Goal: Task Accomplishment & Management: Use online tool/utility

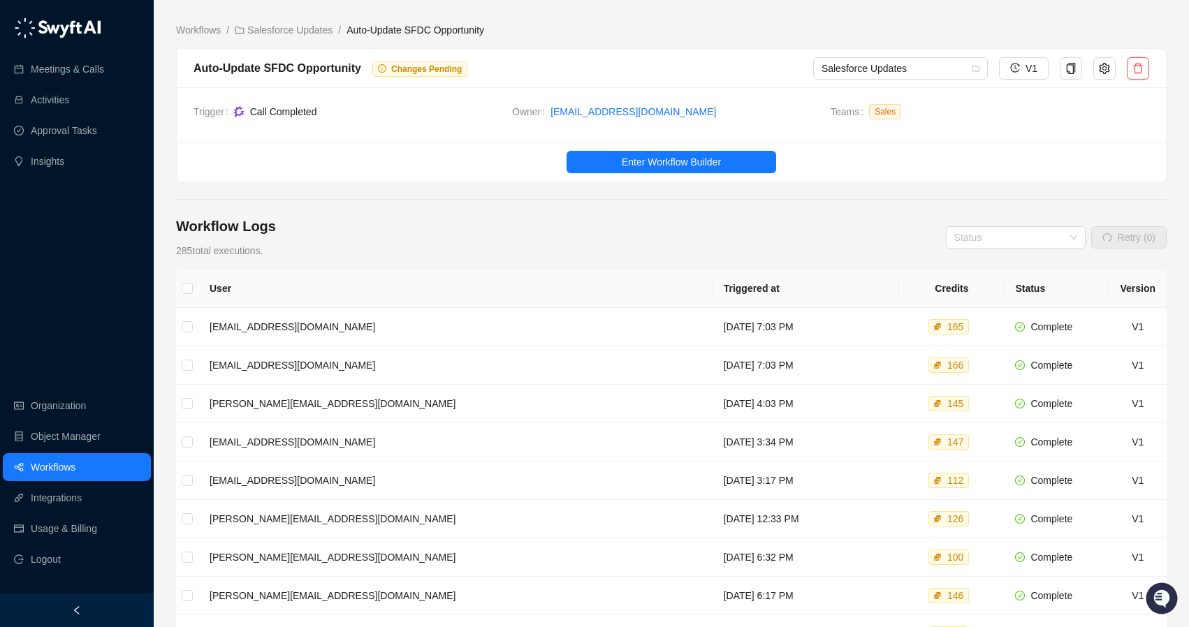
drag, startPoint x: 483, startPoint y: 192, endPoint x: 460, endPoint y: 176, distance: 28.1
click at [481, 191] on main "Workflows / Salesforce Updates / Auto-Update SFDC Opportunity Auto-Update SFDC …" at bounding box center [671, 431] width 990 height 819
click at [297, 31] on link "Salesforce Updates" at bounding box center [283, 29] width 103 height 15
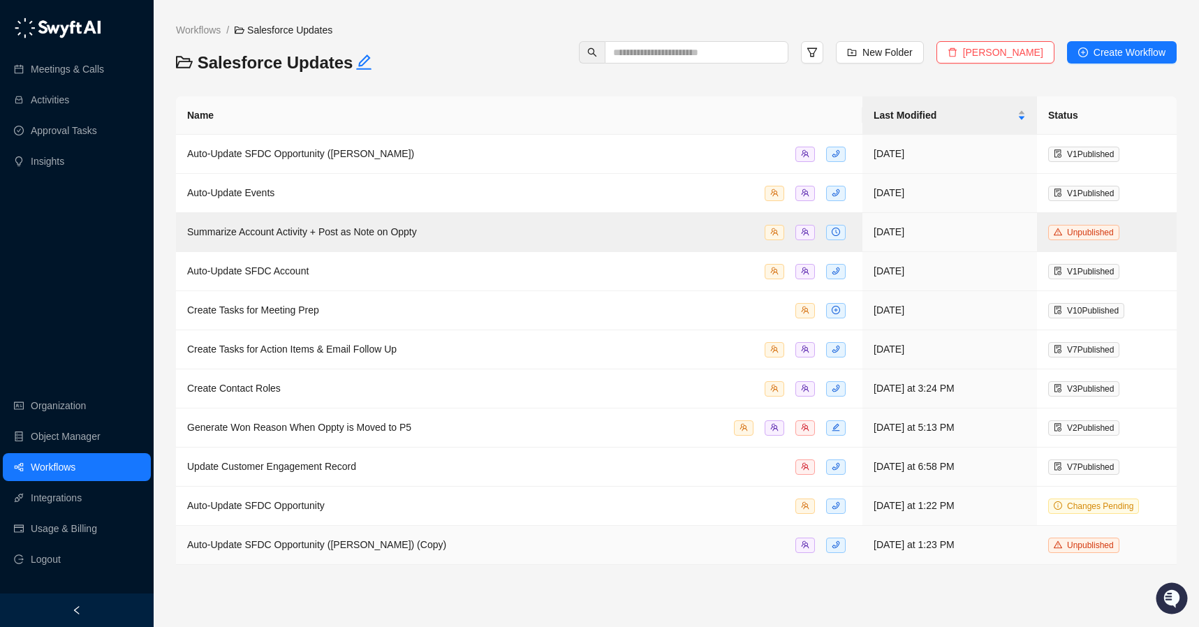
click at [346, 545] on span "Auto-Update SFDC Opportunity ([PERSON_NAME]) (Copy)" at bounding box center [316, 544] width 259 height 11
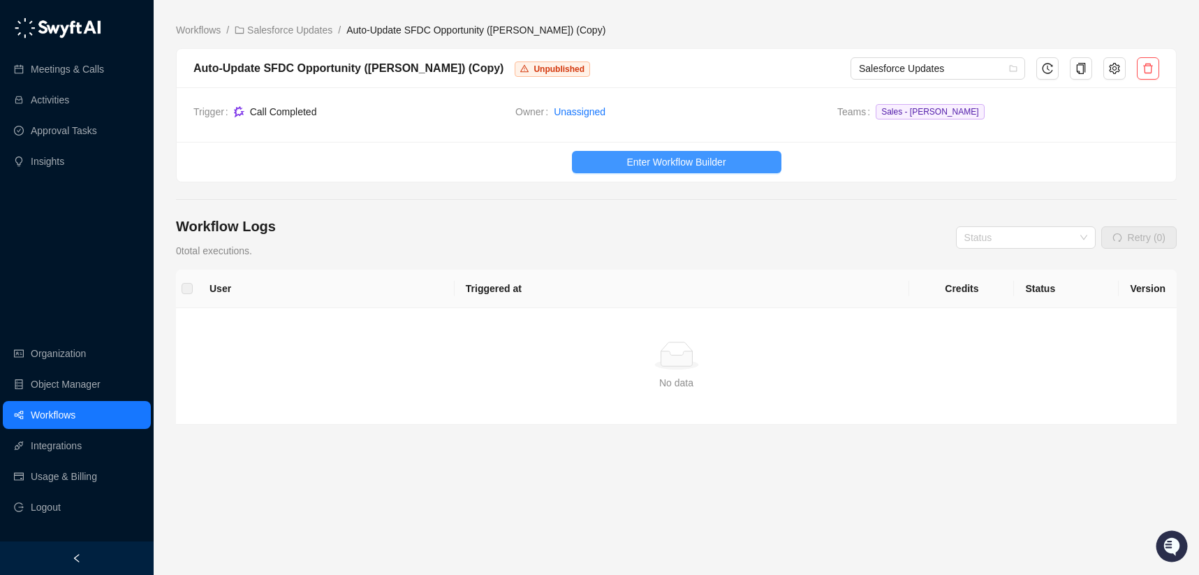
click at [650, 161] on span "Enter Workflow Builder" at bounding box center [676, 161] width 99 height 15
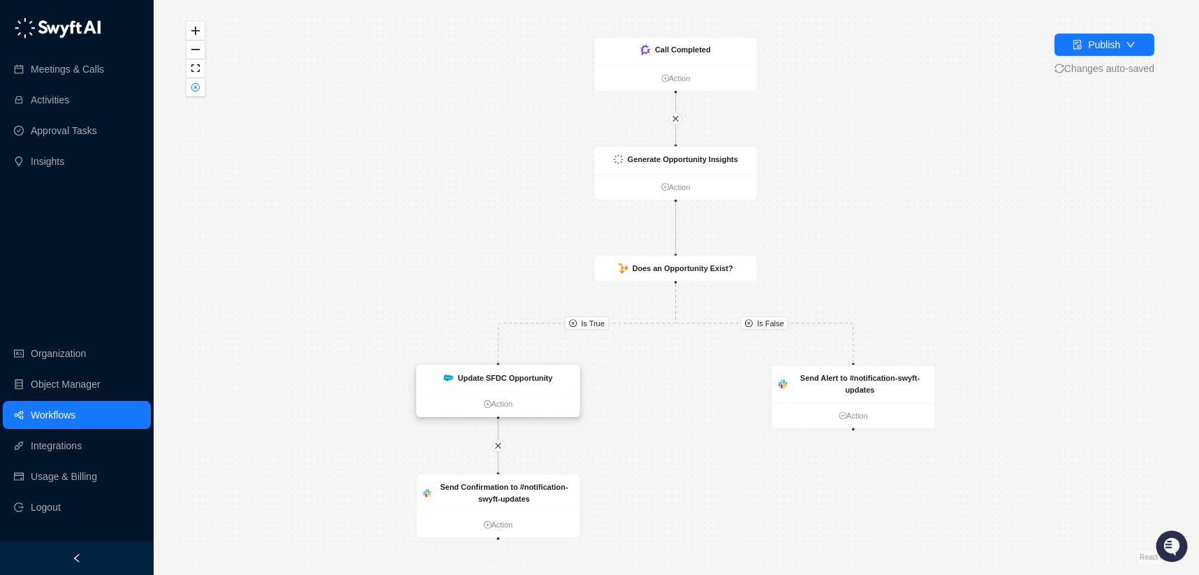
click at [488, 379] on strong "Update SFDC Opportunity" at bounding box center [505, 378] width 95 height 9
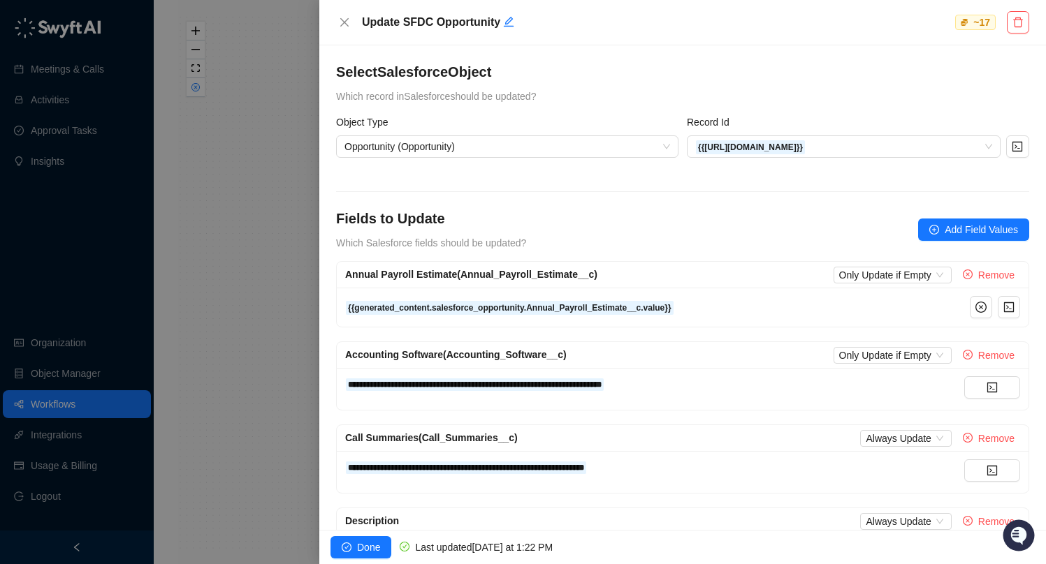
click at [712, 302] on div "{{generated_content.salesforce_opportunity.Annual_Payroll_Estimate__c.value}}" at bounding box center [654, 307] width 619 height 15
click at [344, 22] on icon "close" at bounding box center [344, 22] width 8 height 8
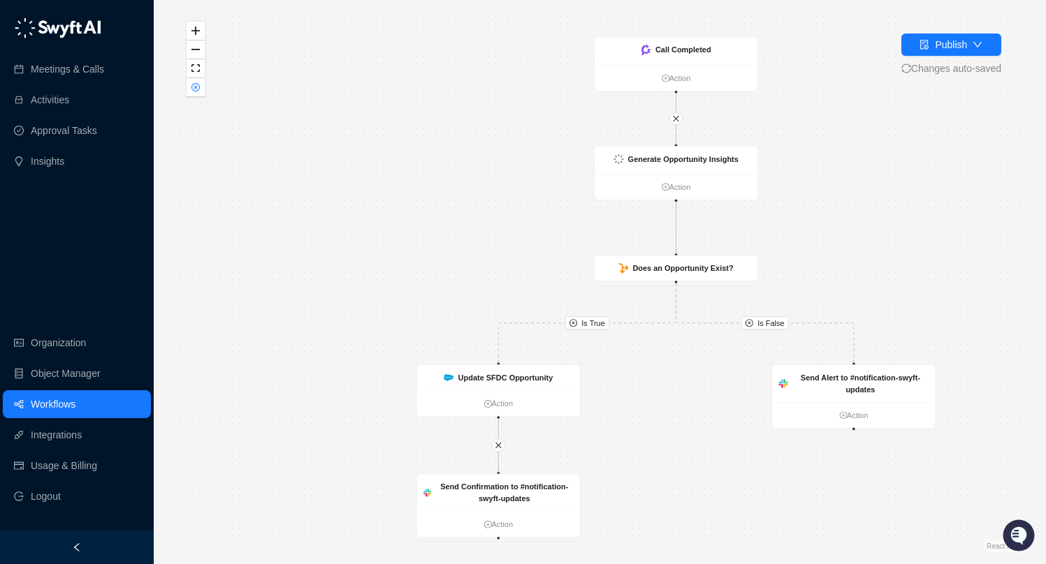
click at [47, 401] on link "Workflows" at bounding box center [53, 404] width 45 height 28
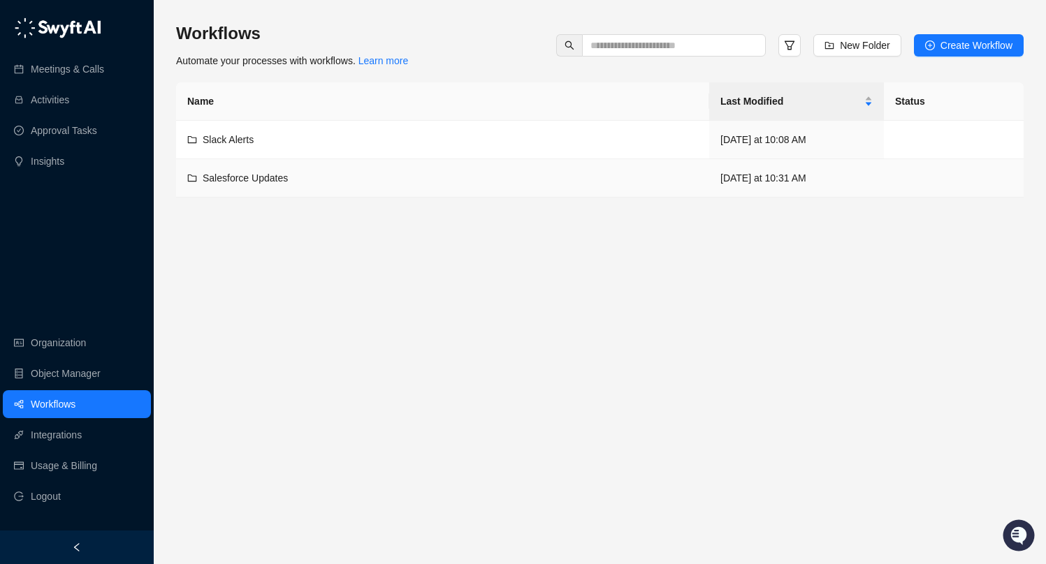
click at [344, 184] on div "Salesforce Updates" at bounding box center [442, 177] width 511 height 15
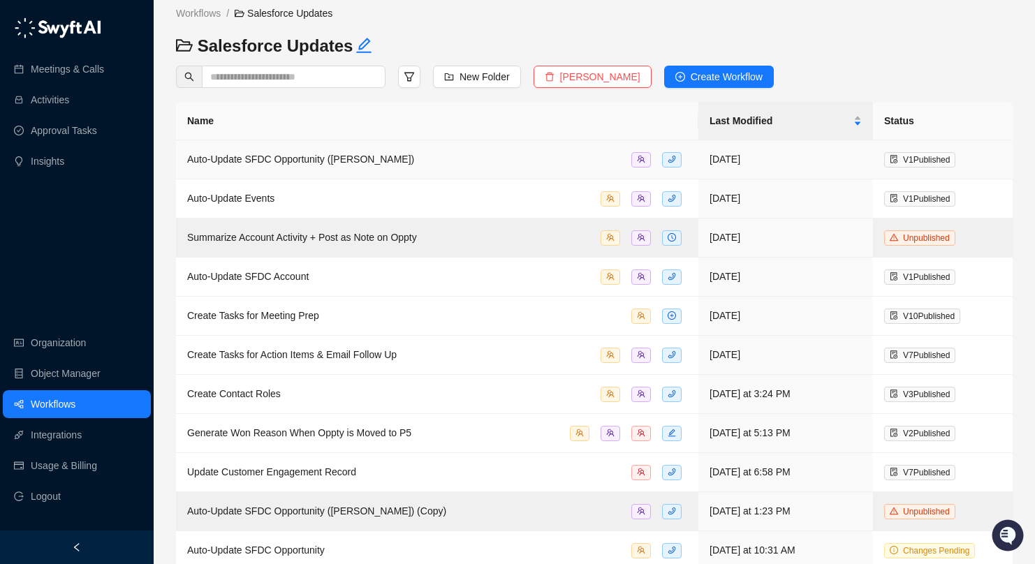
scroll to position [30, 0]
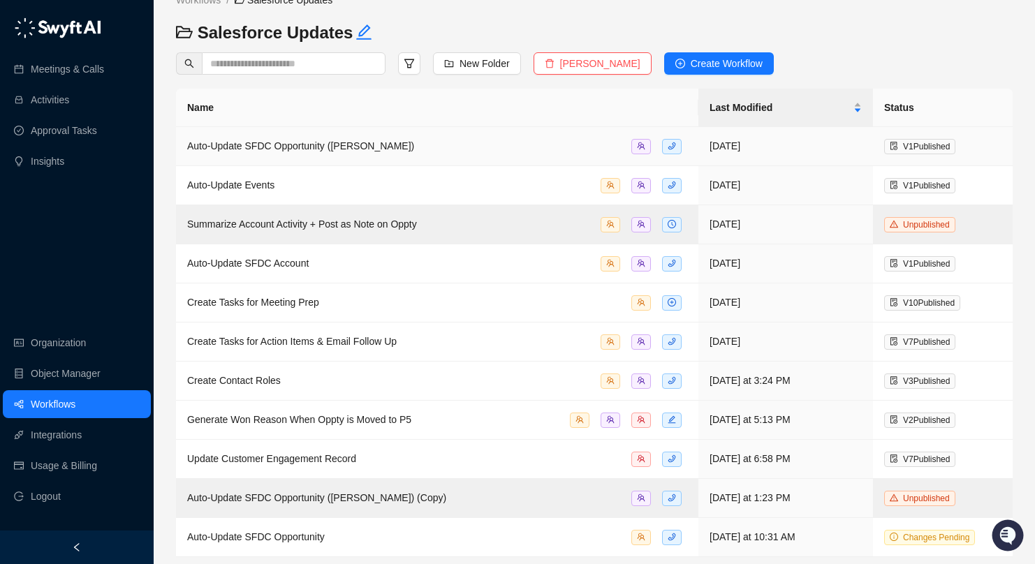
click at [375, 147] on span "Auto-Update SFDC Opportunity ([PERSON_NAME])" at bounding box center [300, 145] width 227 height 11
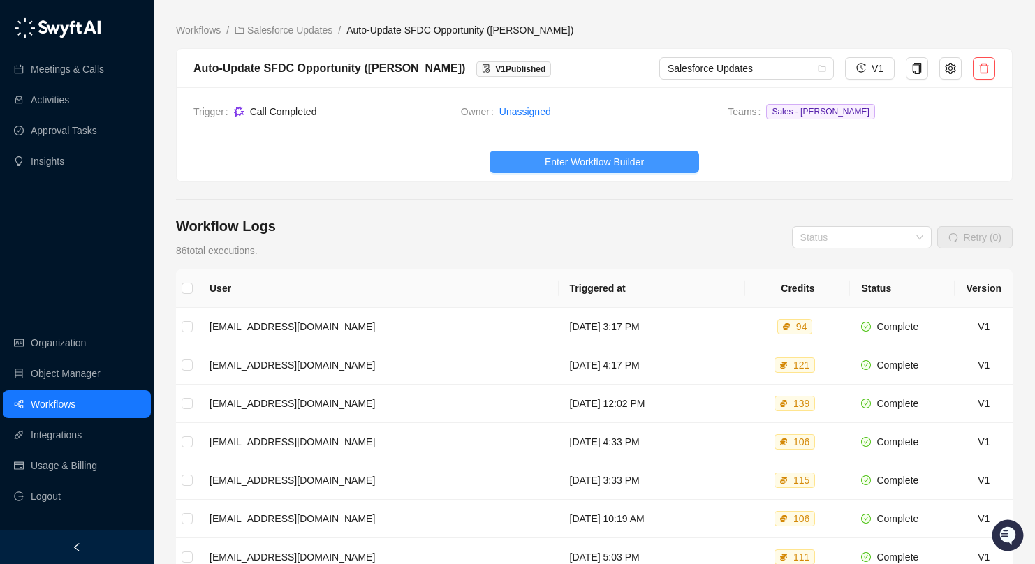
click at [613, 155] on span "Enter Workflow Builder" at bounding box center [594, 161] width 99 height 15
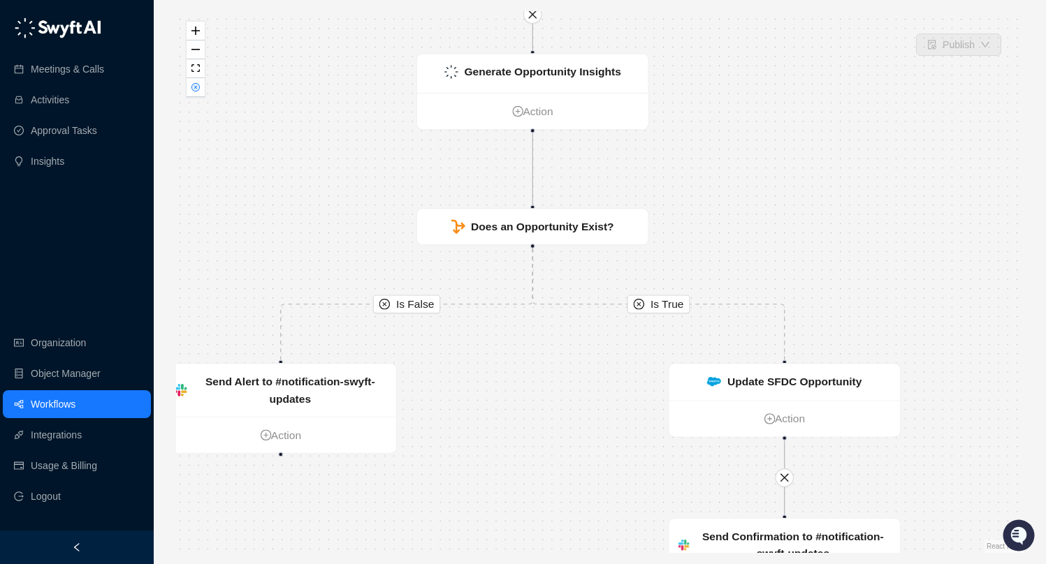
drag, startPoint x: 777, startPoint y: 257, endPoint x: 812, endPoint y: 140, distance: 122.4
click at [812, 140] on div "Is True Is False Send Alert to #notification-swyft-updates Action Call Complete…" at bounding box center [599, 282] width 847 height 542
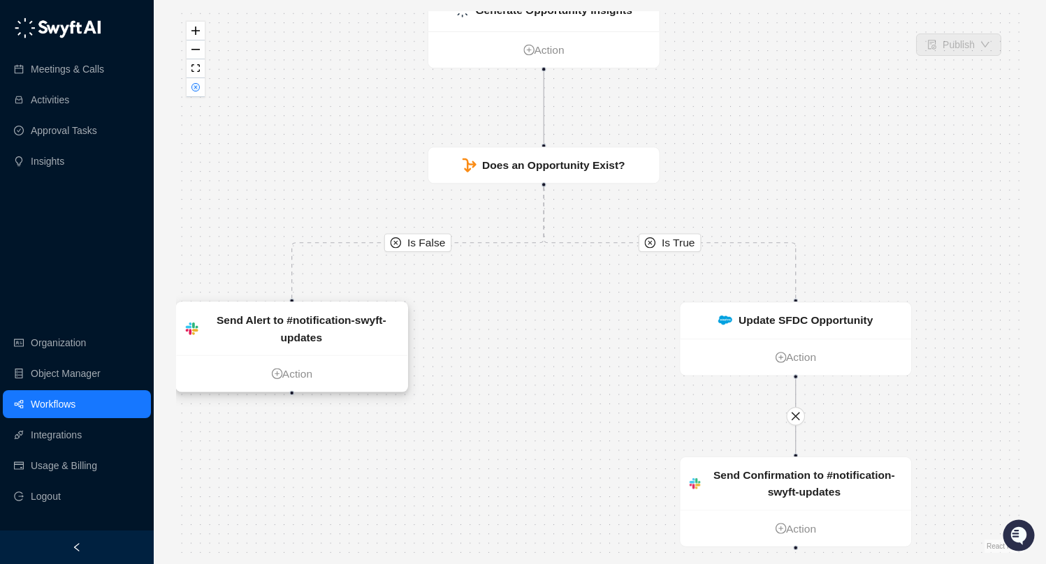
click at [294, 319] on strong "Send Alert to #notification-swyft-updates" at bounding box center [302, 328] width 170 height 29
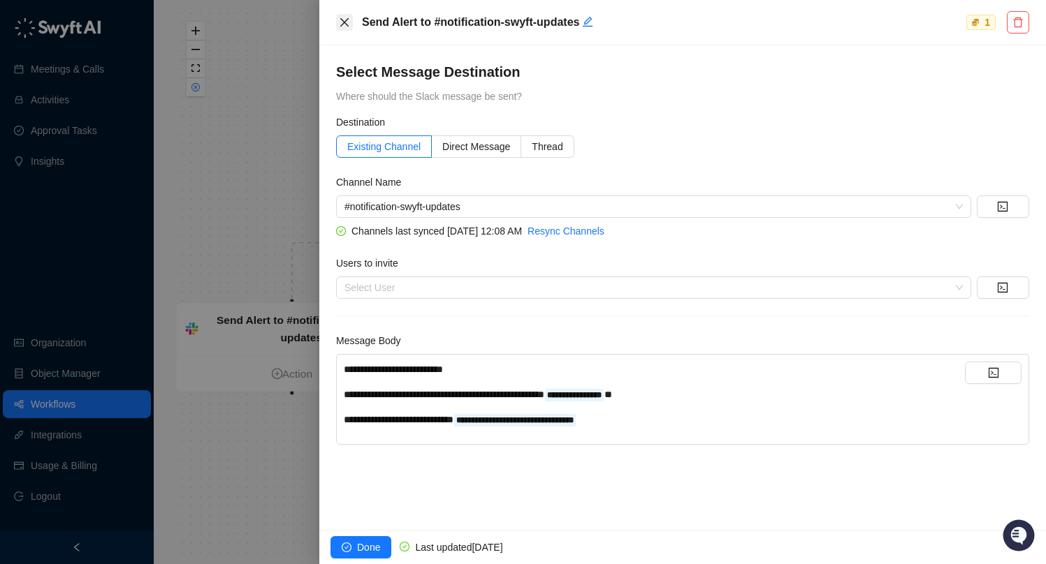
click at [344, 22] on icon "close" at bounding box center [344, 22] width 8 height 8
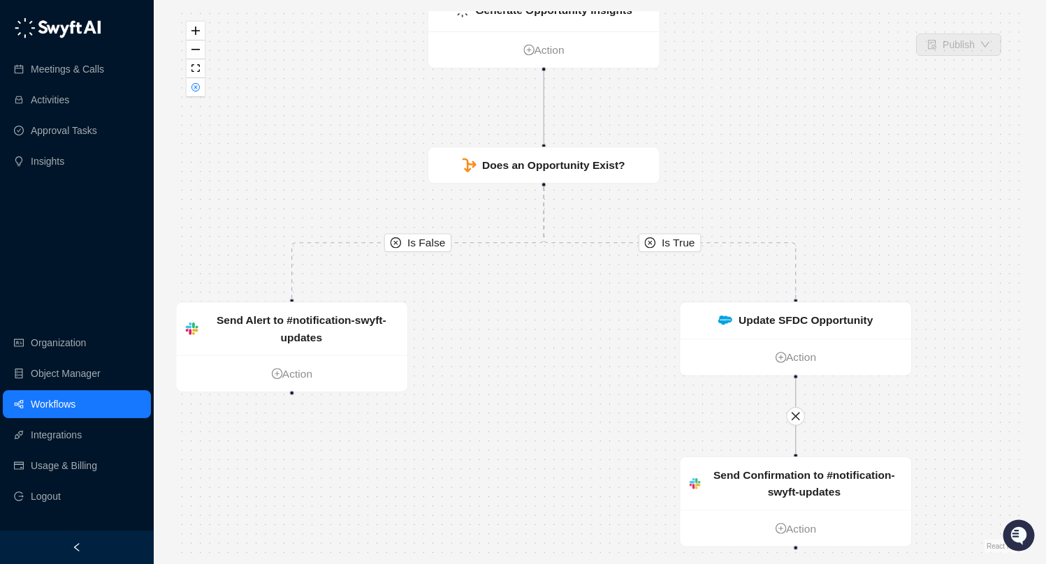
click at [75, 398] on link "Workflows" at bounding box center [53, 404] width 45 height 28
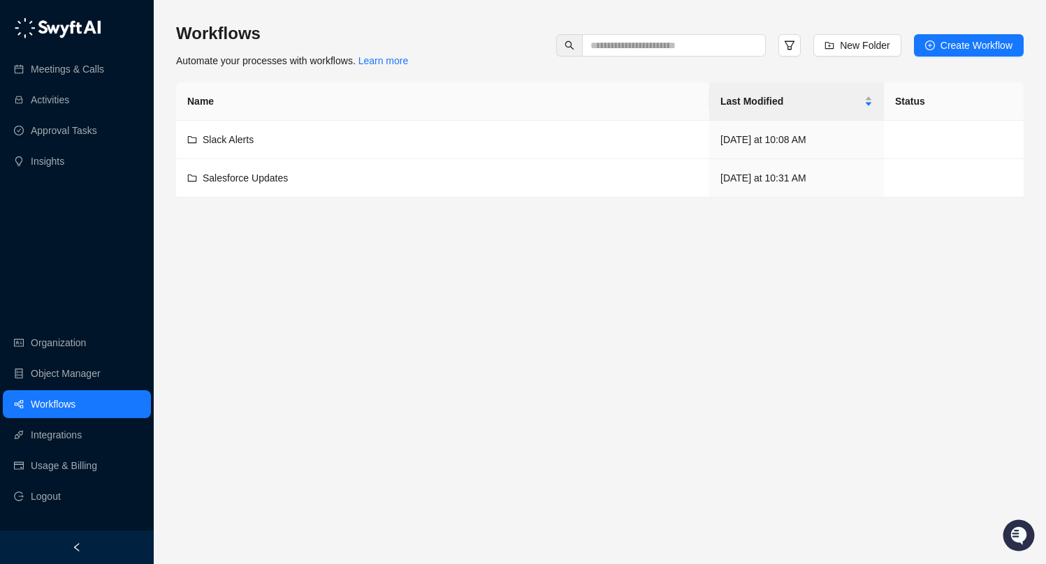
click at [314, 175] on div "Salesforce Updates" at bounding box center [442, 177] width 511 height 15
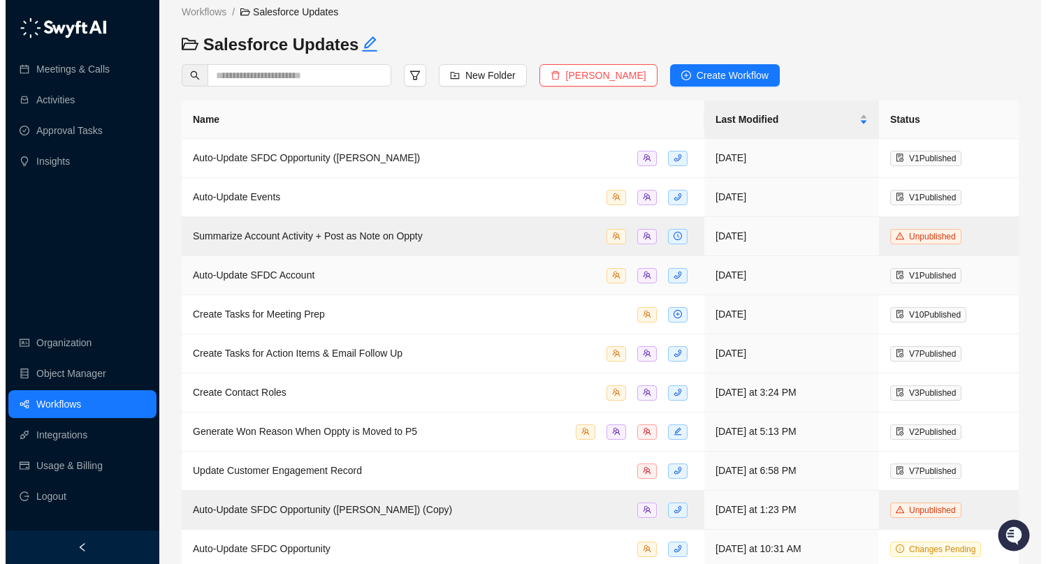
scroll to position [30, 0]
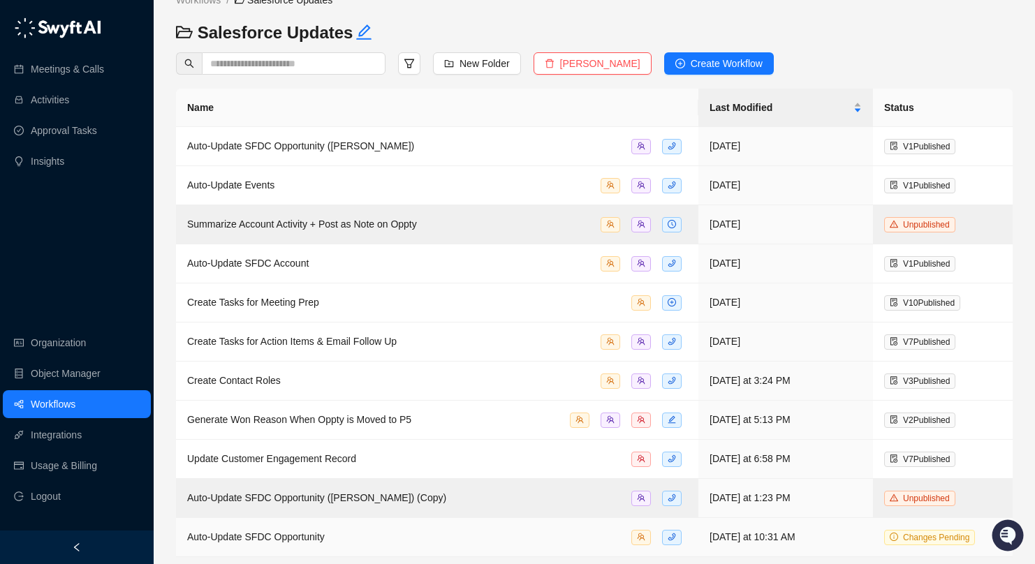
click at [280, 536] on span "Auto-Update SFDC Opportunity" at bounding box center [256, 537] width 138 height 11
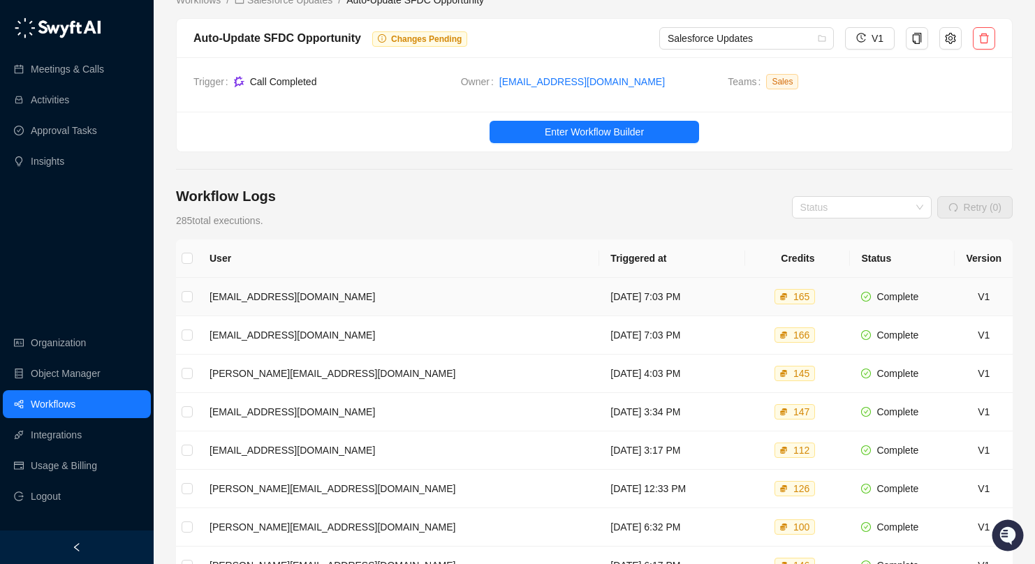
click at [435, 290] on td "[EMAIL_ADDRESS][DOMAIN_NAME]" at bounding box center [398, 297] width 401 height 38
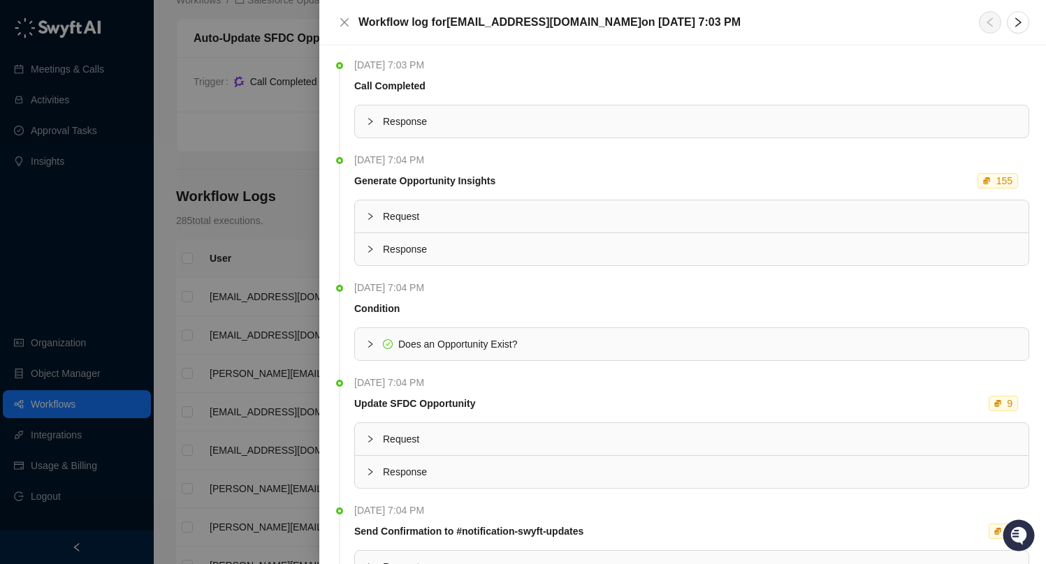
click at [371, 217] on icon "collapsed" at bounding box center [370, 216] width 4 height 7
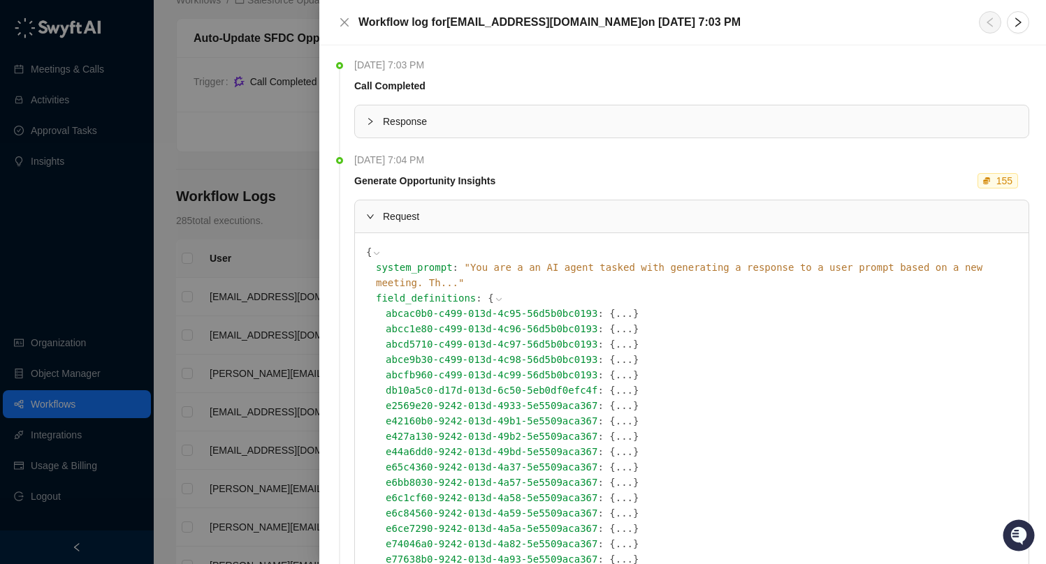
click at [371, 217] on icon "expanded" at bounding box center [370, 216] width 7 height 4
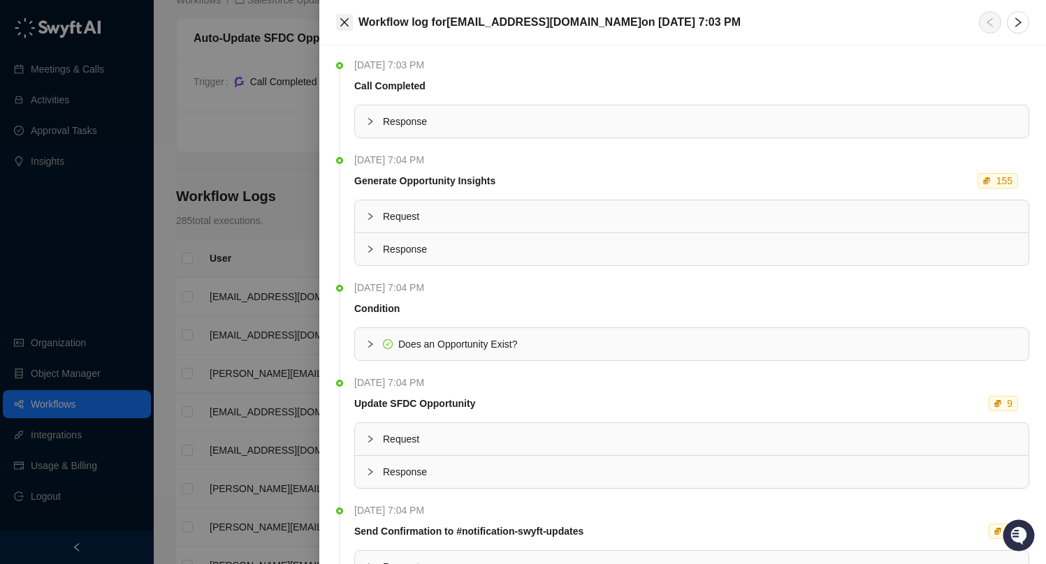
click at [344, 24] on icon "close" at bounding box center [344, 22] width 11 height 11
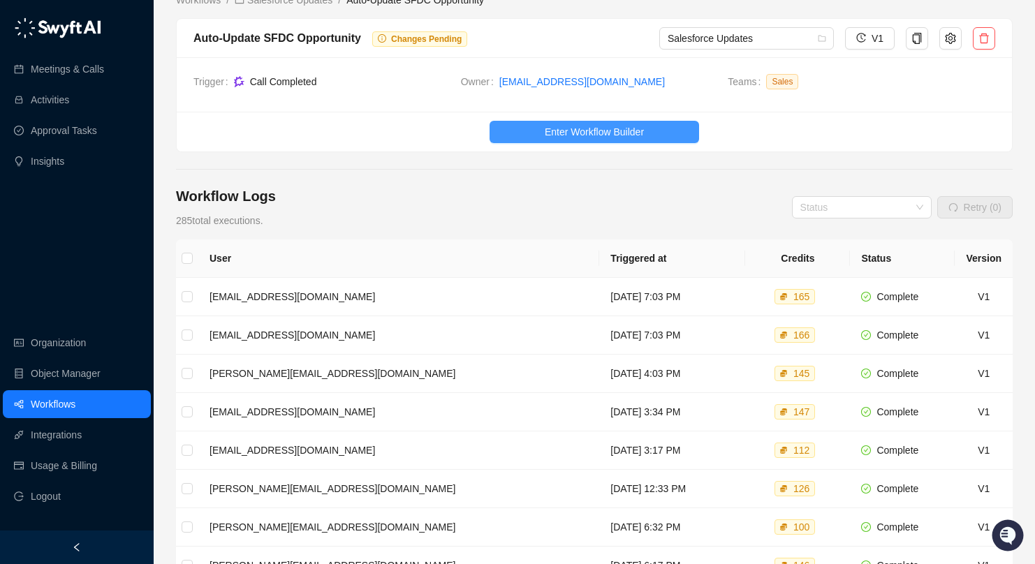
click at [628, 125] on span "Enter Workflow Builder" at bounding box center [594, 131] width 99 height 15
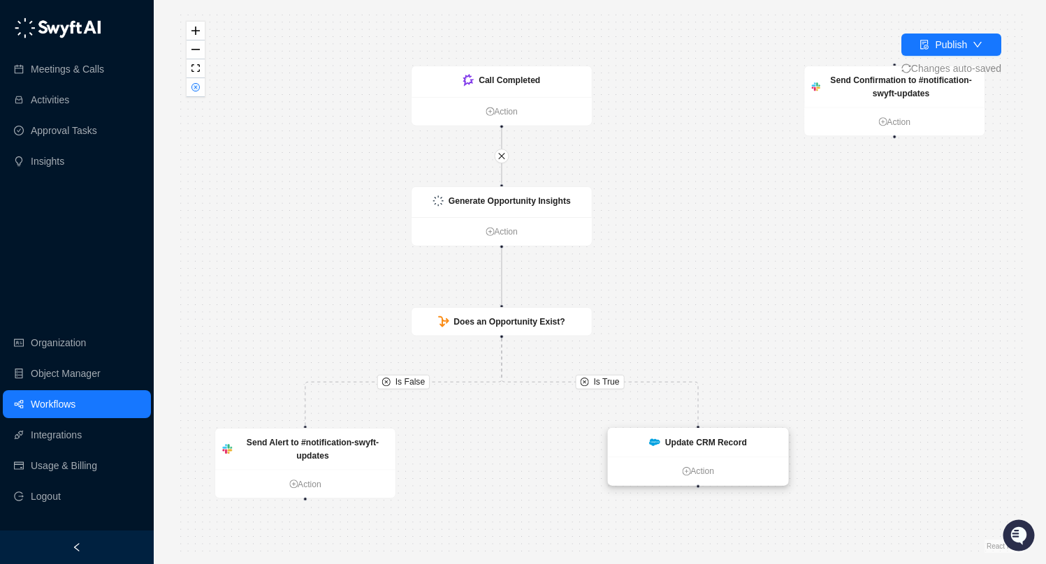
click at [708, 444] on strong "Update CRM Record" at bounding box center [706, 443] width 82 height 10
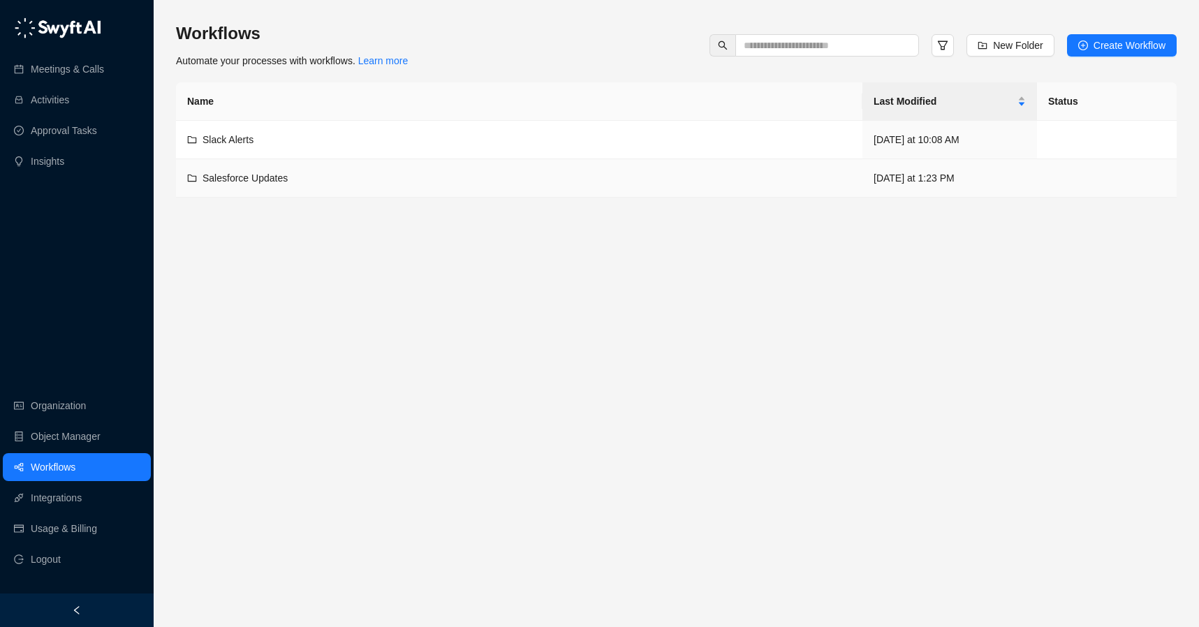
click at [288, 177] on span "Salesforce Updates" at bounding box center [245, 178] width 85 height 11
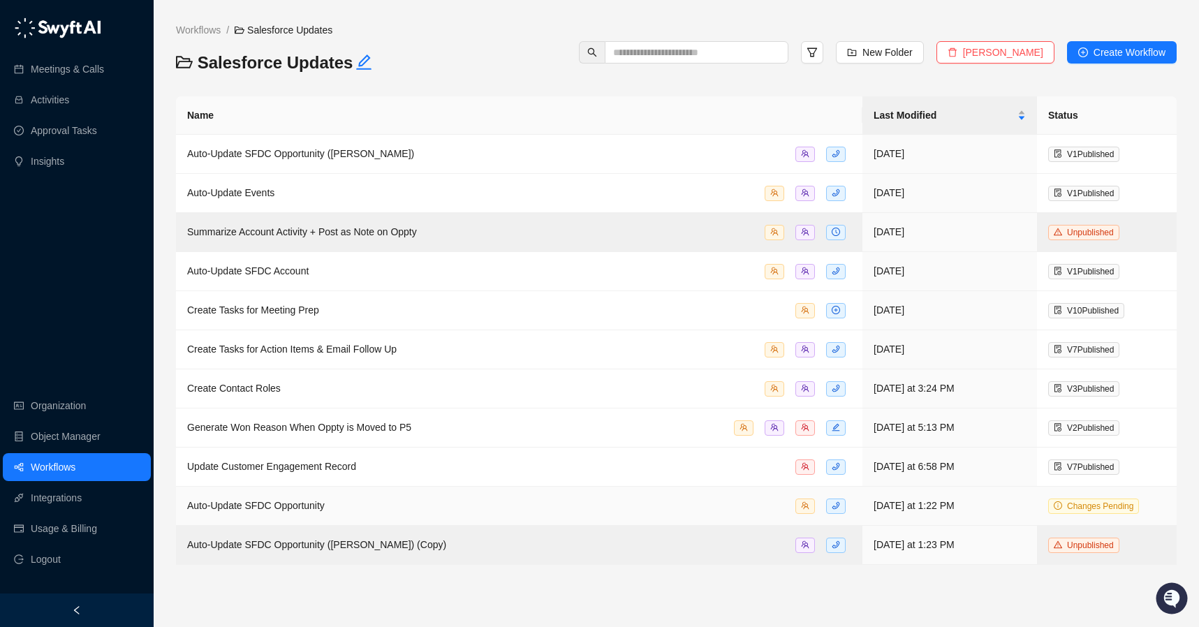
click at [295, 508] on span "Auto-Update SFDC Opportunity" at bounding box center [256, 505] width 138 height 11
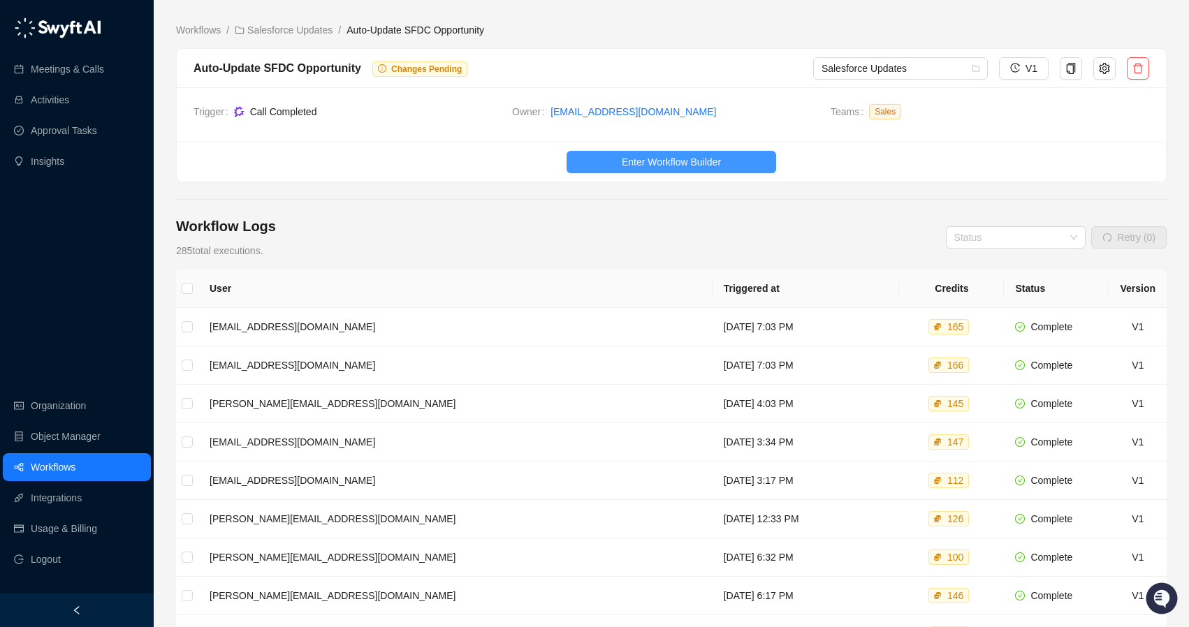
click at [666, 159] on span "Enter Workflow Builder" at bounding box center [671, 161] width 99 height 15
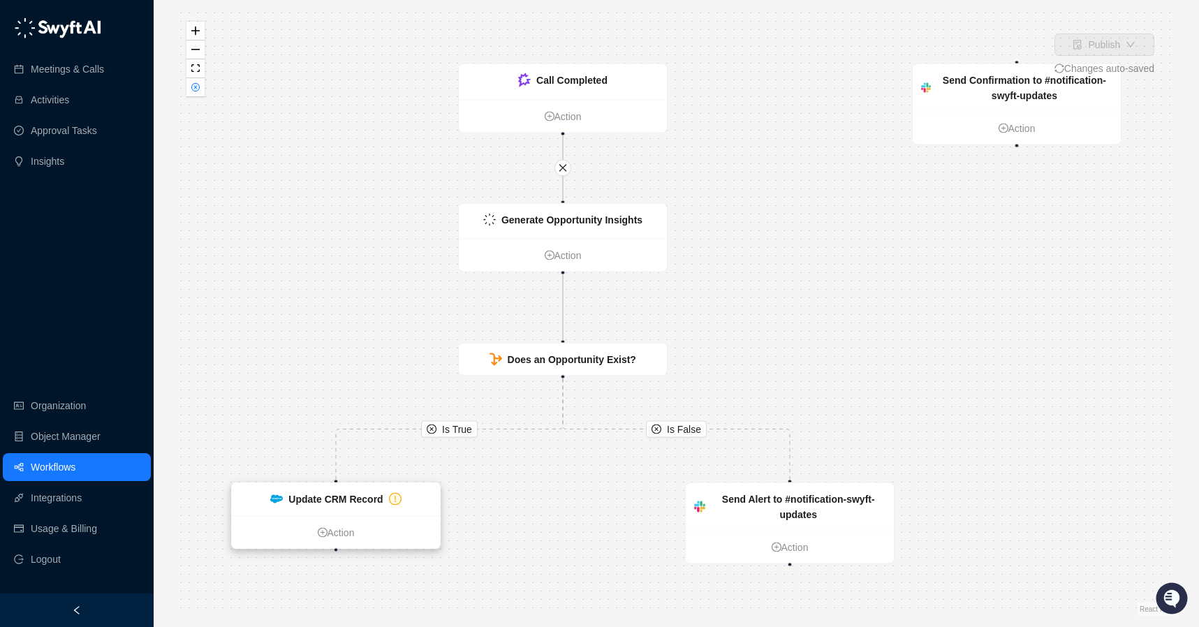
click at [333, 497] on strong "Update CRM Record" at bounding box center [335, 499] width 94 height 11
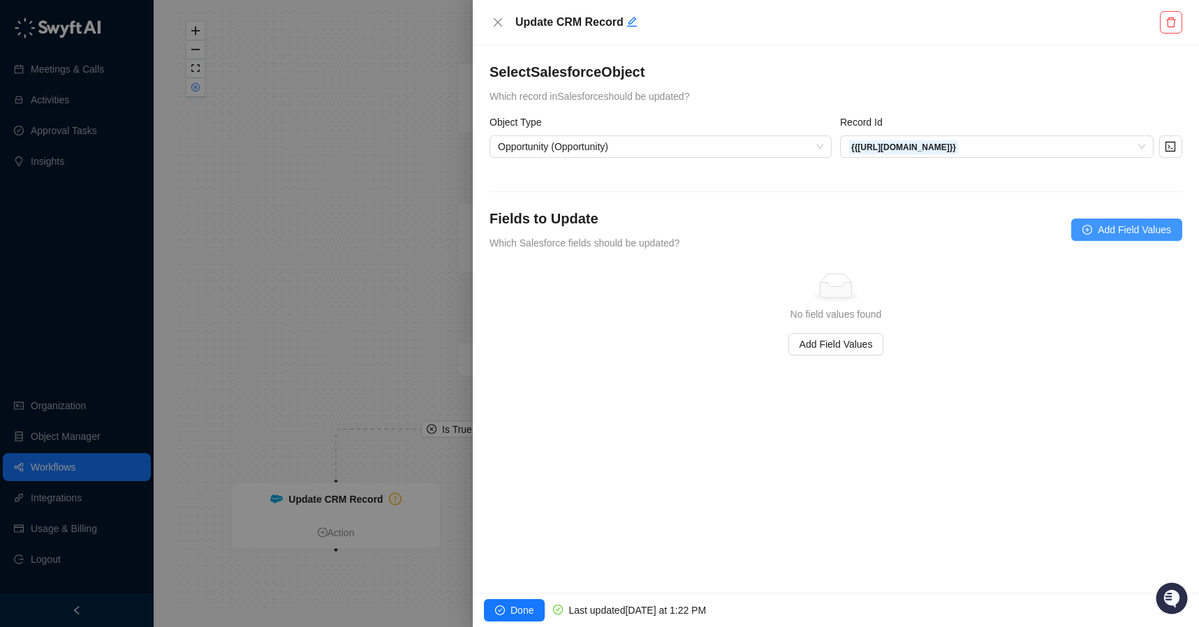
click at [1113, 230] on span "Add Field Values" at bounding box center [1134, 229] width 73 height 15
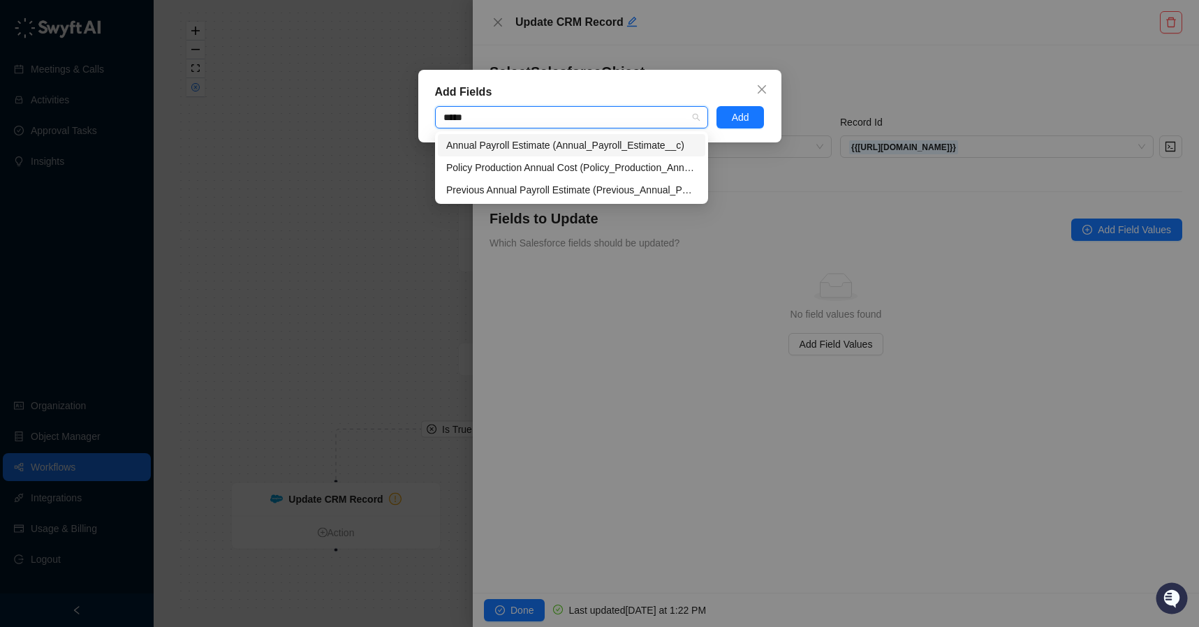
type input "******"
click at [653, 144] on div "Annual Payroll Estimate (Annual_Payroll_Estimate__c)" at bounding box center [571, 145] width 251 height 15
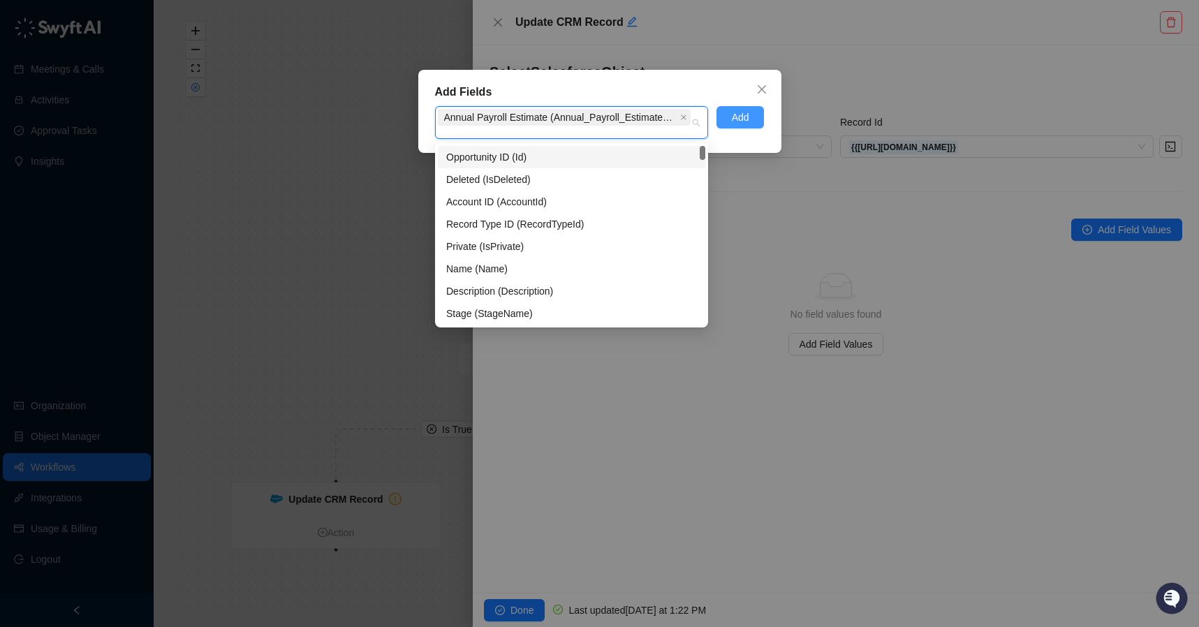
click at [759, 119] on button "Add" at bounding box center [741, 117] width 48 height 22
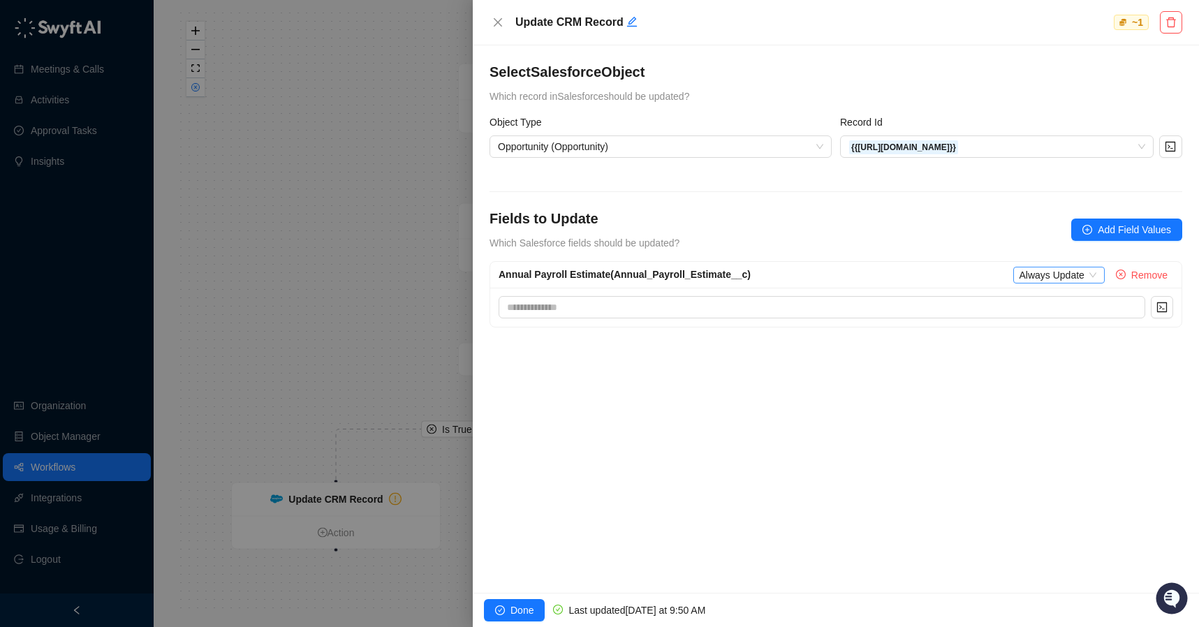
click at [1094, 272] on span "Always Update" at bounding box center [1059, 275] width 80 height 15
click at [1099, 325] on div "Only Update if Empty" at bounding box center [1070, 322] width 92 height 15
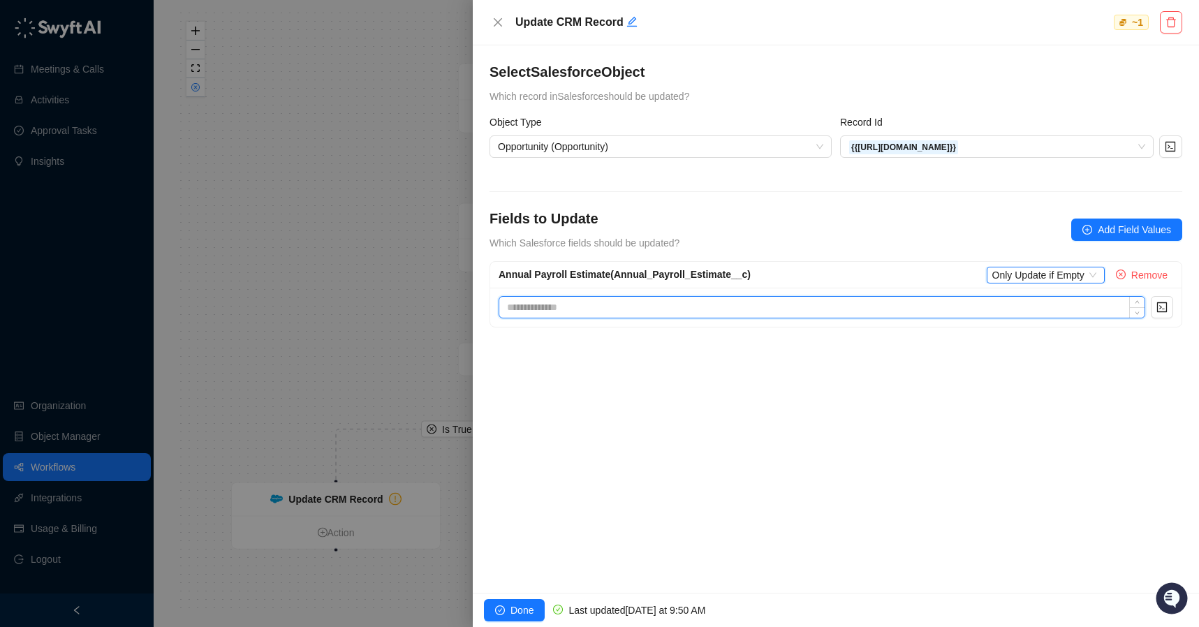
click at [580, 302] on input at bounding box center [821, 307] width 645 height 21
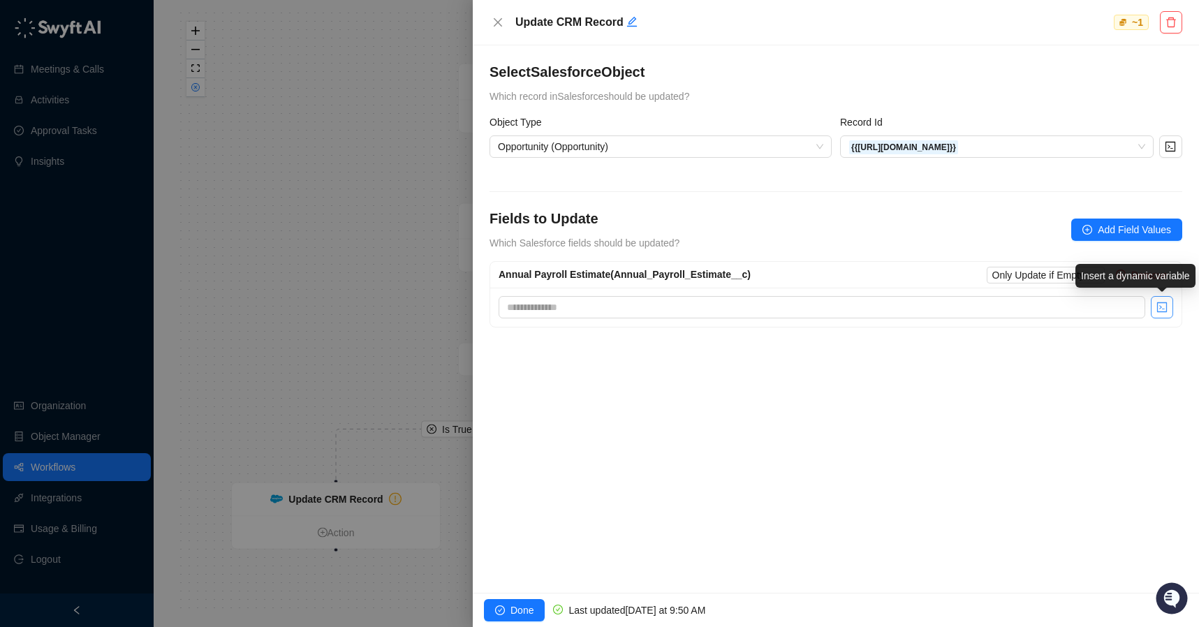
click at [1160, 306] on icon "code" at bounding box center [1162, 307] width 10 height 10
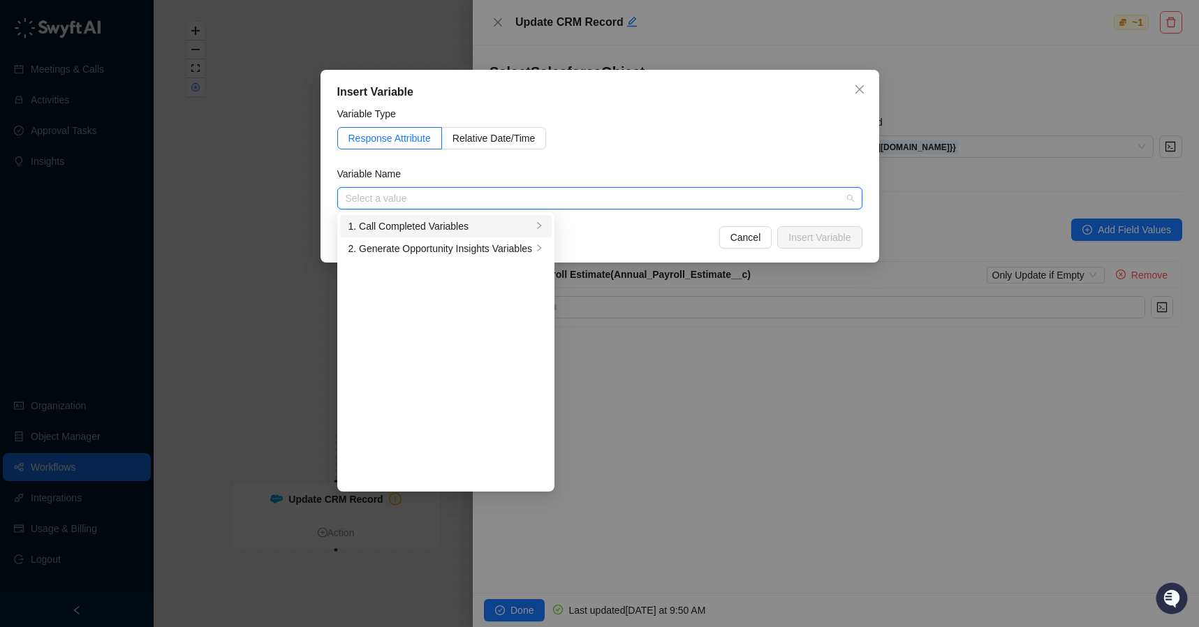
click at [432, 223] on div "1. Call Completed Variables" at bounding box center [441, 226] width 184 height 15
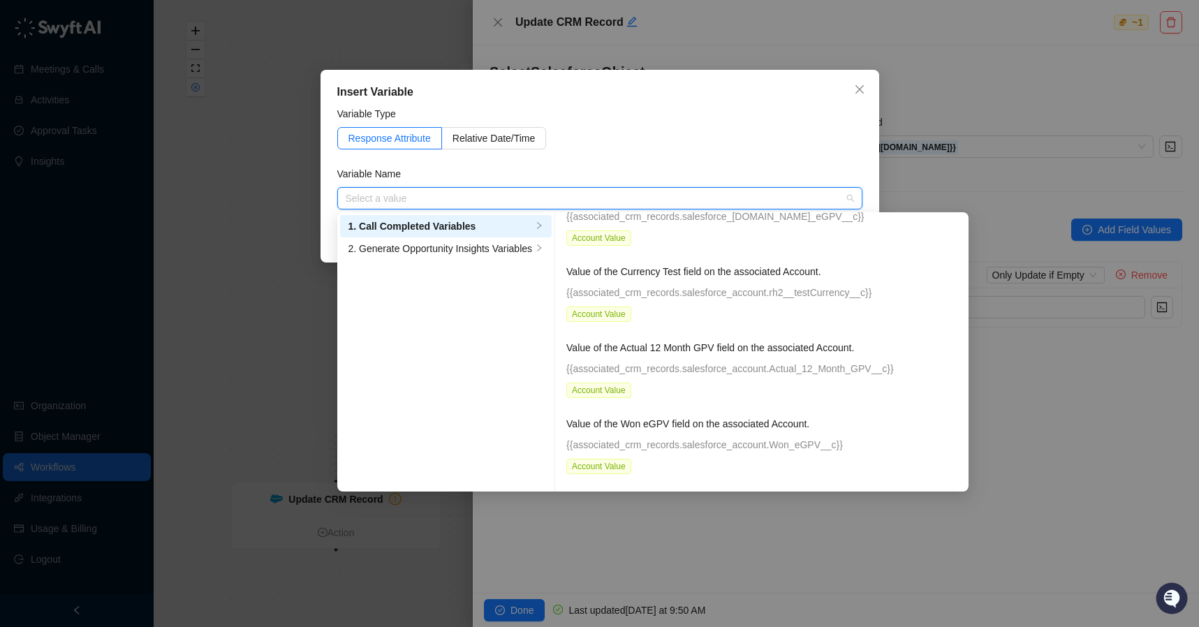
scroll to position [1290, 0]
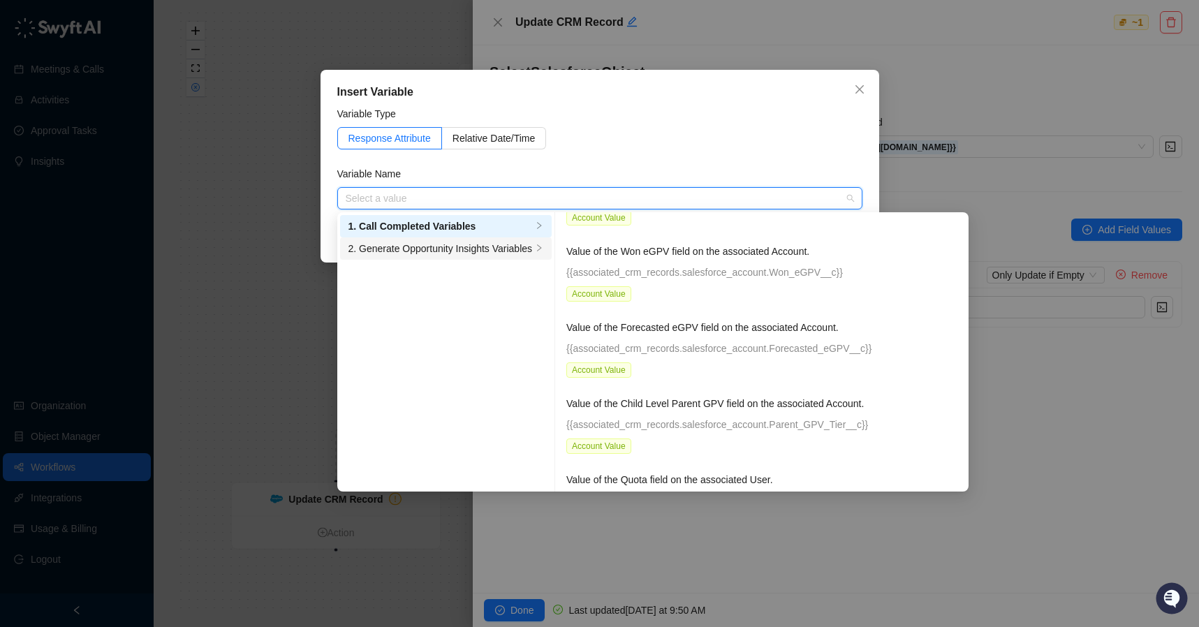
click at [445, 251] on div "2. Generate Opportunity Insights Variables" at bounding box center [441, 248] width 184 height 15
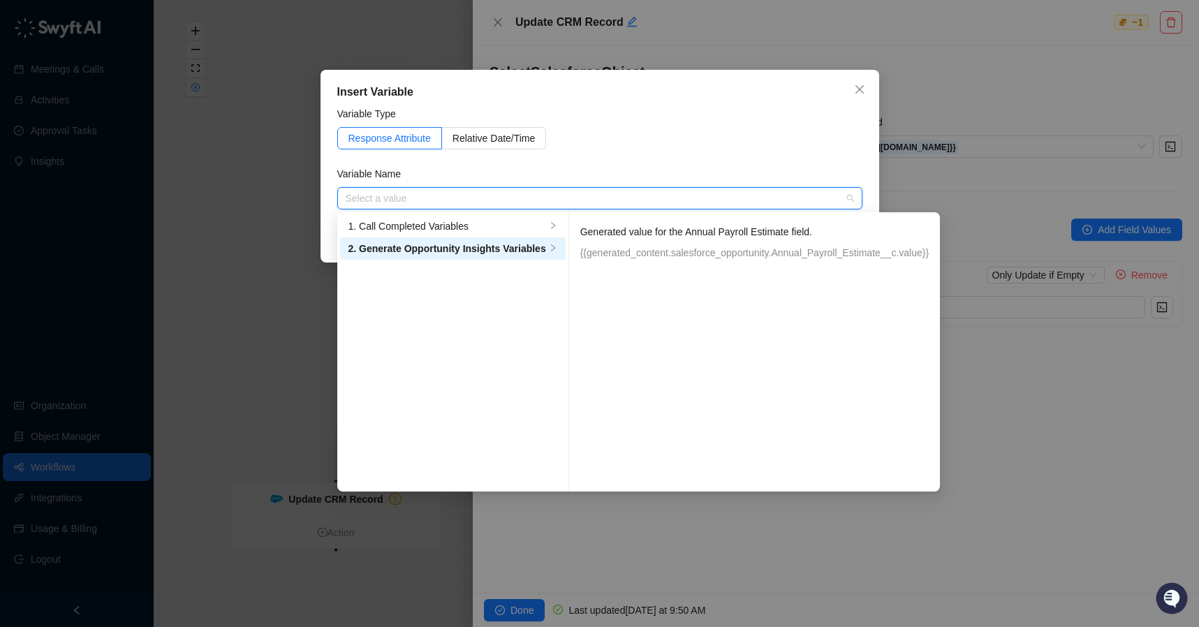
scroll to position [0, 0]
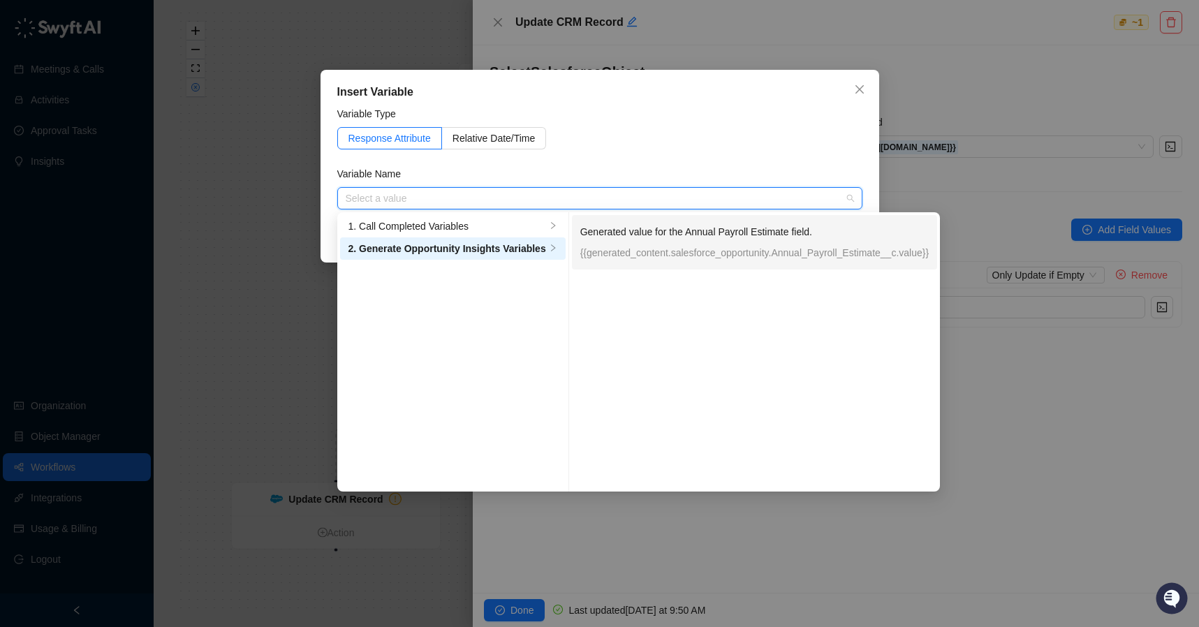
click at [666, 252] on p "{{generated_content.salesforce_opportunity.Annual_Payroll_Estimate__c.value}}" at bounding box center [754, 252] width 349 height 15
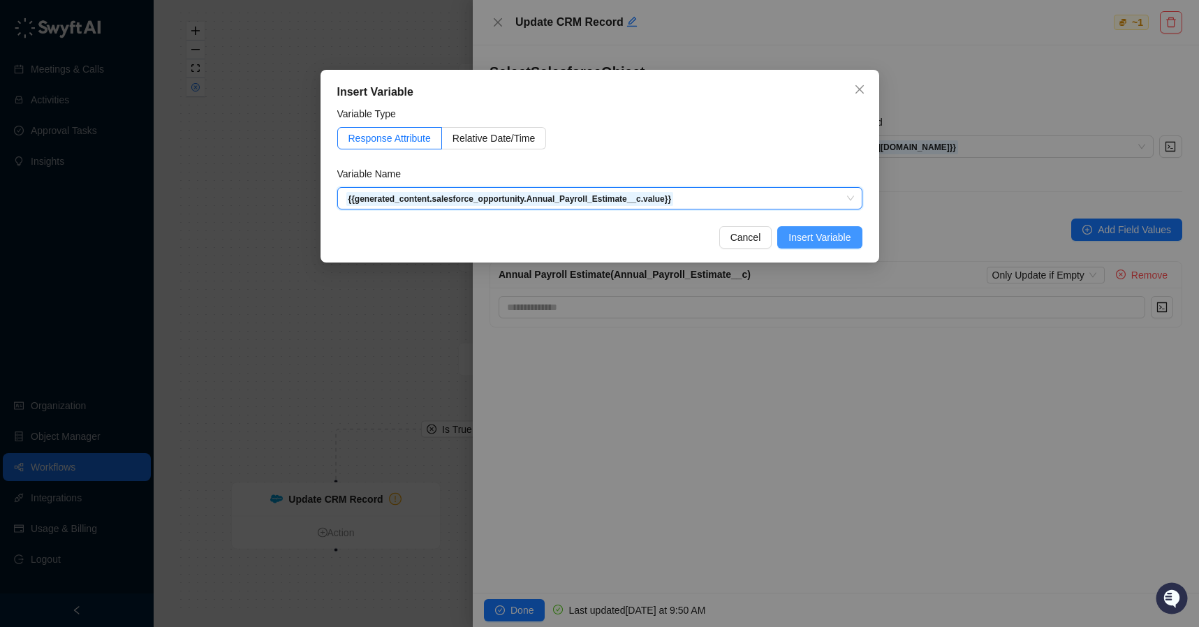
click at [828, 236] on span "Insert Variable" at bounding box center [820, 237] width 62 height 15
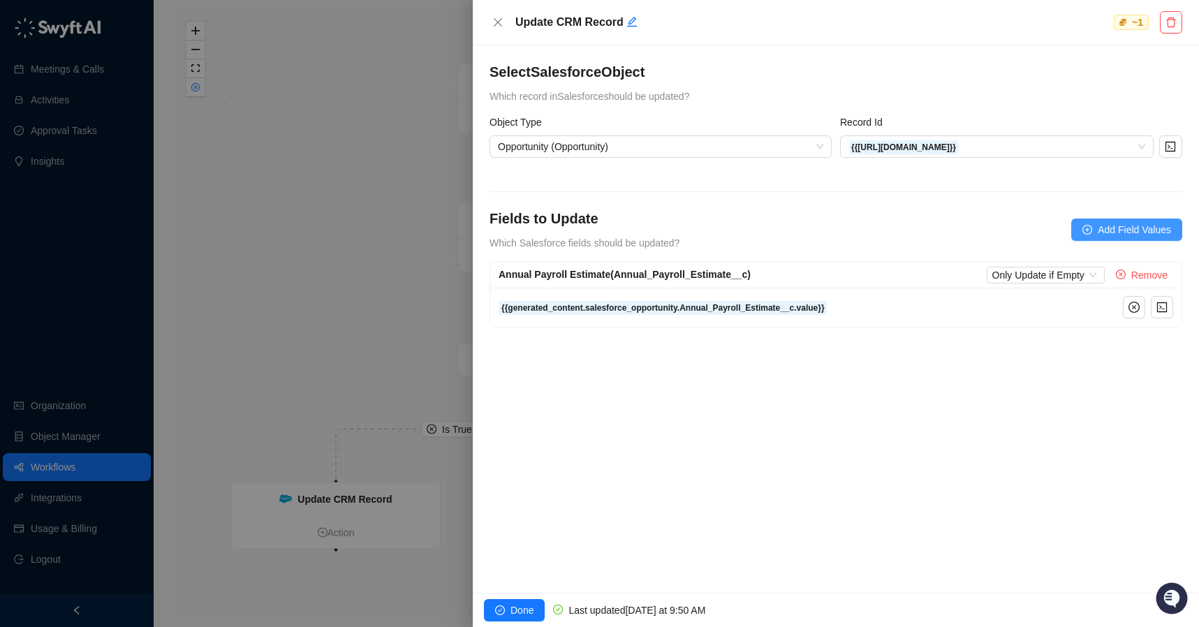
click at [1120, 220] on button "Add Field Values" at bounding box center [1126, 230] width 111 height 22
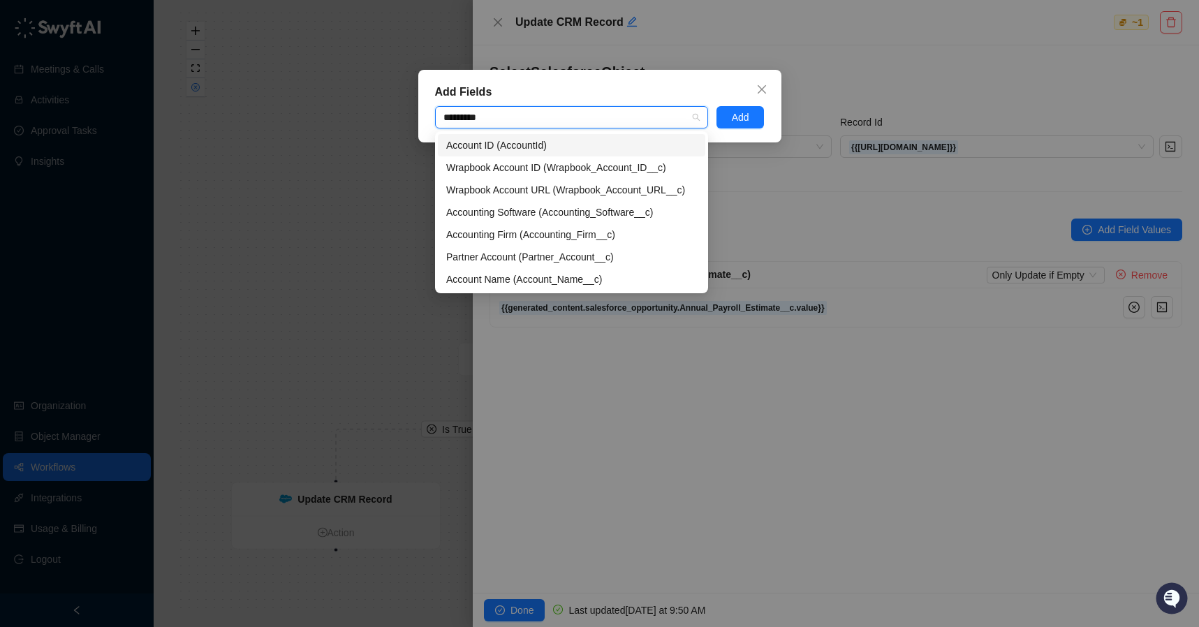
type input "**********"
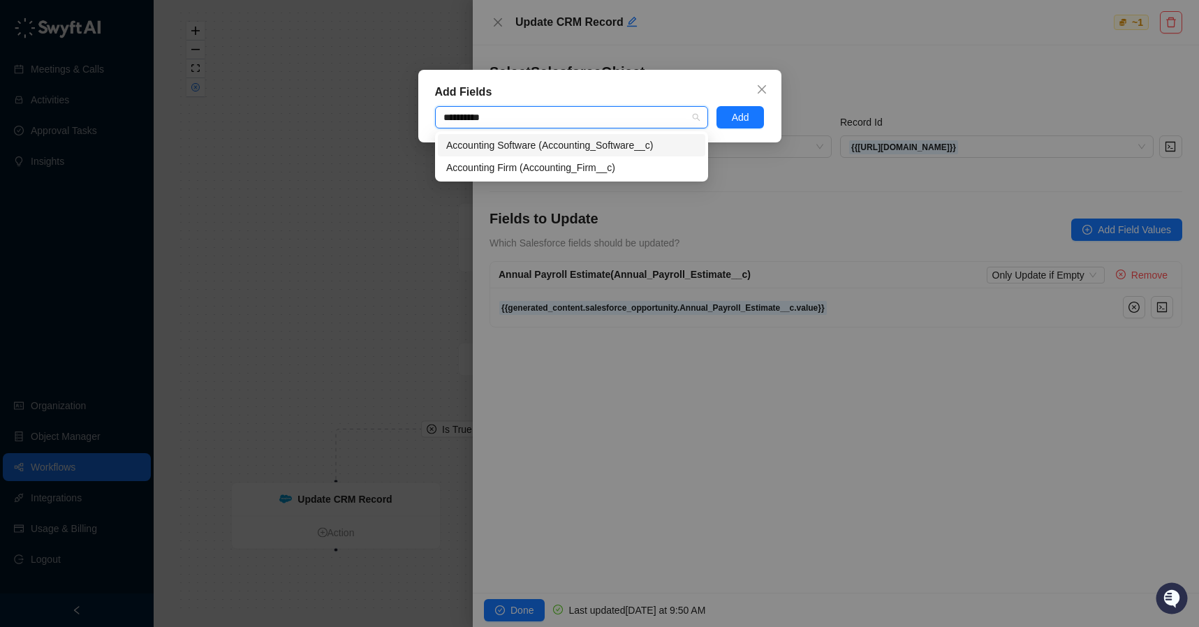
click at [596, 142] on div "Accounting Software (Accounting_Software__c)" at bounding box center [571, 145] width 251 height 15
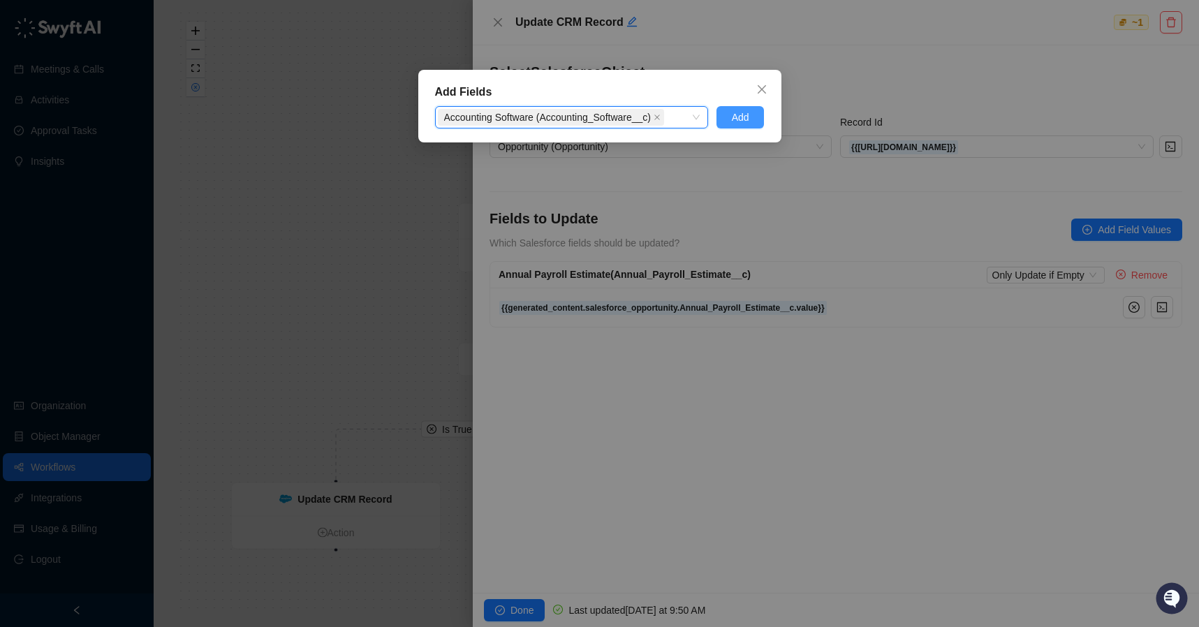
click at [739, 112] on span "Add" at bounding box center [740, 117] width 17 height 15
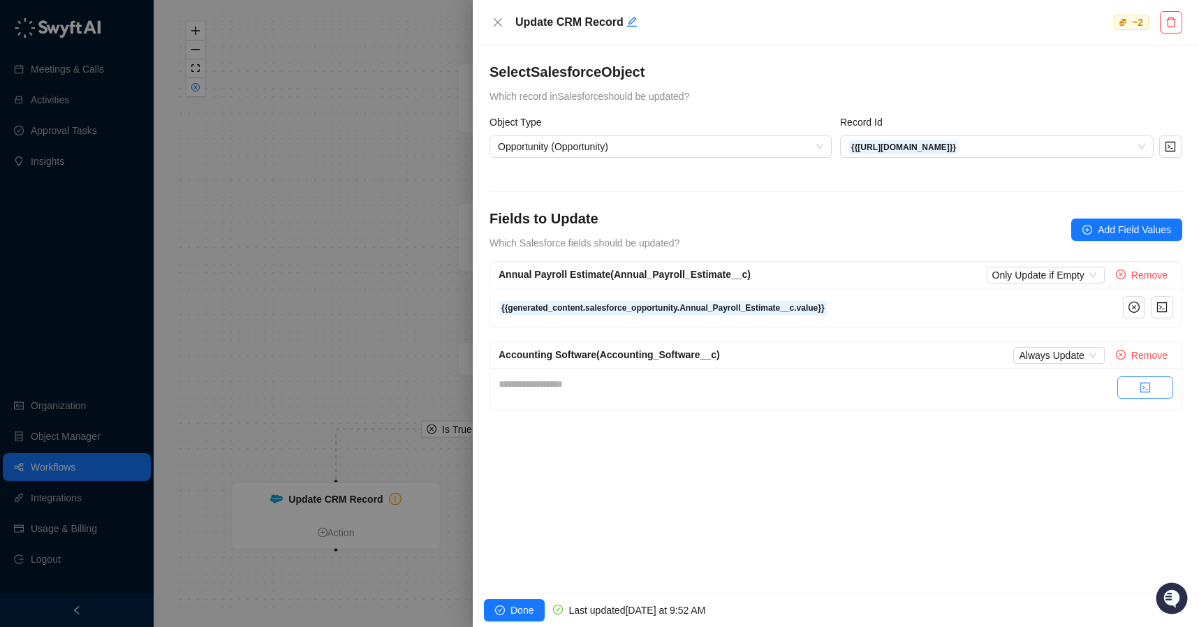
click at [1134, 389] on button "button" at bounding box center [1146, 387] width 56 height 22
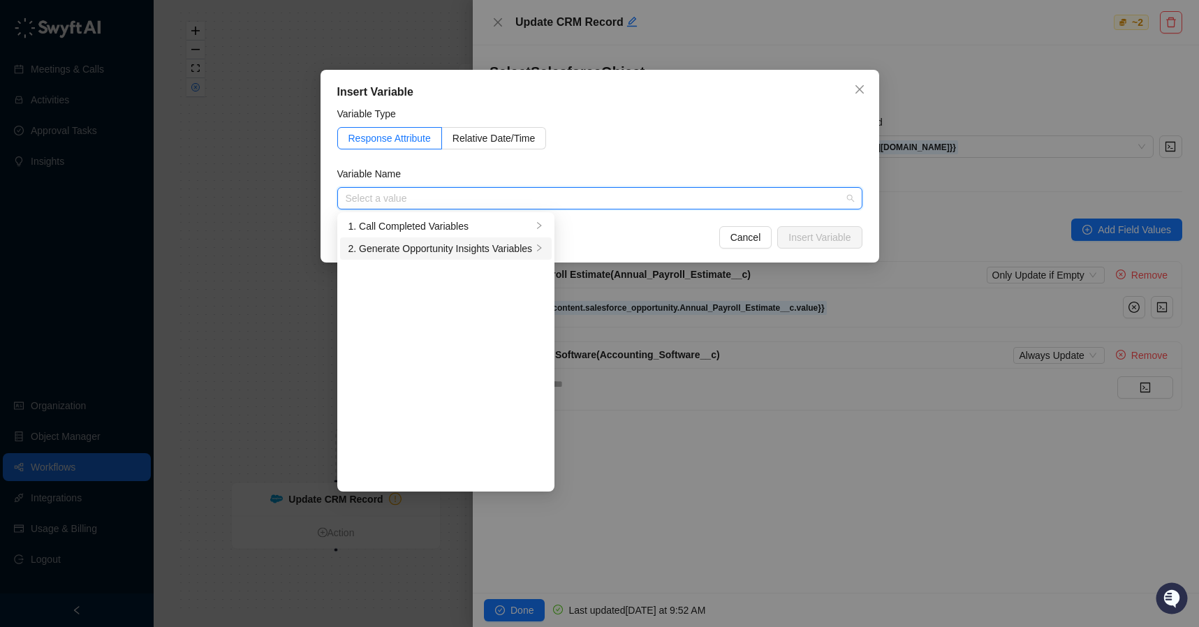
click at [387, 245] on div "2. Generate Opportunity Insights Variables" at bounding box center [441, 248] width 184 height 15
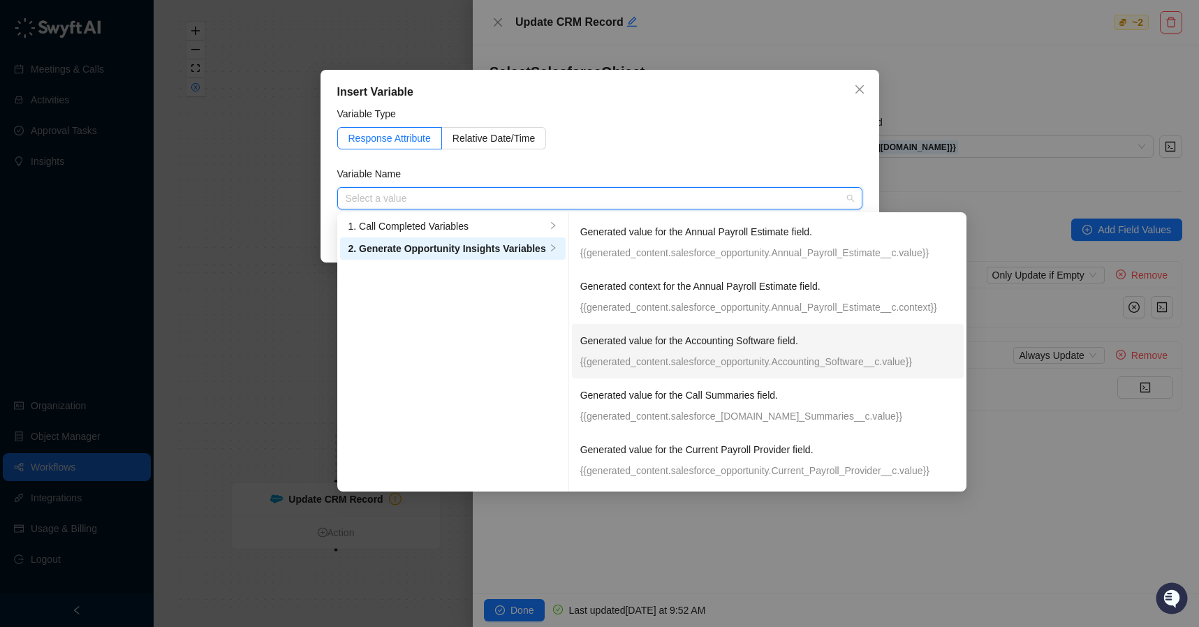
click at [856, 365] on p "{{generated_content.salesforce_opportunity.Accounting_Software__c.value}}" at bounding box center [767, 361] width 375 height 15
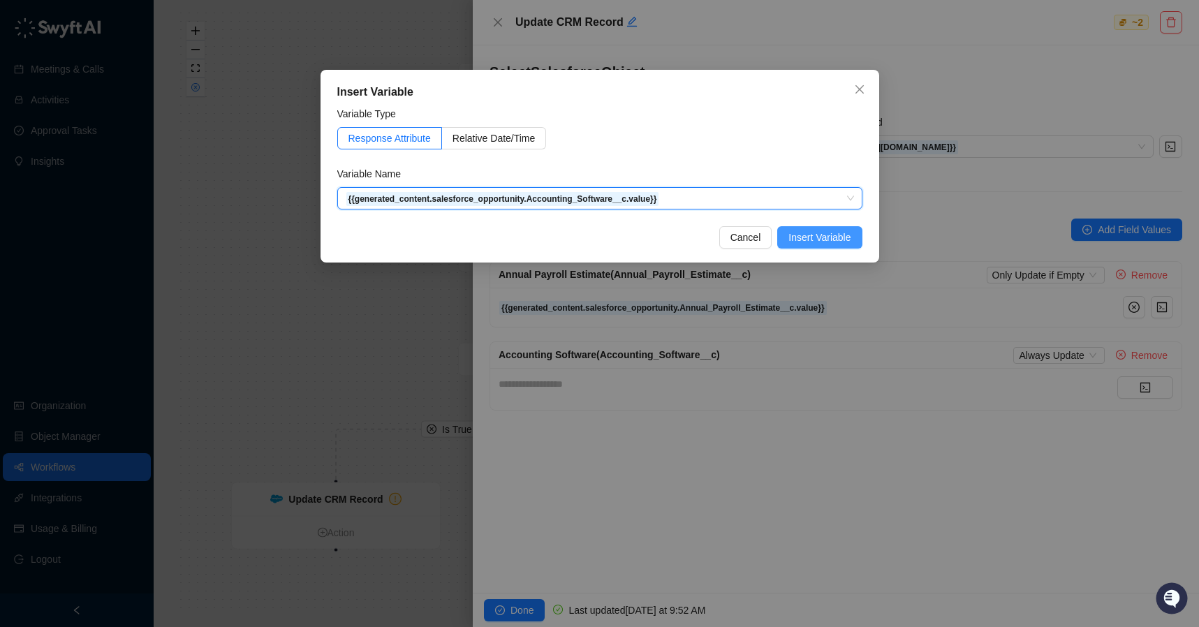
click at [836, 242] on span "Insert Variable" at bounding box center [820, 237] width 62 height 15
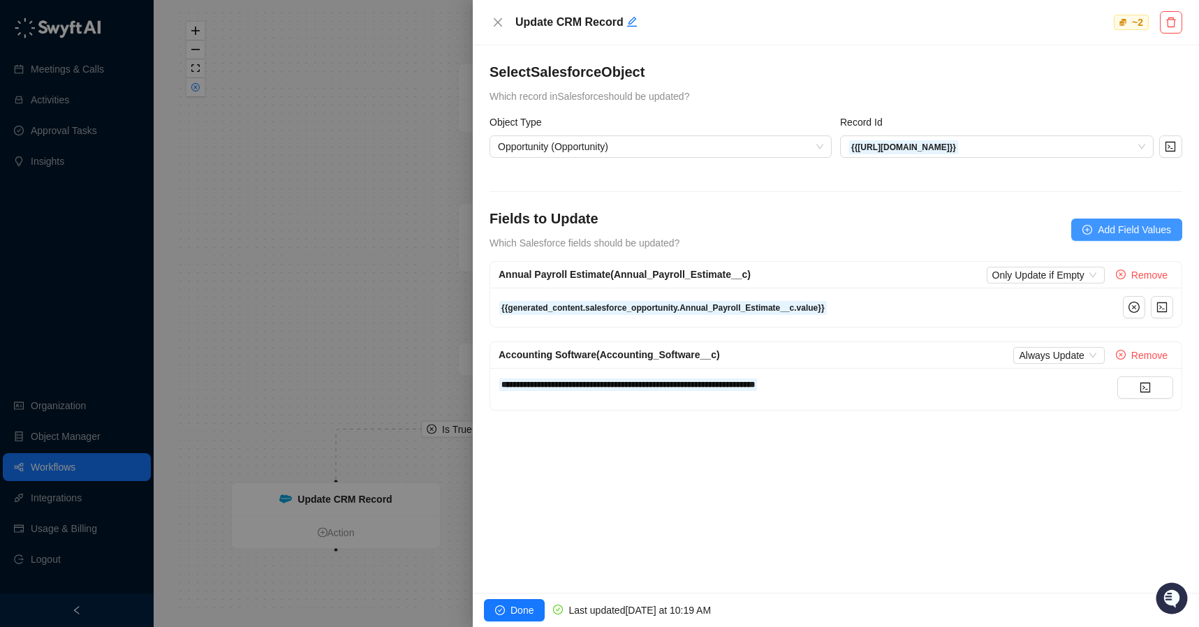
click at [1126, 230] on span "Add Field Values" at bounding box center [1134, 229] width 73 height 15
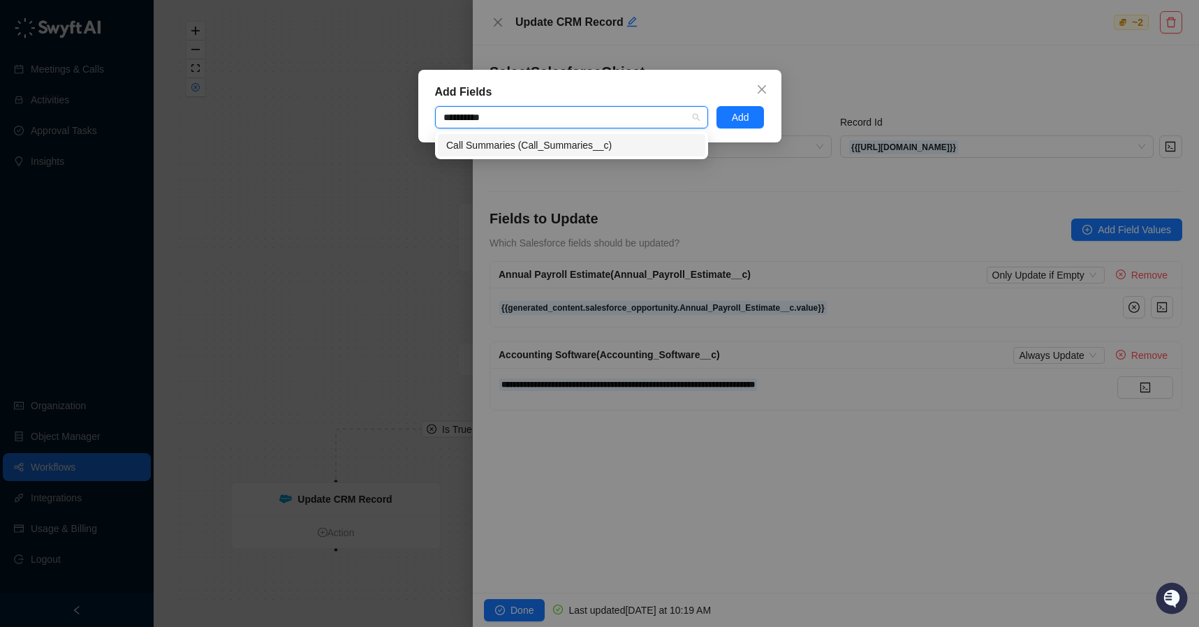
type input "**********"
click at [614, 147] on div "Call Summaries (Call_Summaries__c)" at bounding box center [571, 145] width 251 height 15
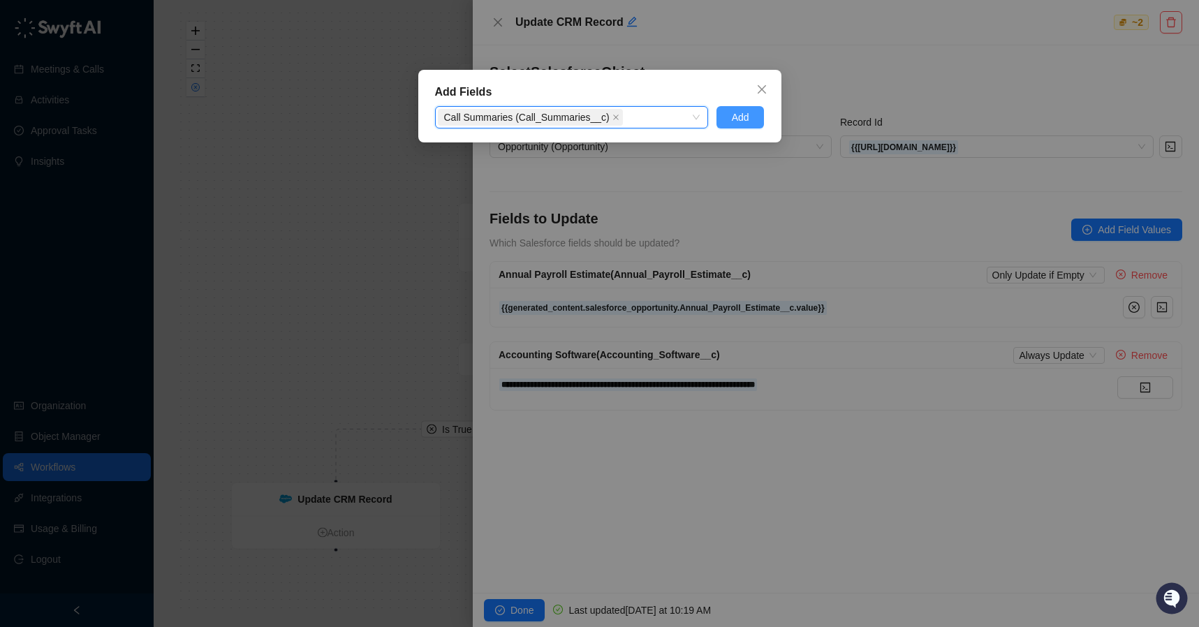
click at [749, 117] on button "Add" at bounding box center [741, 117] width 48 height 22
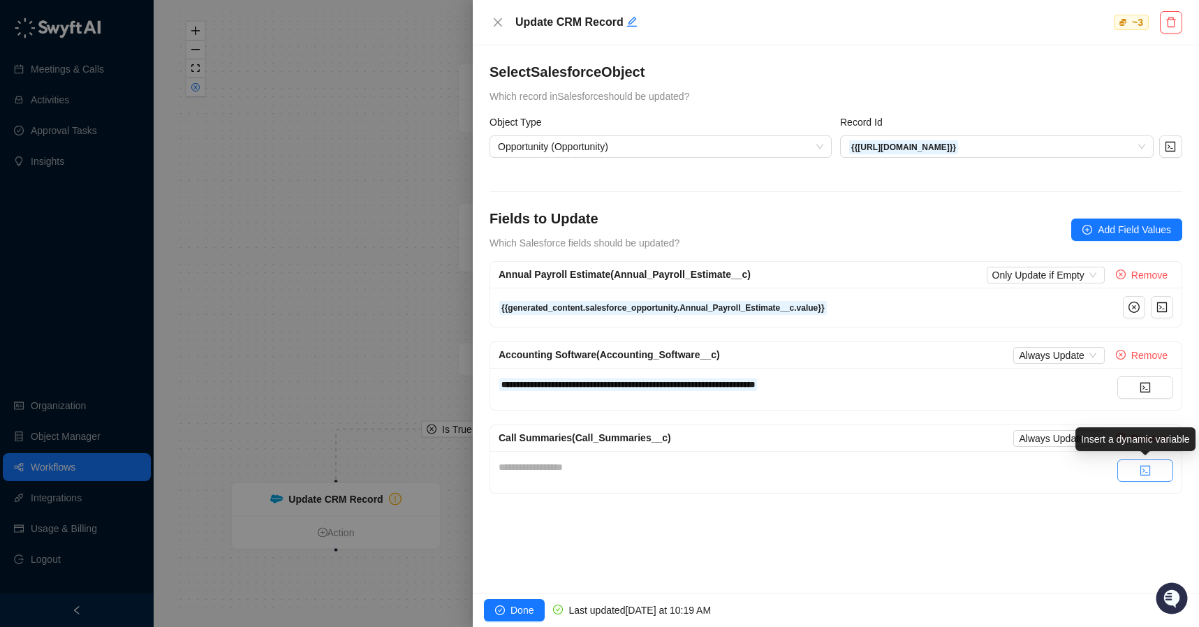
click at [1138, 472] on button "button" at bounding box center [1146, 471] width 56 height 22
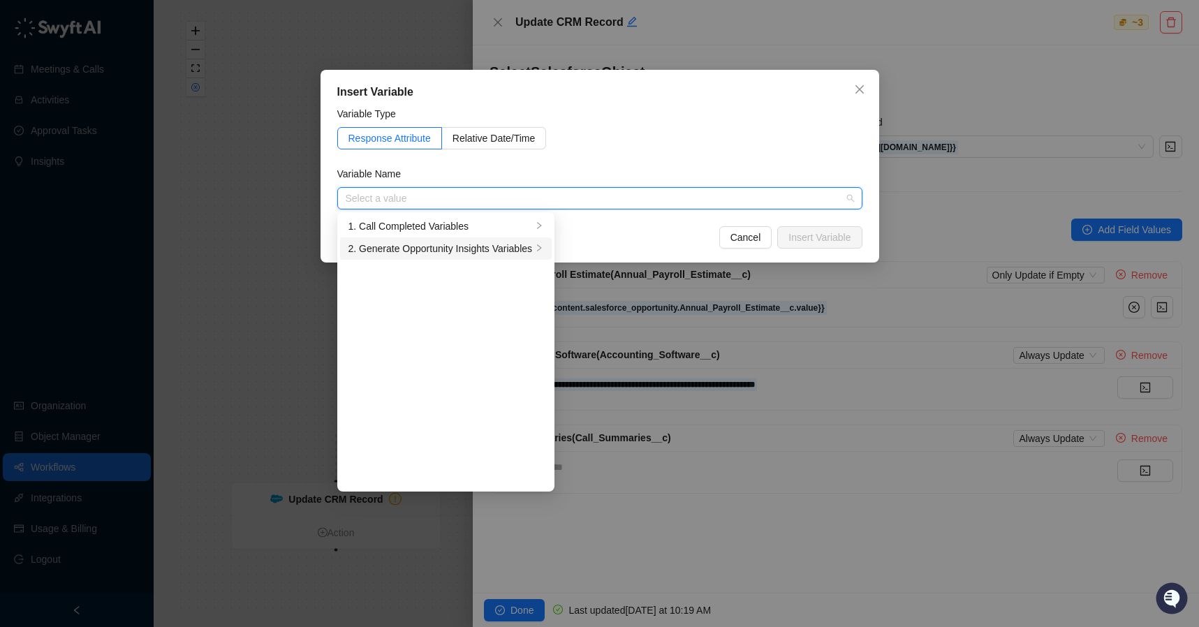
click at [421, 253] on div "2. Generate Opportunity Insights Variables" at bounding box center [441, 248] width 184 height 15
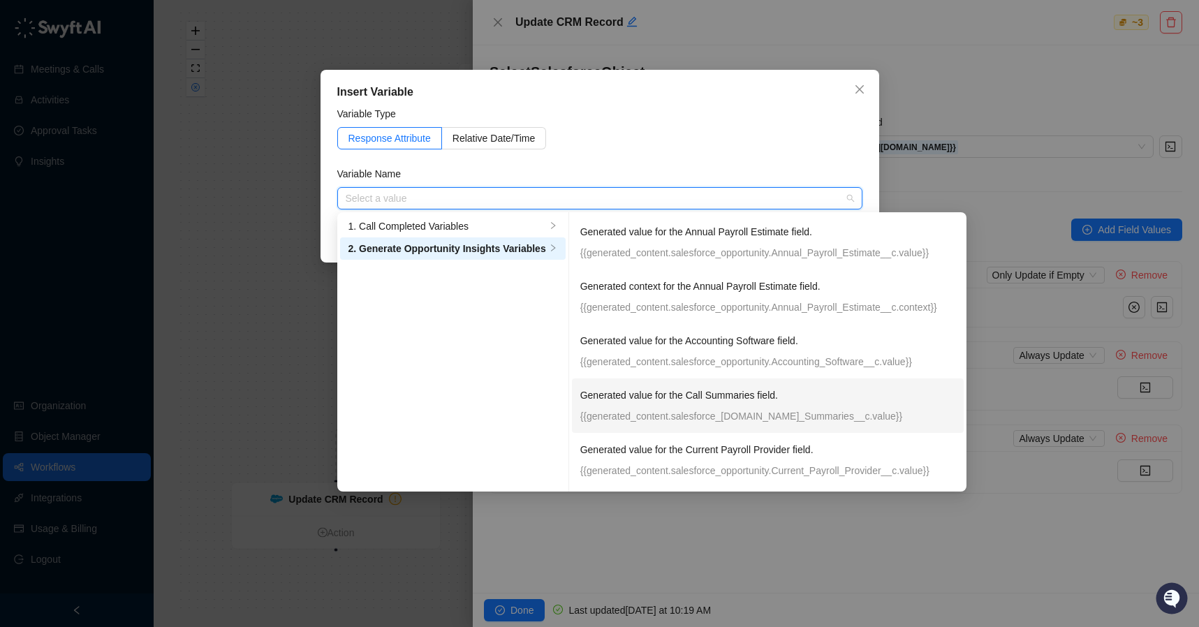
click at [696, 396] on p "Generated value for the Call Summaries field." at bounding box center [754, 395] width 349 height 15
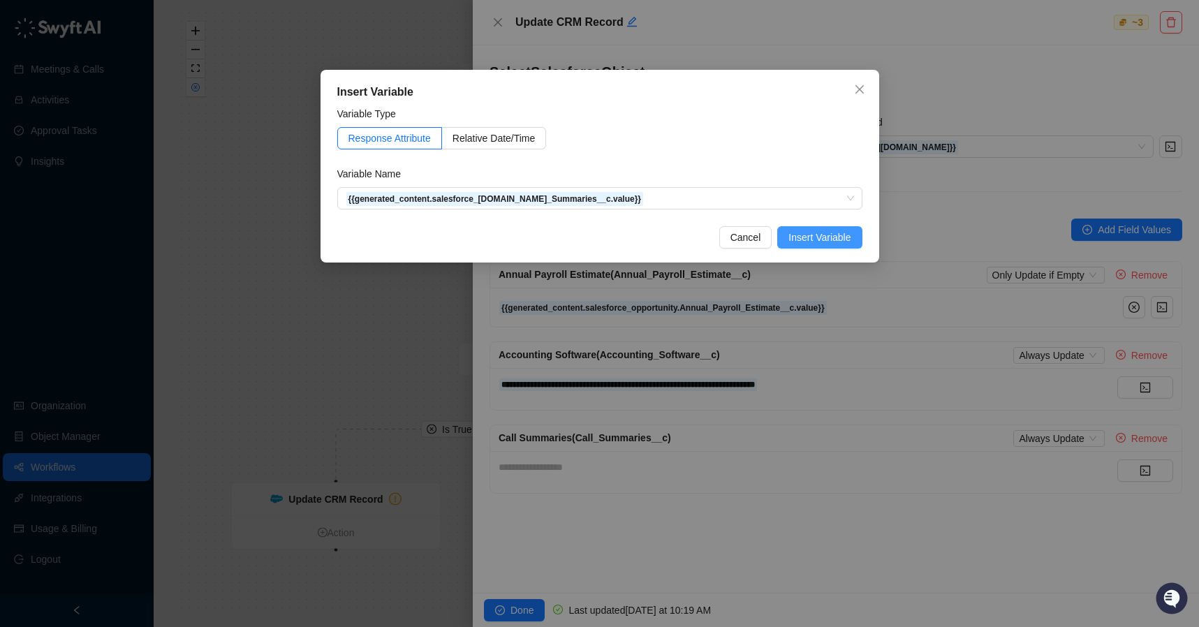
click at [831, 237] on span "Insert Variable" at bounding box center [820, 237] width 62 height 15
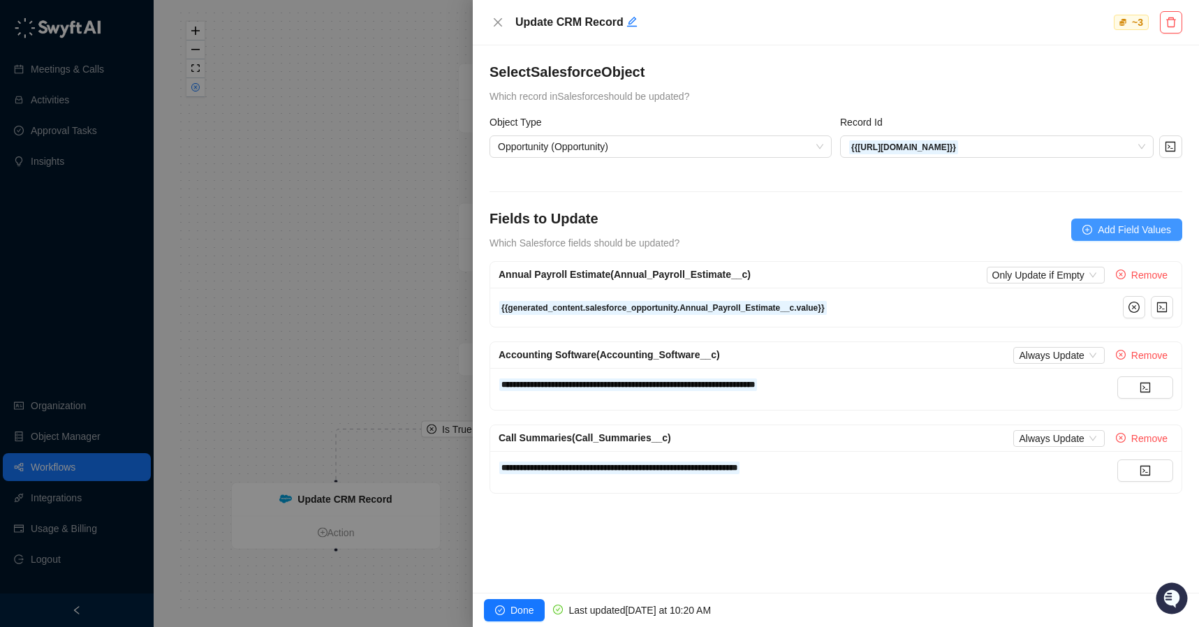
click at [1118, 230] on span "Add Field Values" at bounding box center [1134, 229] width 73 height 15
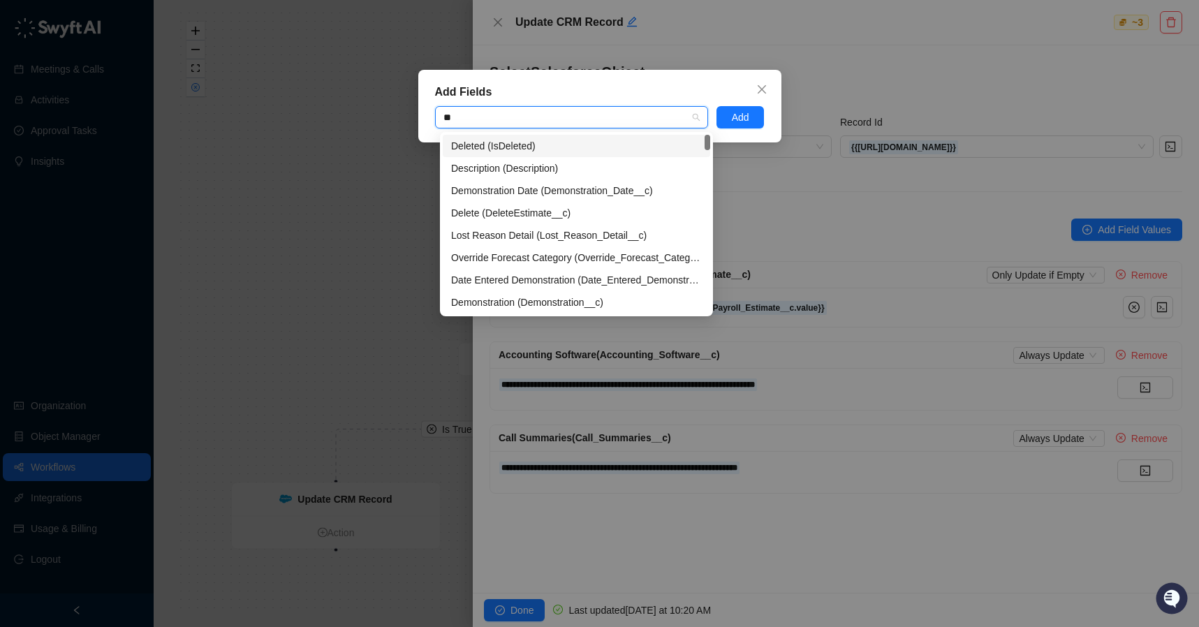
type input "***"
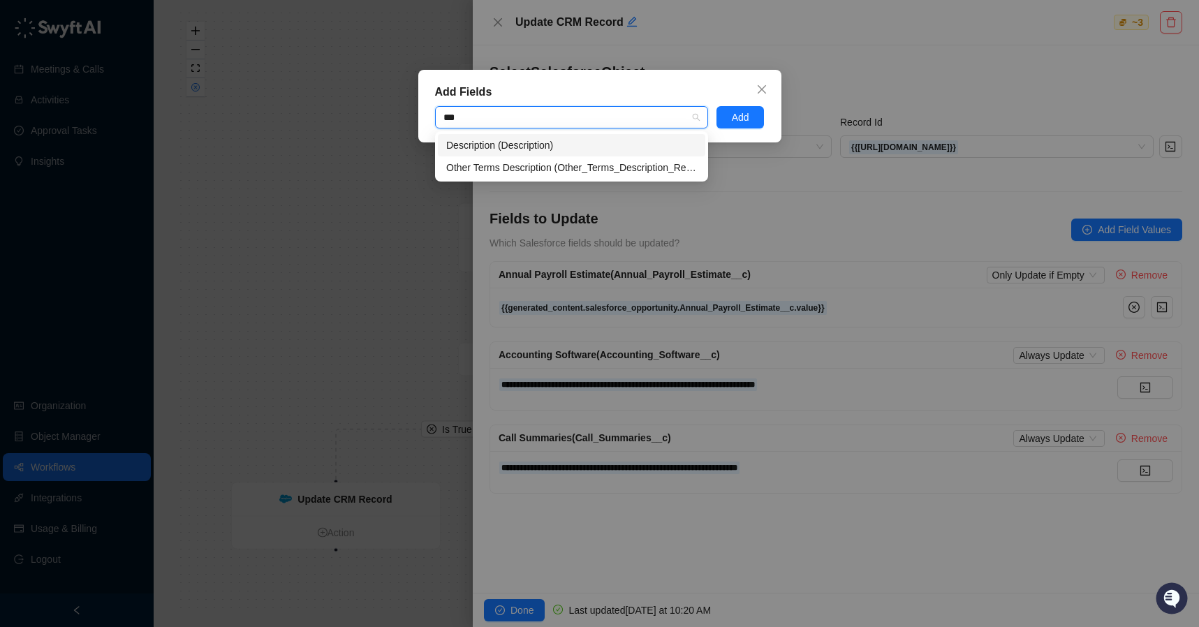
click at [498, 147] on div "Description (Description)" at bounding box center [571, 145] width 251 height 15
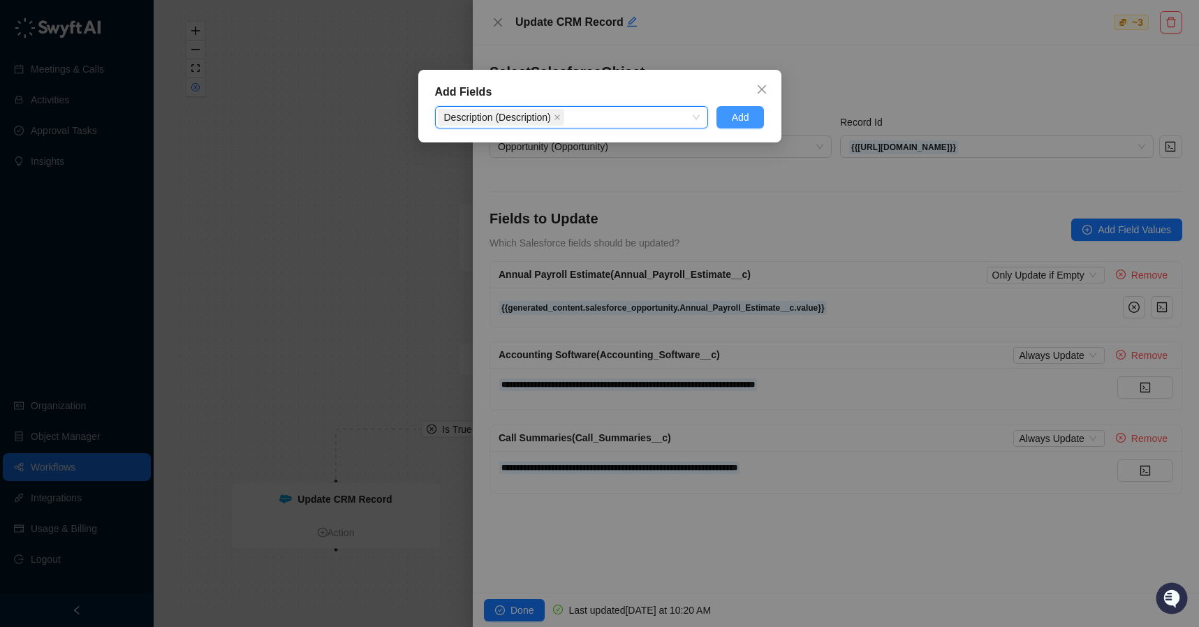
click at [749, 117] on button "Add" at bounding box center [741, 117] width 48 height 22
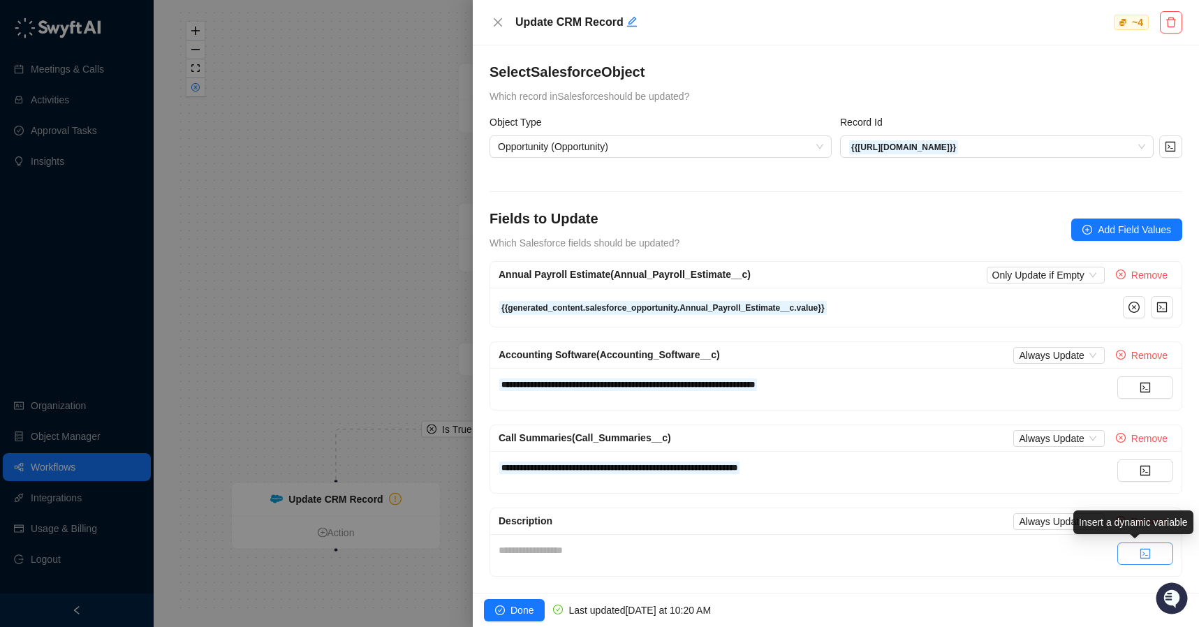
click at [1140, 552] on icon "code" at bounding box center [1145, 553] width 11 height 11
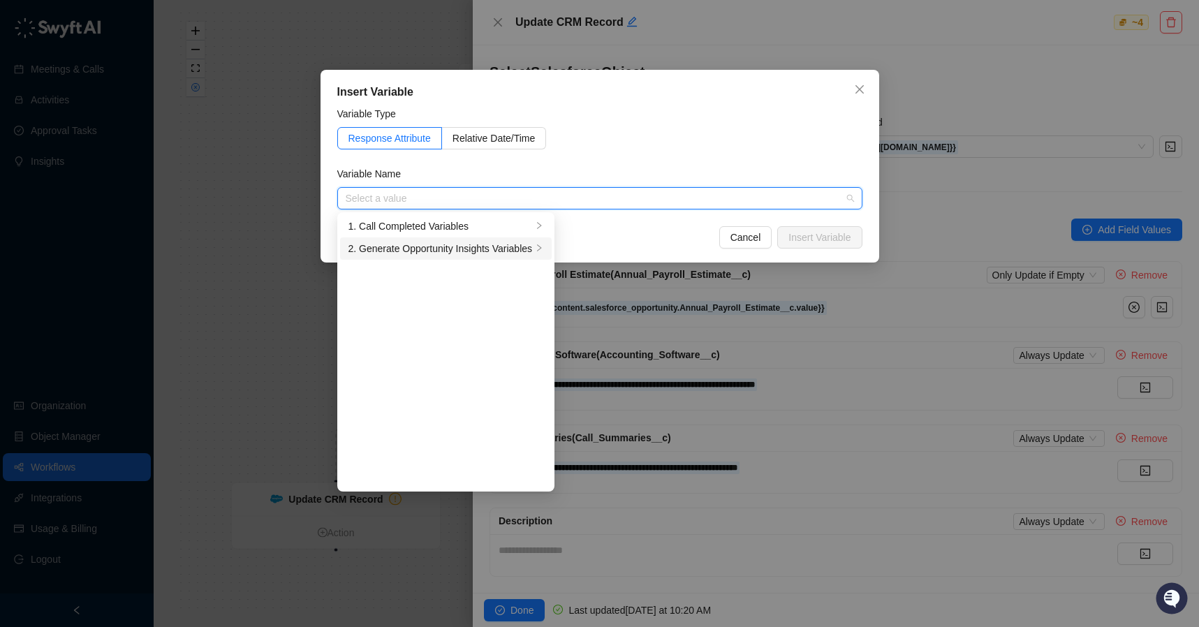
click at [495, 243] on div "2. Generate Opportunity Insights Variables" at bounding box center [441, 248] width 184 height 15
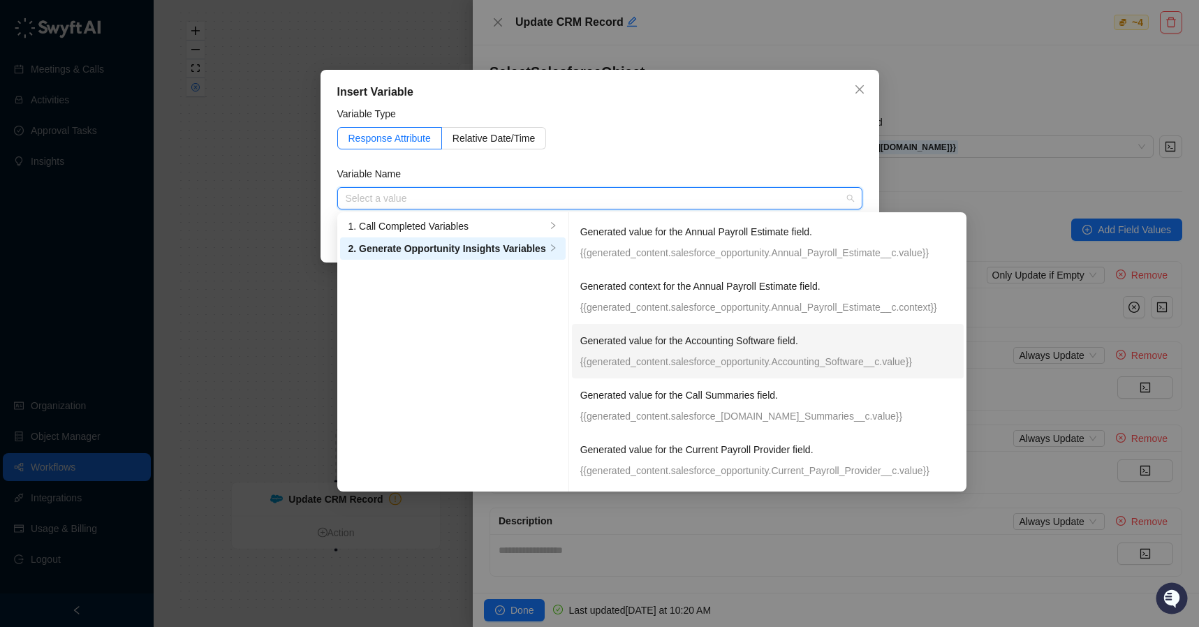
scroll to position [225, 0]
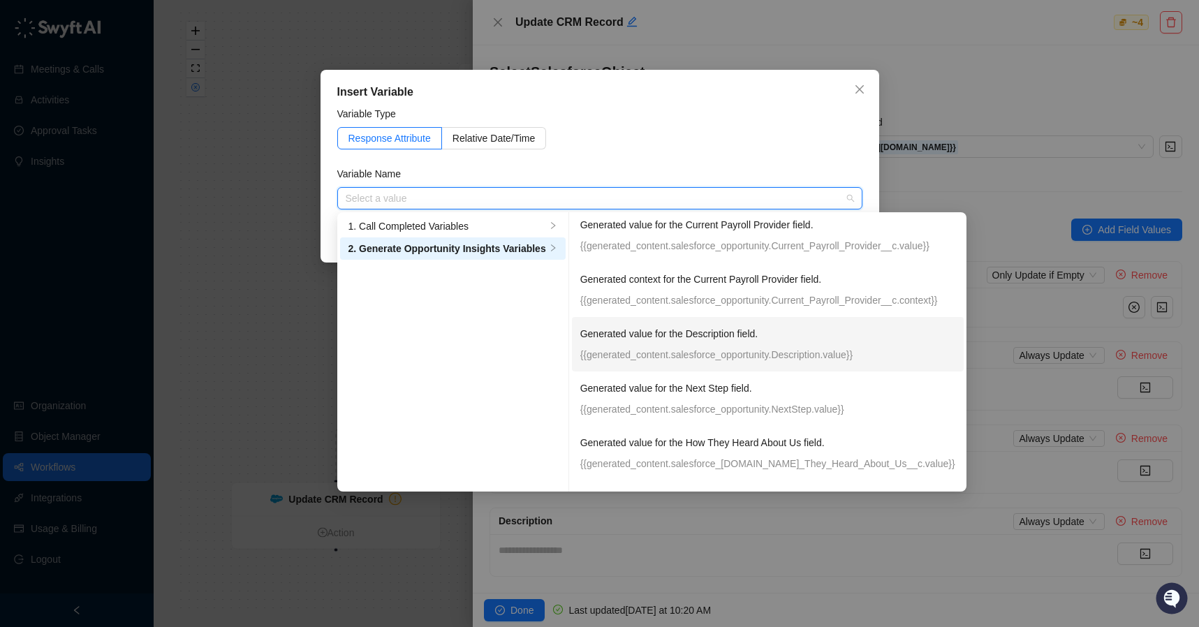
click at [798, 356] on p "{{generated_content.salesforce_opportunity.Description.value}}" at bounding box center [767, 354] width 375 height 15
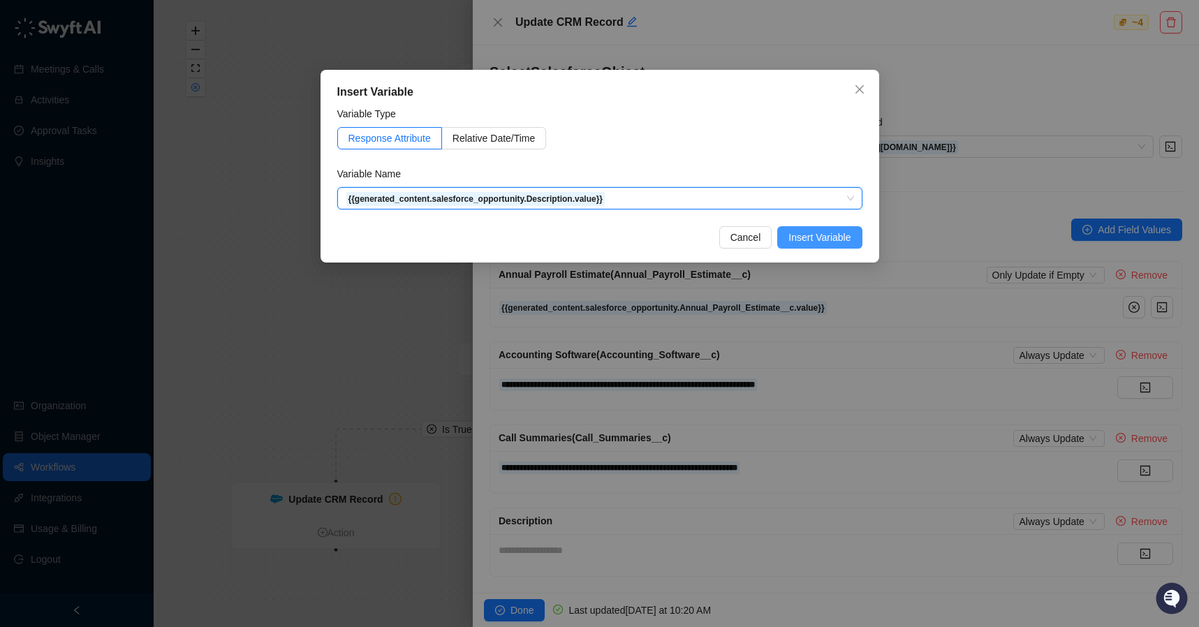
click at [842, 234] on span "Insert Variable" at bounding box center [820, 237] width 62 height 15
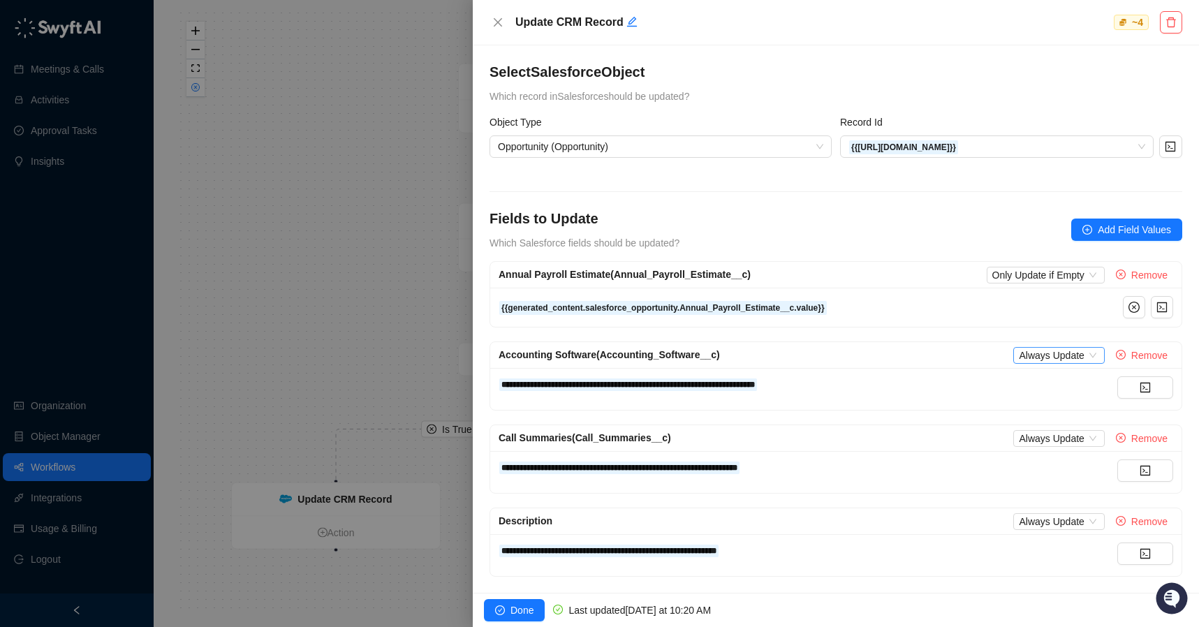
click at [1057, 356] on span "Always Update" at bounding box center [1059, 355] width 80 height 15
click at [1075, 411] on div "Only Update if Empty" at bounding box center [1059, 403] width 109 height 22
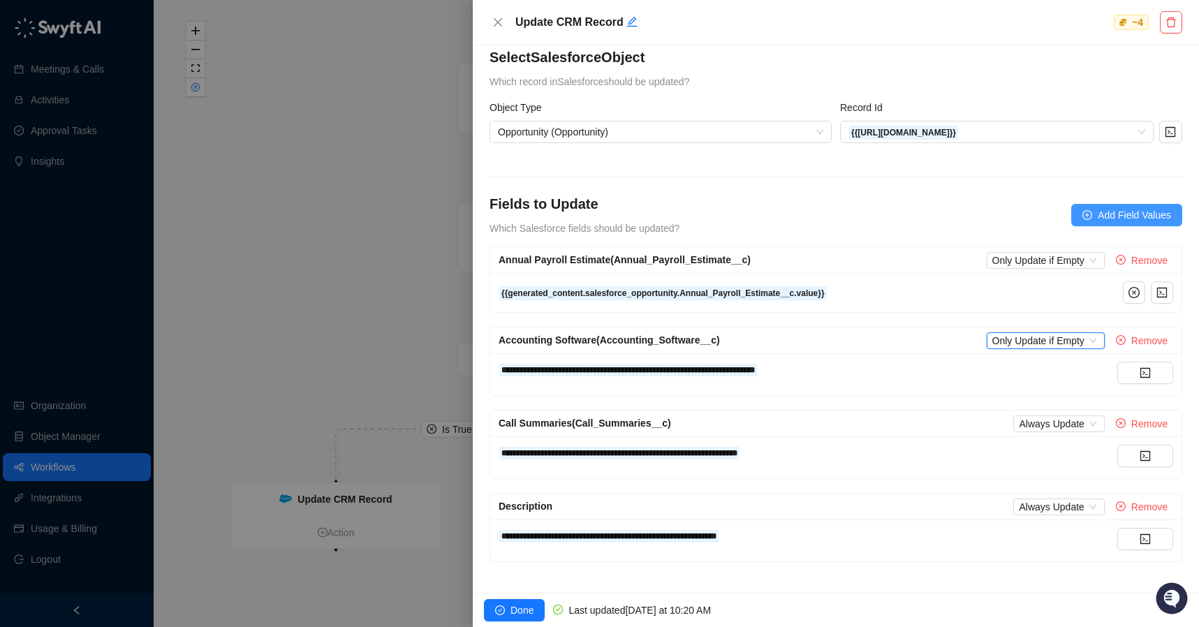
click at [1098, 212] on span "Add Field Values" at bounding box center [1134, 214] width 73 height 15
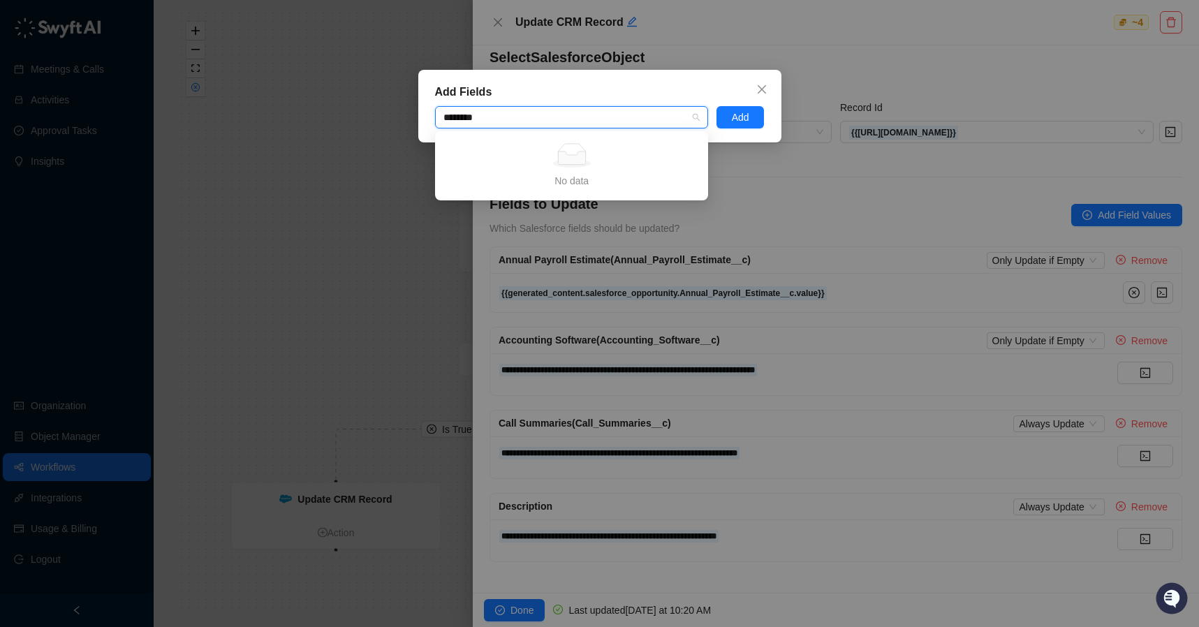
type input "*******"
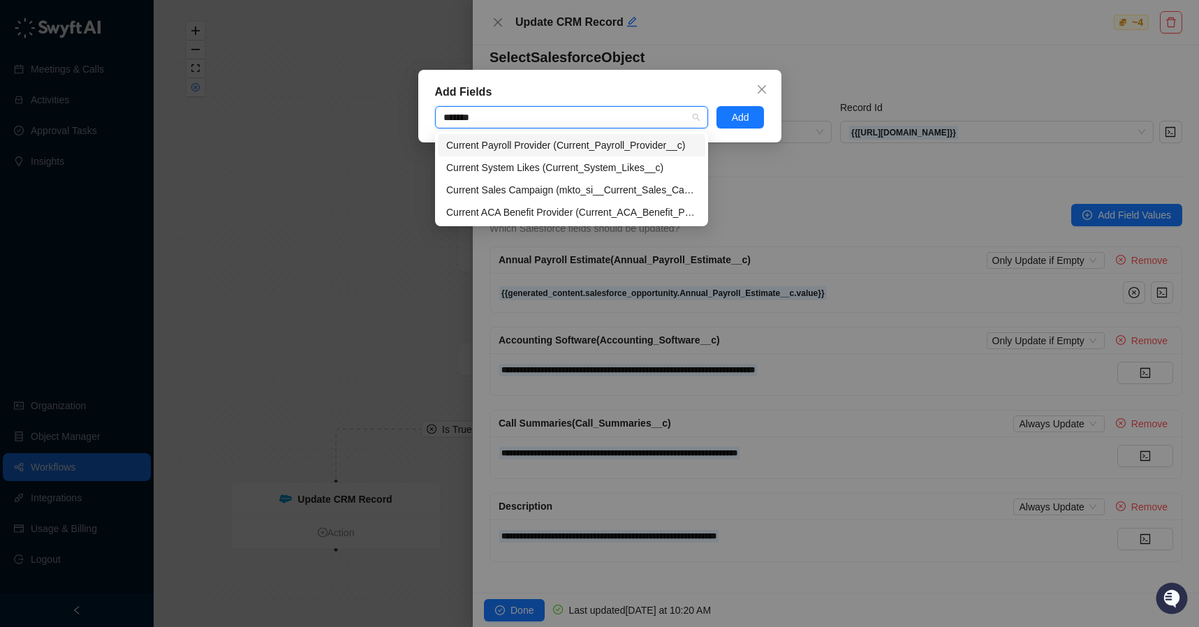
click at [631, 146] on div "Current Payroll Provider (Current_Payroll_Provider__c)" at bounding box center [571, 145] width 251 height 15
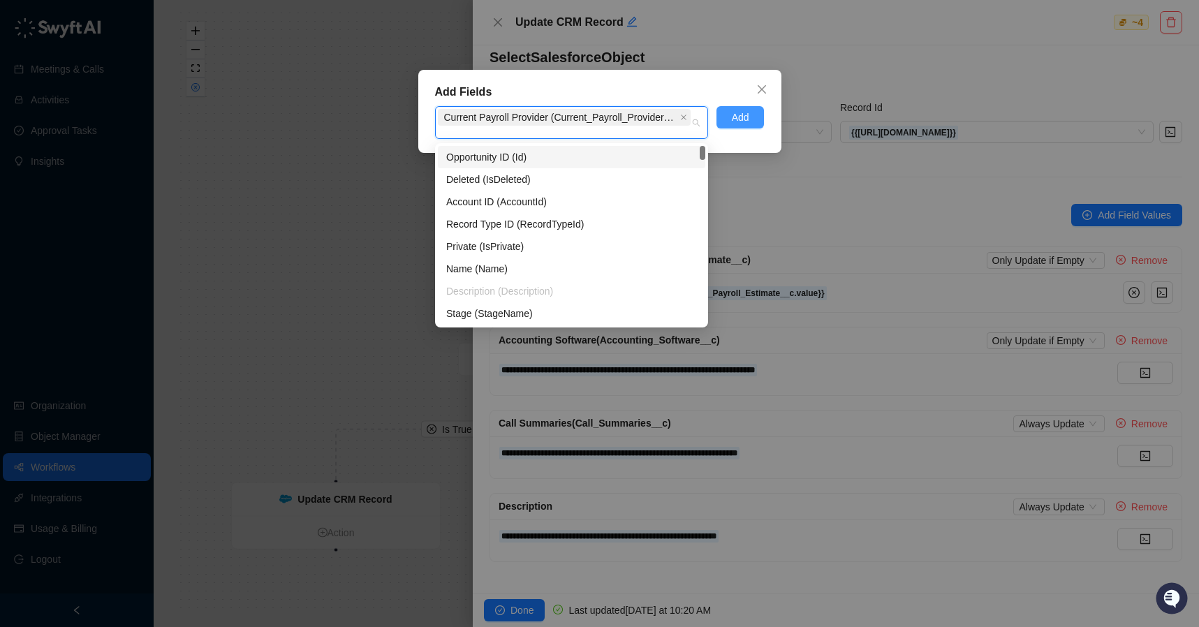
click at [727, 114] on button "Add" at bounding box center [741, 117] width 48 height 22
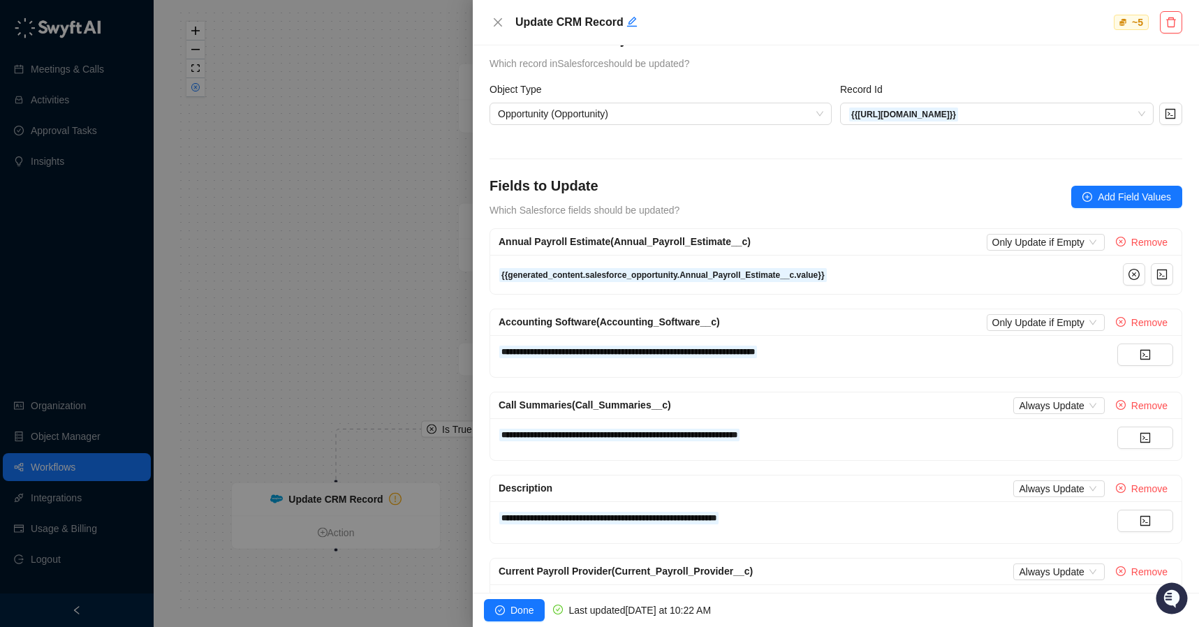
scroll to position [95, 0]
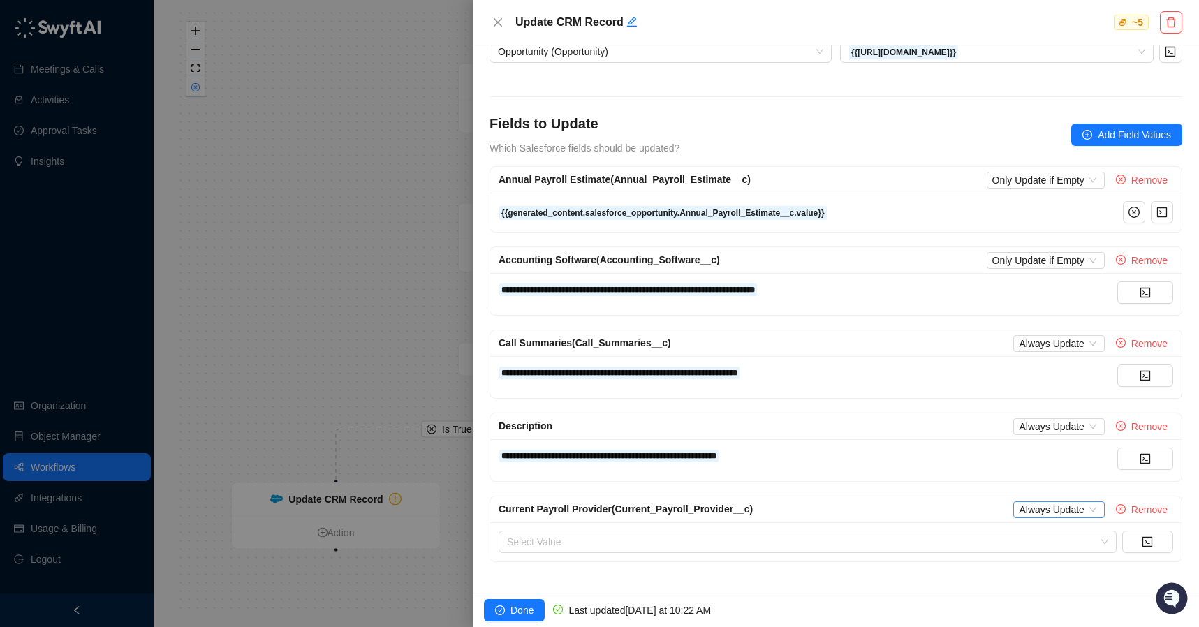
click at [1055, 513] on span "Always Update" at bounding box center [1059, 509] width 80 height 15
drag, startPoint x: 1063, startPoint y: 553, endPoint x: 1085, endPoint y: 552, distance: 21.7
click at [1063, 553] on div "Only Update if Empty" at bounding box center [1059, 557] width 92 height 15
click at [1142, 542] on icon "code" at bounding box center [1147, 541] width 11 height 11
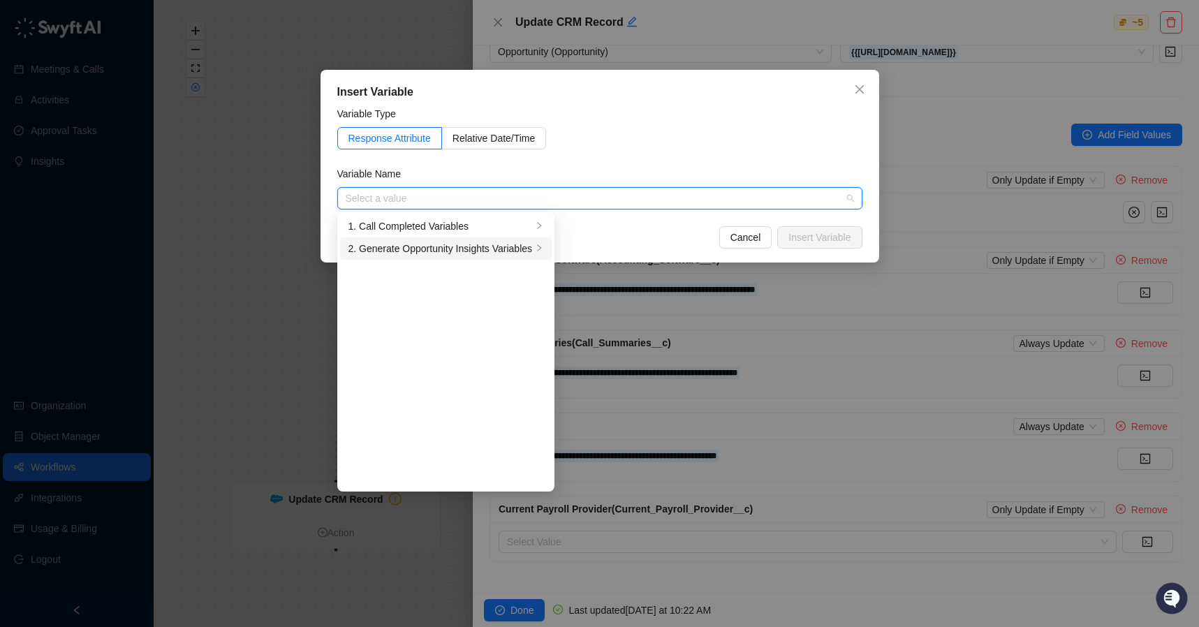
click at [470, 248] on div "2. Generate Opportunity Insights Variables" at bounding box center [441, 248] width 184 height 15
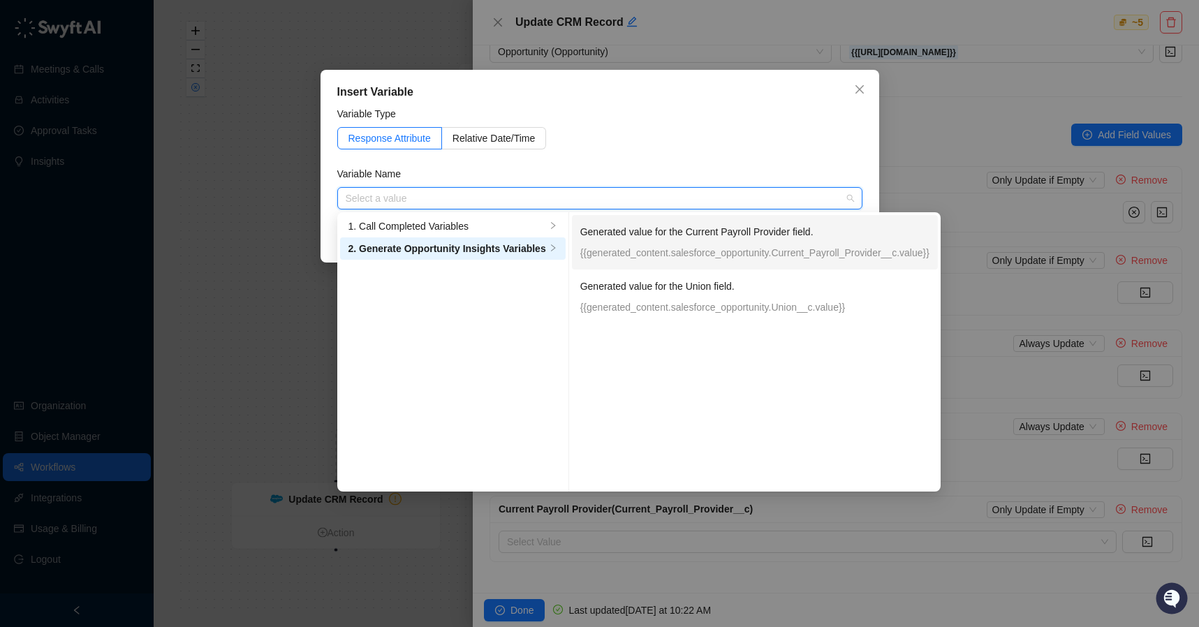
click at [748, 238] on p "Generated value for the Current Payroll Provider field." at bounding box center [754, 231] width 349 height 15
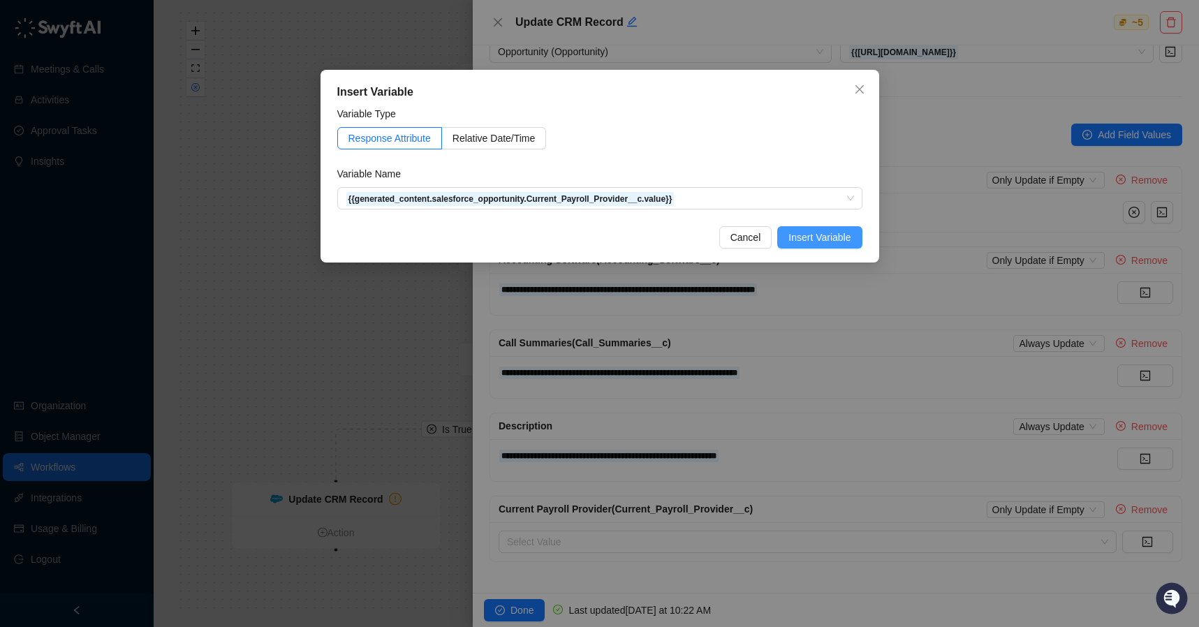
click at [816, 235] on span "Insert Variable" at bounding box center [820, 237] width 62 height 15
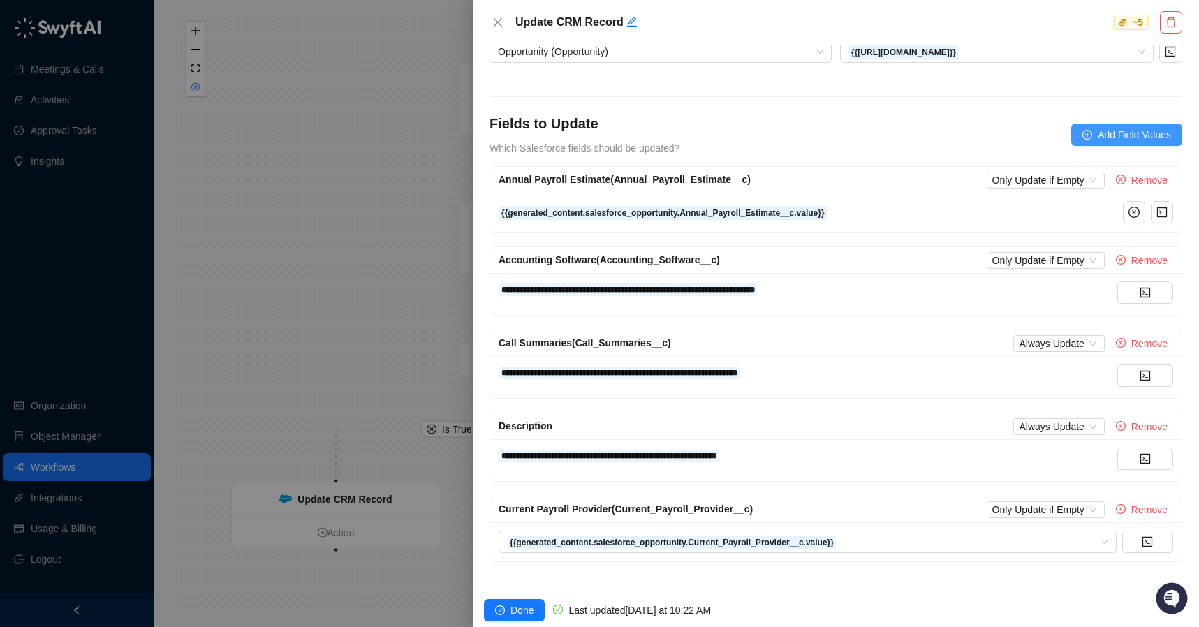
click at [1071, 139] on button "Add Field Values" at bounding box center [1126, 135] width 111 height 22
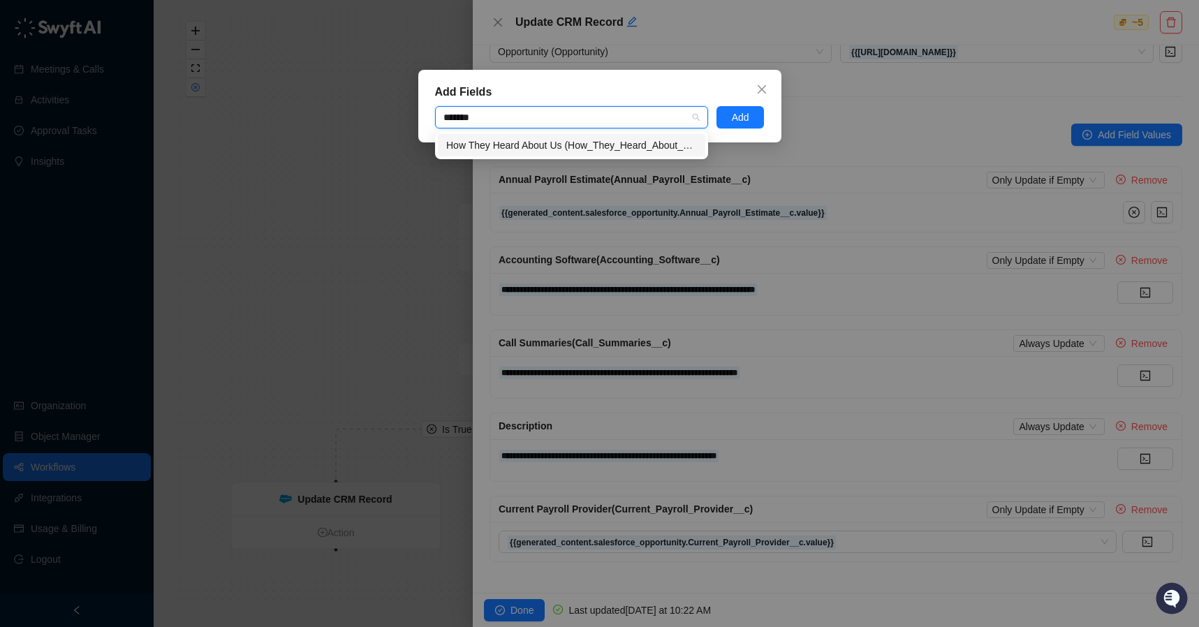
type input "********"
click at [608, 149] on div "How They Heard About Us (How_They_Heard_About_Us__c)" at bounding box center [571, 145] width 251 height 15
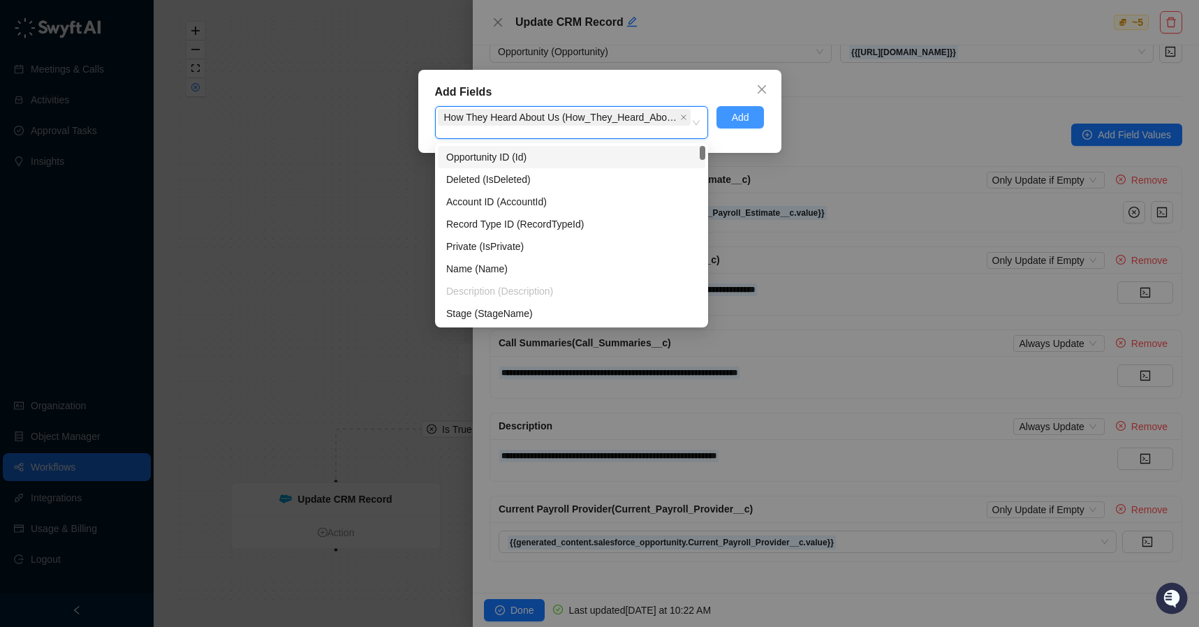
click at [739, 113] on span "Add" at bounding box center [740, 117] width 17 height 15
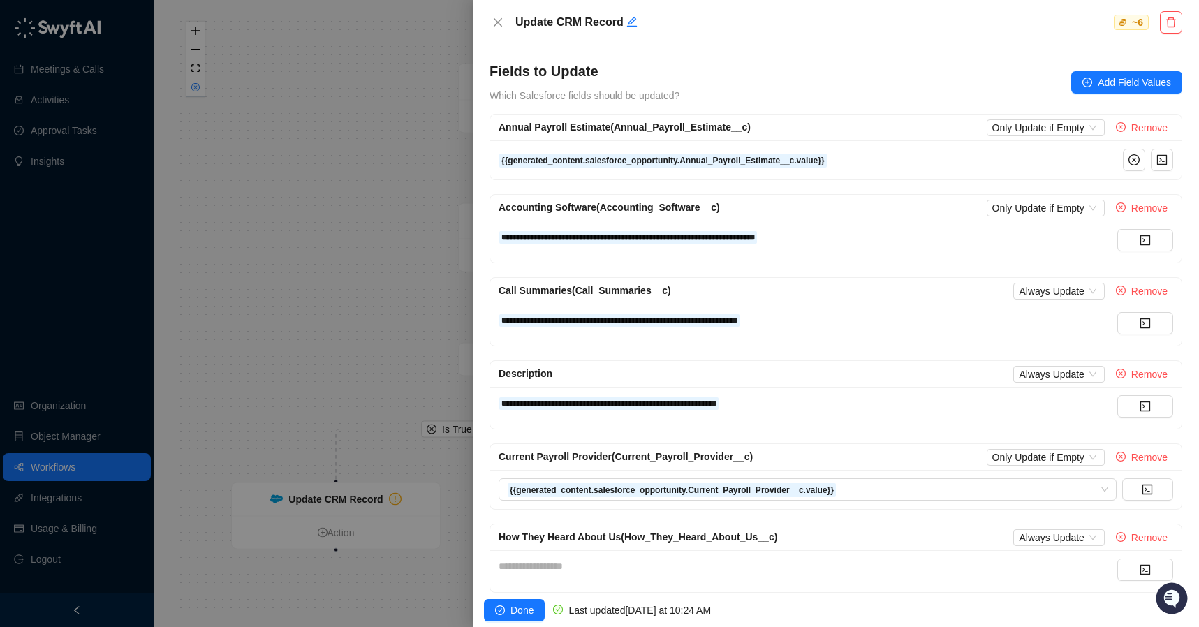
scroll to position [178, 0]
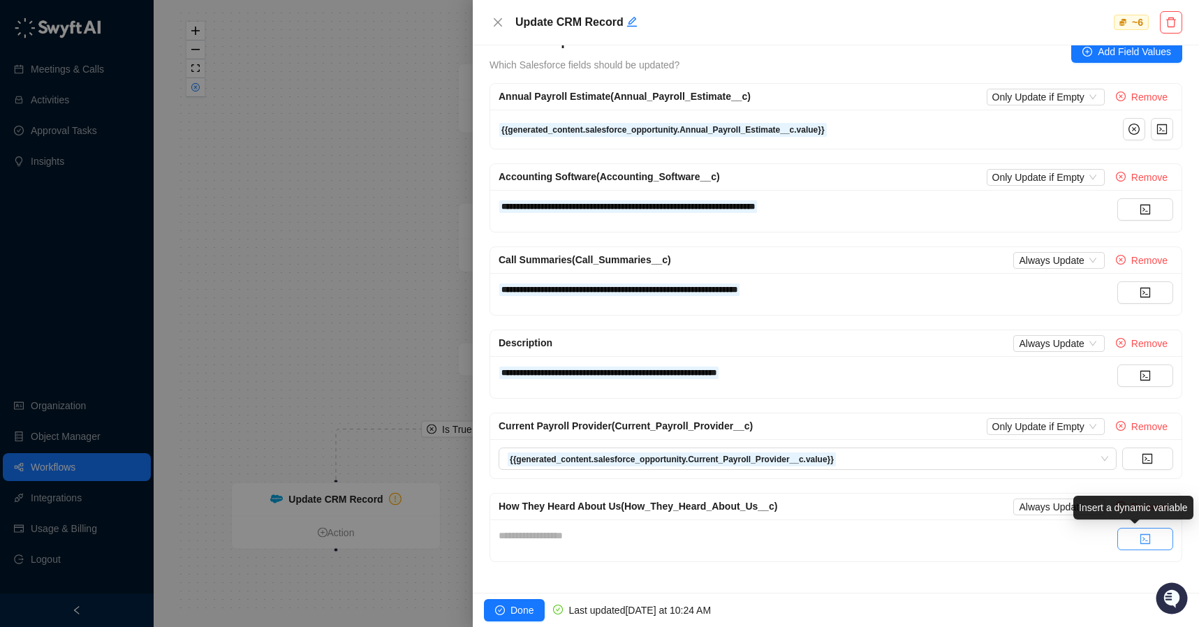
click at [1141, 539] on button "button" at bounding box center [1146, 539] width 56 height 22
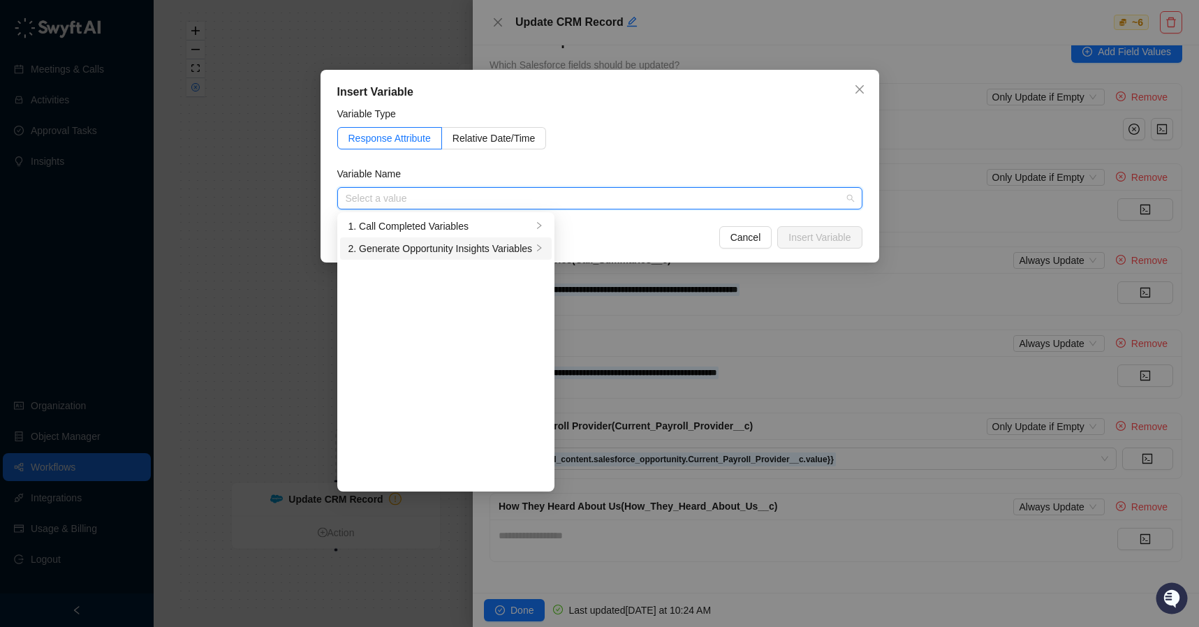
click at [450, 249] on div "2. Generate Opportunity Insights Variables" at bounding box center [441, 248] width 184 height 15
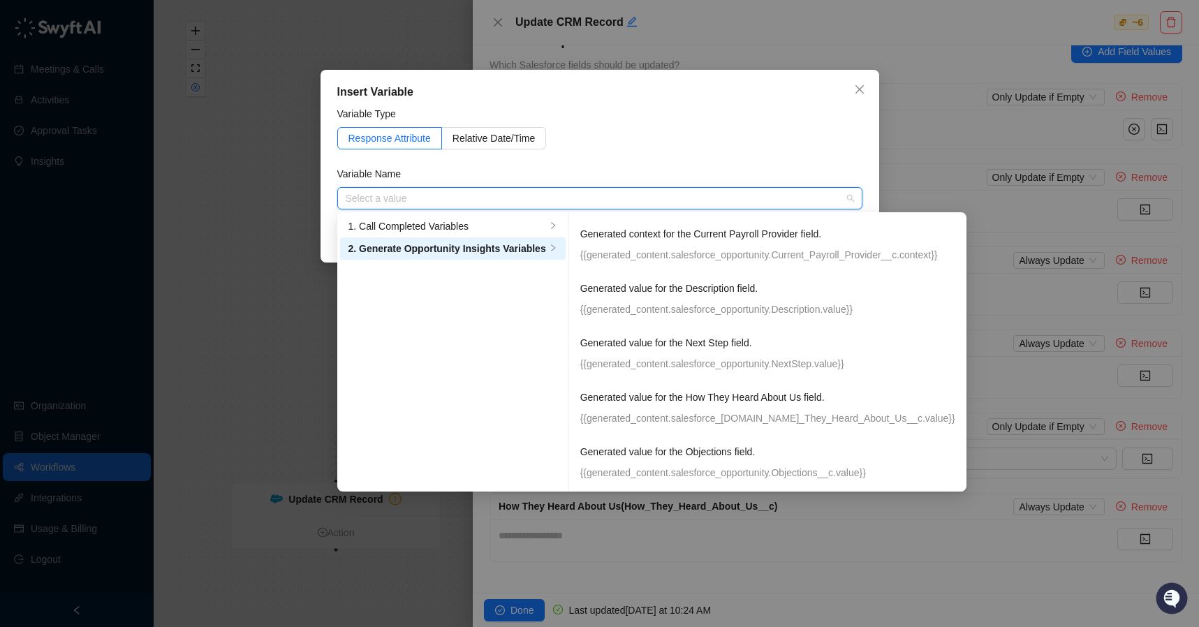
scroll to position [328, 0]
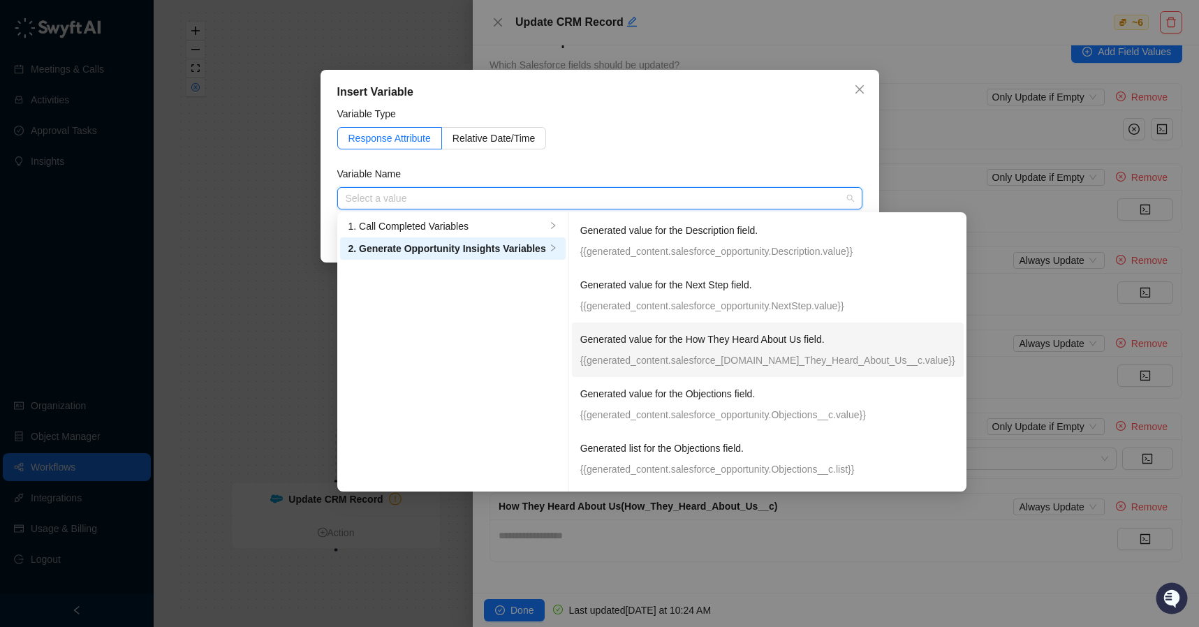
click at [759, 349] on div "Generated value for the How They Heard About Us field. {{generated_content.sale…" at bounding box center [767, 350] width 375 height 36
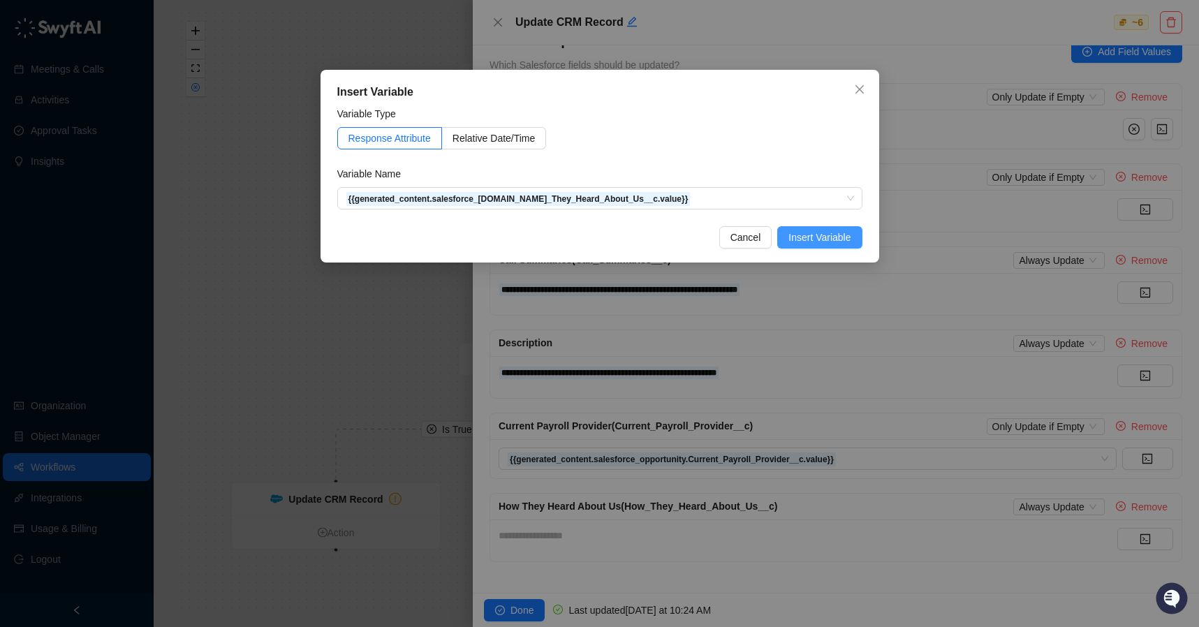
click at [823, 230] on span "Insert Variable" at bounding box center [820, 237] width 62 height 15
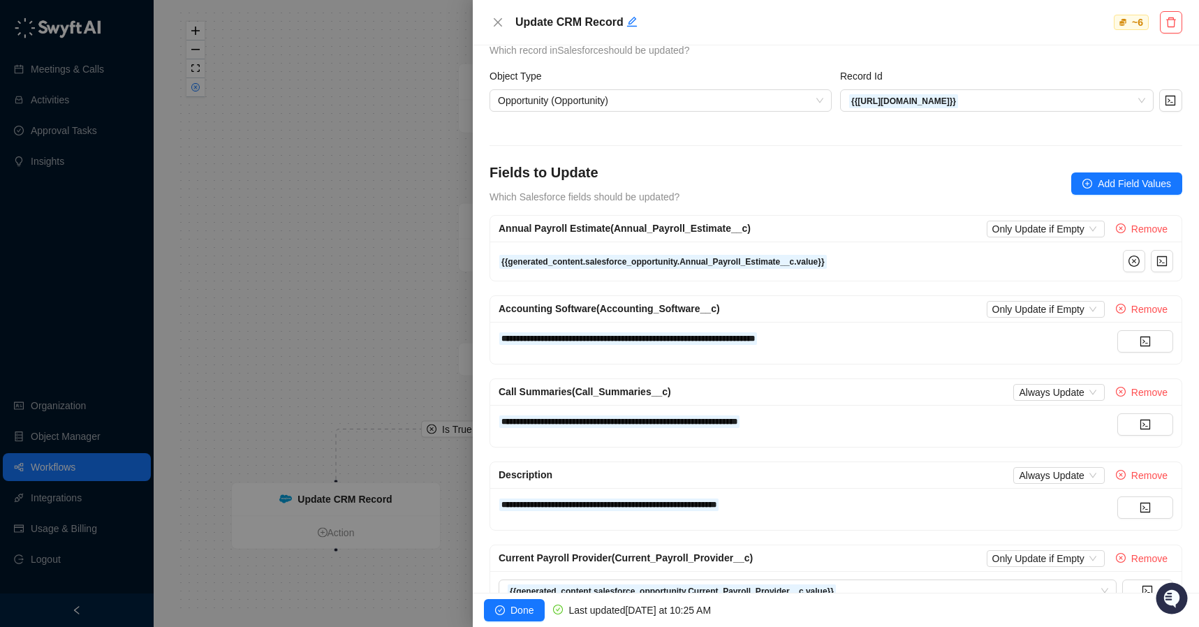
scroll to position [178, 0]
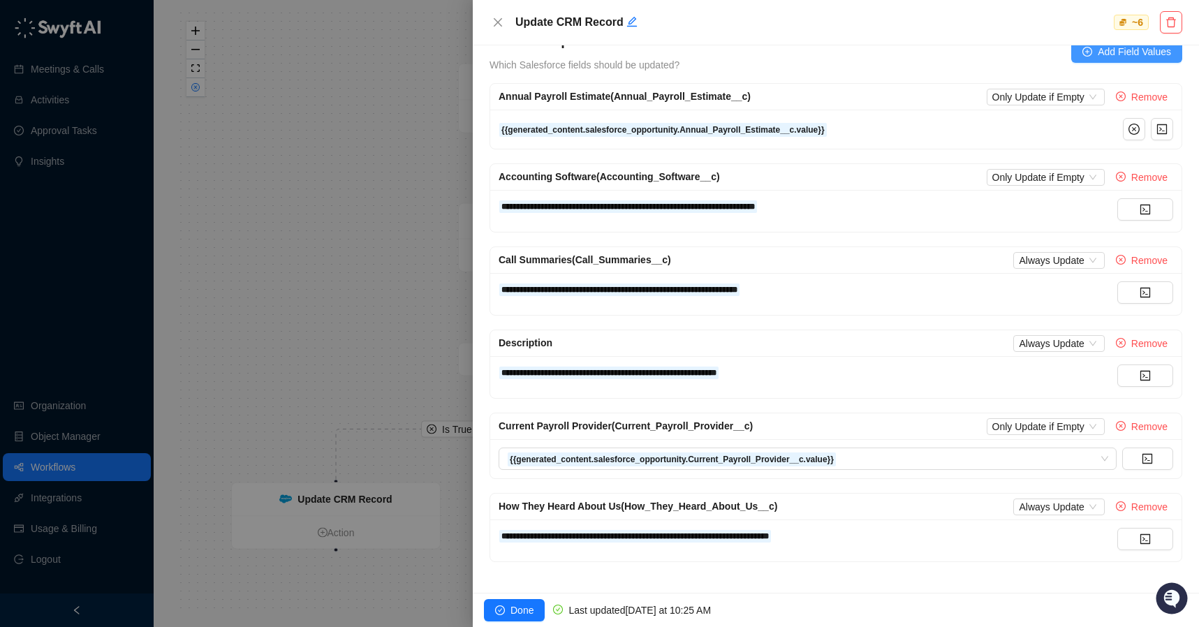
click at [1098, 57] on span "Add Field Values" at bounding box center [1134, 51] width 73 height 15
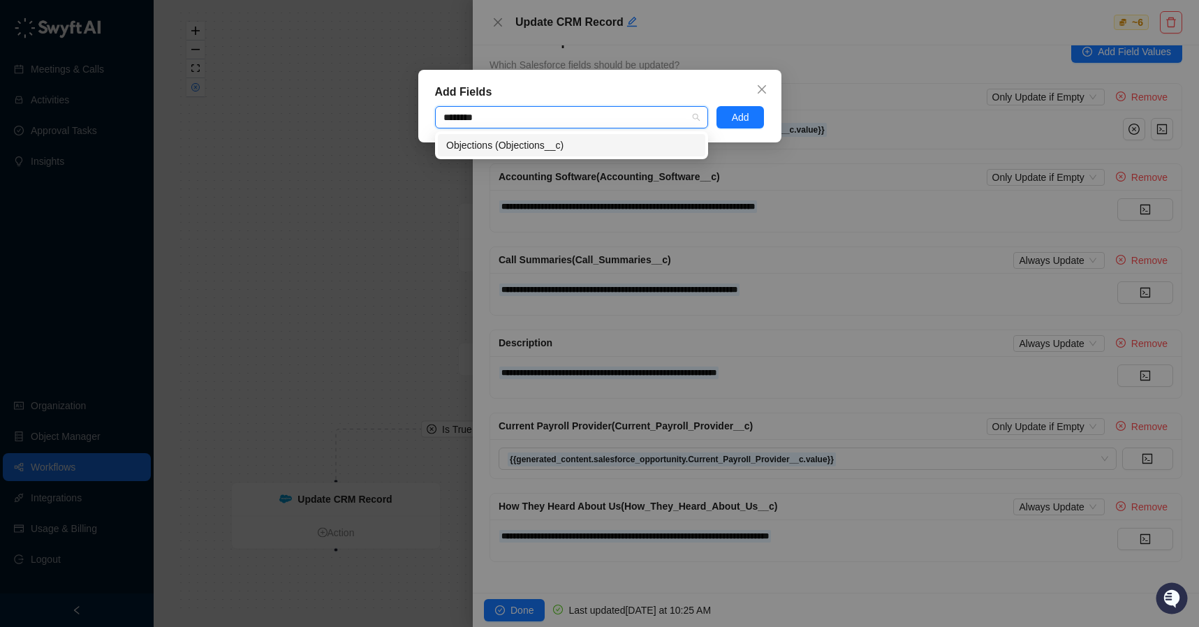
type input "*********"
click at [562, 147] on div "Objections (Objections__c)" at bounding box center [571, 145] width 251 height 15
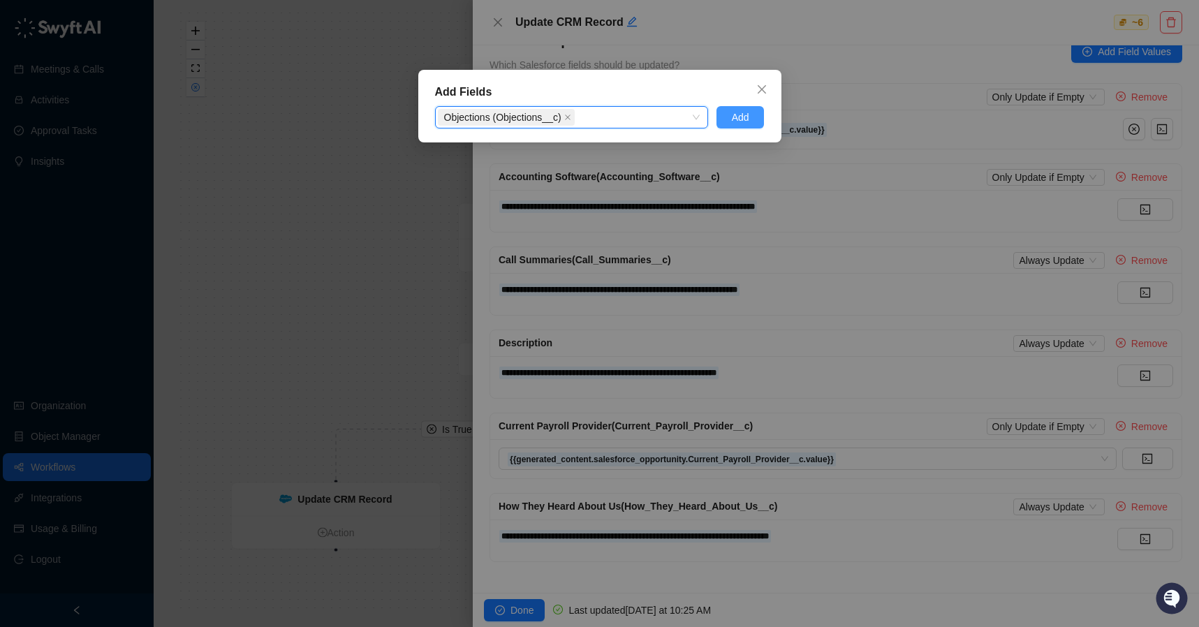
click at [742, 113] on span "Add" at bounding box center [740, 117] width 17 height 15
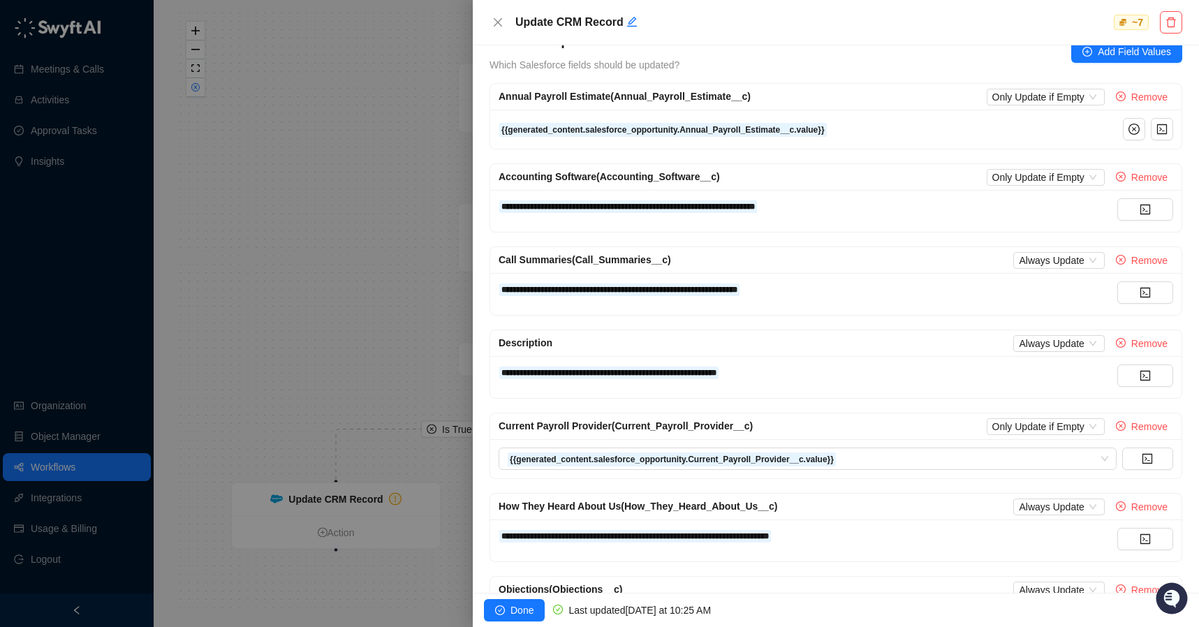
scroll to position [261, 0]
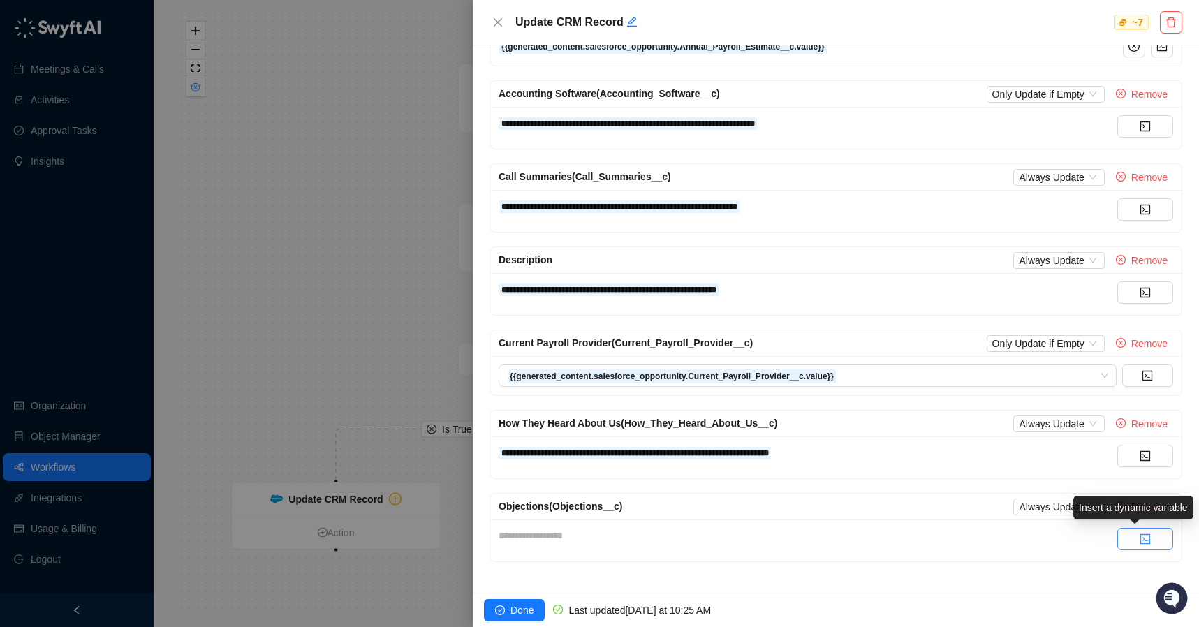
click at [1119, 539] on button "button" at bounding box center [1146, 539] width 56 height 22
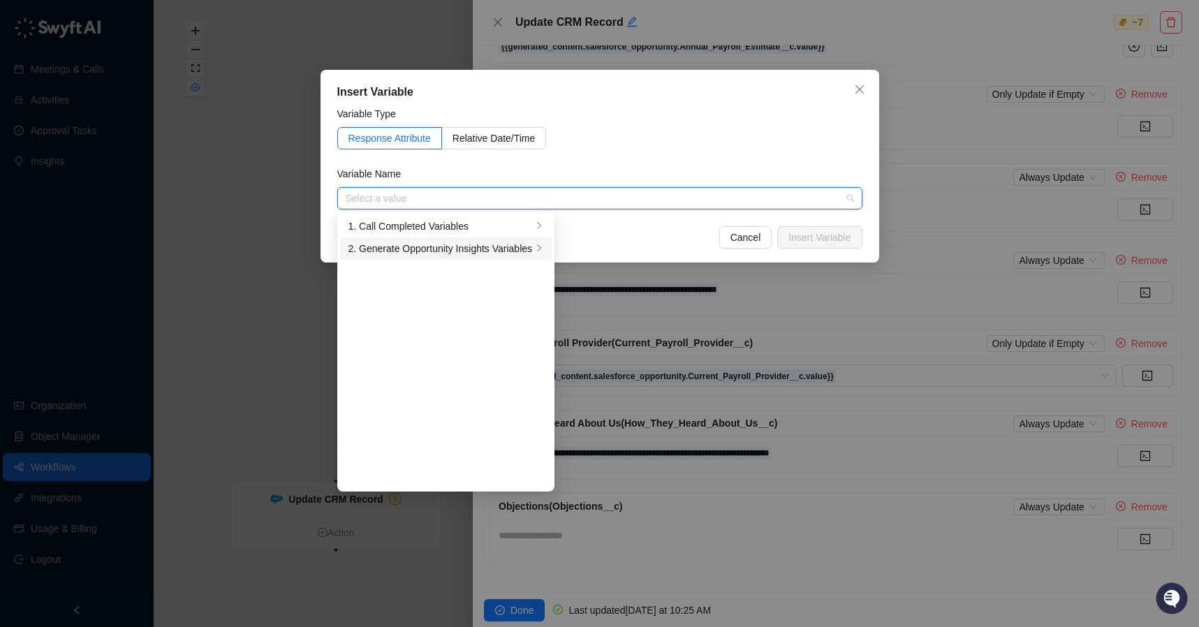
click at [460, 255] on div "2. Generate Opportunity Insights Variables" at bounding box center [441, 248] width 184 height 15
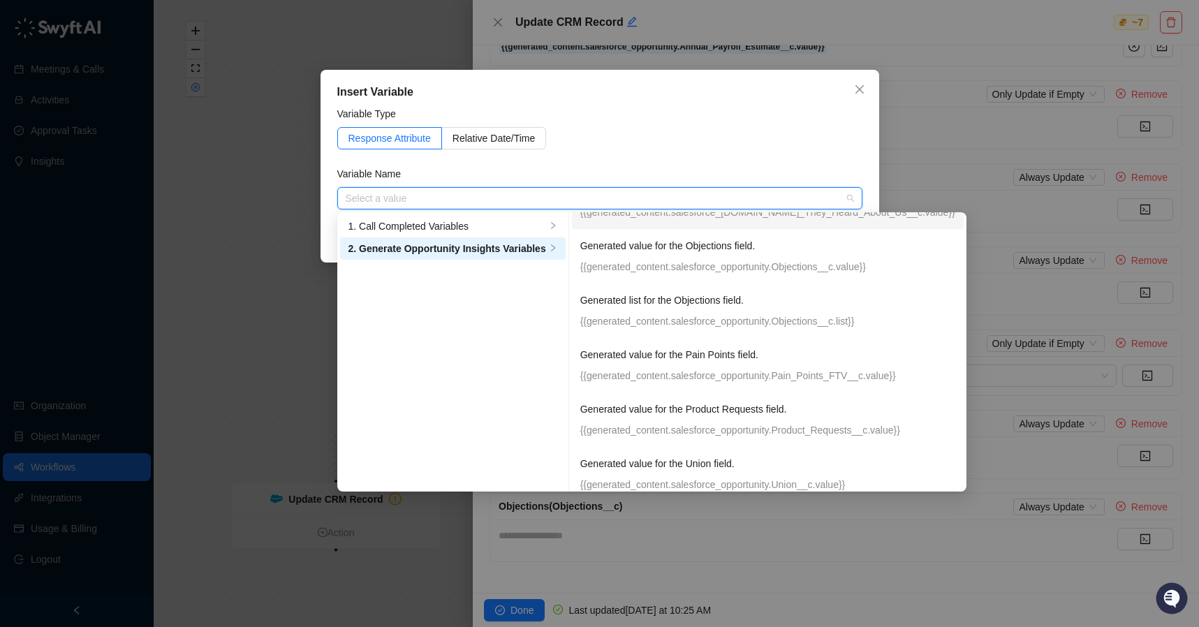
scroll to position [330, 0]
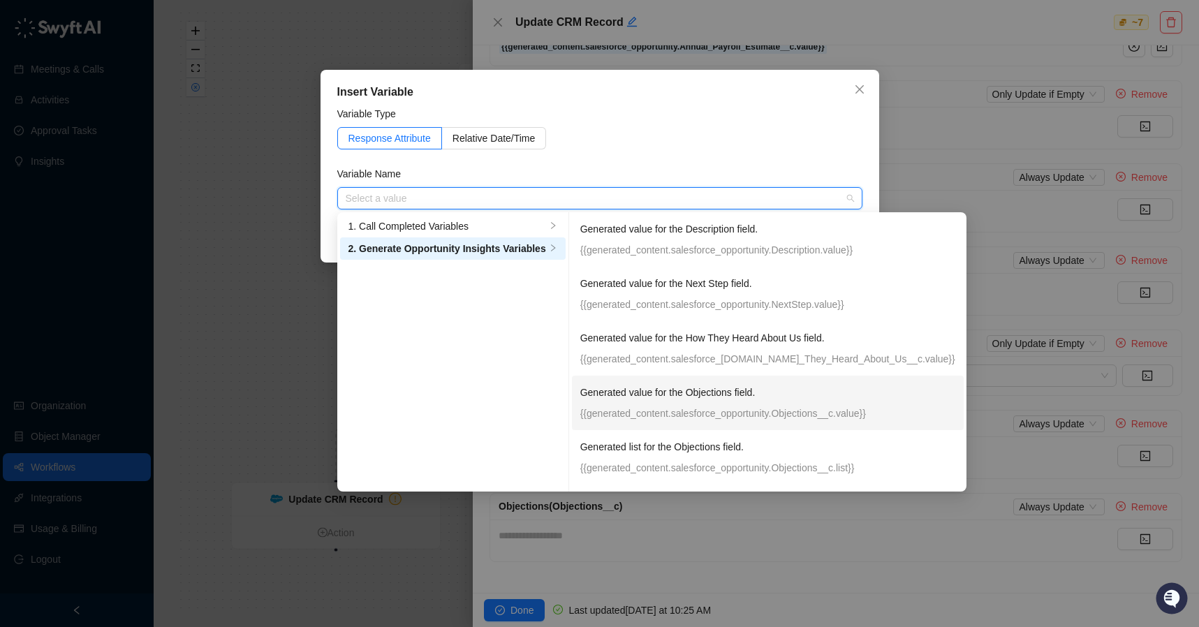
click at [731, 412] on p "{{generated_content.salesforce_opportunity.Objections__c.value}}" at bounding box center [767, 413] width 375 height 15
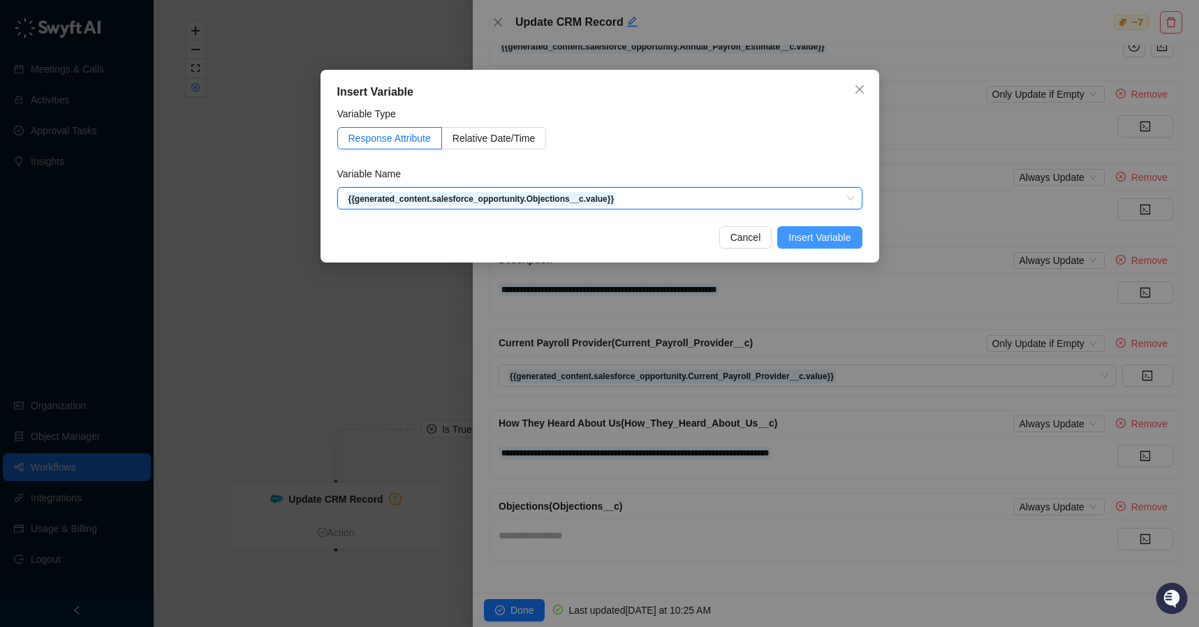
click at [828, 233] on span "Insert Variable" at bounding box center [820, 237] width 62 height 15
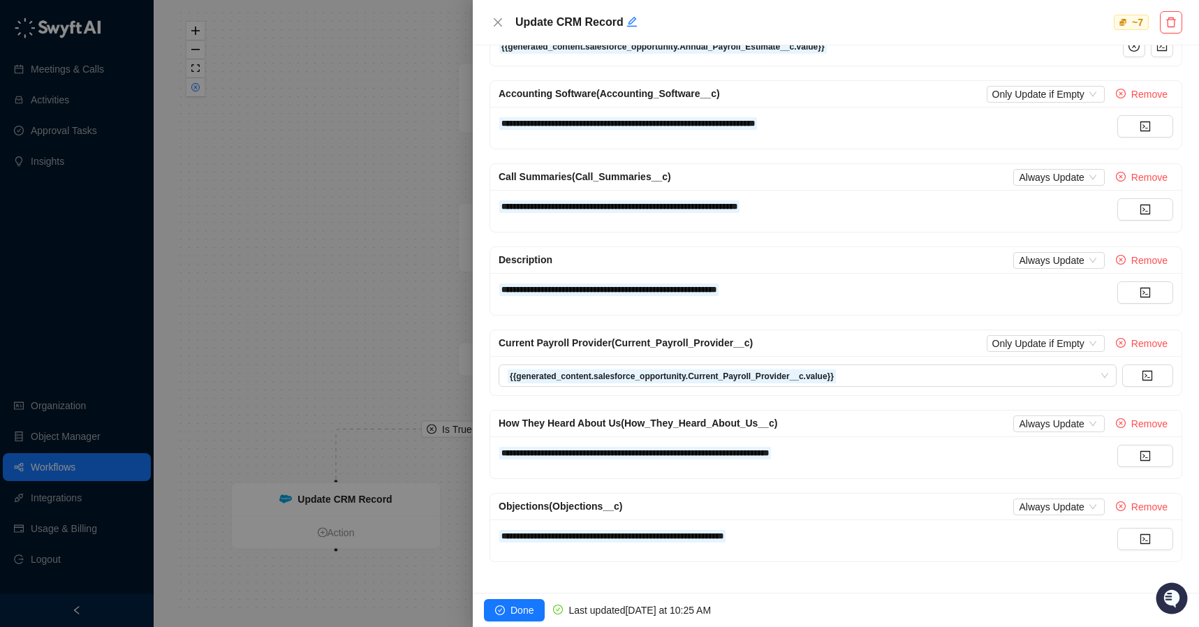
scroll to position [61, 0]
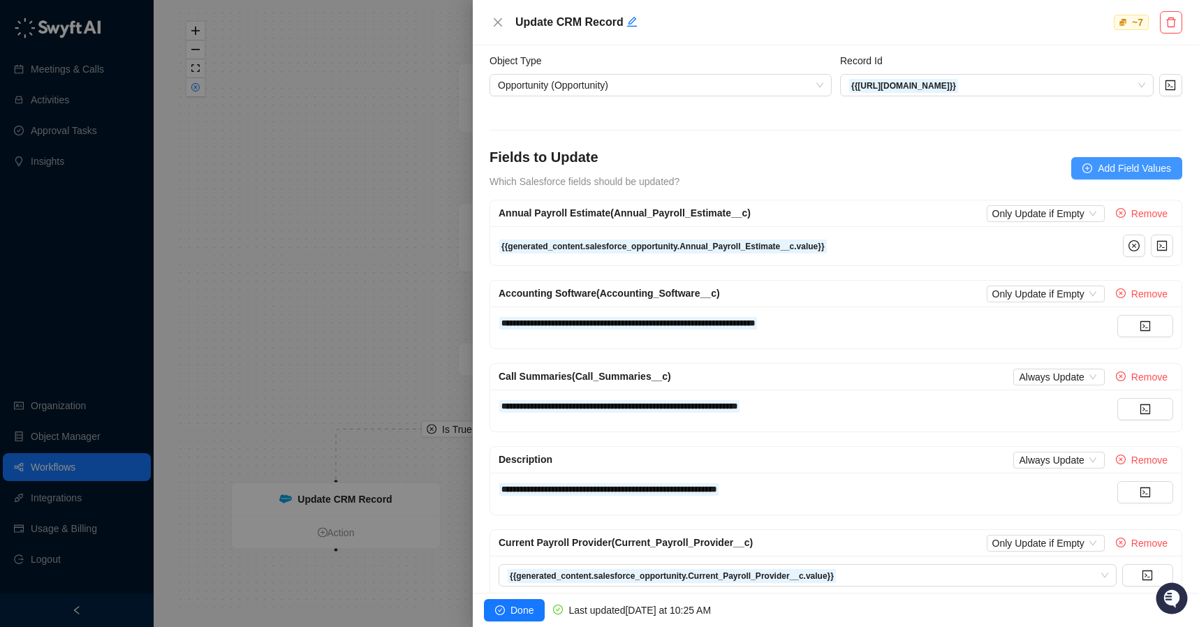
click at [1107, 169] on span "Add Field Values" at bounding box center [1134, 168] width 73 height 15
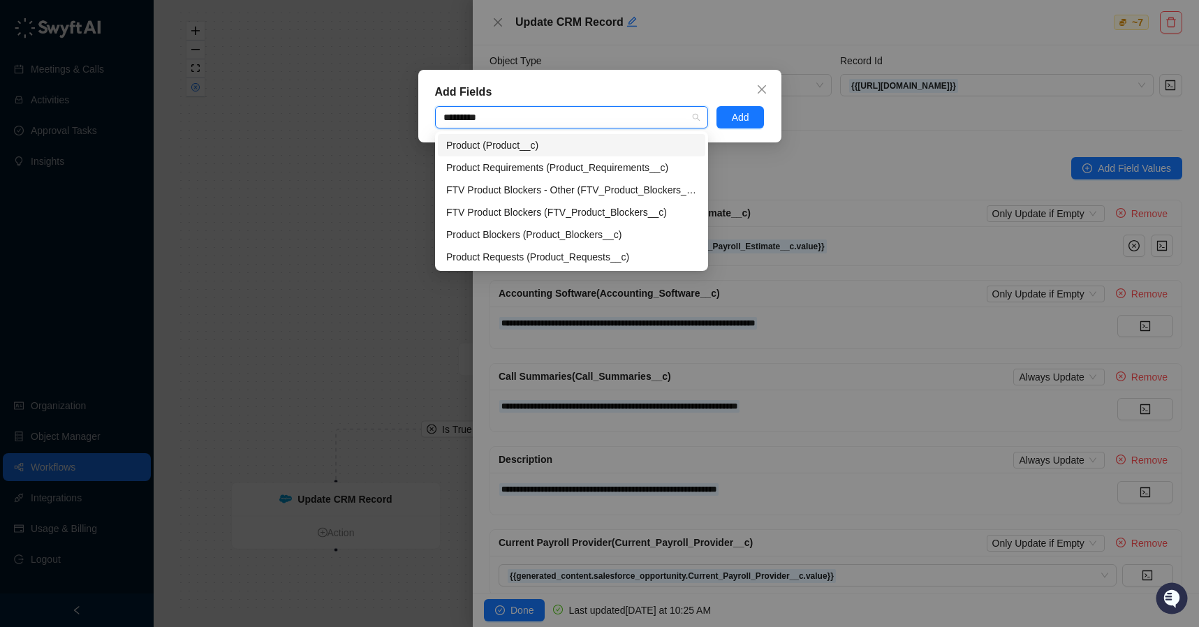
type input "**********"
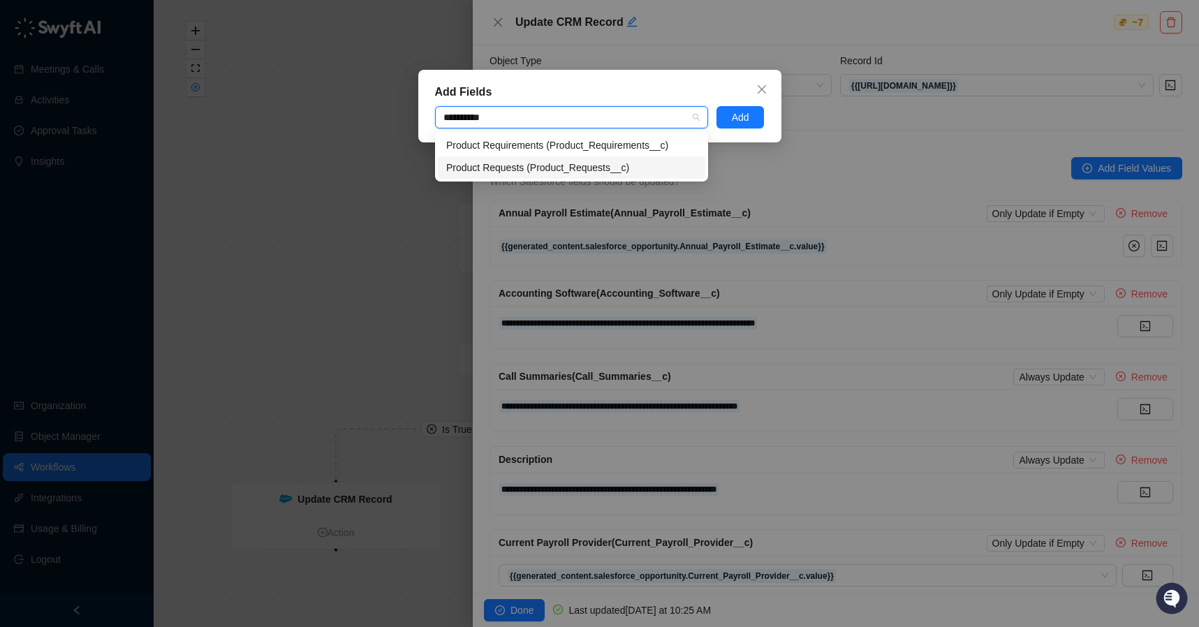
click at [557, 168] on div "Product Requests (Product_Requests__c)" at bounding box center [571, 167] width 251 height 15
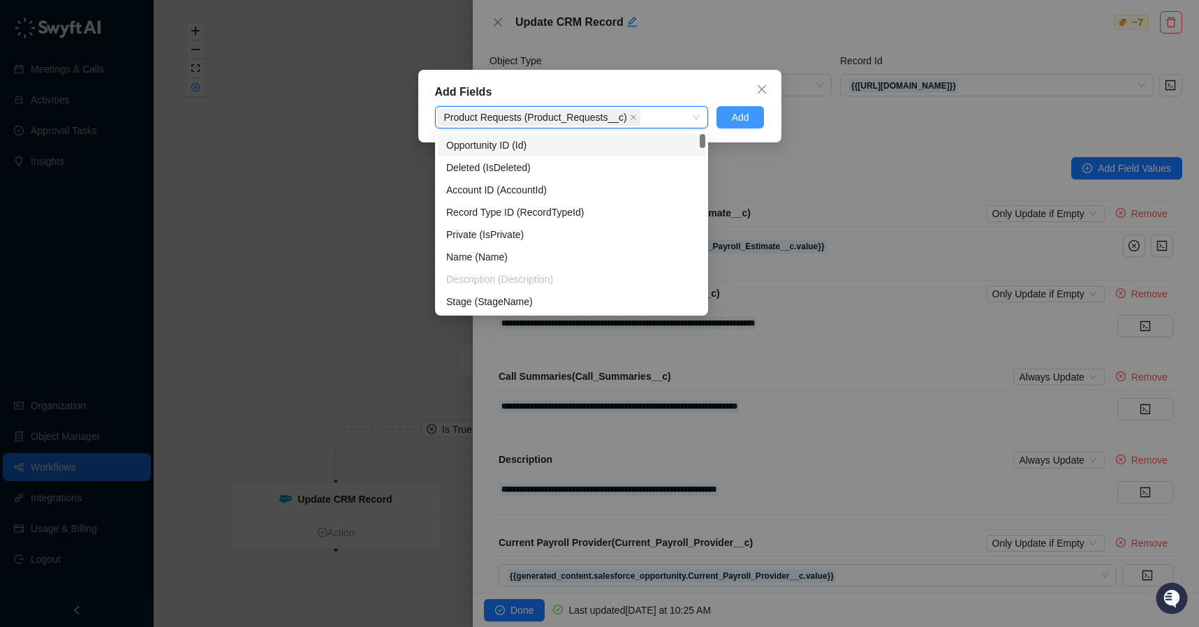
click at [749, 121] on span "Add" at bounding box center [740, 117] width 17 height 15
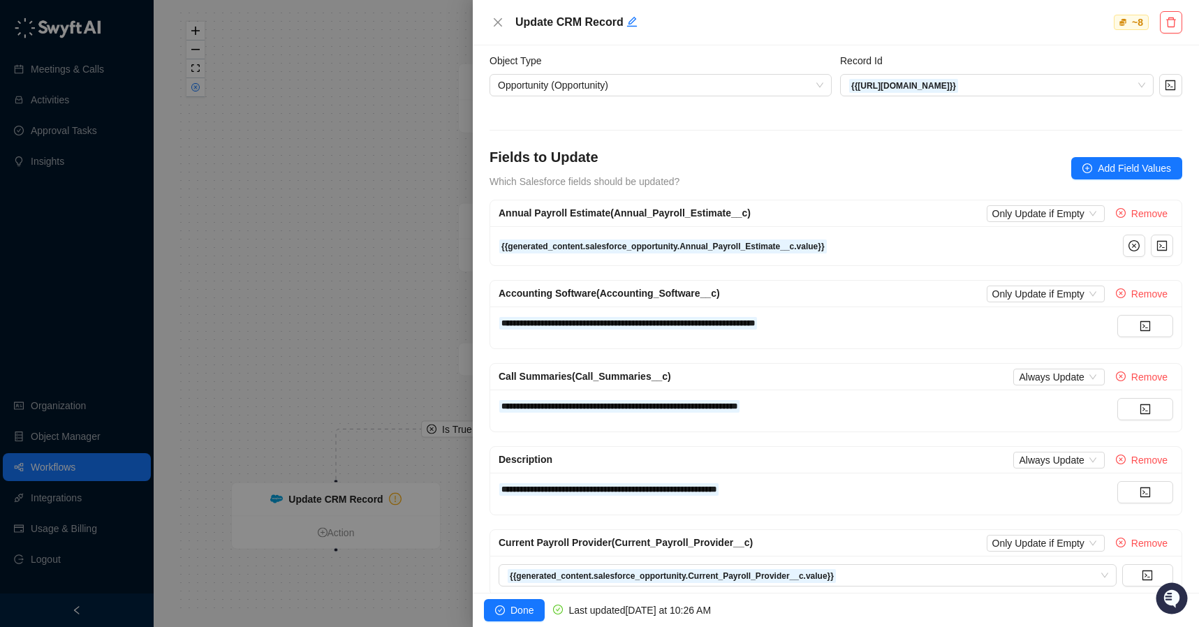
scroll to position [344, 0]
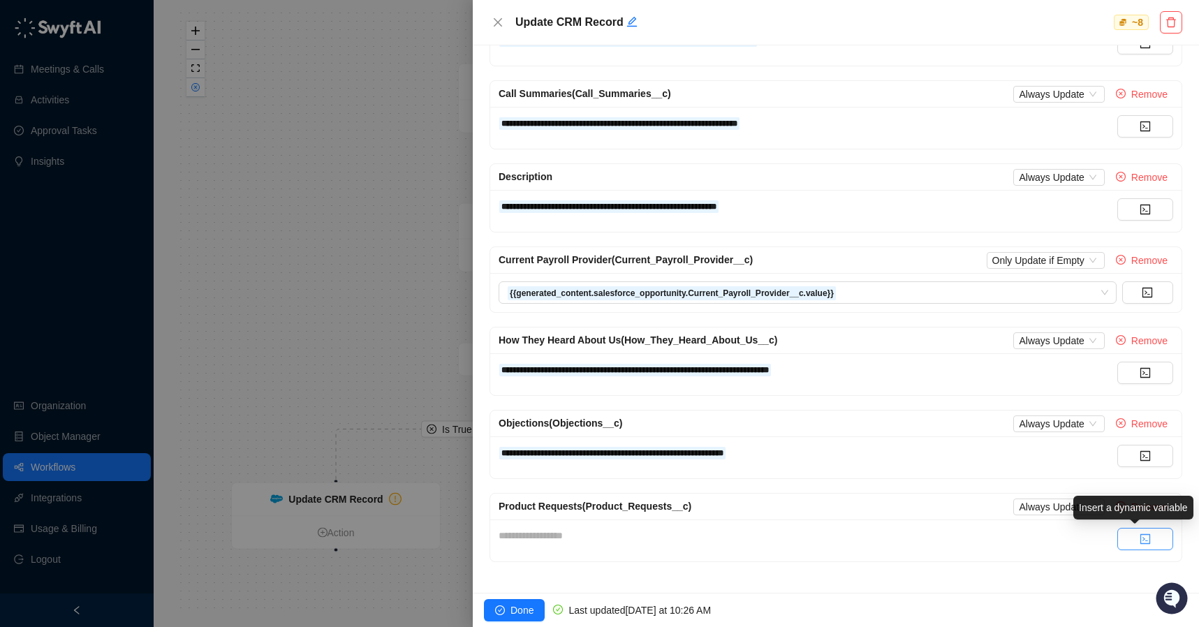
click at [1140, 534] on icon "code" at bounding box center [1145, 539] width 11 height 11
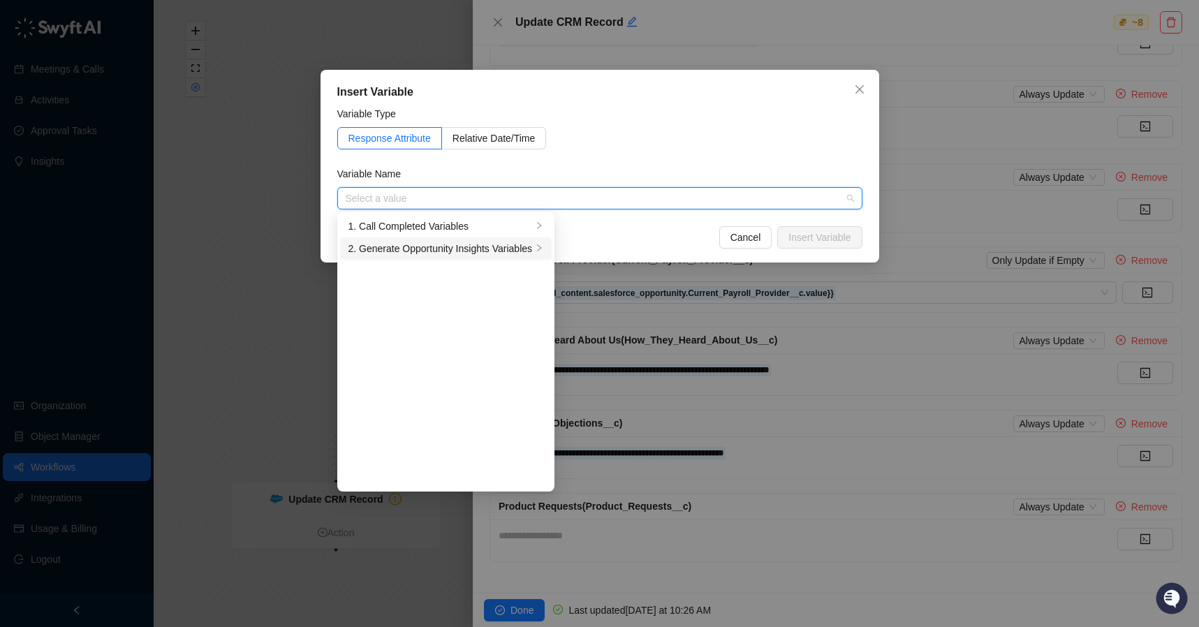
click at [455, 249] on div "2. Generate Opportunity Insights Variables" at bounding box center [441, 248] width 184 height 15
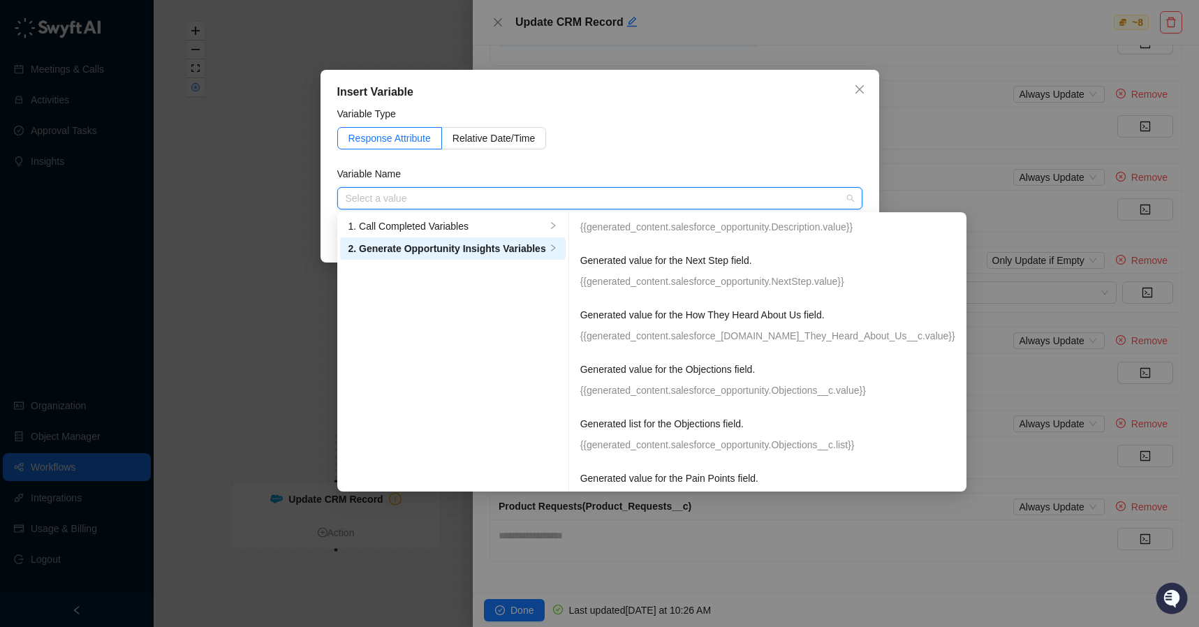
scroll to position [620, 0]
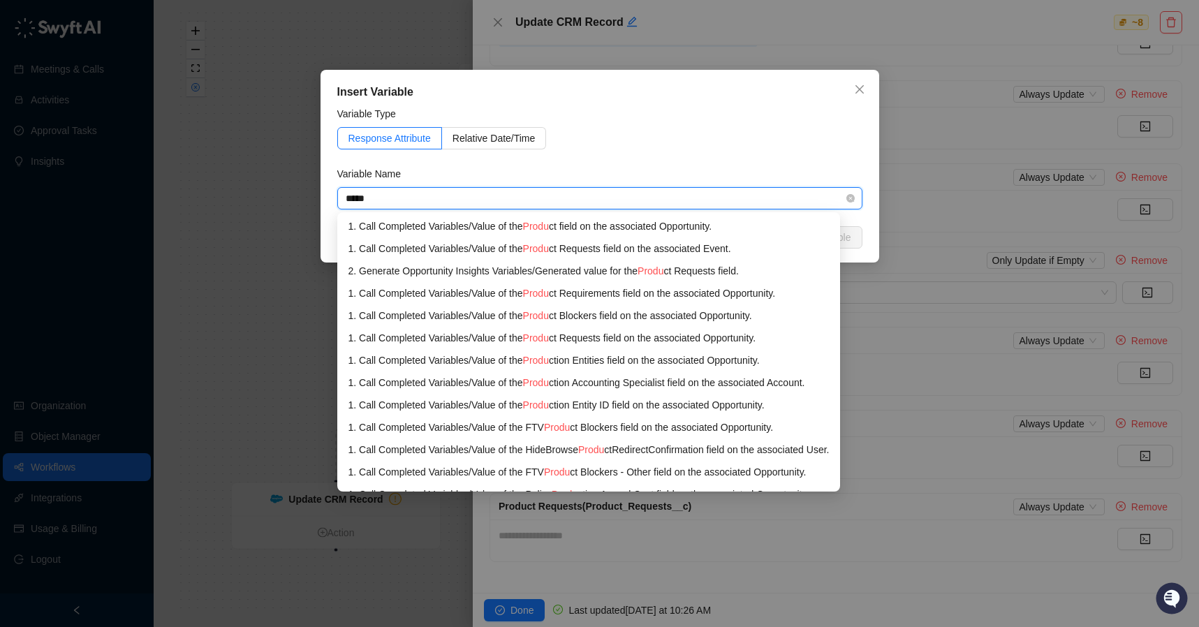
type input "******"
click at [544, 273] on div "2. Generate Opportunity Insights Variables / Generated value for the Produc t R…" at bounding box center [589, 270] width 481 height 15
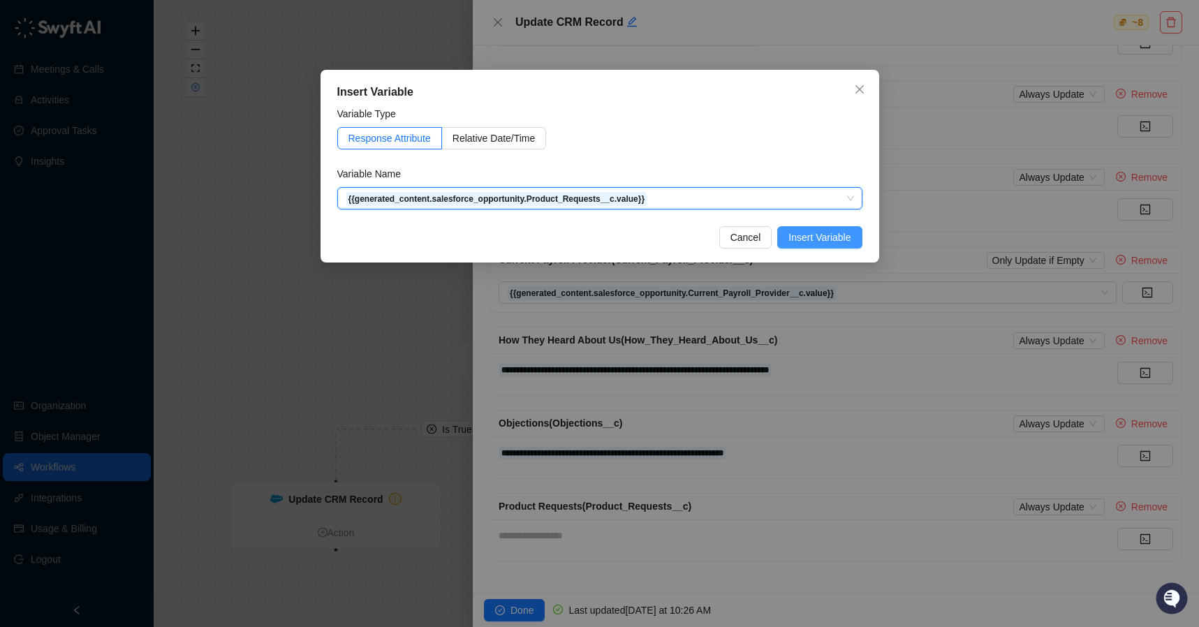
click at [826, 237] on span "Insert Variable" at bounding box center [820, 237] width 62 height 15
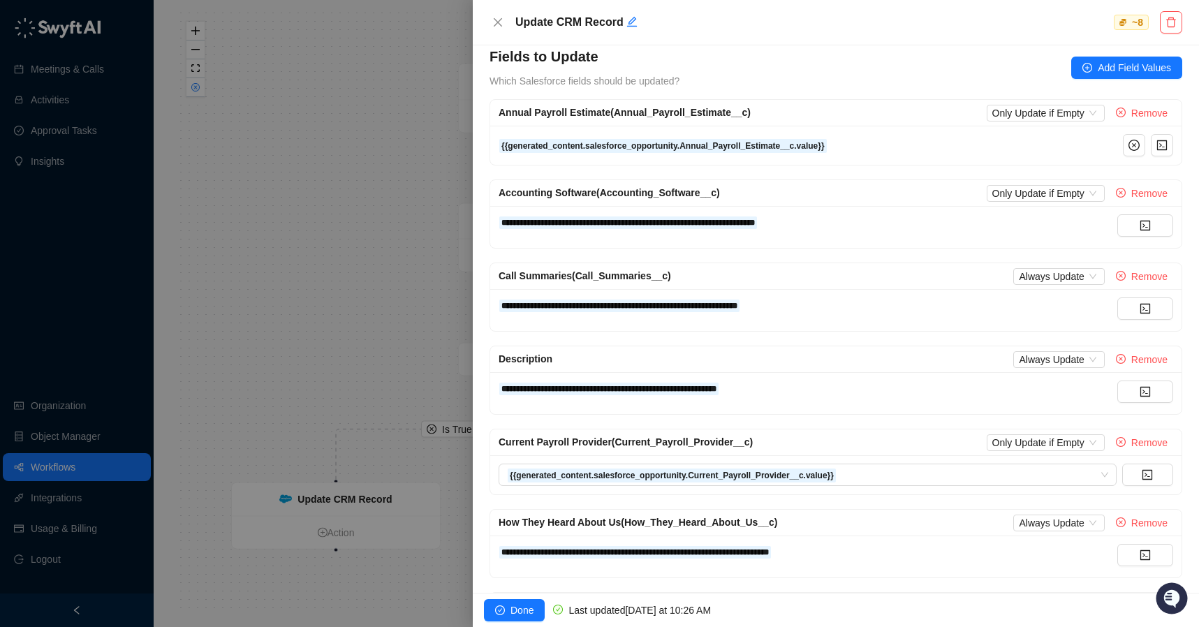
scroll to position [90, 0]
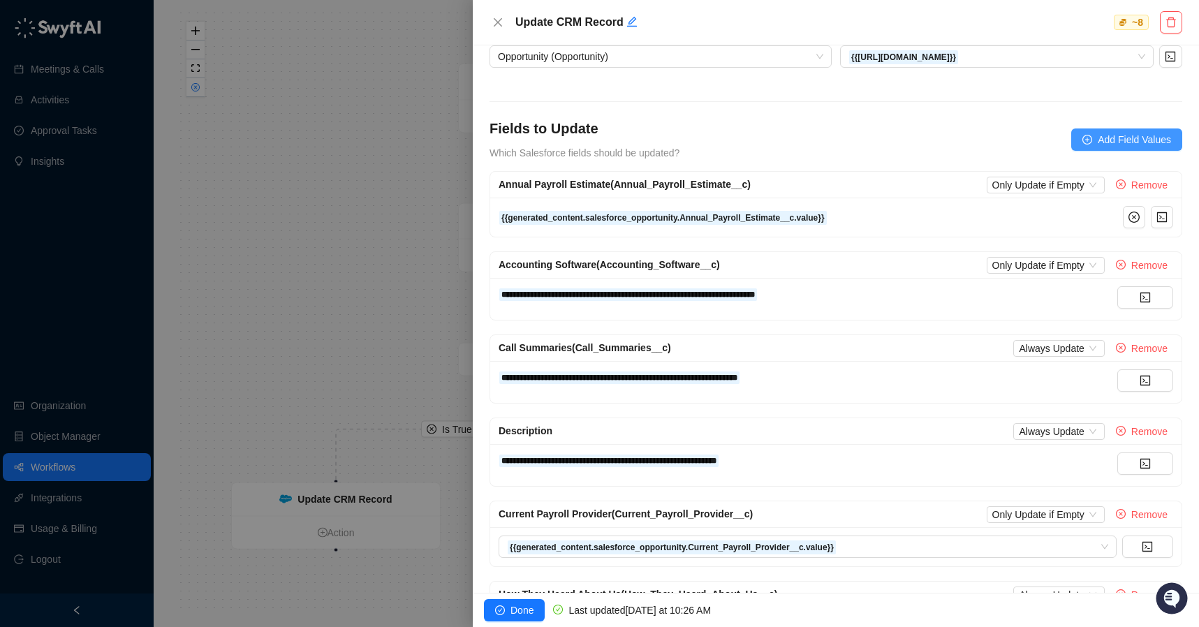
click at [1098, 139] on span "Add Field Values" at bounding box center [1134, 139] width 73 height 15
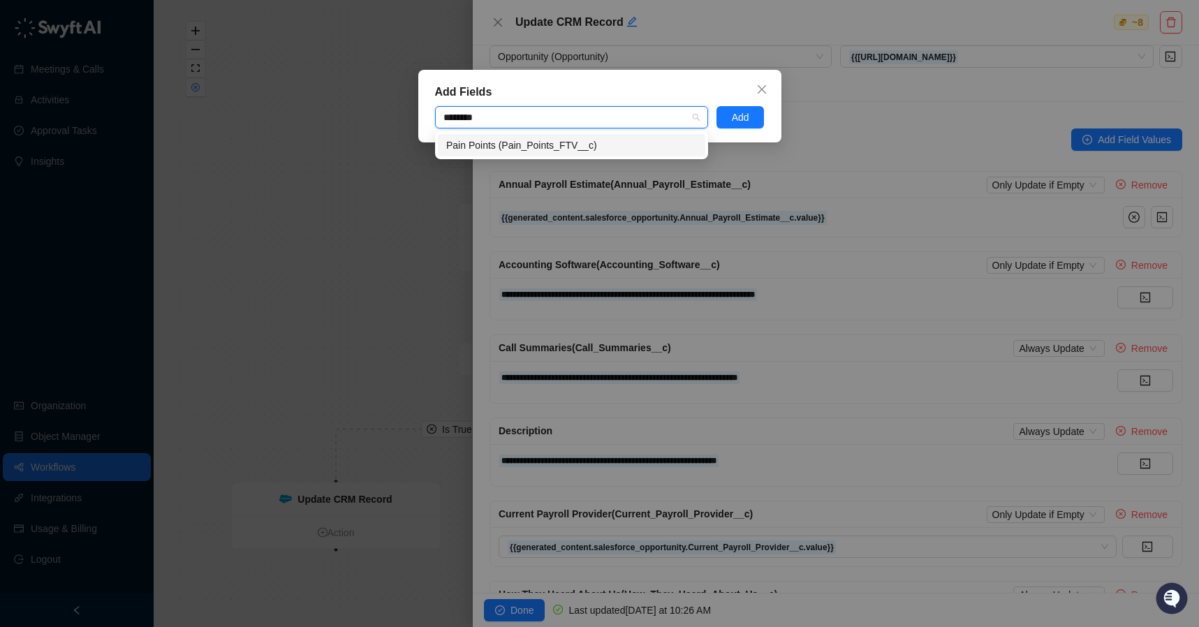
type input "*********"
click at [532, 142] on div "Pain Points (Pain_Points_FTV__c)" at bounding box center [571, 145] width 251 height 15
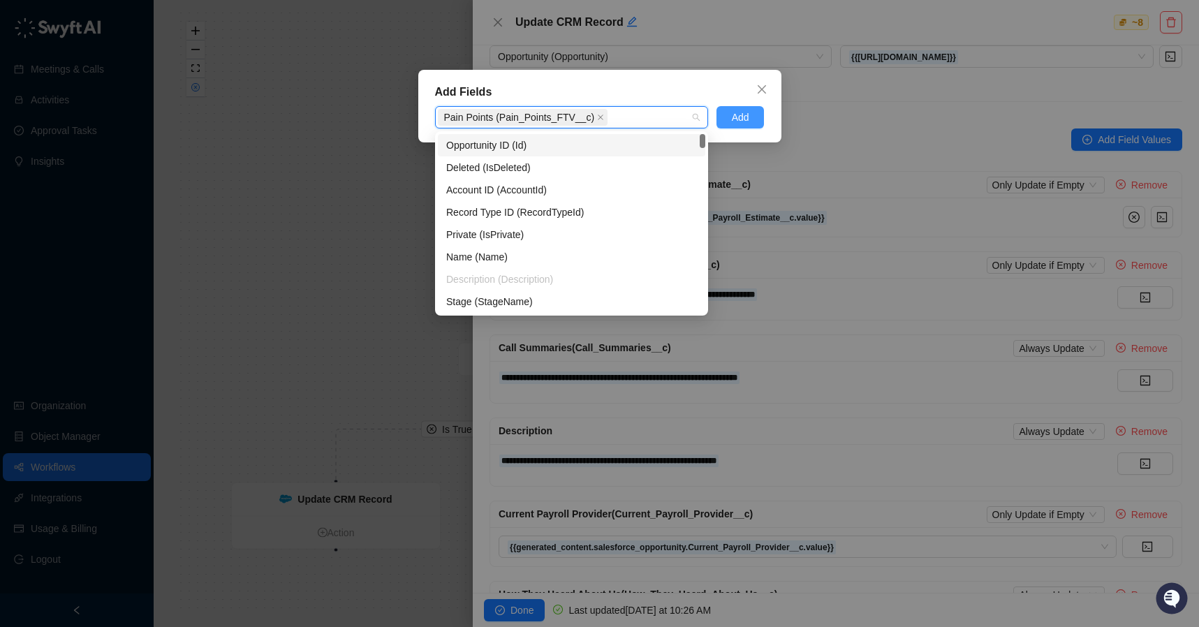
click at [751, 117] on button "Add" at bounding box center [741, 117] width 48 height 22
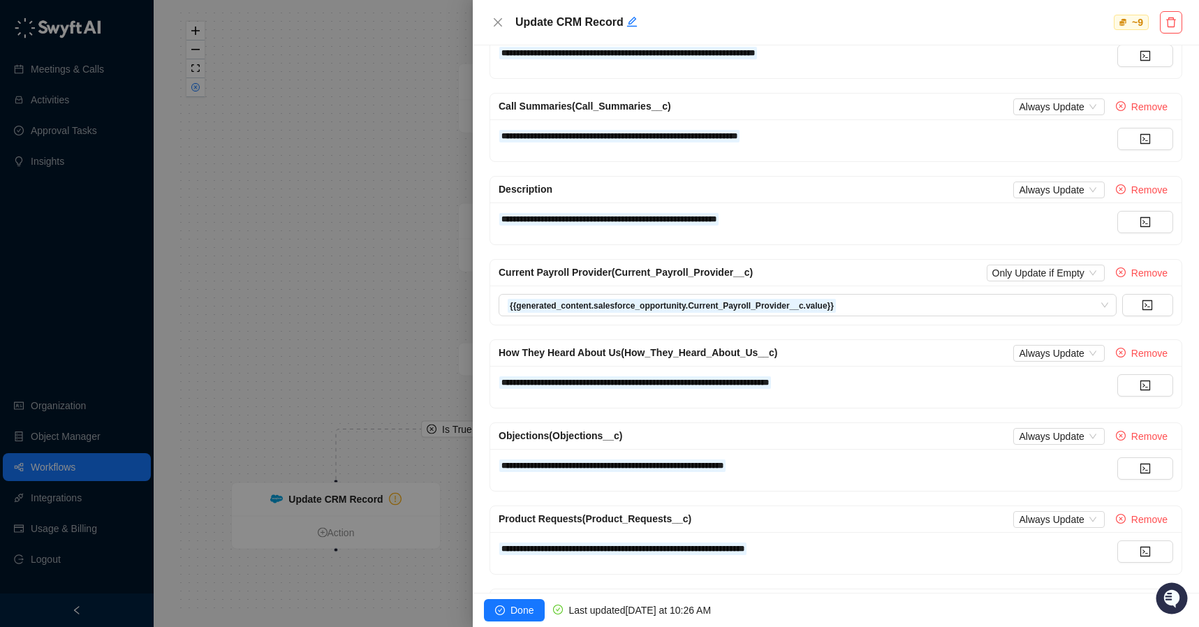
scroll to position [427, 0]
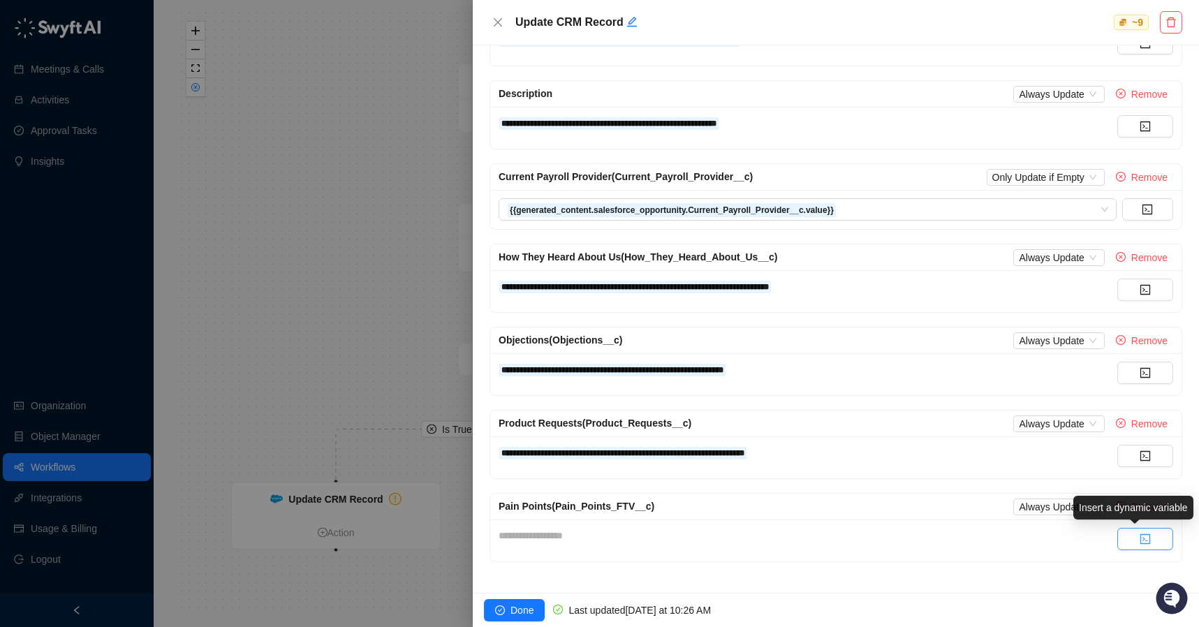
click at [1140, 541] on icon "code" at bounding box center [1145, 539] width 11 height 11
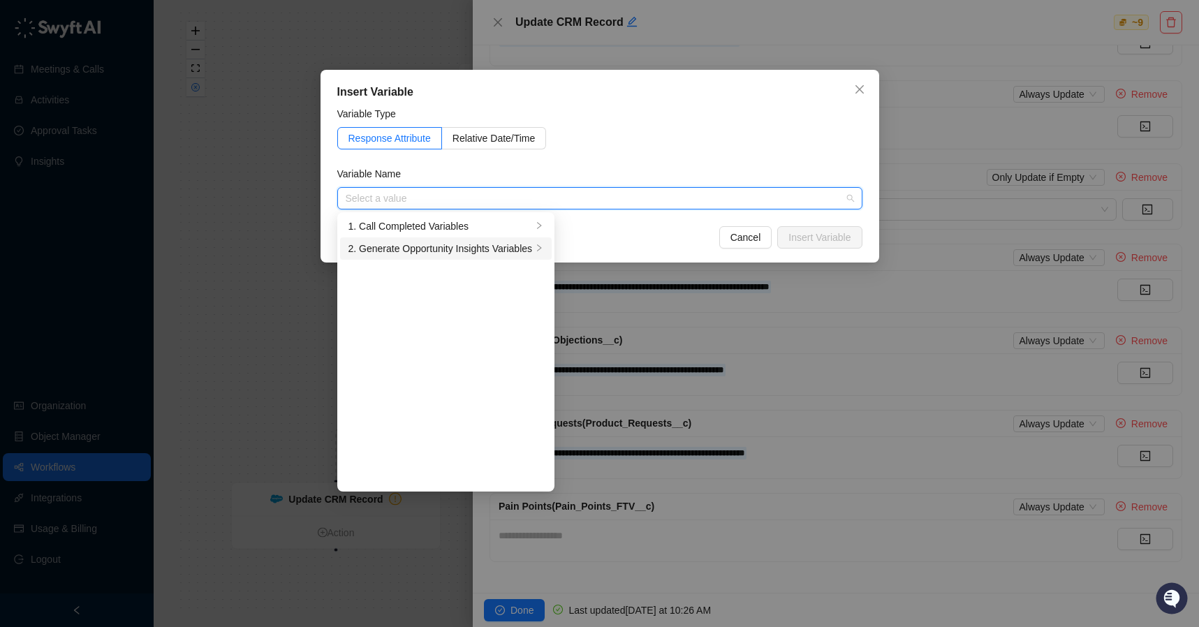
click at [486, 246] on div "2. Generate Opportunity Insights Variables" at bounding box center [441, 248] width 184 height 15
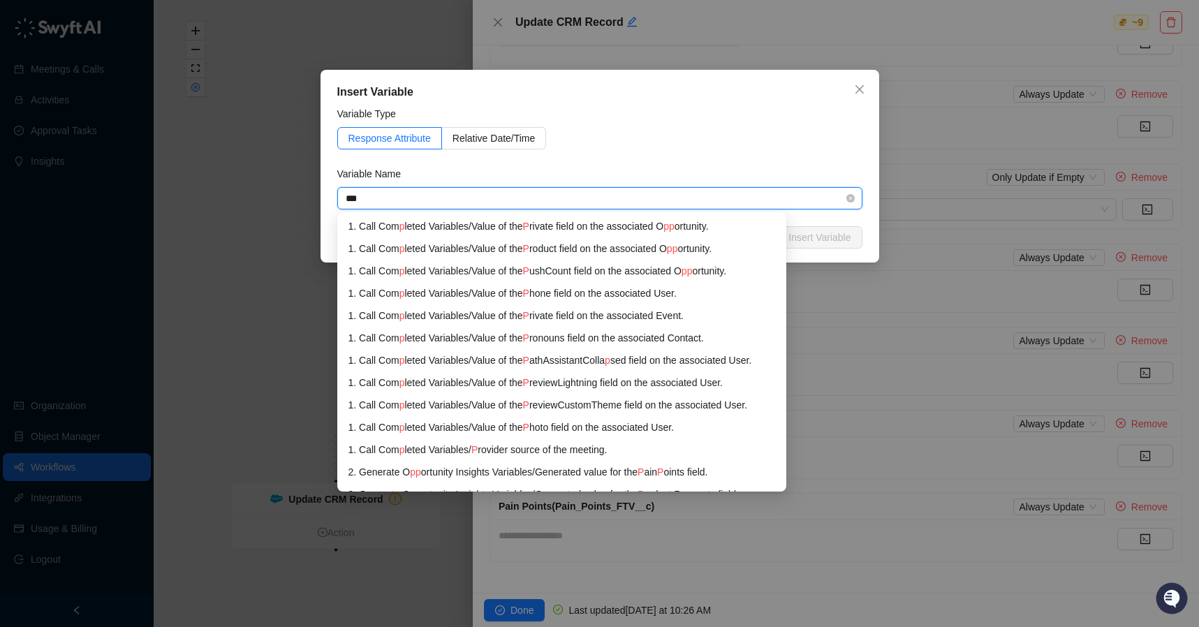
type input "****"
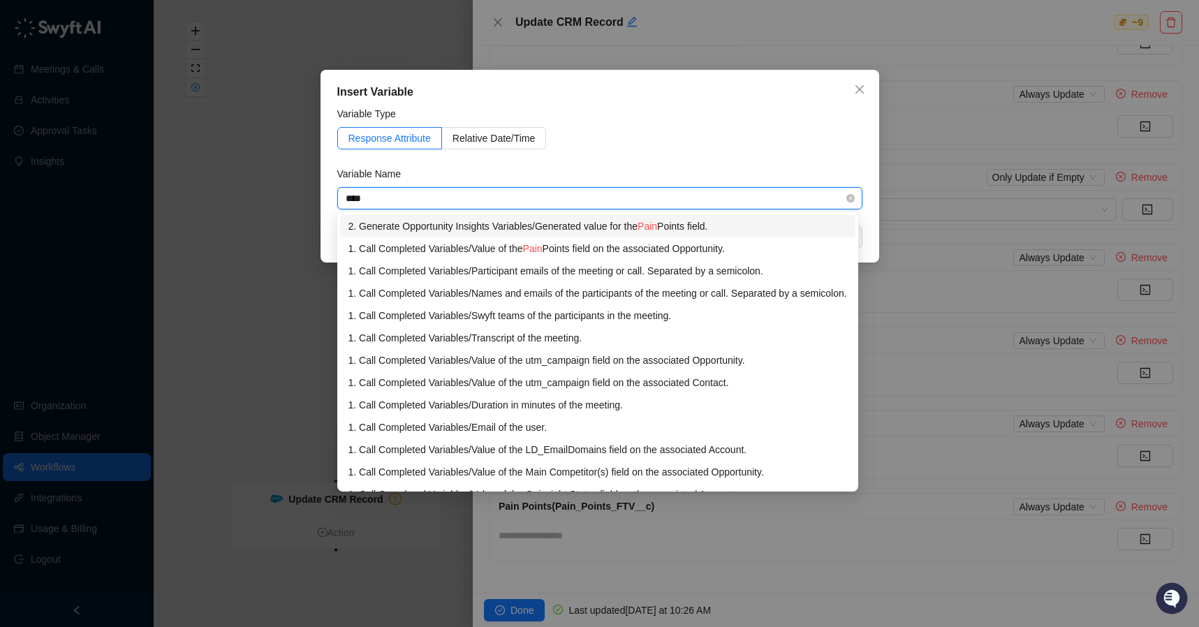
click at [654, 224] on div "2. Generate Opportunity Insights Variables / Generated value for the Pain Point…" at bounding box center [598, 226] width 499 height 15
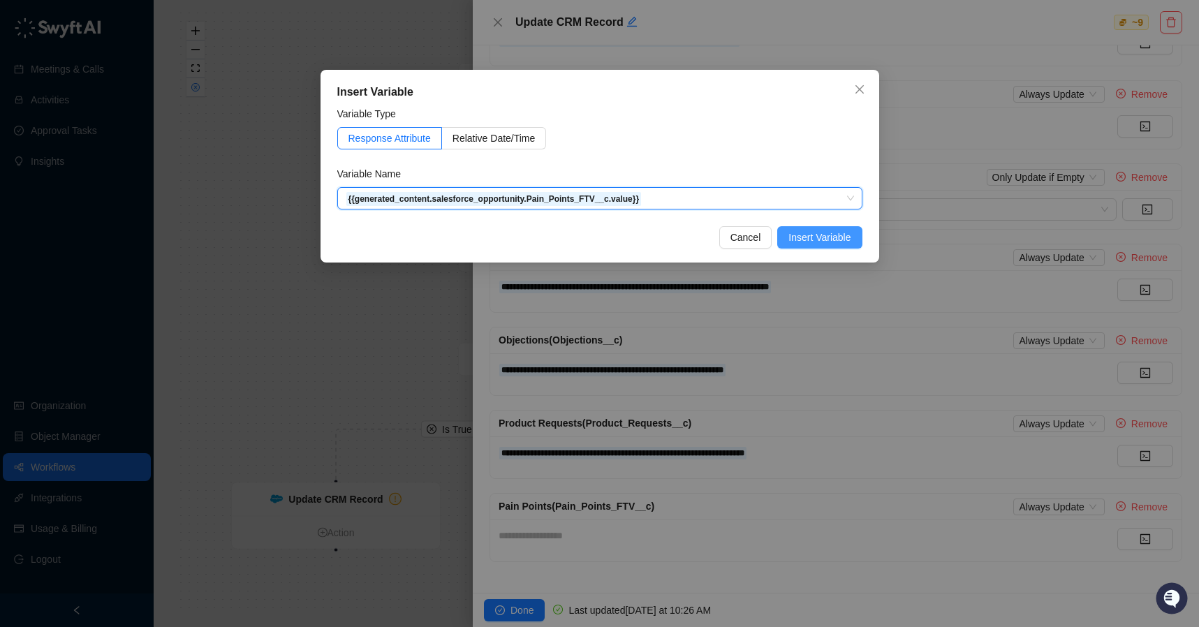
click at [833, 237] on span "Insert Variable" at bounding box center [820, 237] width 62 height 15
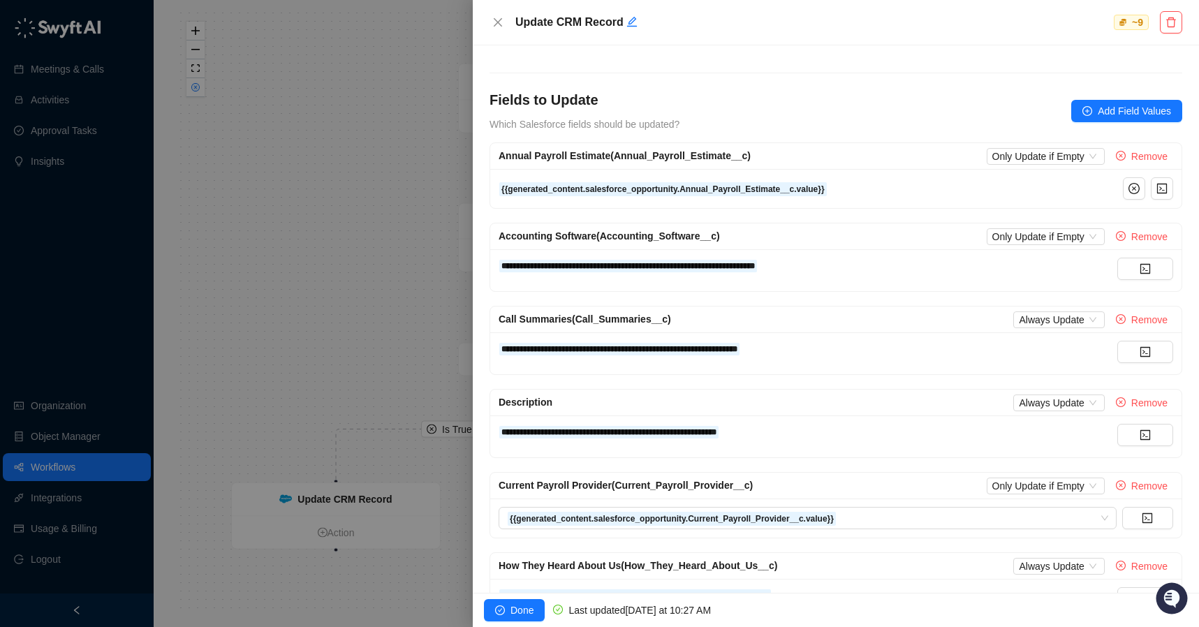
scroll to position [59, 0]
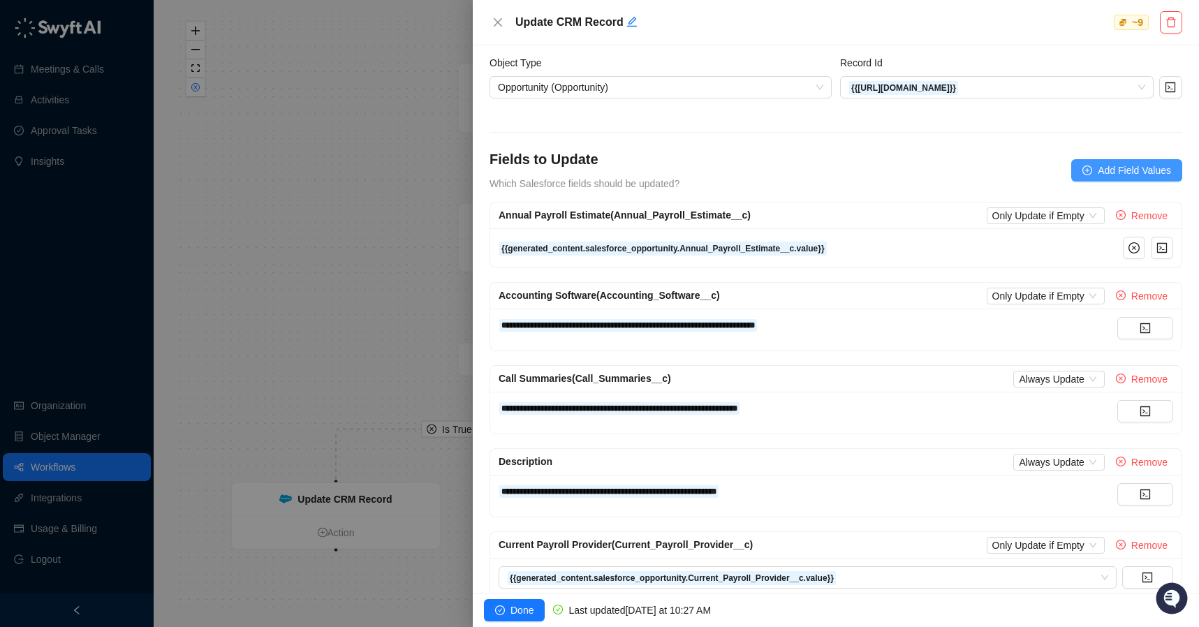
click at [1104, 171] on span "Add Field Values" at bounding box center [1134, 170] width 73 height 15
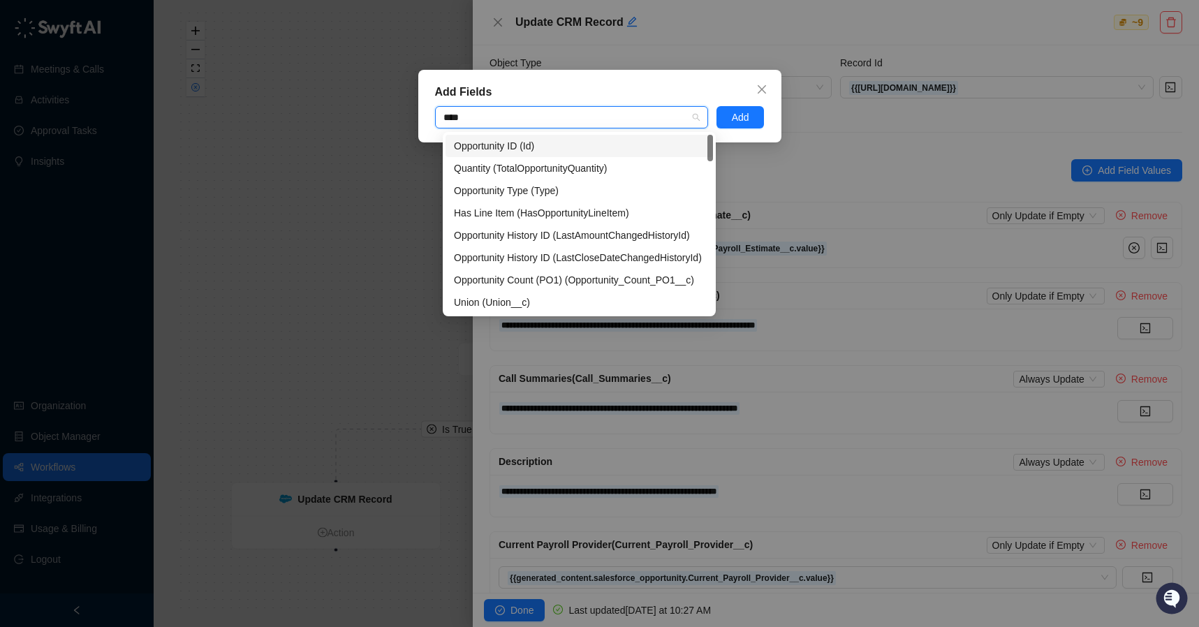
type input "*****"
click at [609, 147] on div "Union (Union__c)" at bounding box center [579, 145] width 251 height 15
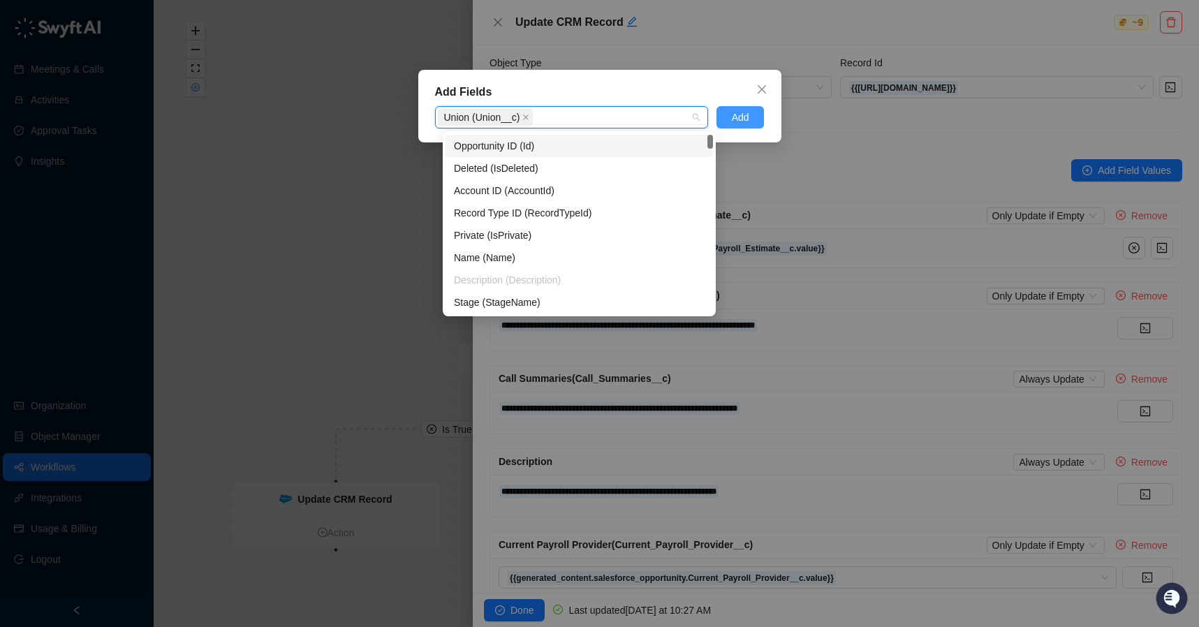
click at [741, 119] on span "Add" at bounding box center [740, 117] width 17 height 15
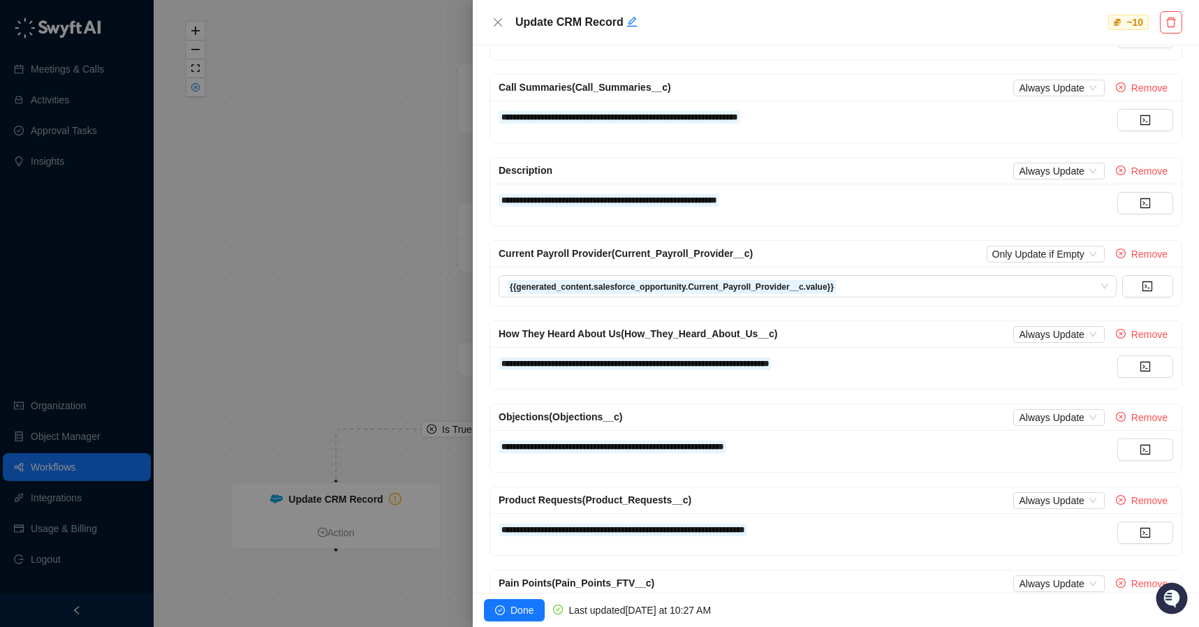
scroll to position [508, 0]
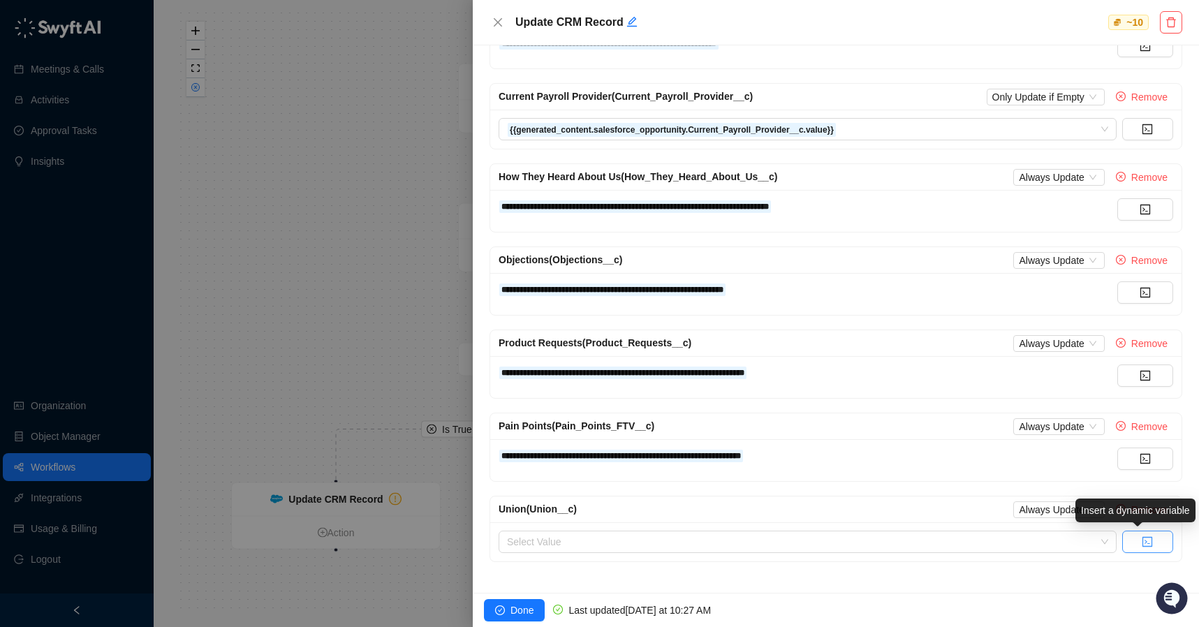
click at [1143, 543] on icon "code" at bounding box center [1148, 542] width 10 height 10
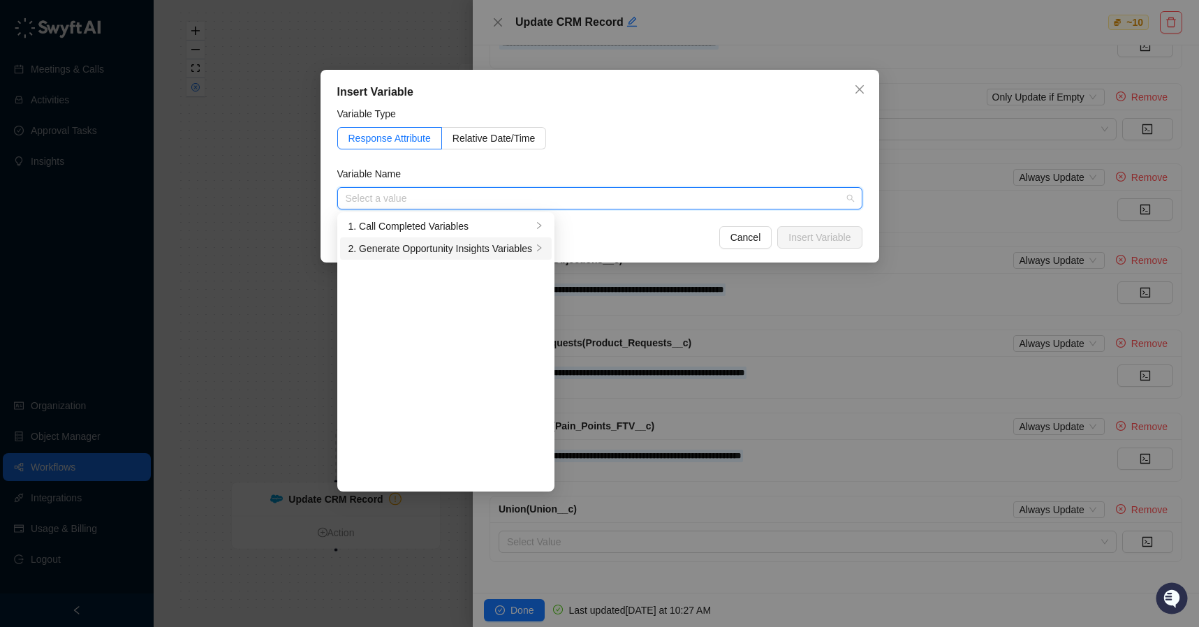
click at [427, 249] on div "2. Generate Opportunity Insights Variables" at bounding box center [441, 248] width 184 height 15
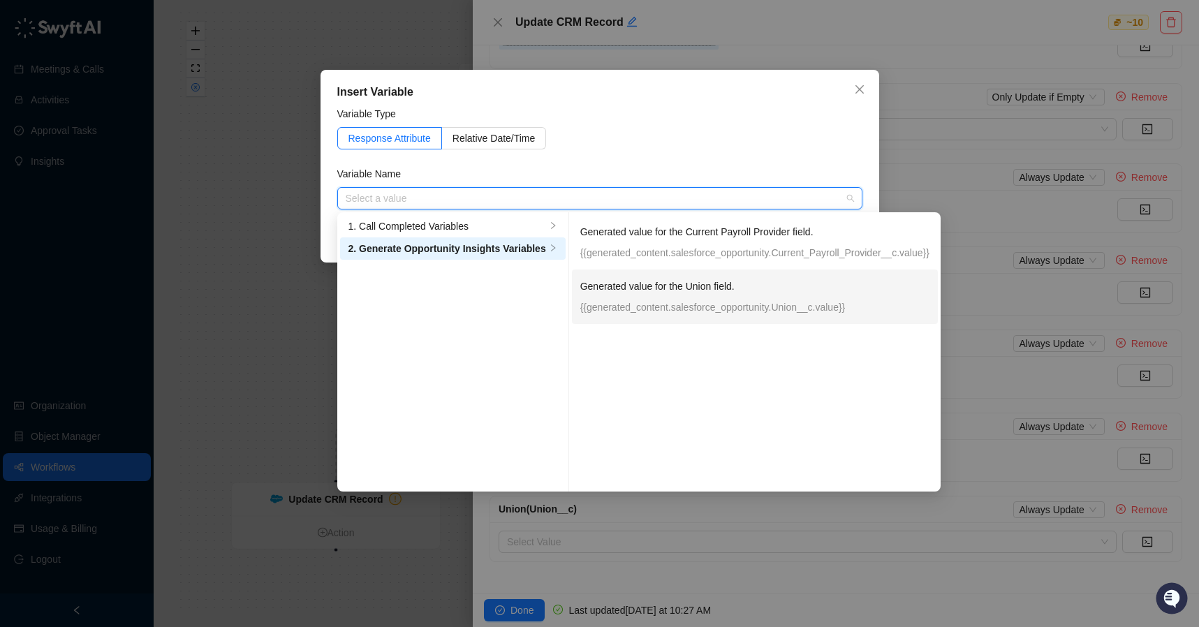
click at [691, 293] on p "Generated value for the Union field." at bounding box center [754, 286] width 349 height 15
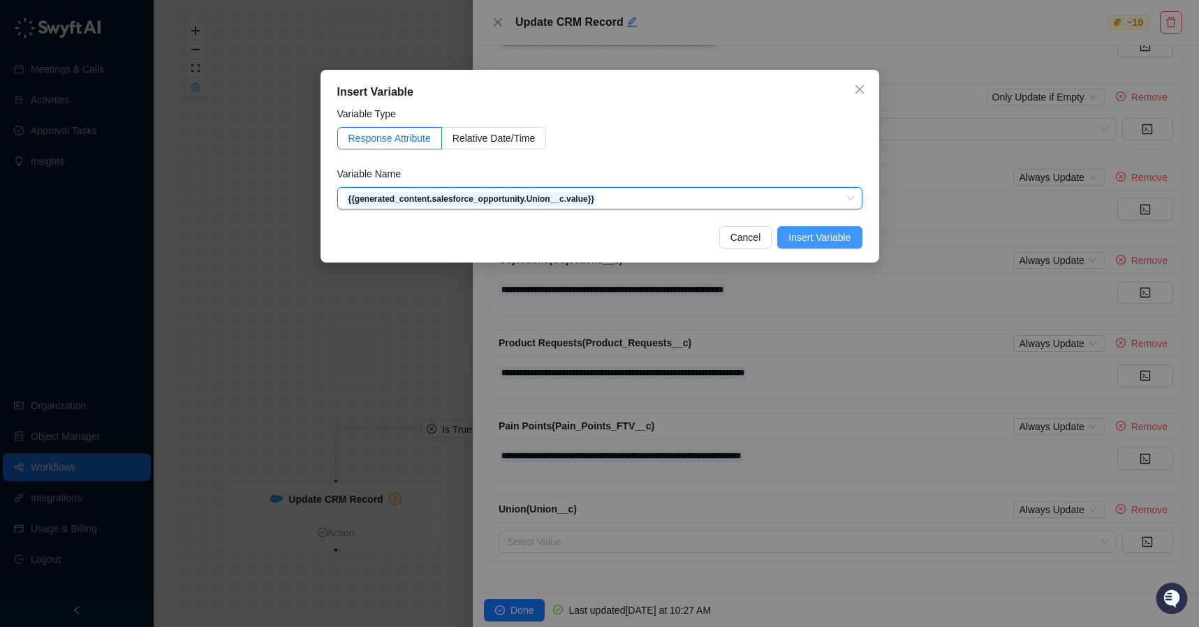
click at [836, 237] on span "Insert Variable" at bounding box center [820, 237] width 62 height 15
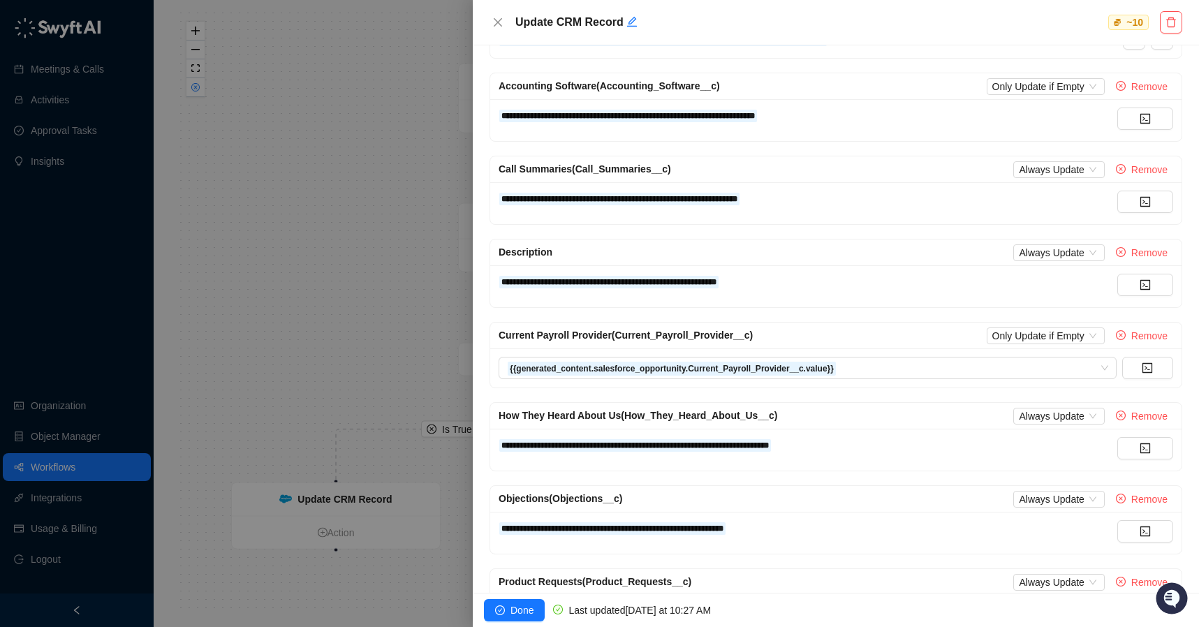
scroll to position [24, 0]
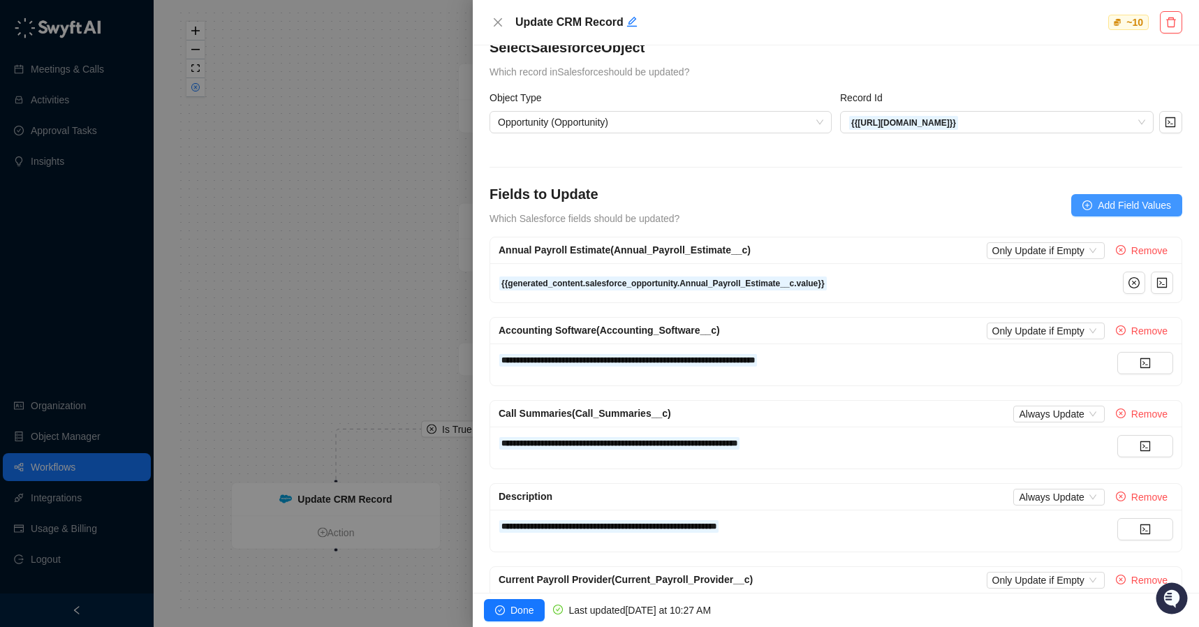
click at [1120, 203] on span "Add Field Values" at bounding box center [1134, 205] width 73 height 15
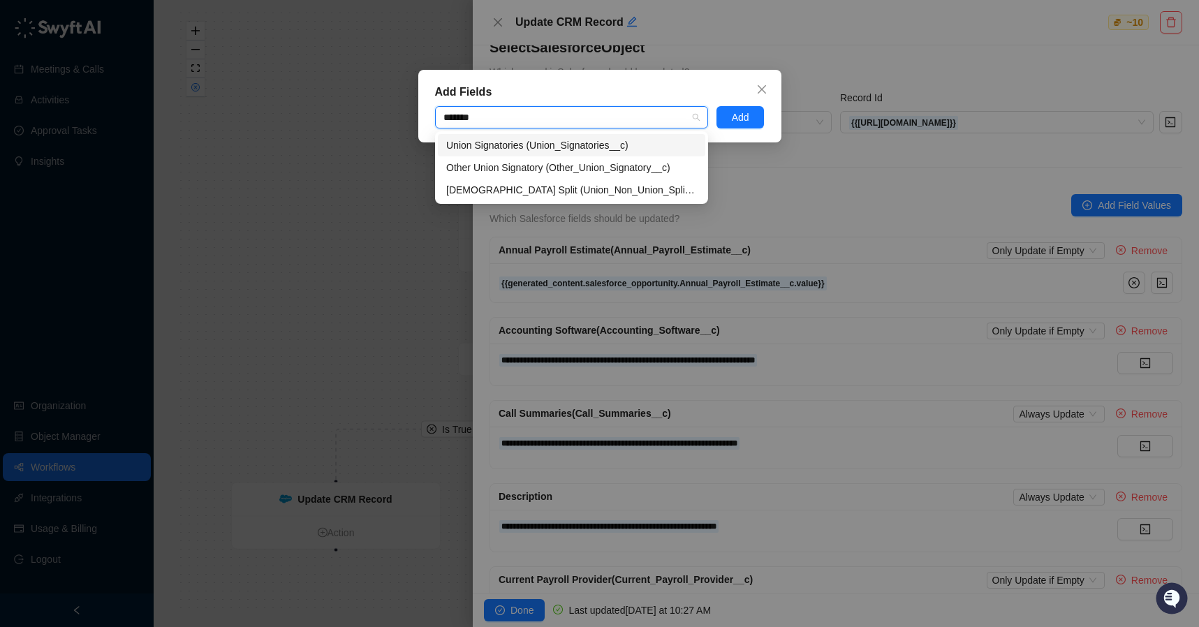
type input "********"
click at [592, 144] on div "Union Signatories (Union_Signatories__c)" at bounding box center [571, 145] width 251 height 15
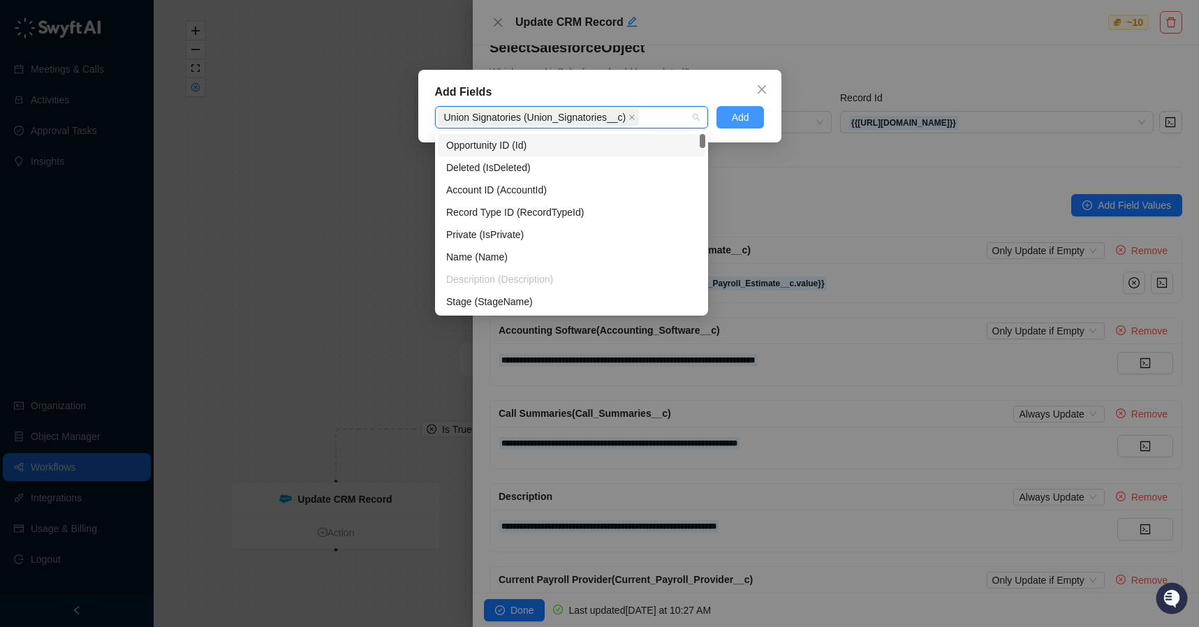
click at [727, 111] on button "Add" at bounding box center [741, 117] width 48 height 22
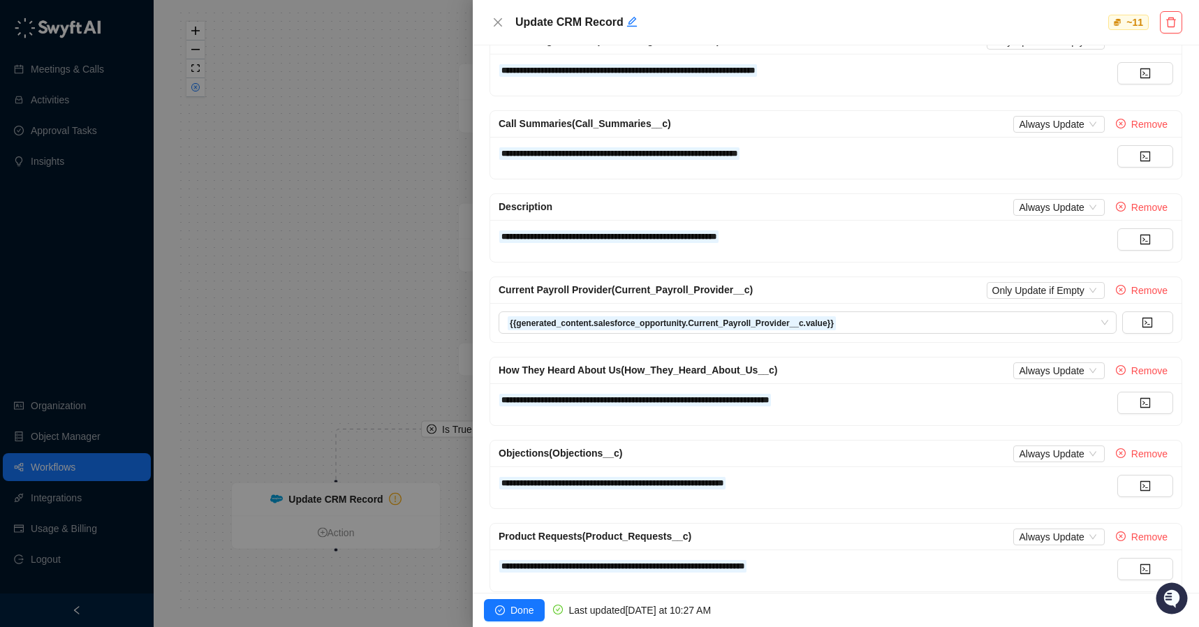
scroll to position [591, 0]
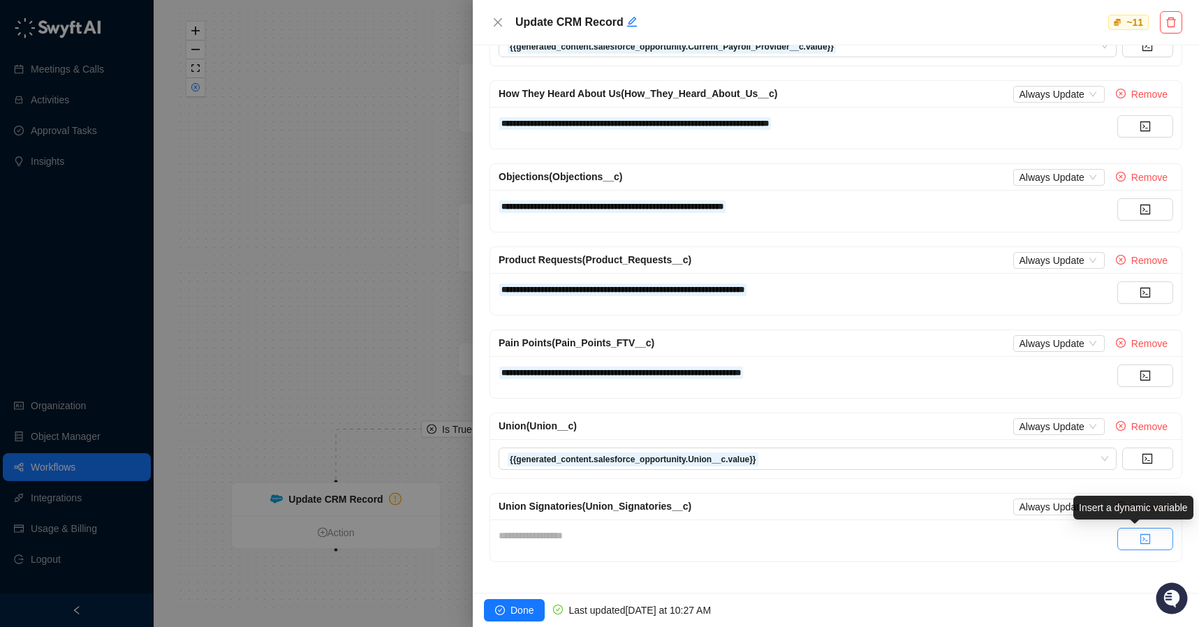
click at [1129, 544] on button "button" at bounding box center [1146, 539] width 56 height 22
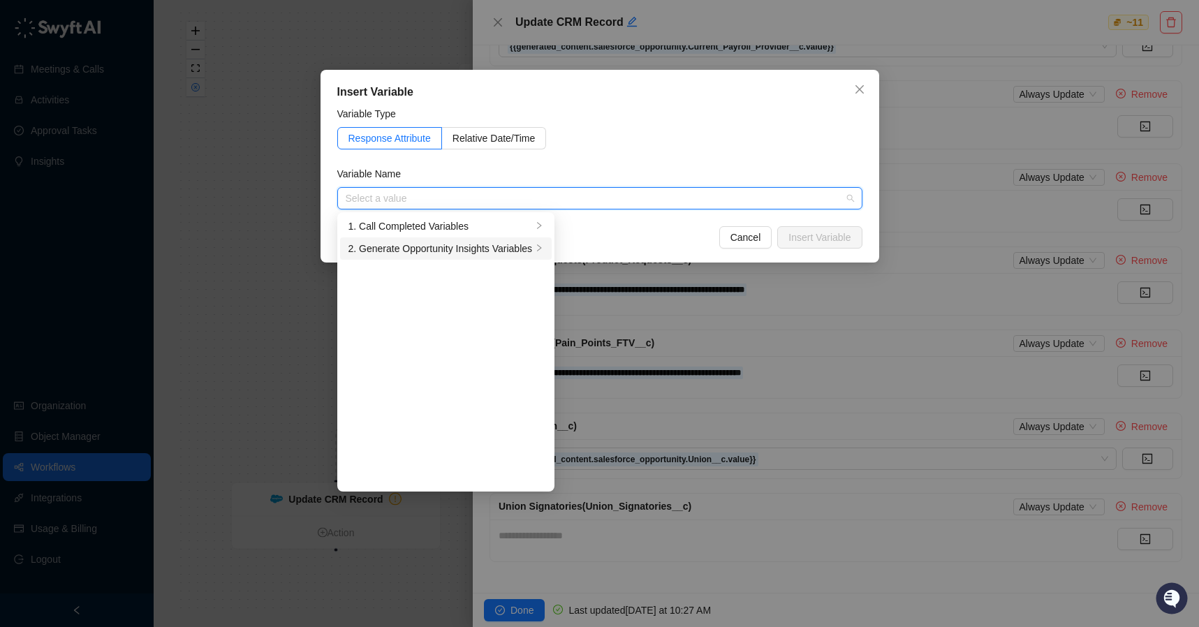
click at [468, 245] on div "2. Generate Opportunity Insights Variables" at bounding box center [441, 248] width 184 height 15
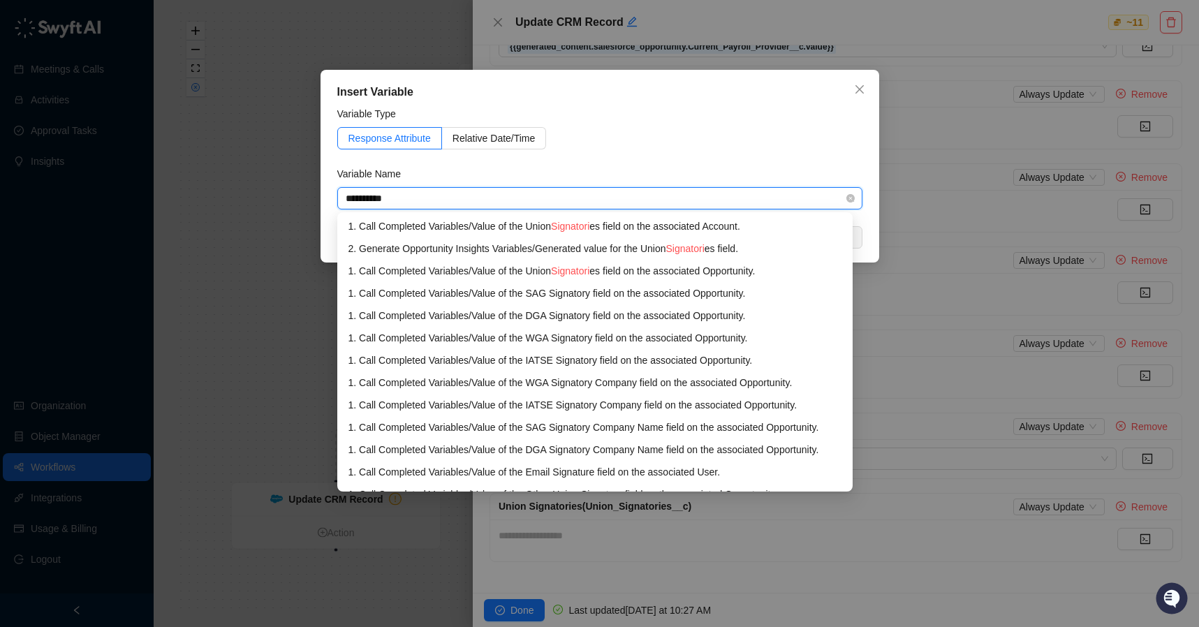
type input "**********"
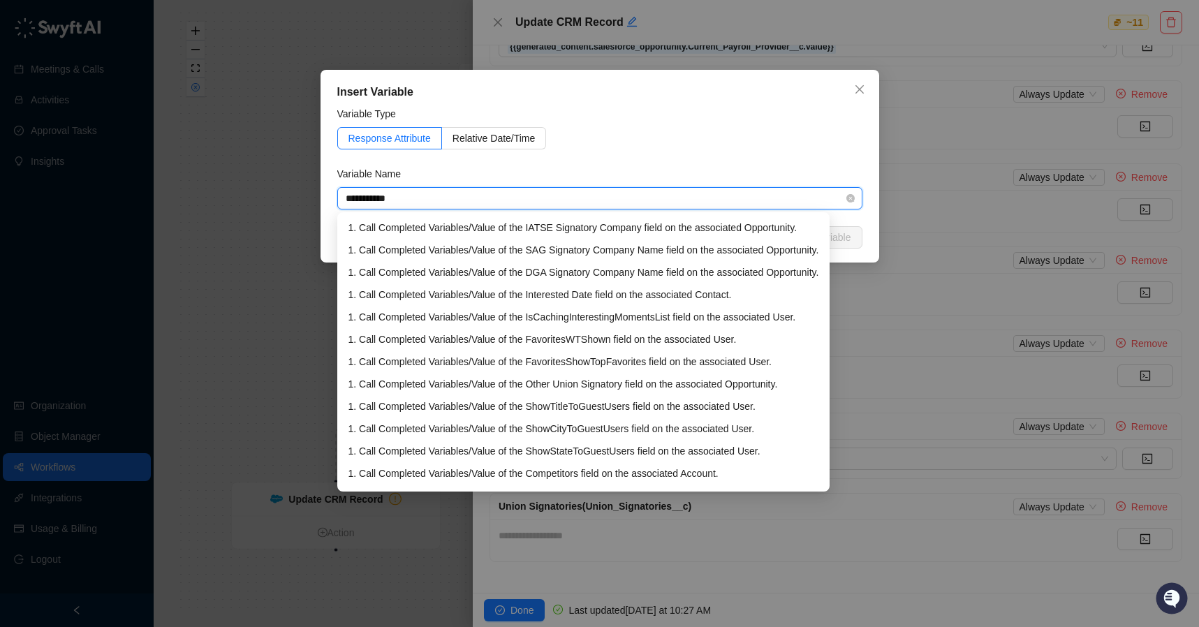
scroll to position [0, 0]
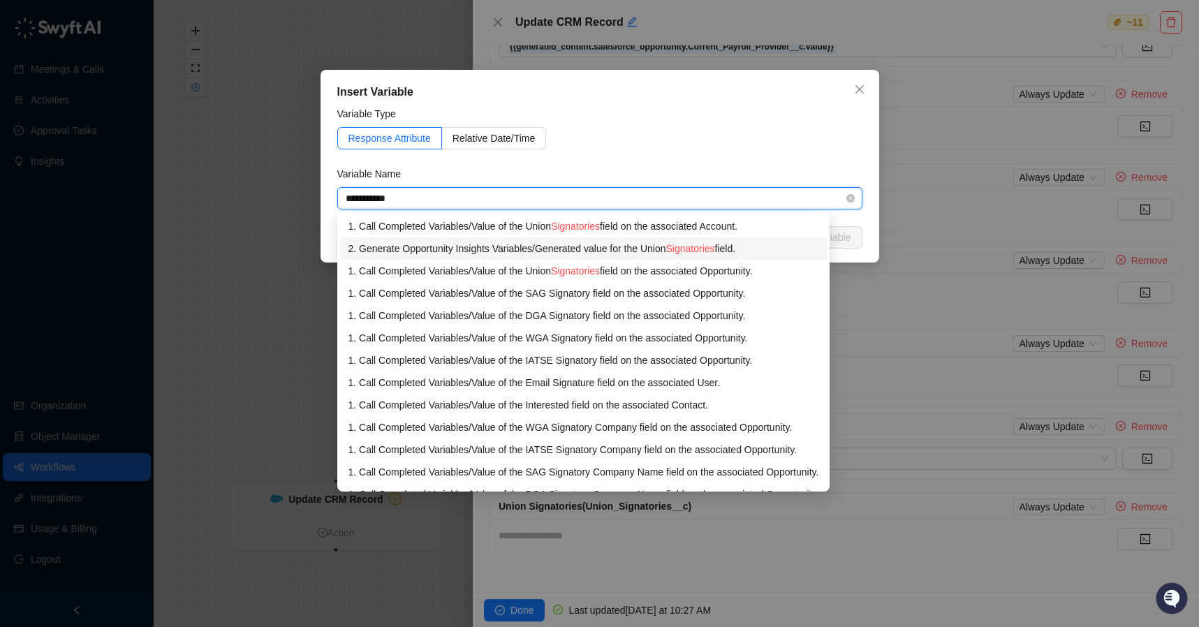
click at [744, 252] on div "2. Generate Opportunity Insights Variables / Generated value for the Union Sign…" at bounding box center [584, 248] width 471 height 15
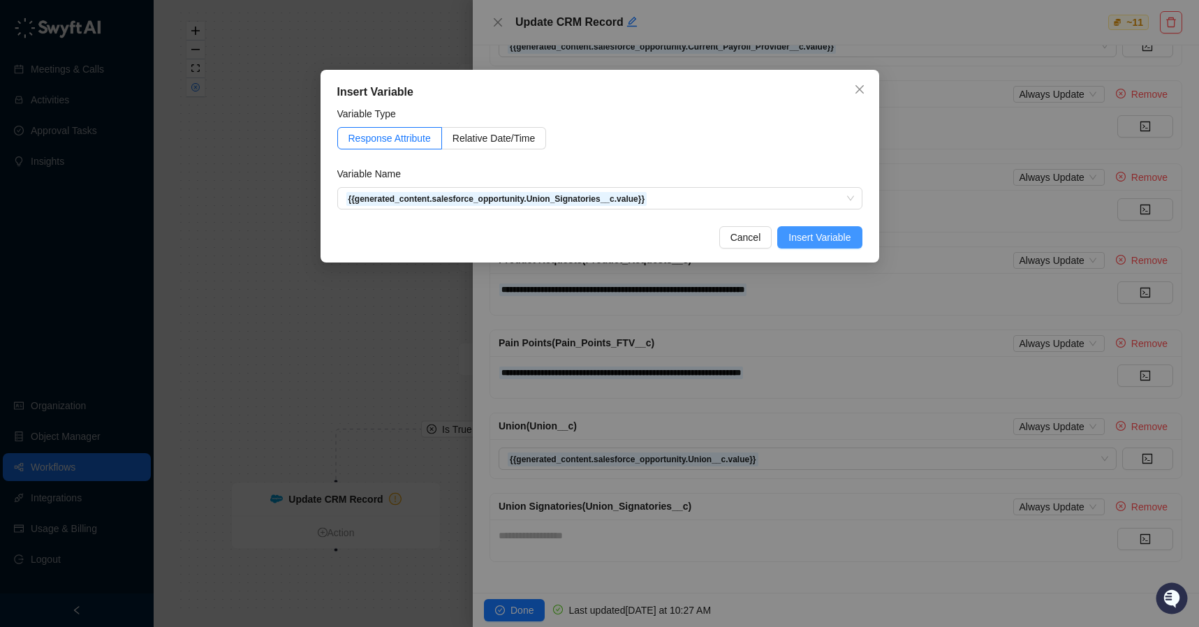
click at [837, 239] on span "Insert Variable" at bounding box center [820, 237] width 62 height 15
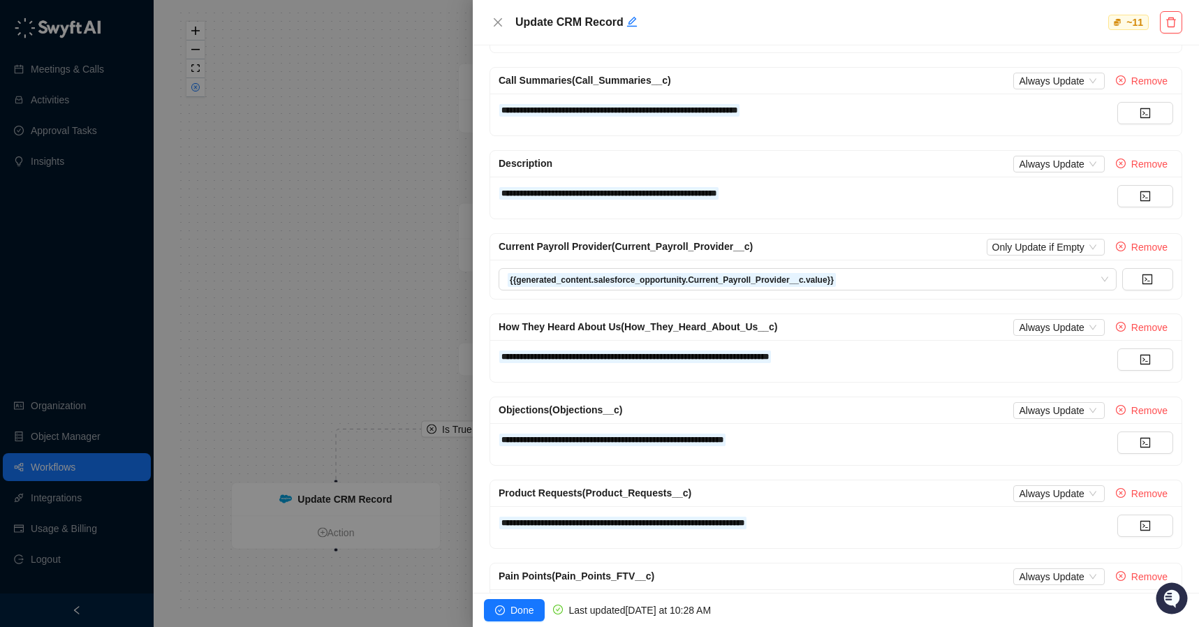
scroll to position [117, 0]
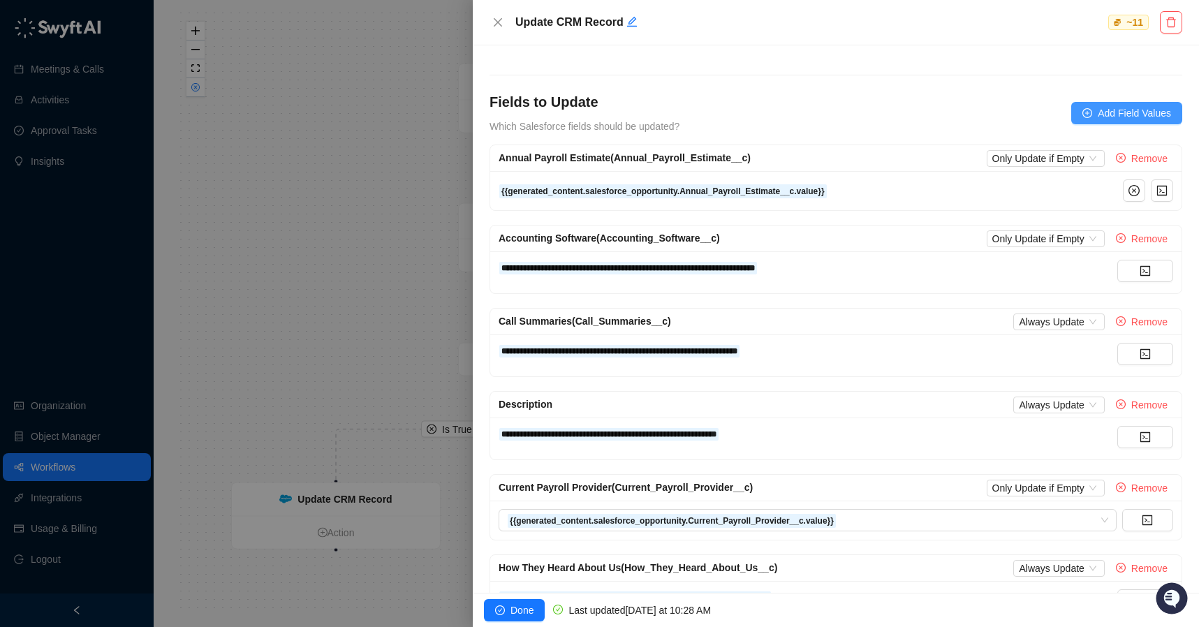
click at [1114, 115] on span "Add Field Values" at bounding box center [1134, 112] width 73 height 15
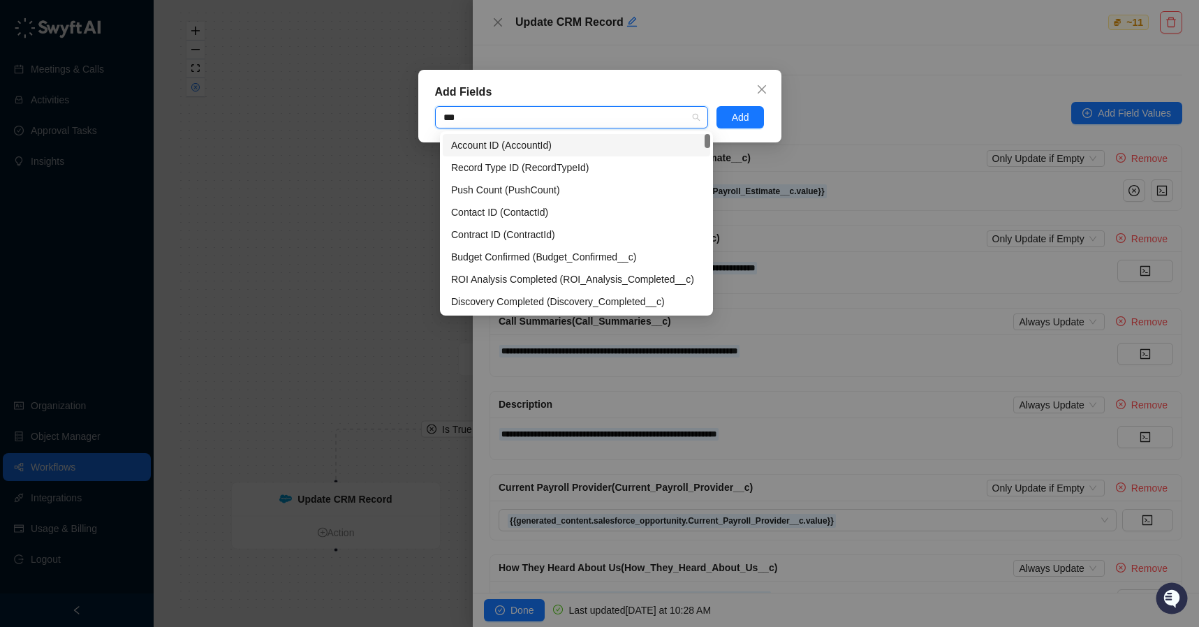
type input "****"
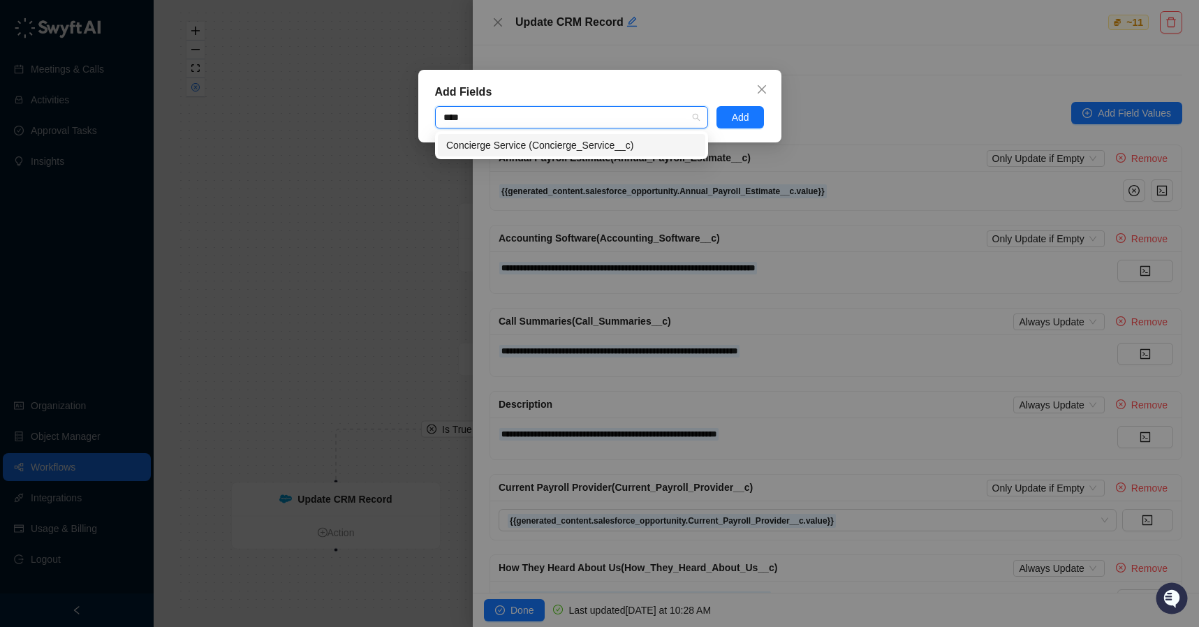
click at [511, 149] on div "Concierge Service (Concierge_Service__c)" at bounding box center [571, 145] width 251 height 15
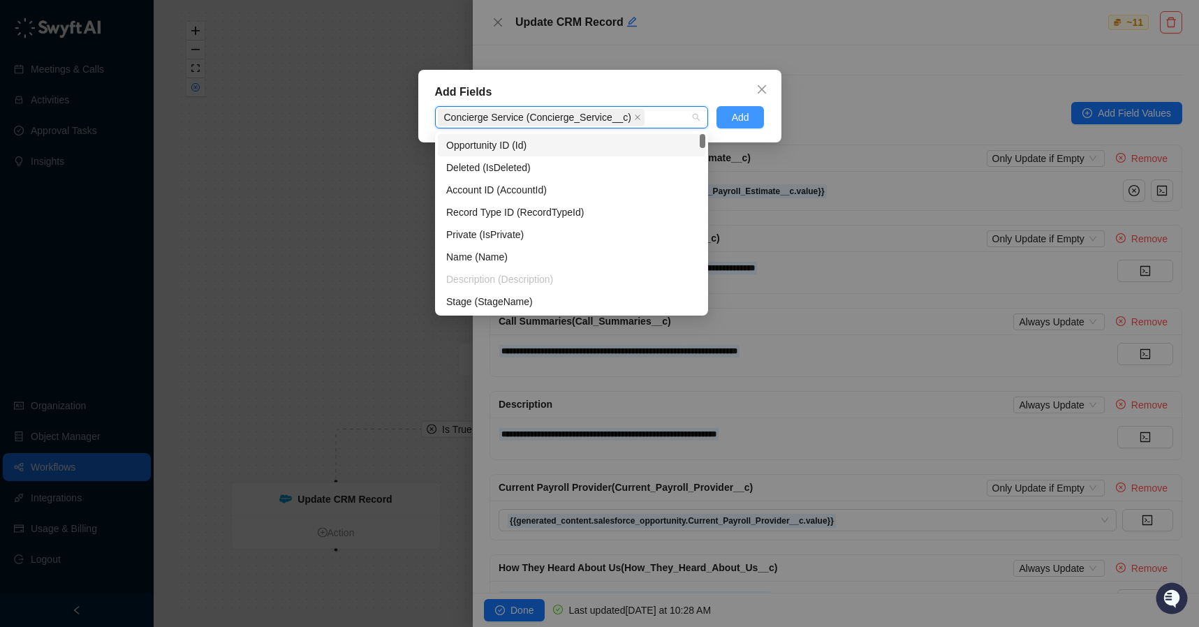
click at [753, 126] on button "Add" at bounding box center [741, 117] width 48 height 22
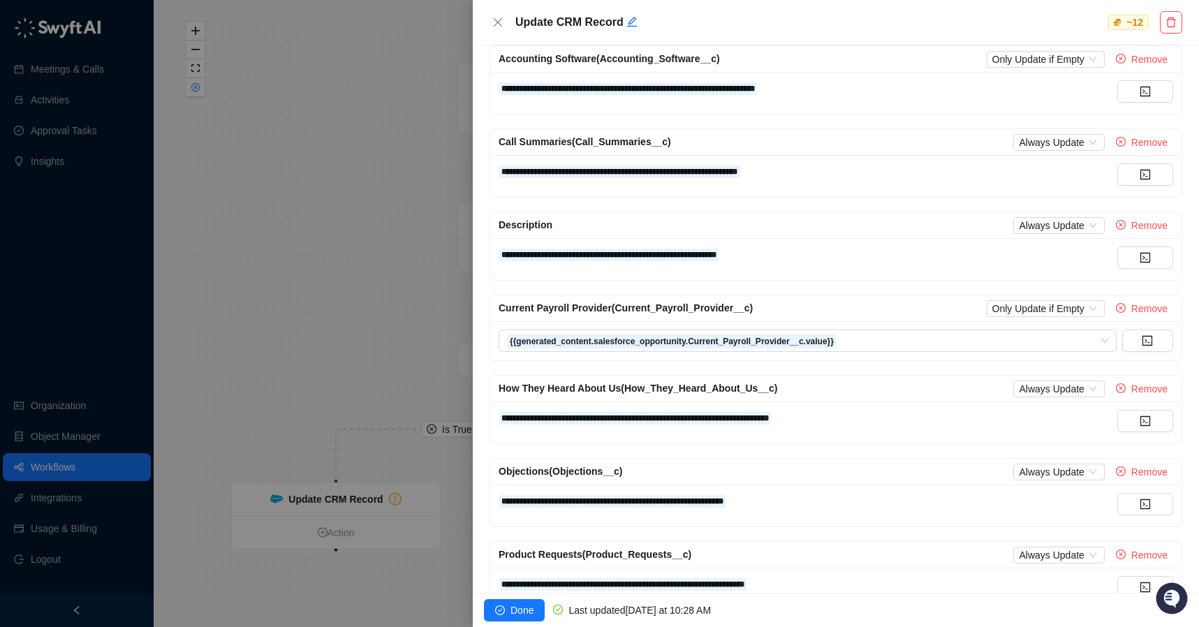
scroll to position [671, 0]
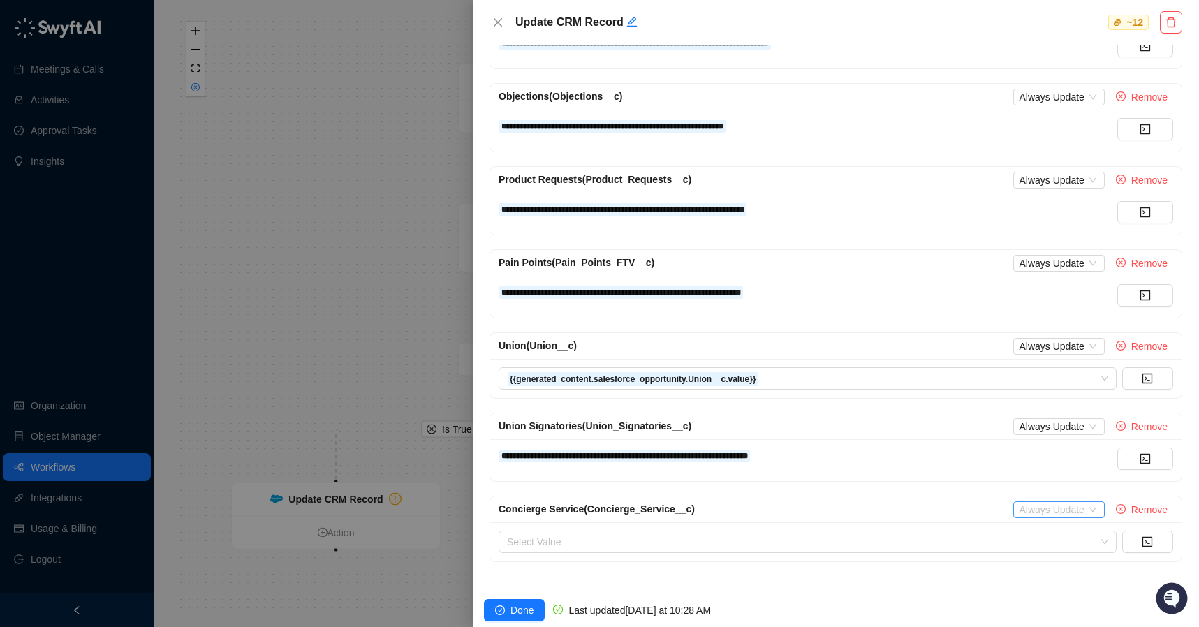
click at [1060, 515] on span "Always Update" at bounding box center [1059, 509] width 80 height 15
click at [1069, 554] on div "Only Update if Empty" at bounding box center [1059, 557] width 92 height 15
click at [1142, 541] on icon "code" at bounding box center [1147, 541] width 11 height 11
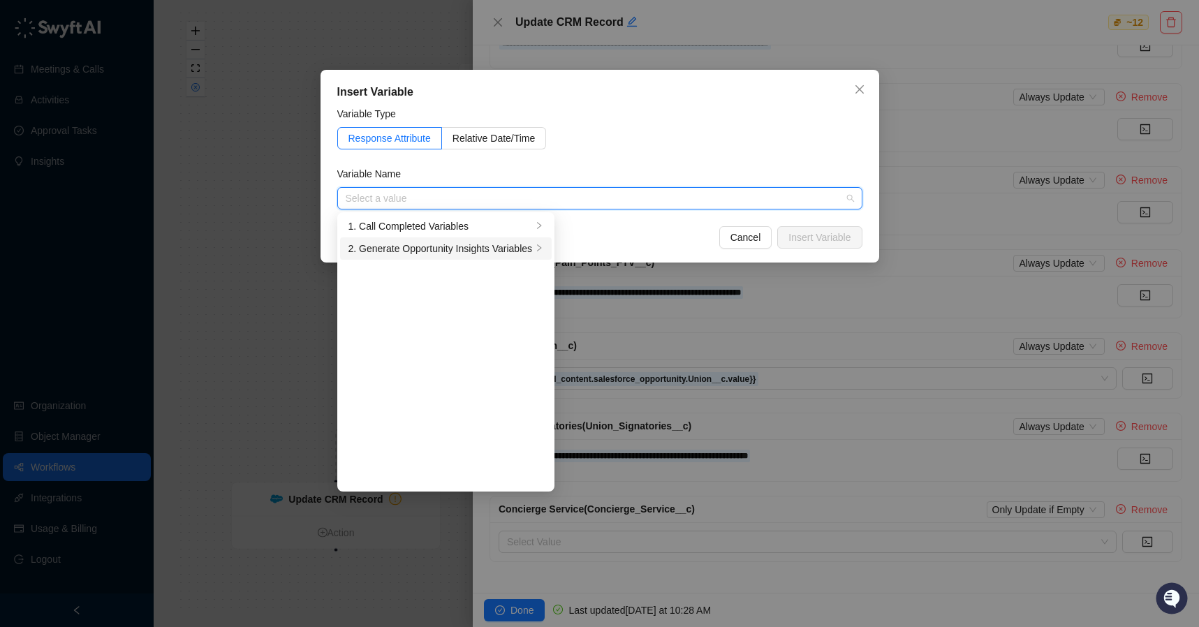
click at [503, 244] on div "2. Generate Opportunity Insights Variables" at bounding box center [441, 248] width 184 height 15
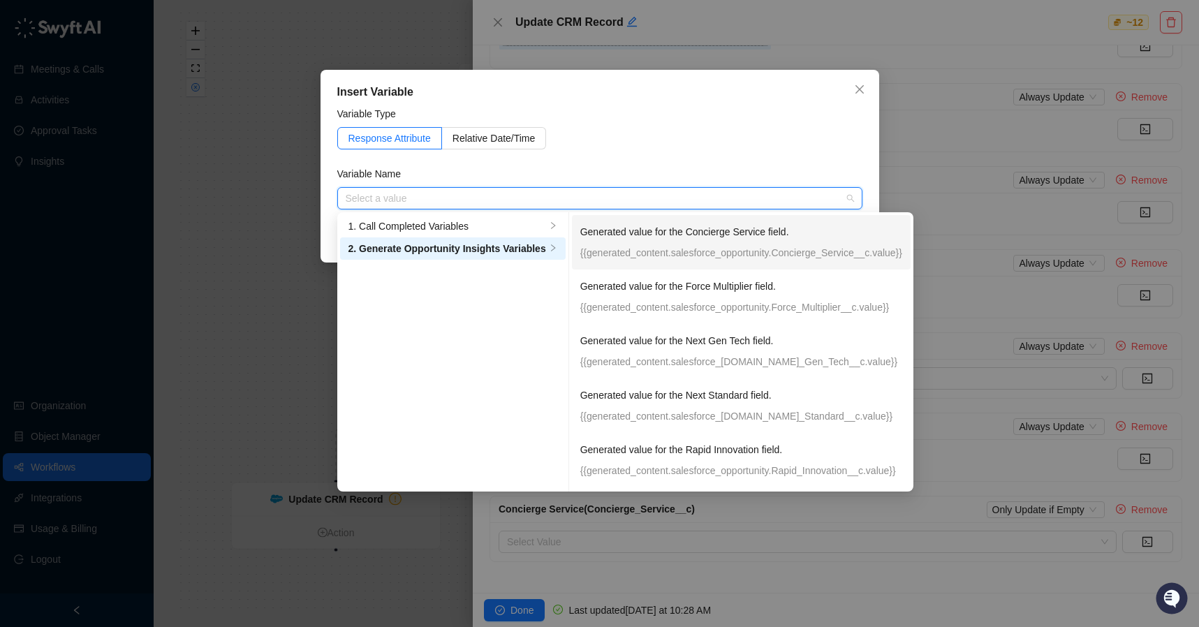
click at [653, 238] on p "Generated value for the Concierge Service field." at bounding box center [741, 231] width 322 height 15
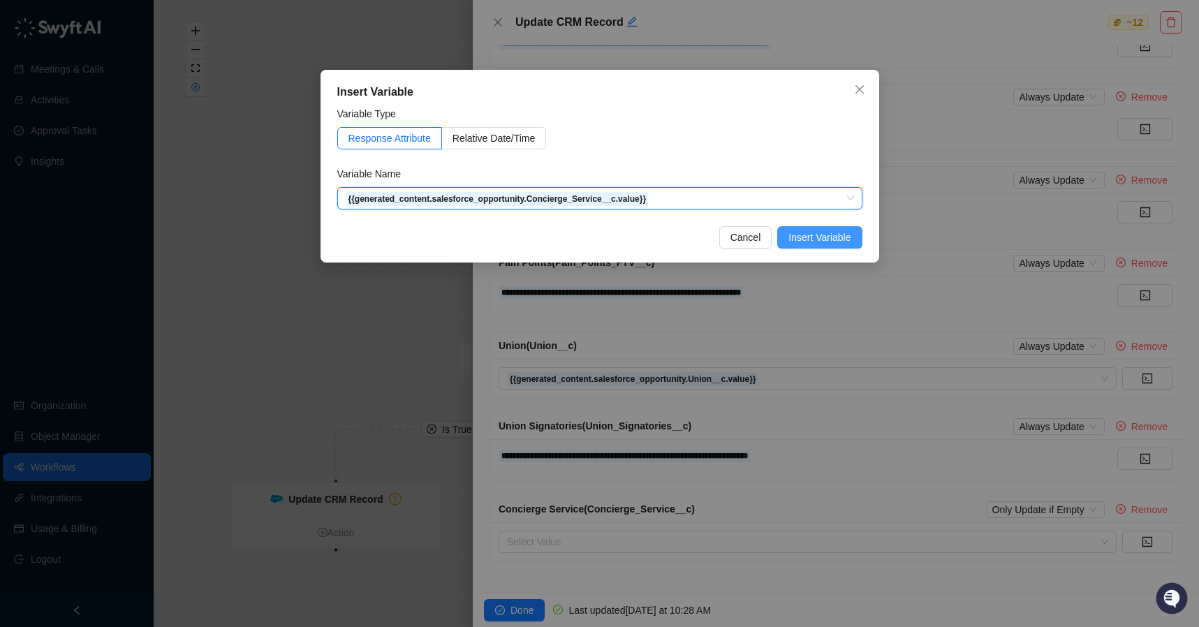
click at [828, 237] on span "Insert Variable" at bounding box center [820, 237] width 62 height 15
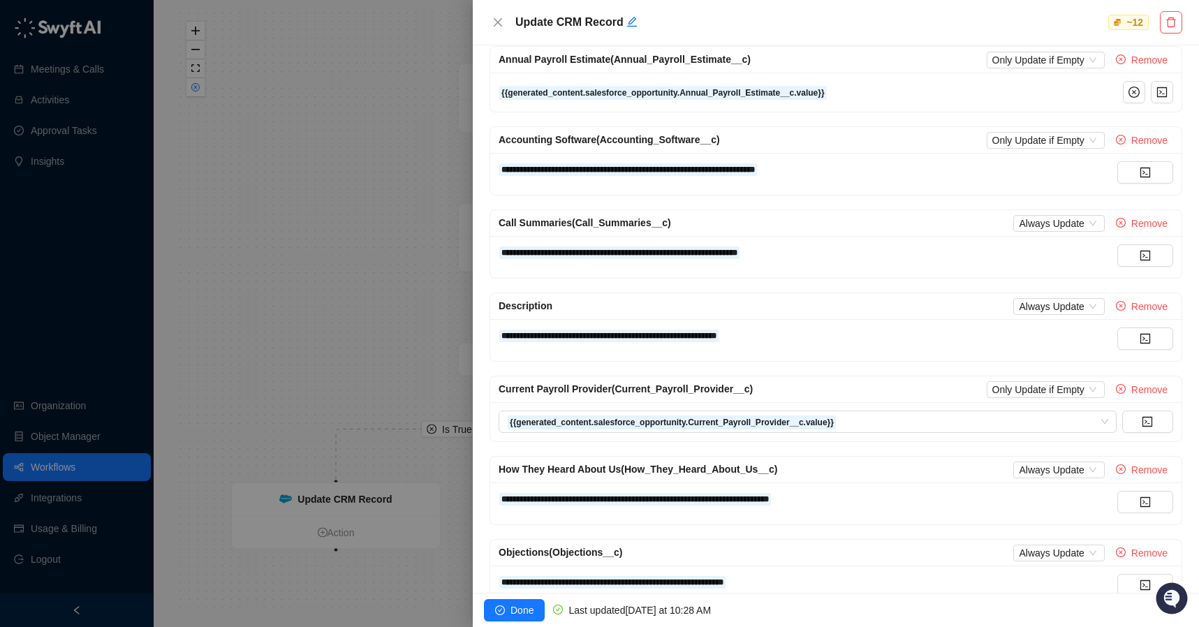
scroll to position [38, 0]
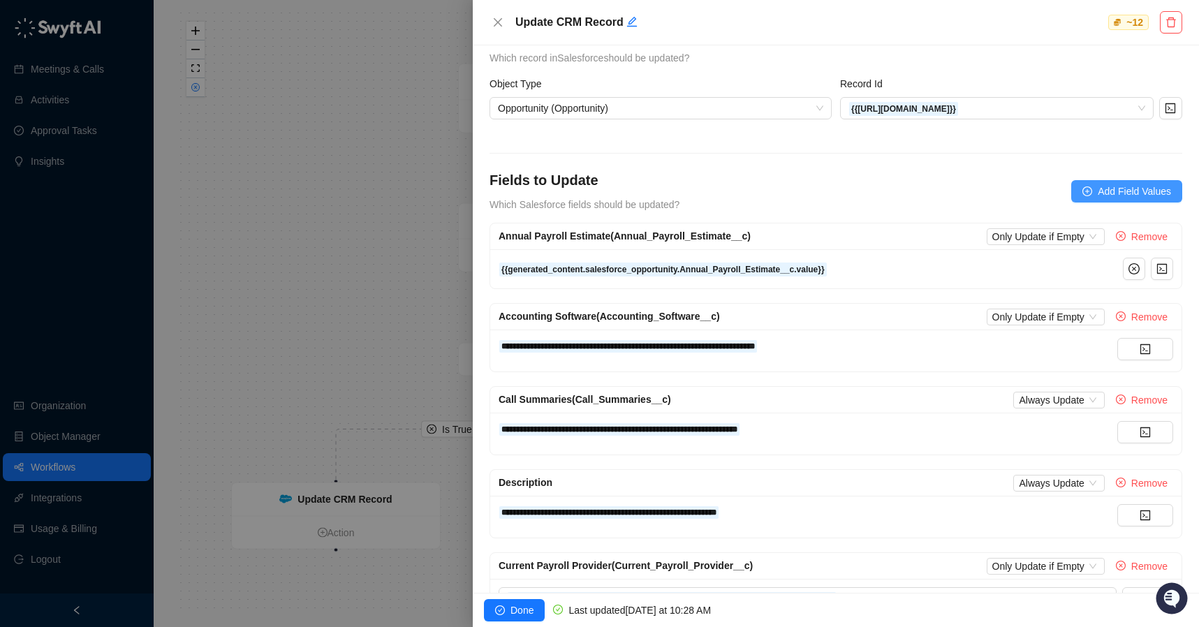
click at [1141, 187] on span "Add Field Values" at bounding box center [1134, 191] width 73 height 15
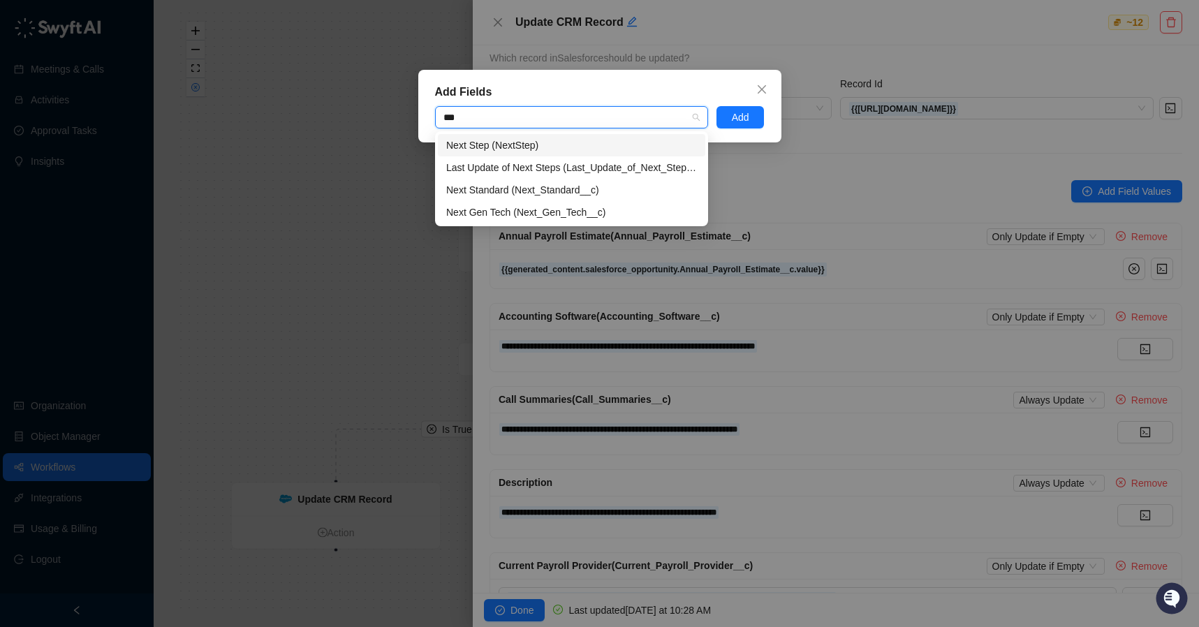
type input "****"
click at [523, 184] on div "Next Standard (Next_Standard__c)" at bounding box center [571, 189] width 251 height 15
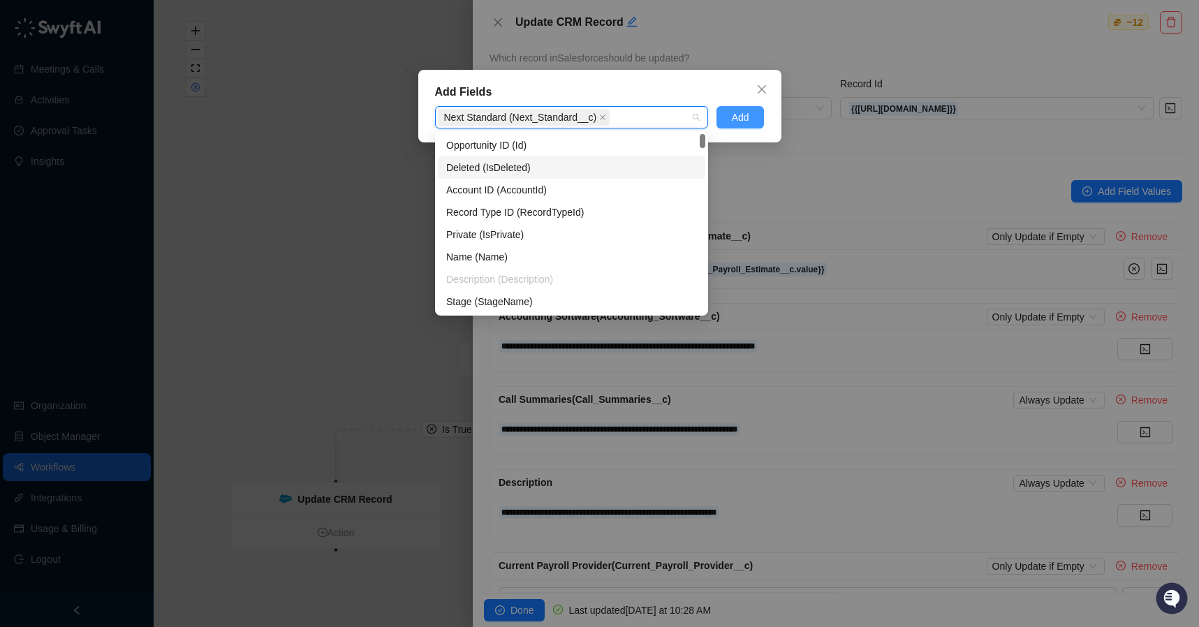
click at [740, 118] on span "Add" at bounding box center [740, 117] width 17 height 15
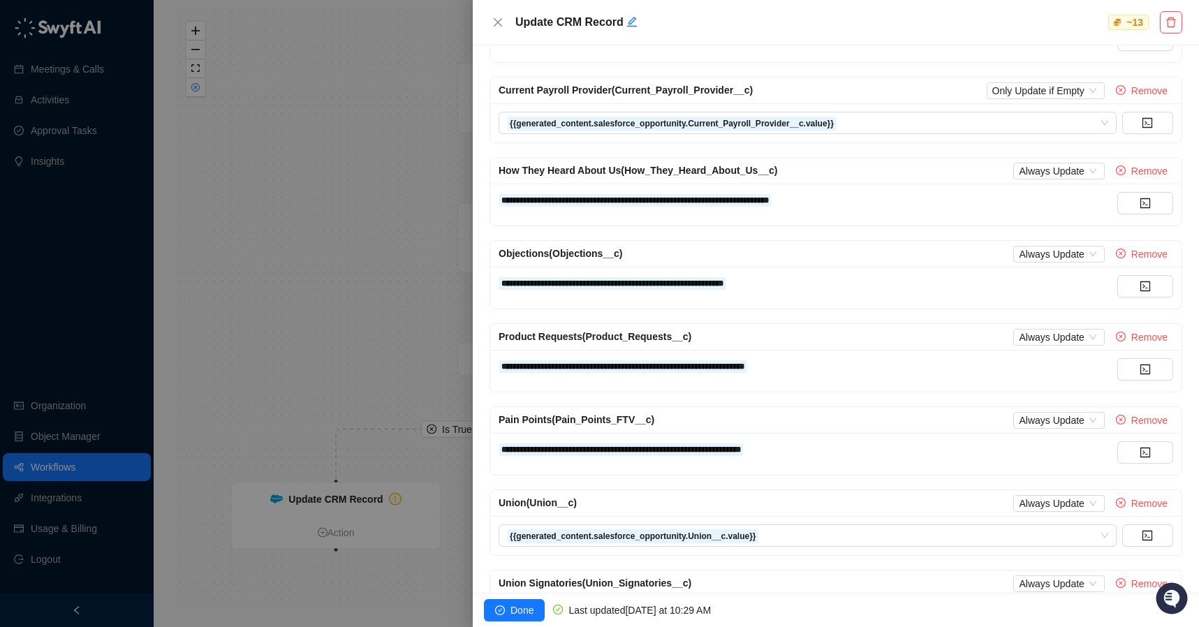
scroll to position [752, 0]
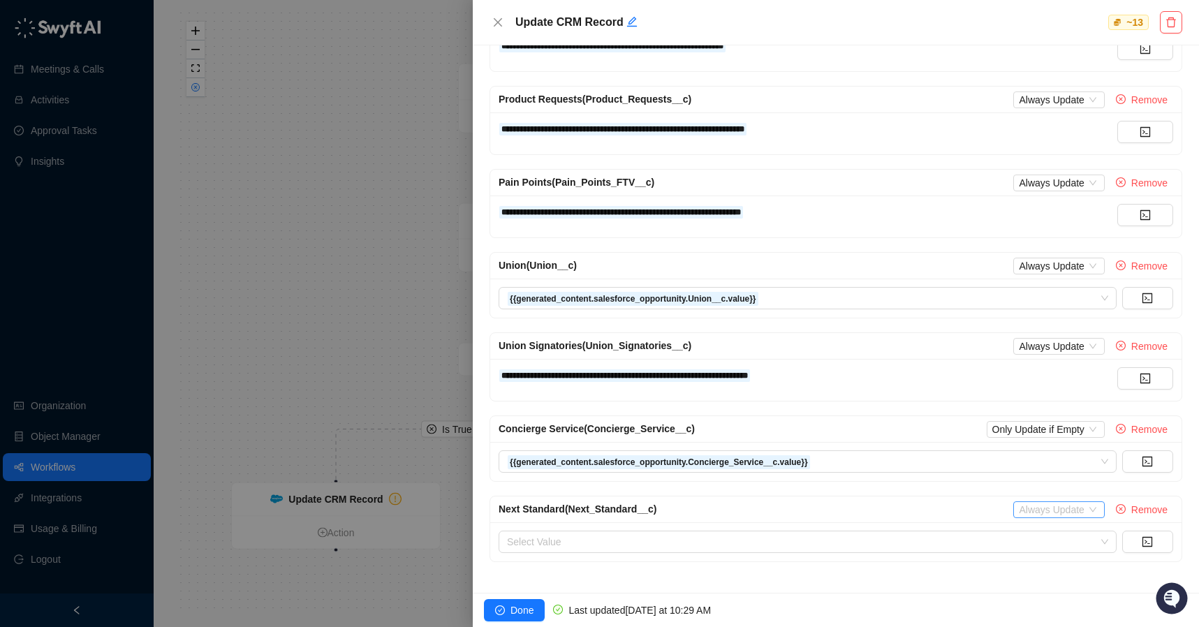
click at [1064, 517] on div "Always Update" at bounding box center [1058, 509] width 91 height 17
click at [1067, 557] on div "Only Update if Empty" at bounding box center [1059, 557] width 92 height 15
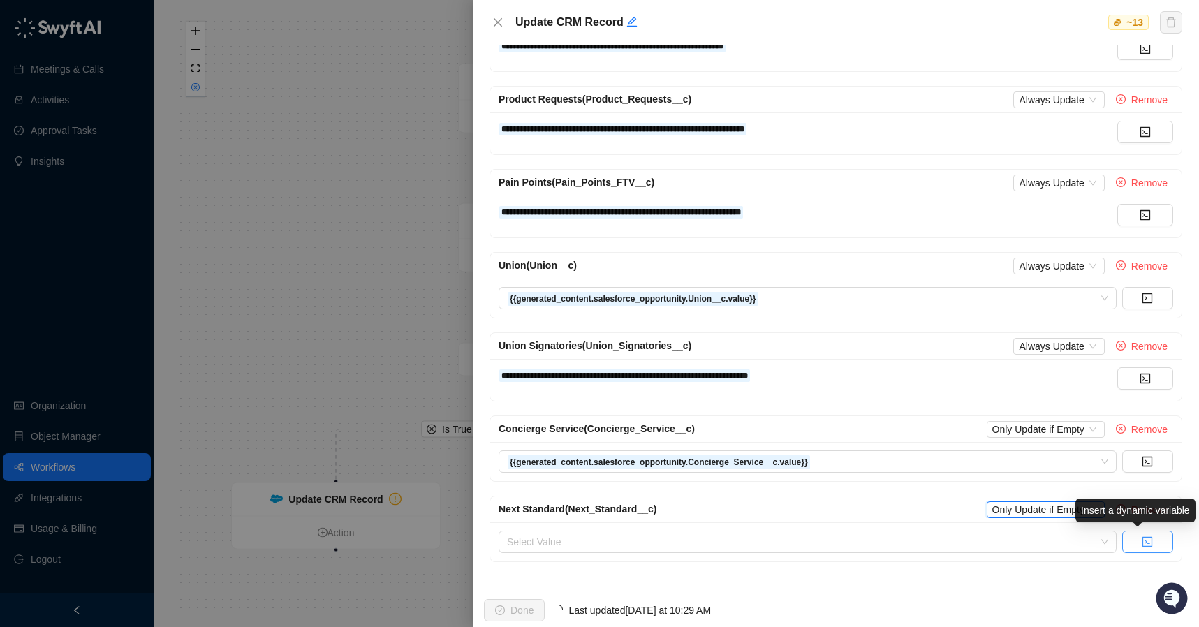
click at [1142, 540] on icon "code" at bounding box center [1147, 541] width 11 height 11
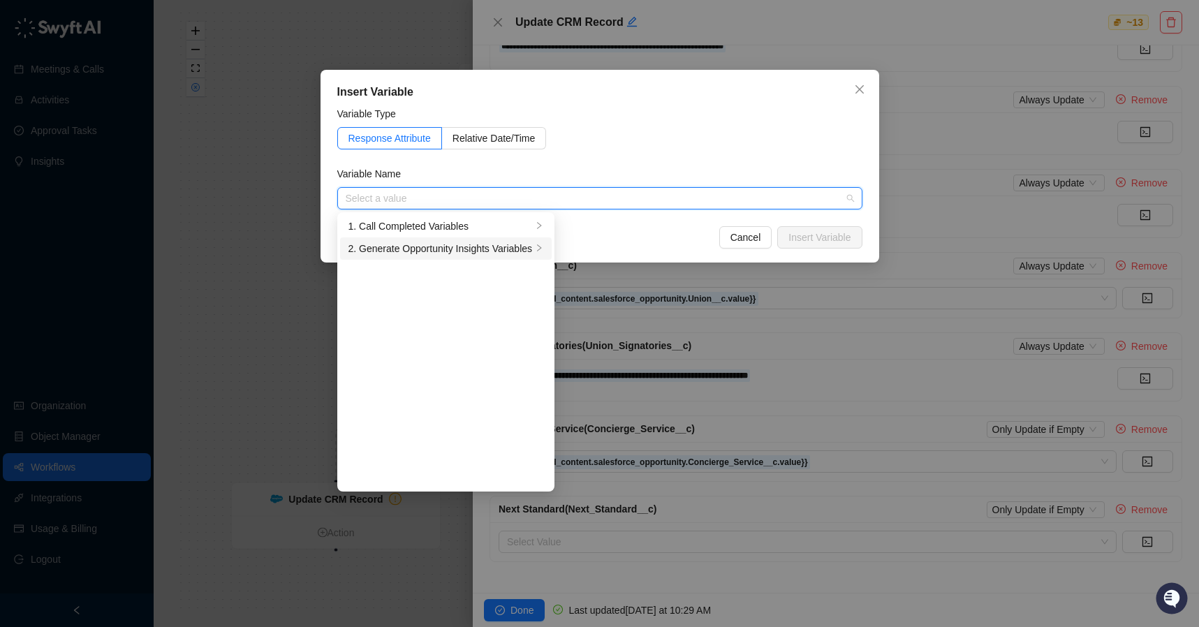
click at [439, 251] on div "2. Generate Opportunity Insights Variables" at bounding box center [441, 248] width 184 height 15
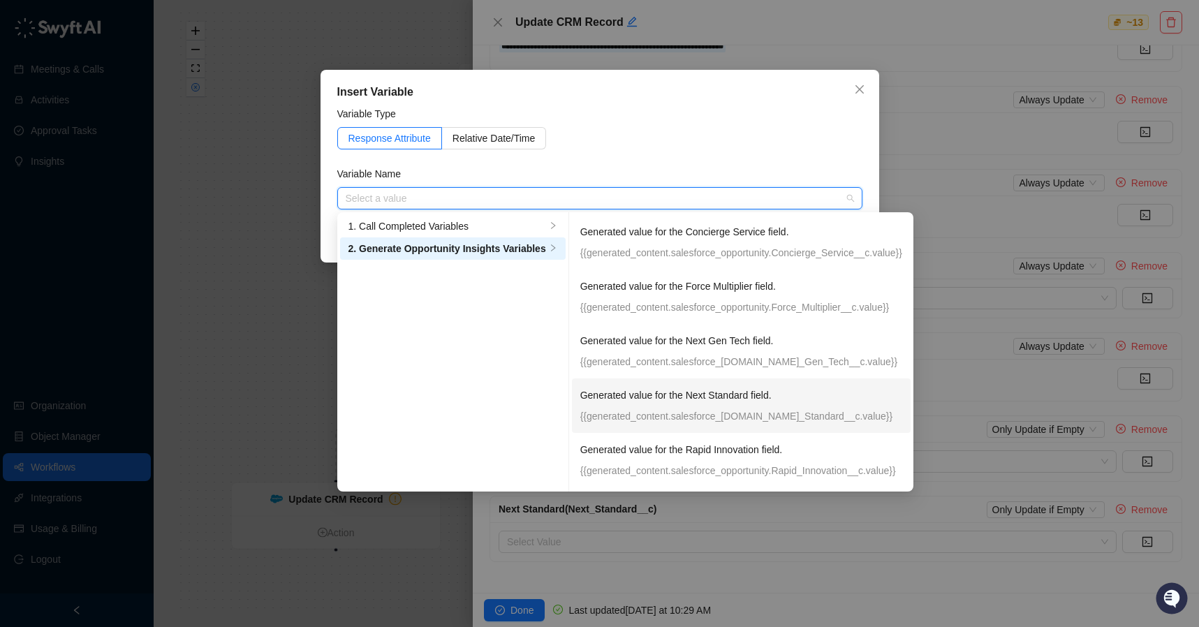
click at [717, 411] on p "{{generated_content.salesforce_[DOMAIN_NAME]_Standard__c.value}}" at bounding box center [741, 416] width 322 height 15
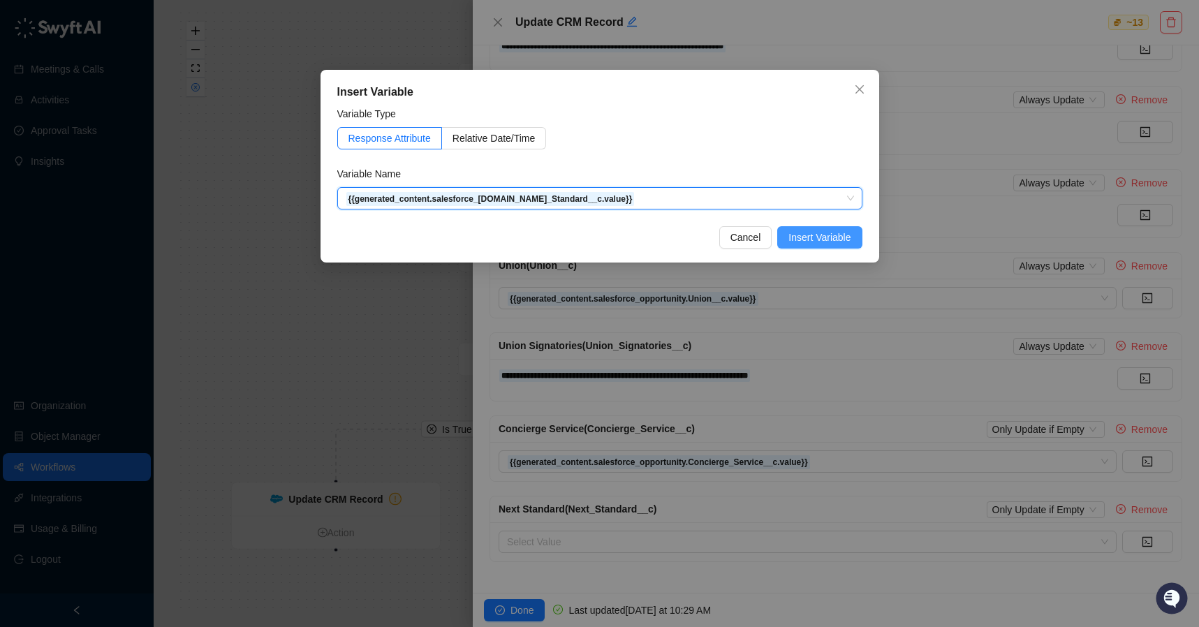
click at [828, 233] on span "Insert Variable" at bounding box center [820, 237] width 62 height 15
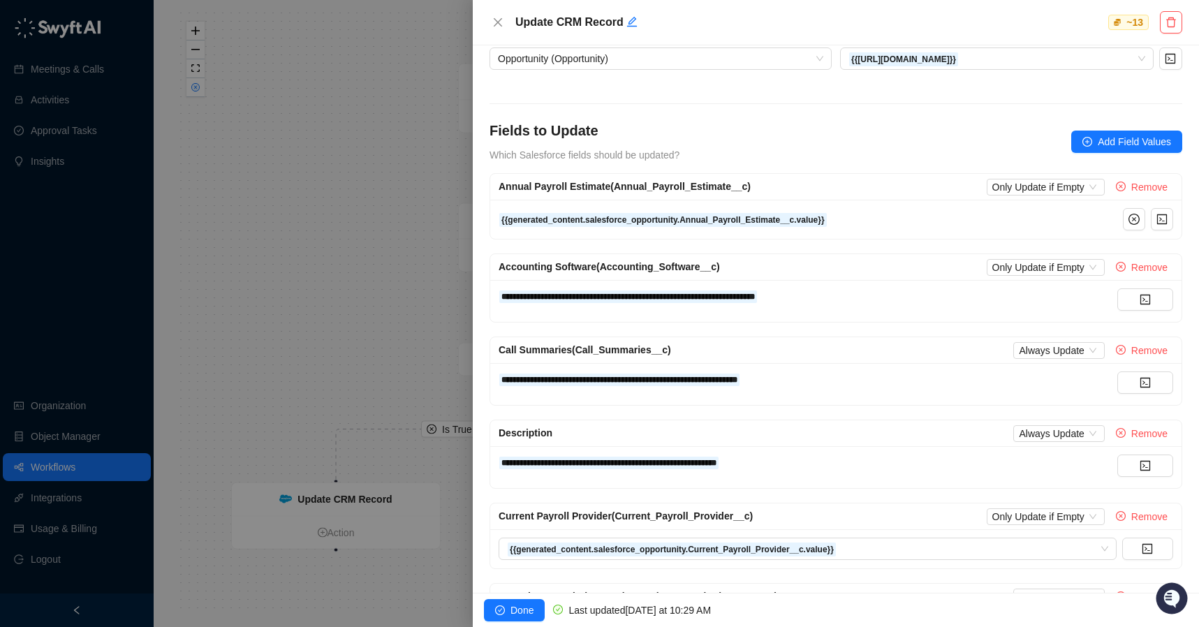
scroll to position [0, 0]
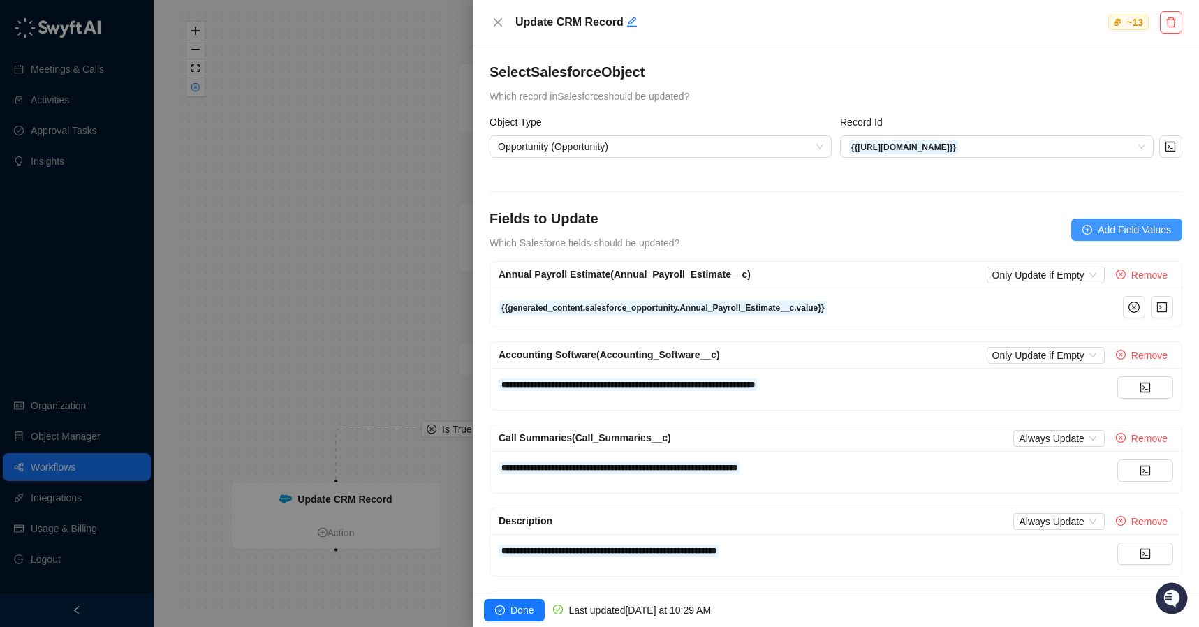
click at [1104, 226] on span "Add Field Values" at bounding box center [1134, 229] width 73 height 15
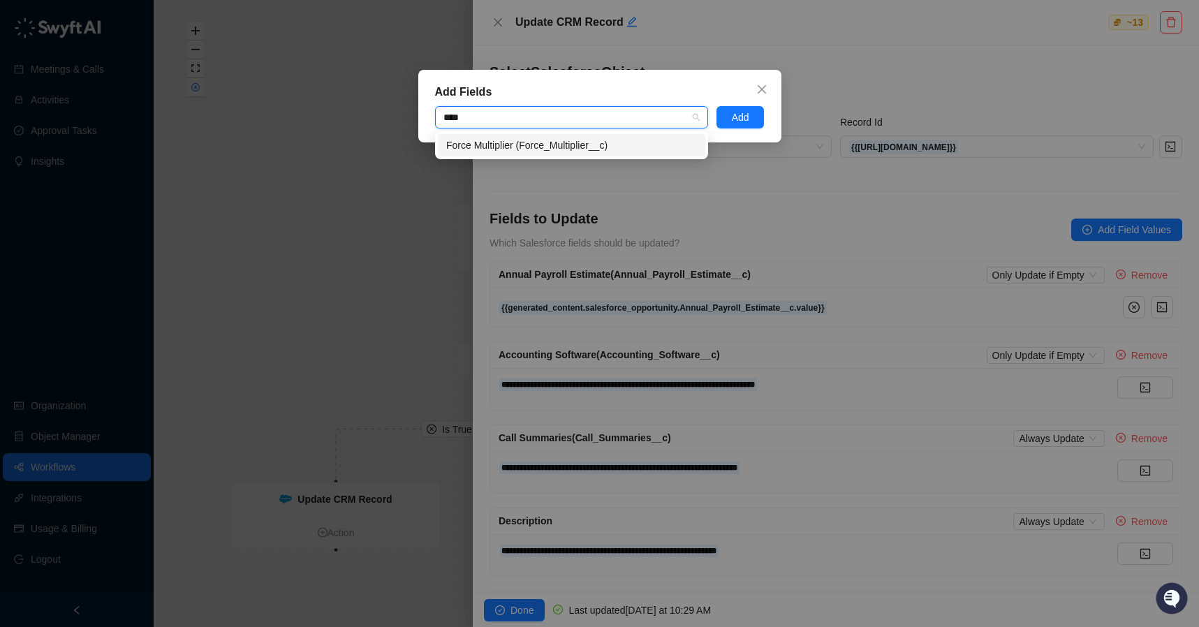
type input "*****"
click at [671, 147] on div "Force Multiplier (Force_Multiplier__c)" at bounding box center [571, 145] width 251 height 15
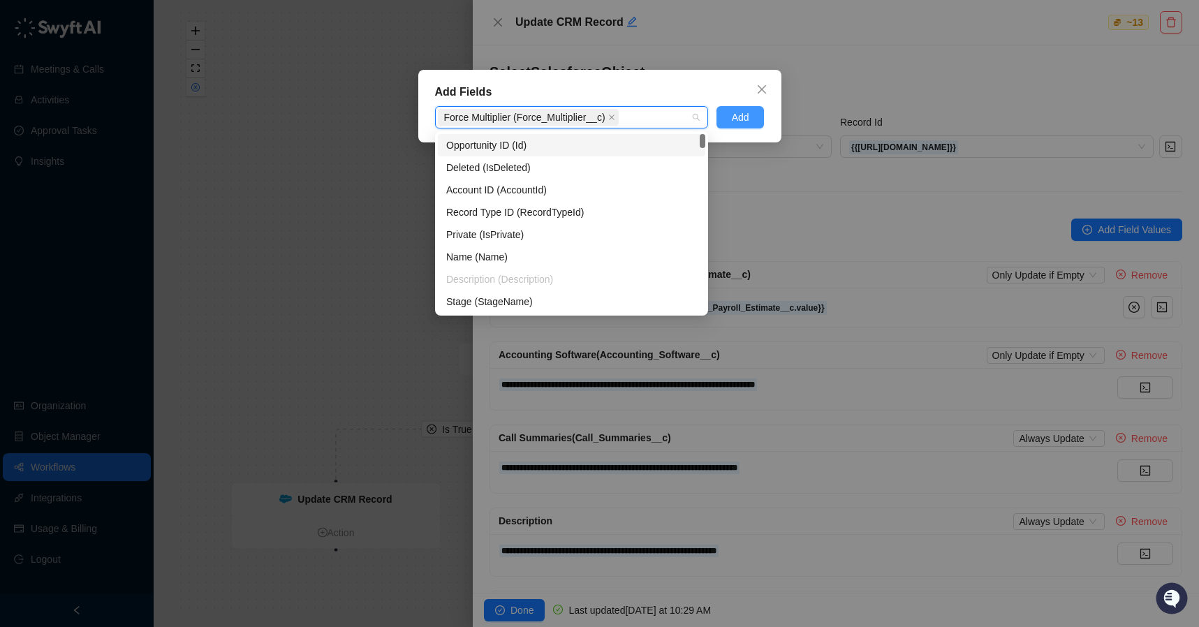
click at [733, 115] on span "Add" at bounding box center [740, 117] width 17 height 15
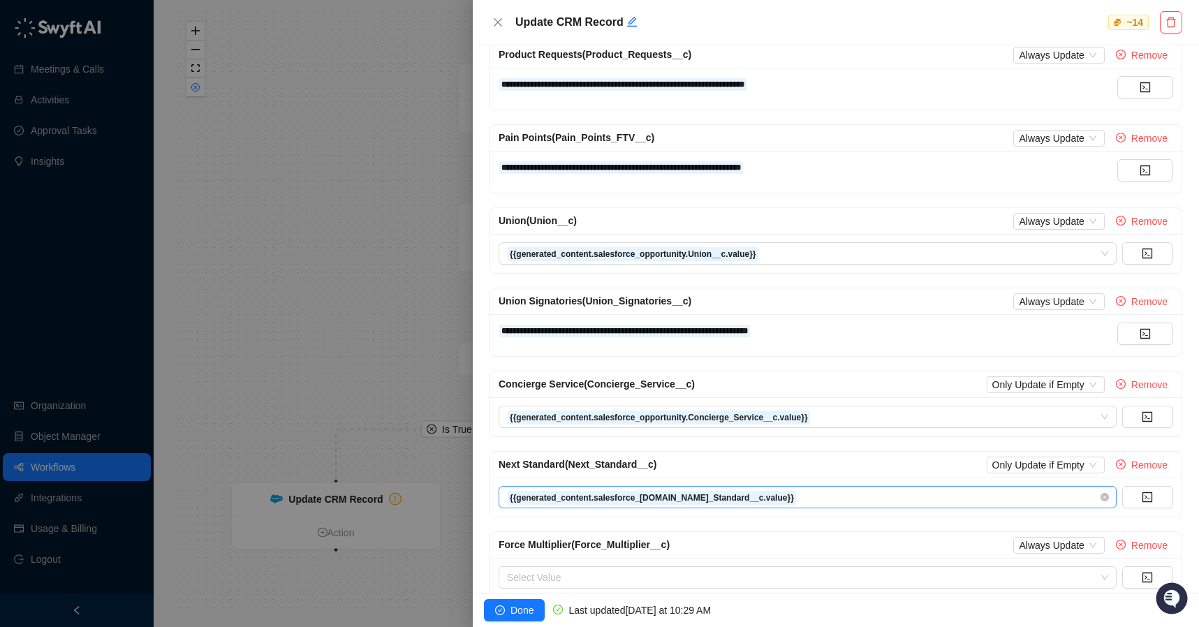
scroll to position [832, 0]
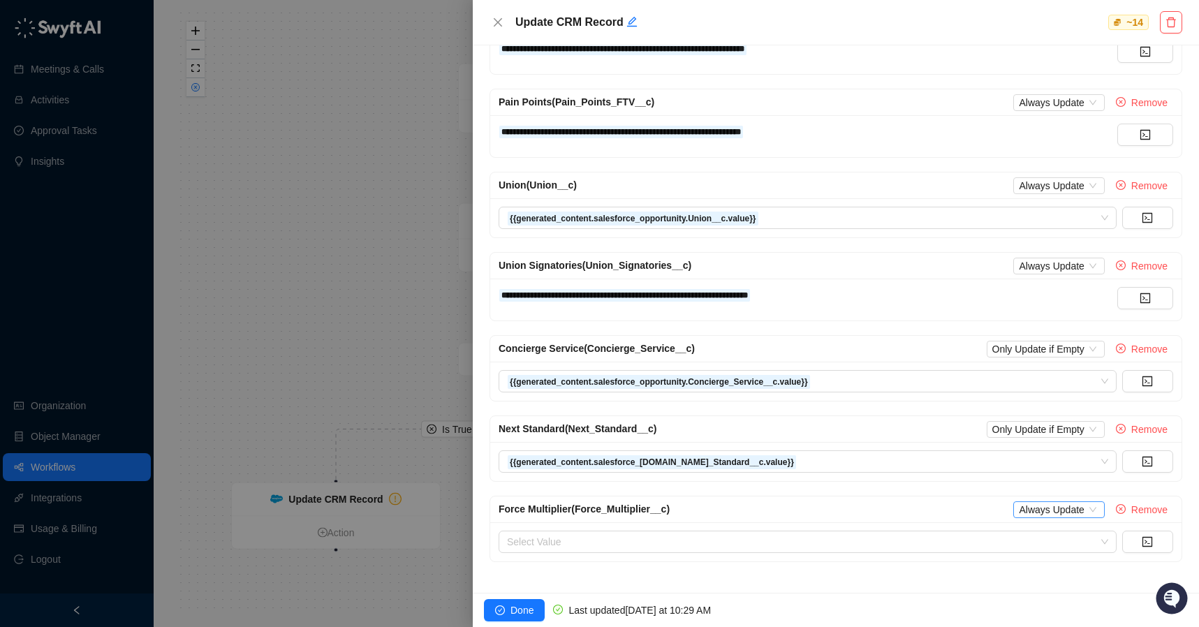
click at [1062, 504] on span "Always Update" at bounding box center [1059, 509] width 80 height 15
click at [1048, 558] on div "Only Update if Empty" at bounding box center [1059, 557] width 92 height 15
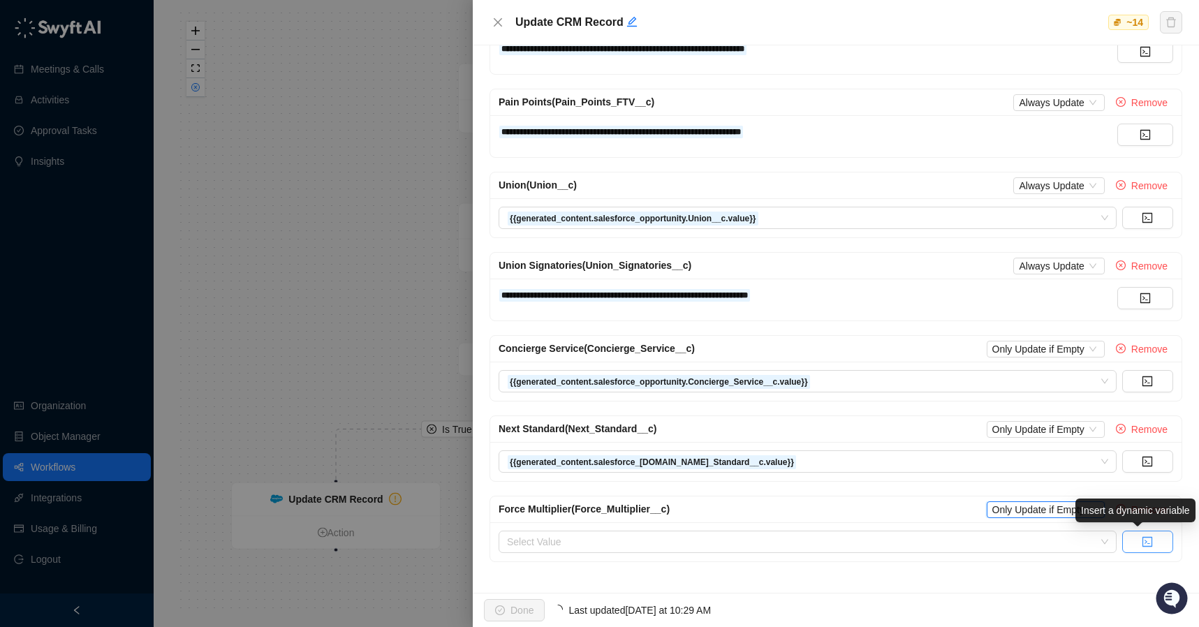
click at [1143, 539] on icon "code" at bounding box center [1148, 542] width 10 height 10
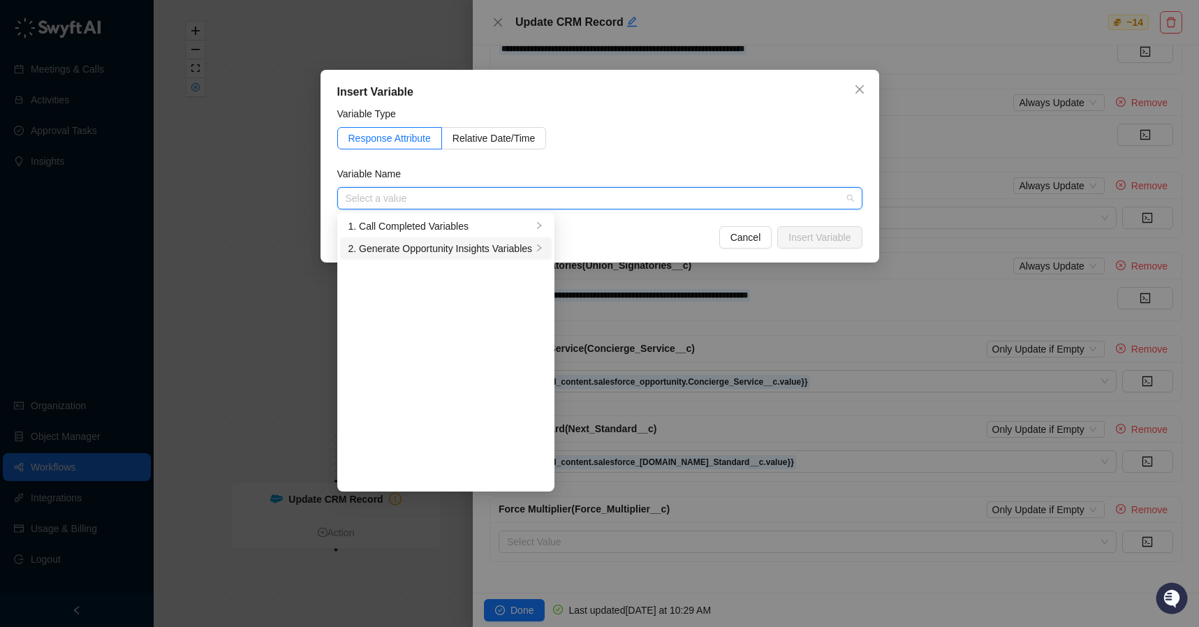
click at [427, 243] on div "2. Generate Opportunity Insights Variables" at bounding box center [441, 248] width 184 height 15
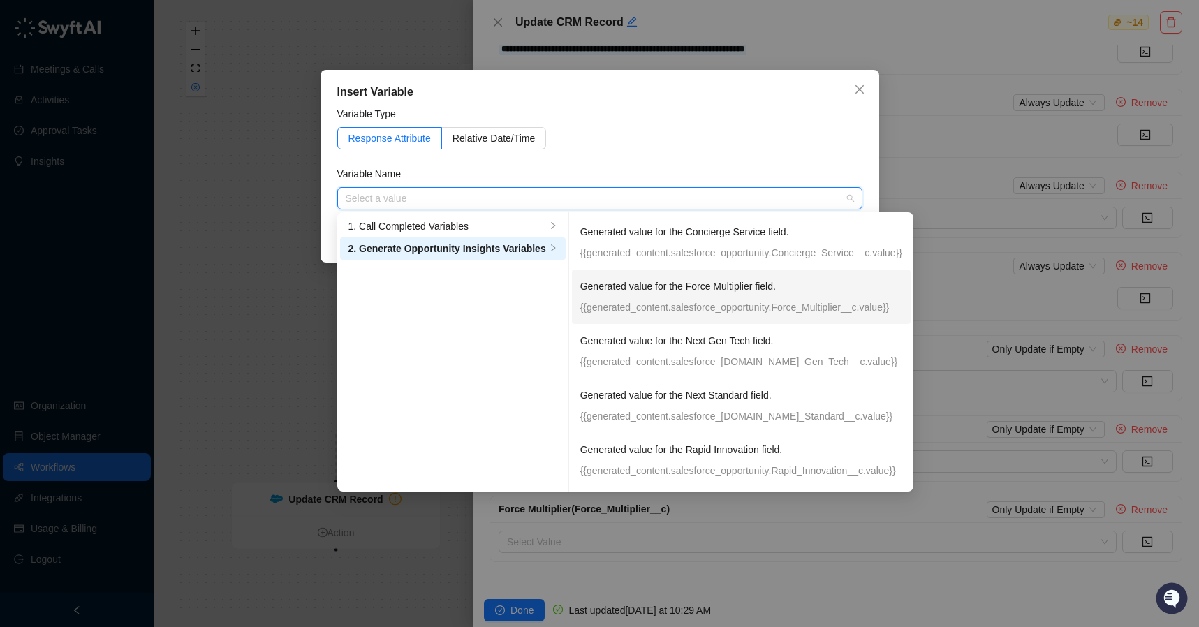
click at [740, 285] on p "Generated value for the Force Multiplier field." at bounding box center [741, 286] width 322 height 15
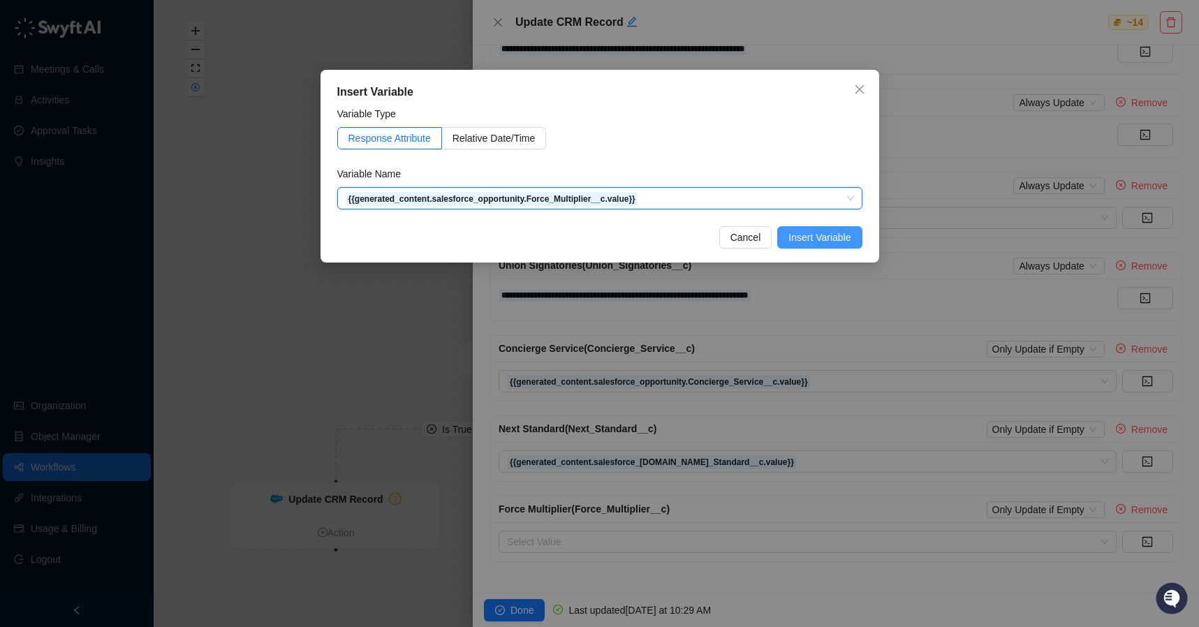
click at [819, 238] on span "Insert Variable" at bounding box center [820, 237] width 62 height 15
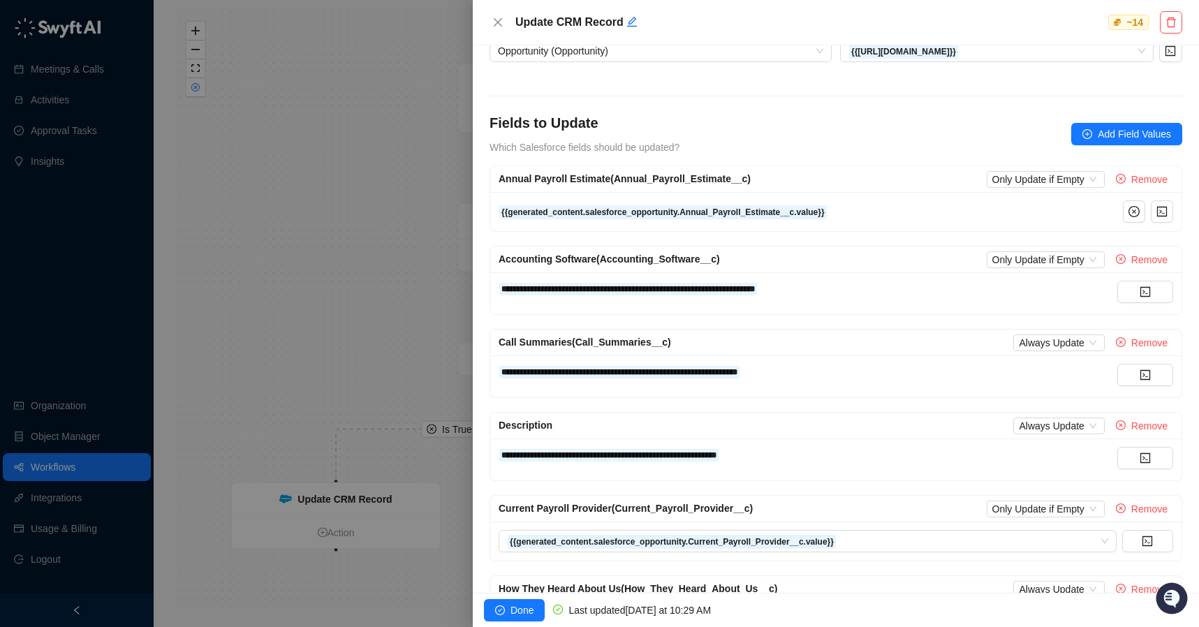
scroll to position [0, 0]
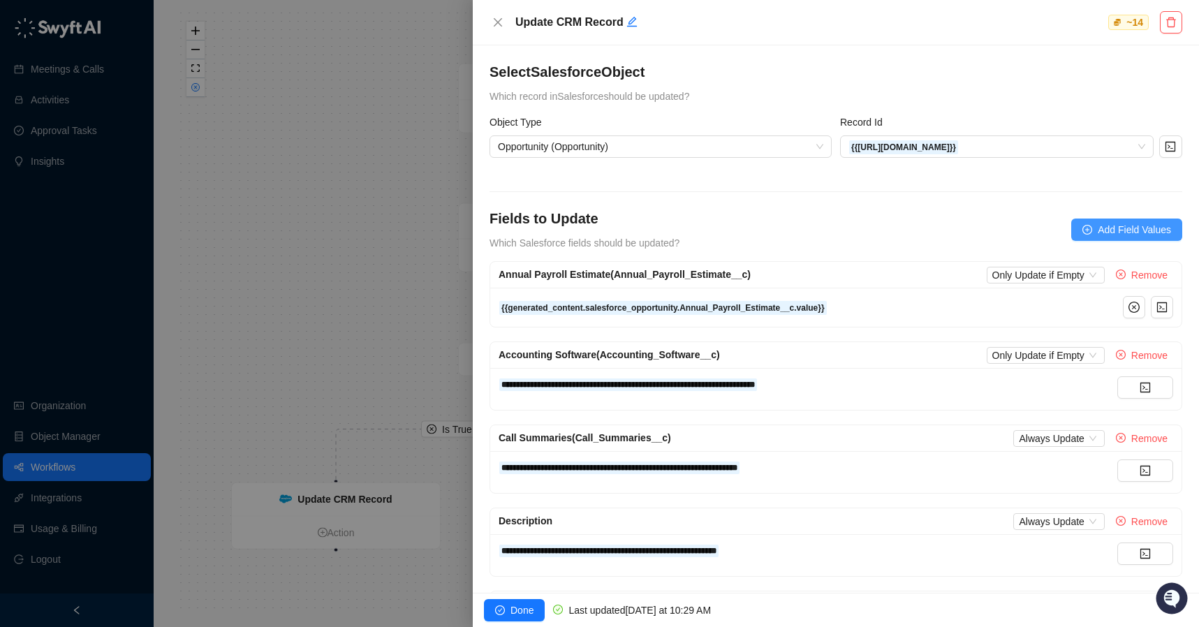
click at [1111, 229] on span "Add Field Values" at bounding box center [1134, 229] width 73 height 15
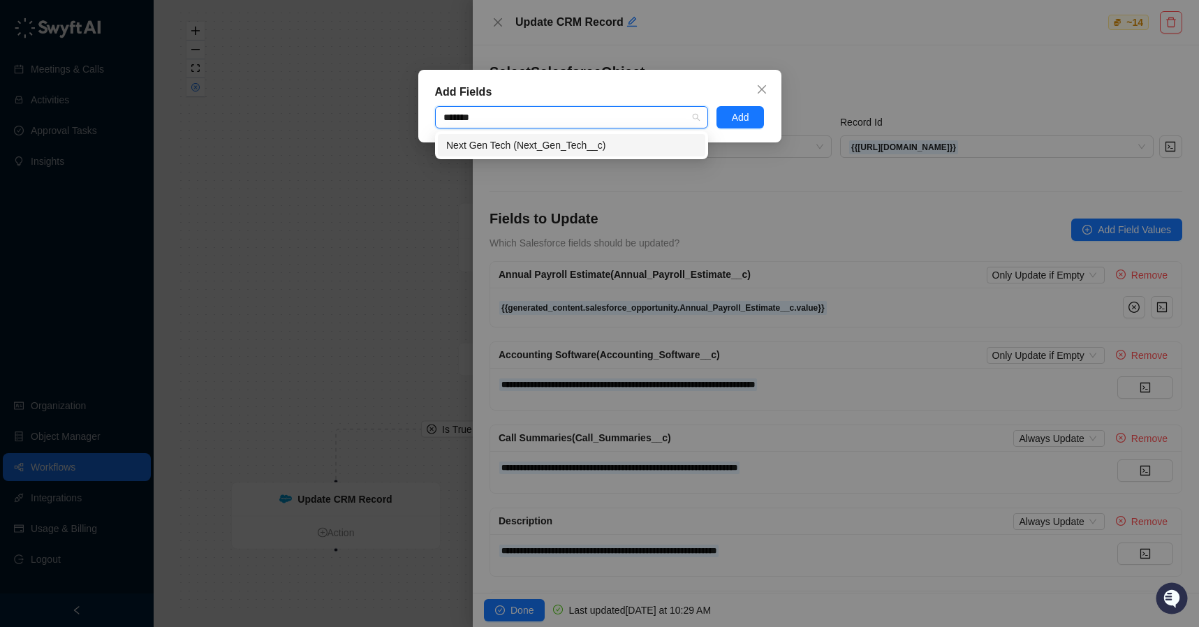
type input "********"
click at [601, 144] on div "Next Gen Tech (Next_Gen_Tech__c)" at bounding box center [571, 145] width 251 height 15
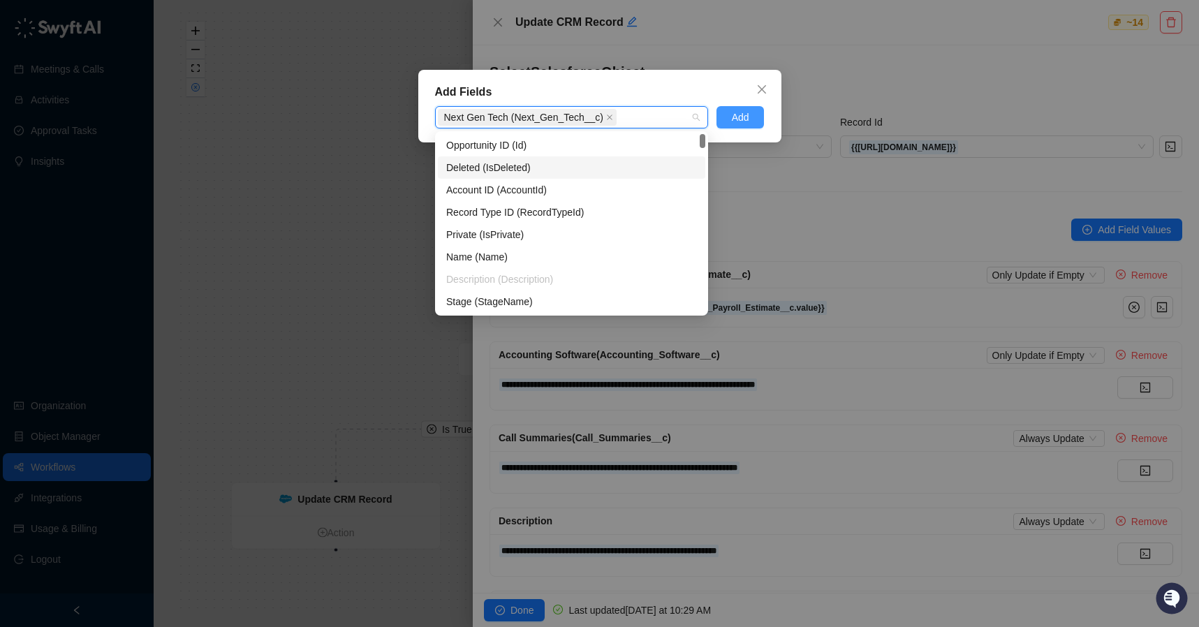
click at [737, 114] on span "Add" at bounding box center [740, 117] width 17 height 15
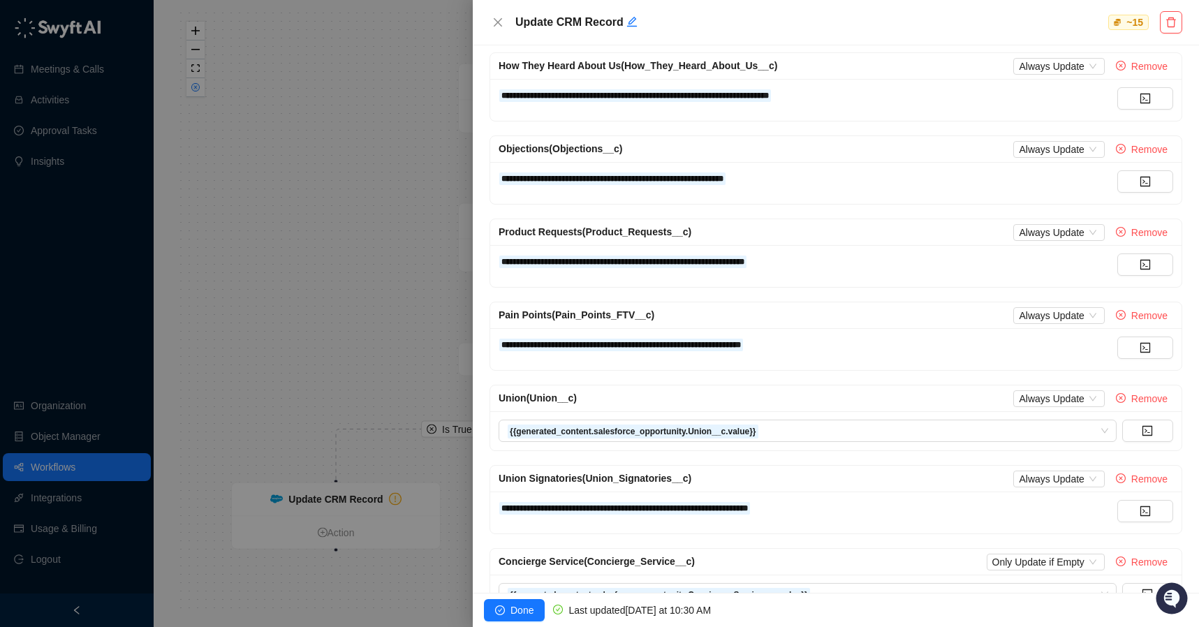
scroll to position [912, 0]
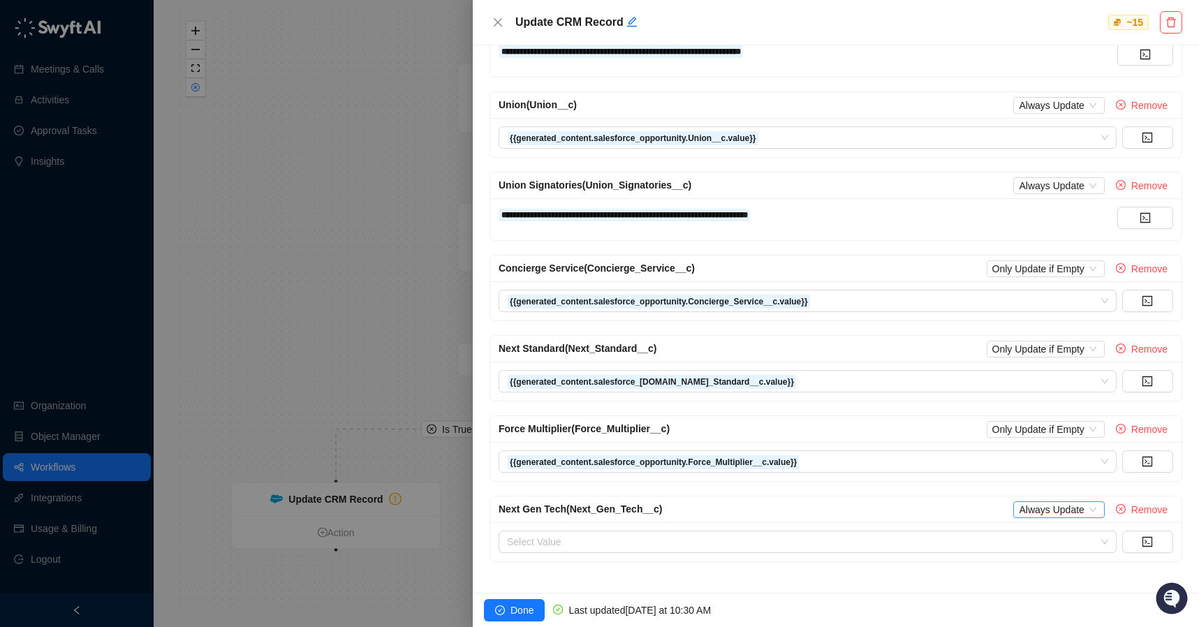
click at [1068, 512] on span "Always Update" at bounding box center [1059, 509] width 80 height 15
click at [1080, 557] on div "Only Update if Empty" at bounding box center [1059, 557] width 92 height 15
click at [1127, 545] on button "button" at bounding box center [1147, 542] width 51 height 22
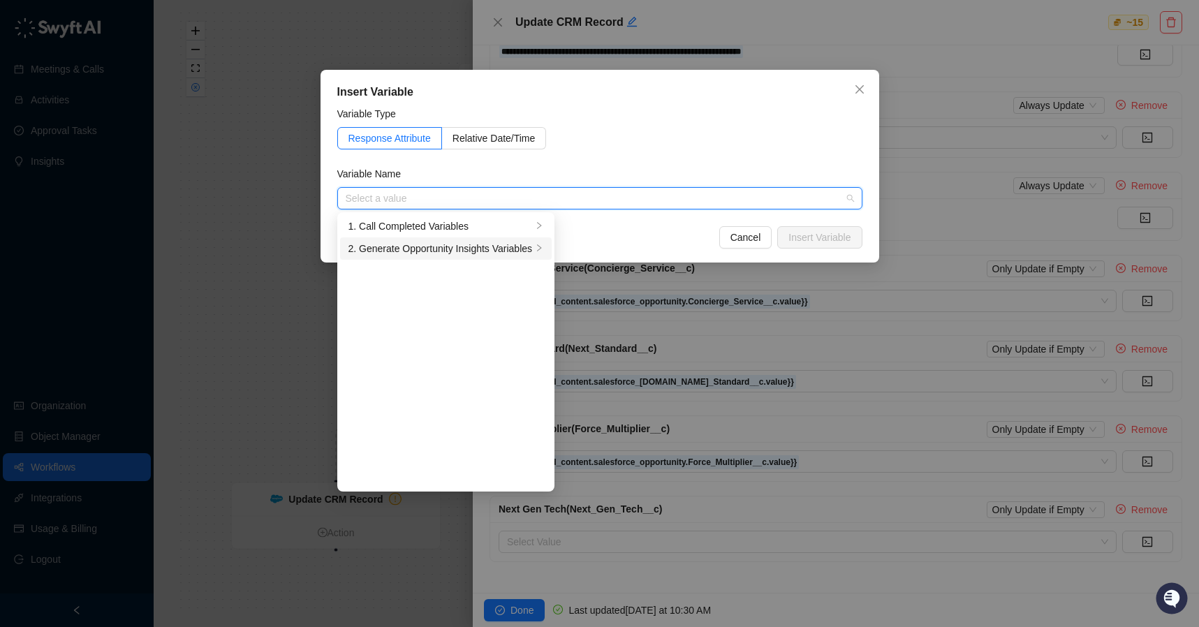
click at [460, 245] on div "2. Generate Opportunity Insights Variables" at bounding box center [441, 248] width 184 height 15
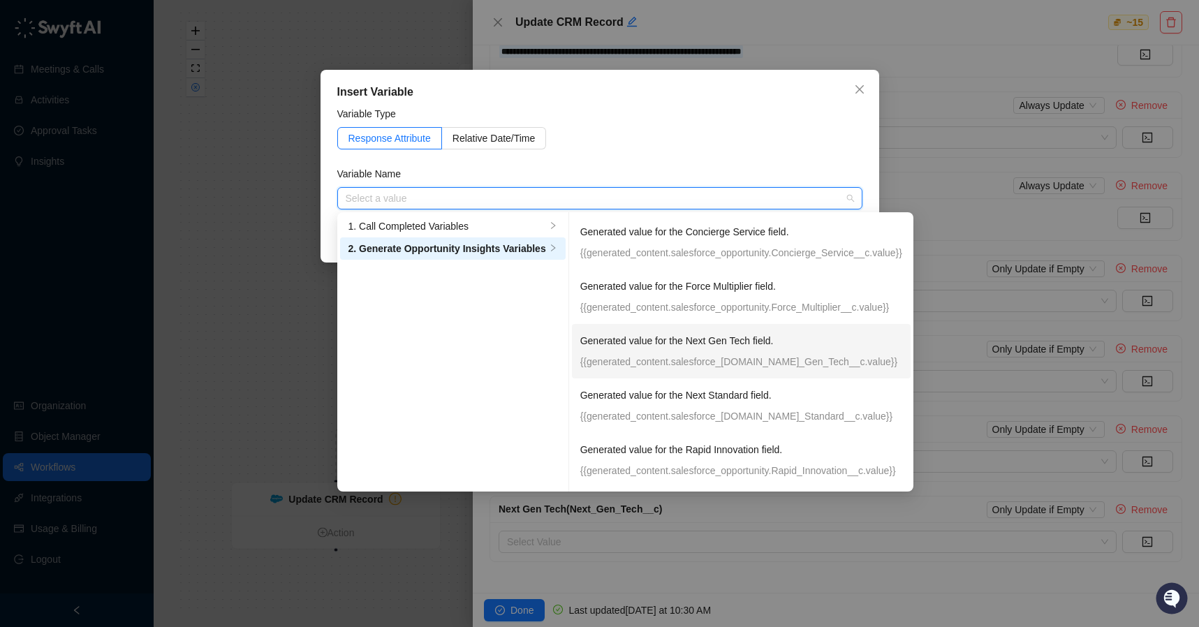
click at [823, 348] on p "Generated value for the Next Gen Tech field." at bounding box center [741, 340] width 322 height 15
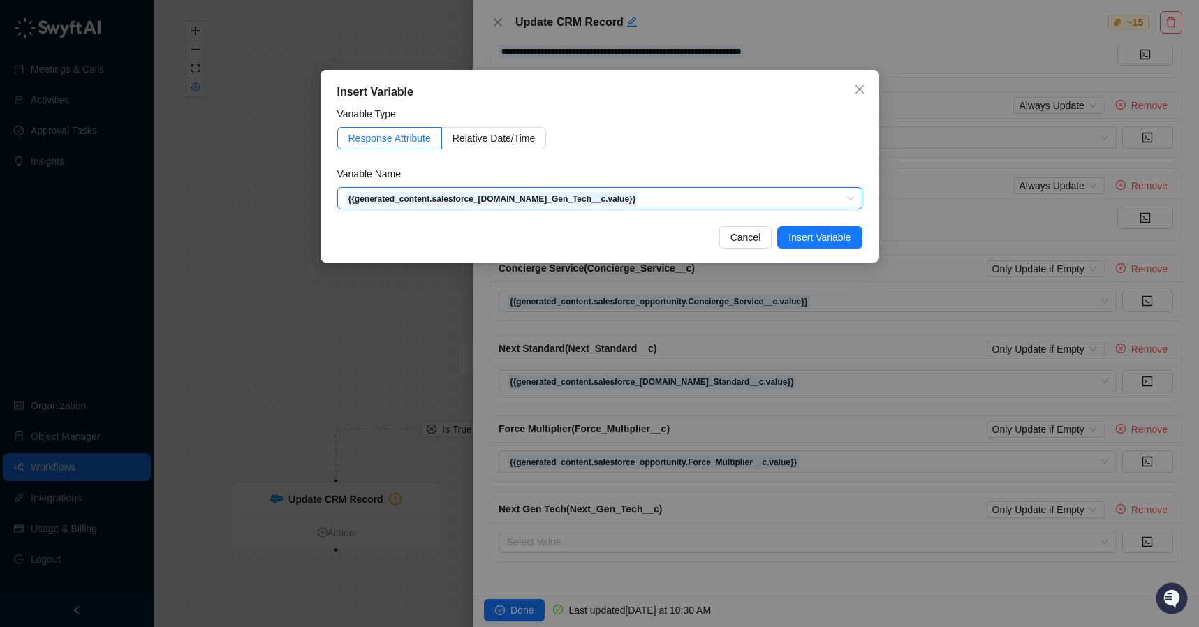
click at [829, 223] on div "Insert Variable Variable Type Response Attribute Relative Date/Time Variable Na…" at bounding box center [600, 166] width 559 height 193
click at [848, 233] on span "Insert Variable" at bounding box center [820, 237] width 62 height 15
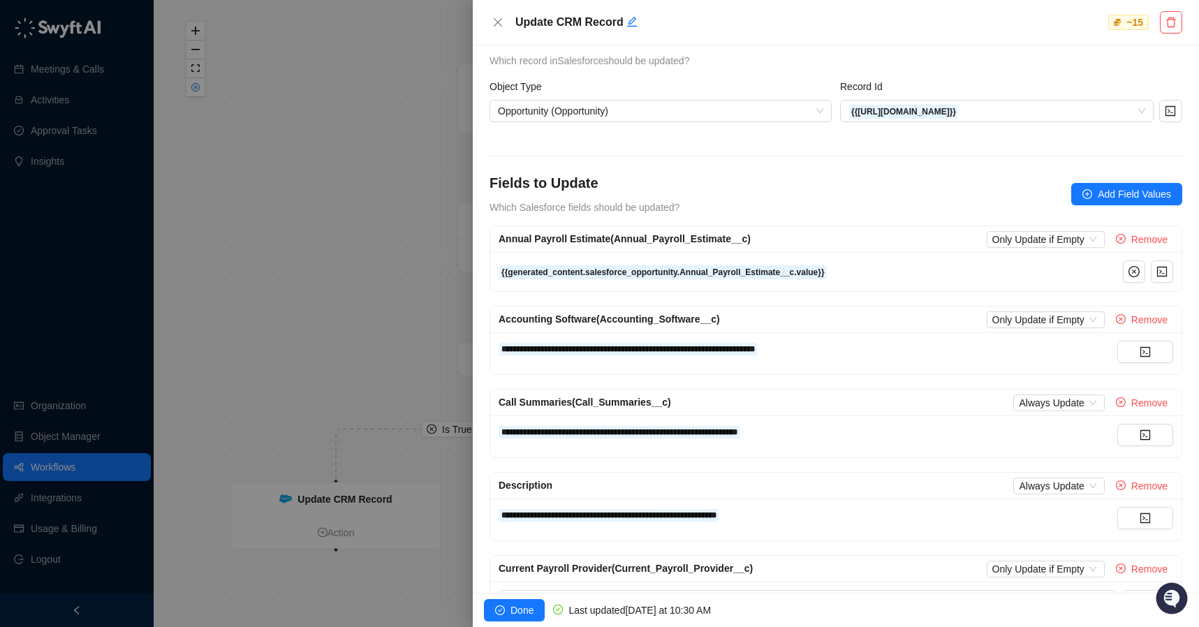
scroll to position [0, 0]
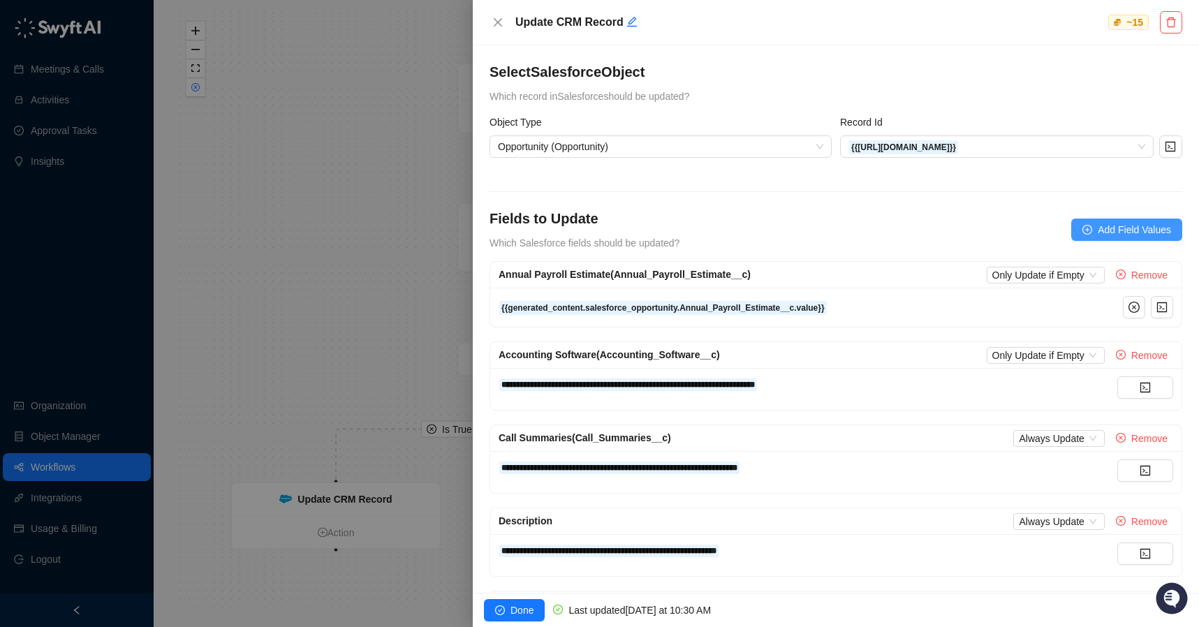
click at [1098, 231] on span "Add Field Values" at bounding box center [1134, 229] width 73 height 15
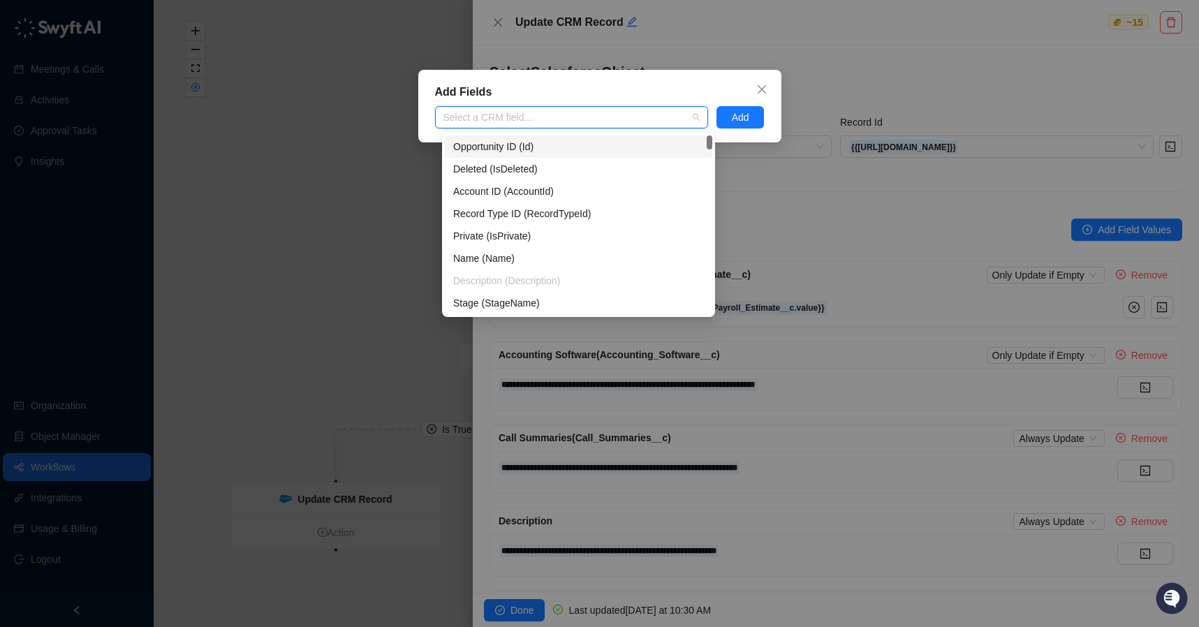
click at [579, 119] on div at bounding box center [564, 117] width 253 height 10
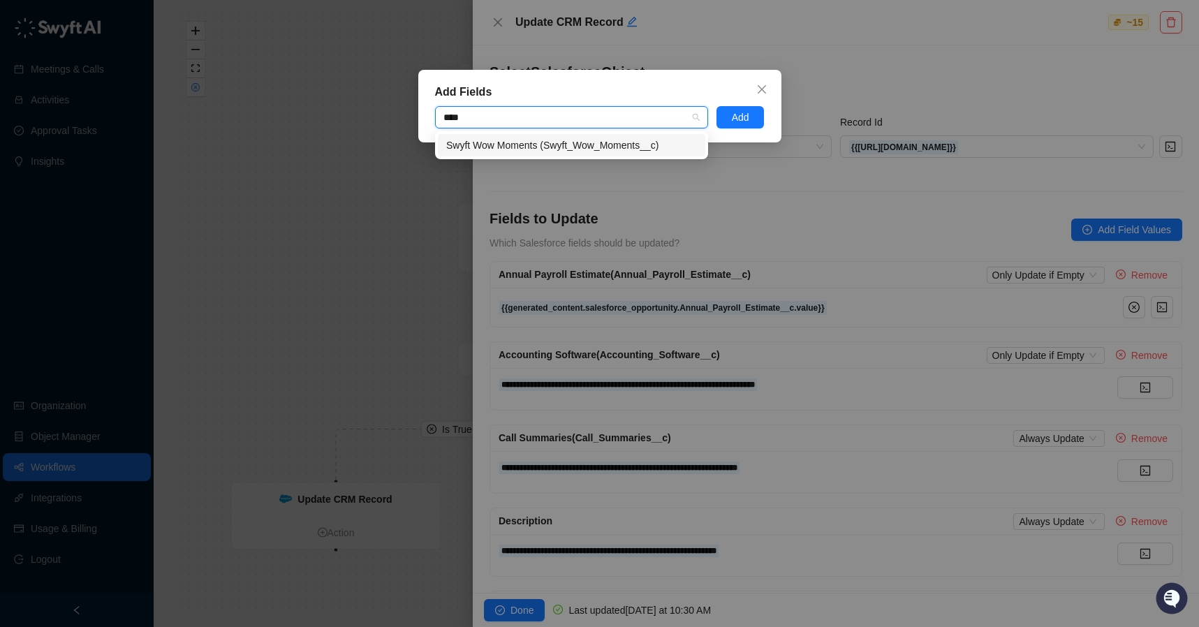
type input "*****"
click at [557, 149] on div "Swyft Wow Moments (Swyft_Wow_Moments__c)" at bounding box center [571, 145] width 251 height 15
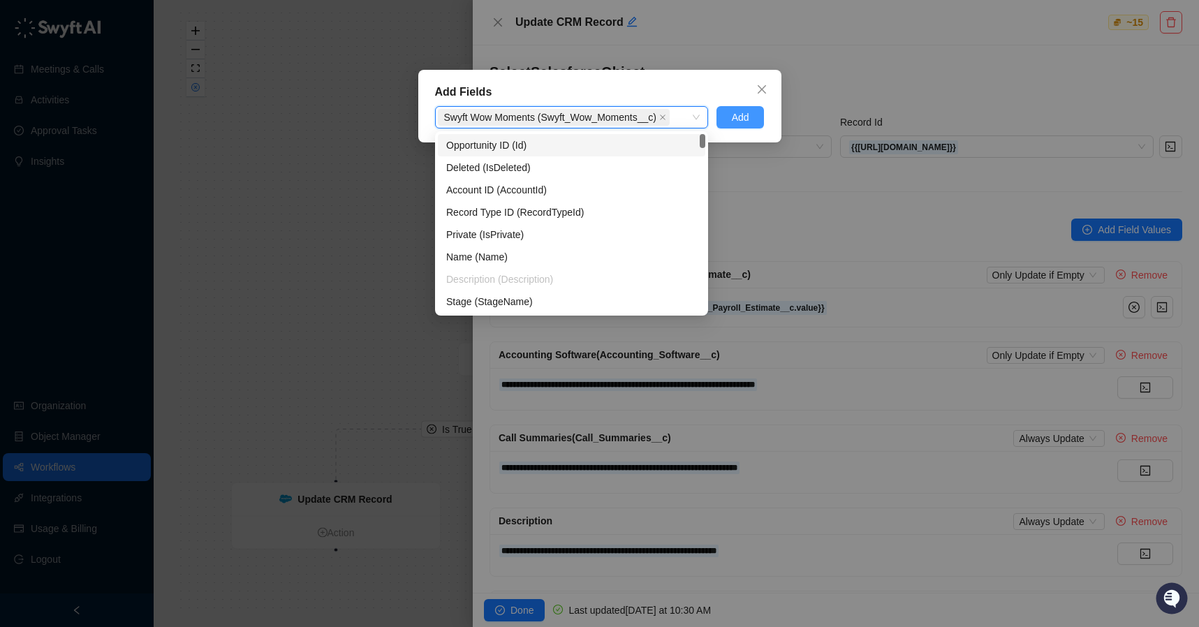
click at [742, 119] on span "Add" at bounding box center [740, 117] width 17 height 15
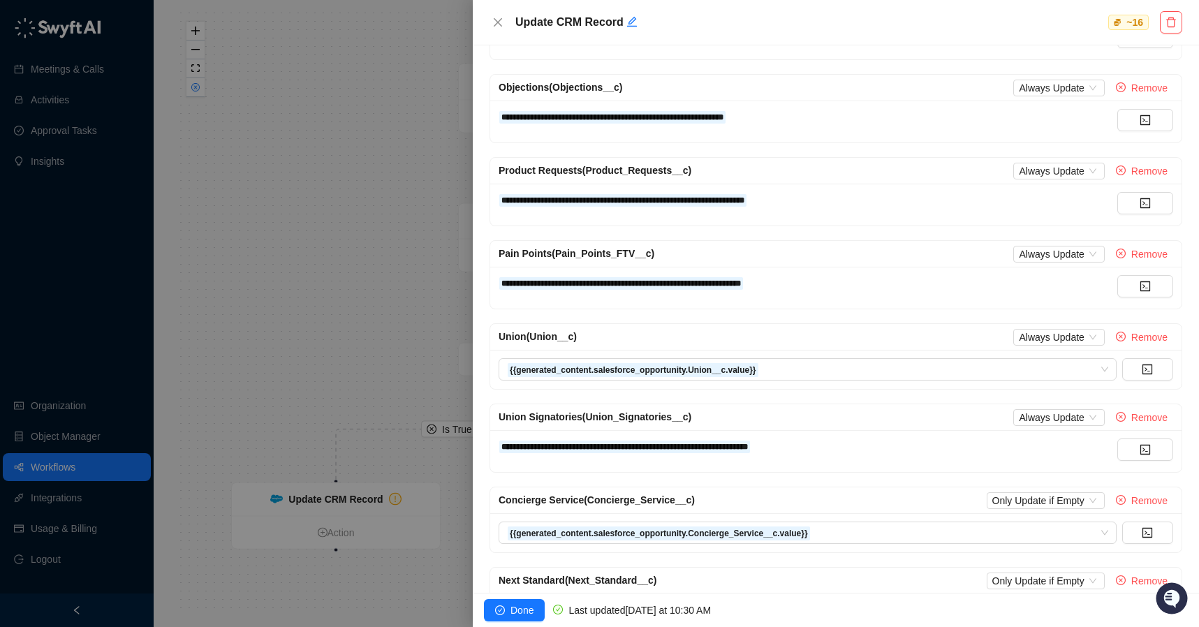
scroll to position [995, 0]
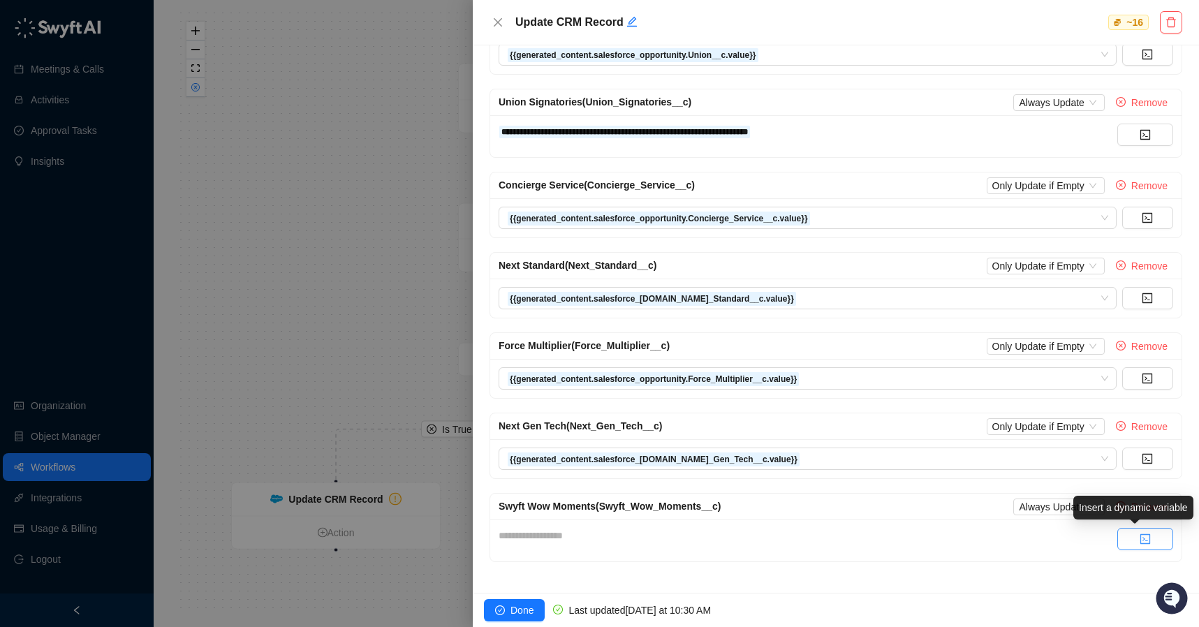
click at [1125, 545] on button "button" at bounding box center [1146, 539] width 56 height 22
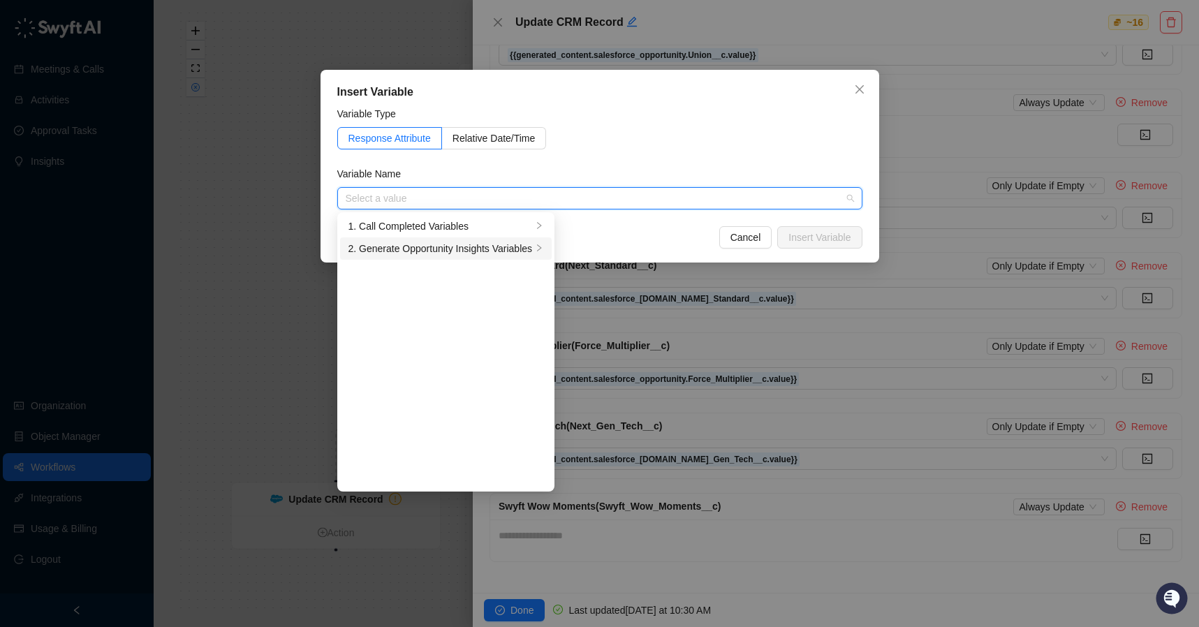
click at [458, 244] on div "2. Generate Opportunity Insights Variables" at bounding box center [441, 248] width 184 height 15
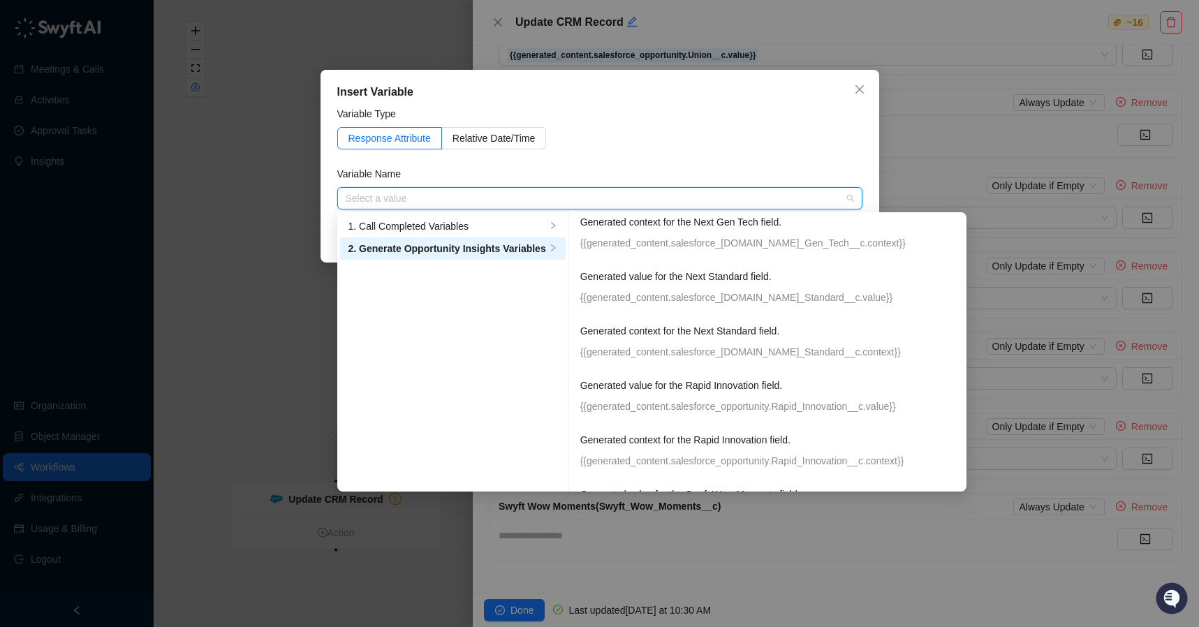
scroll to position [1197, 0]
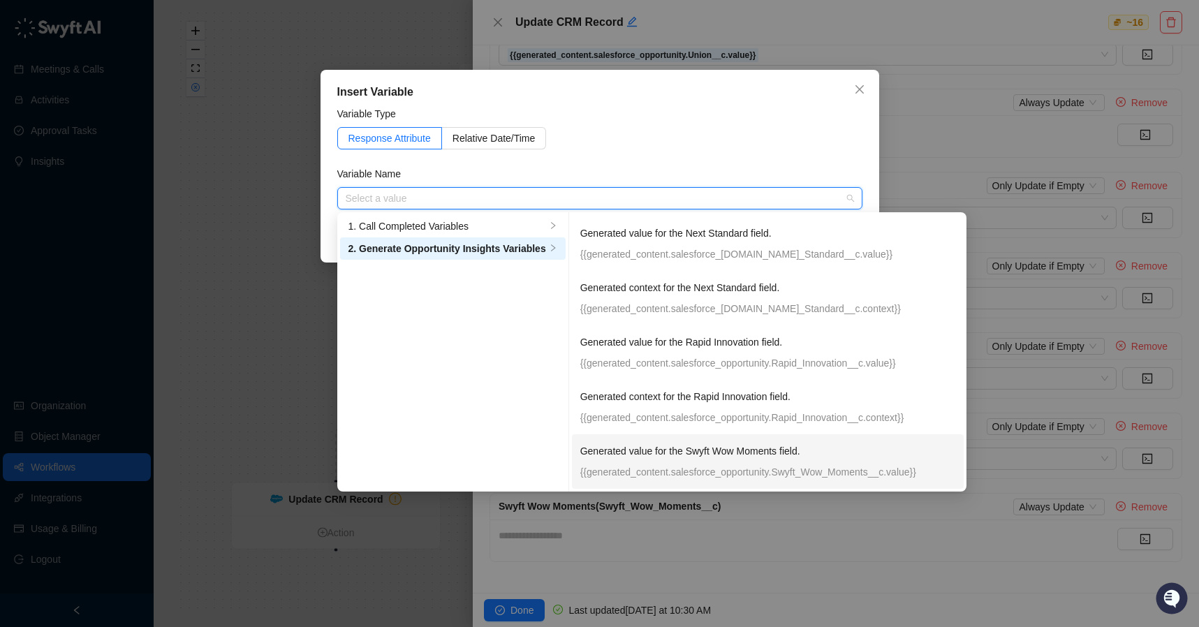
click at [730, 447] on p "Generated value for the Swyft Wow Moments field." at bounding box center [754, 451] width 349 height 15
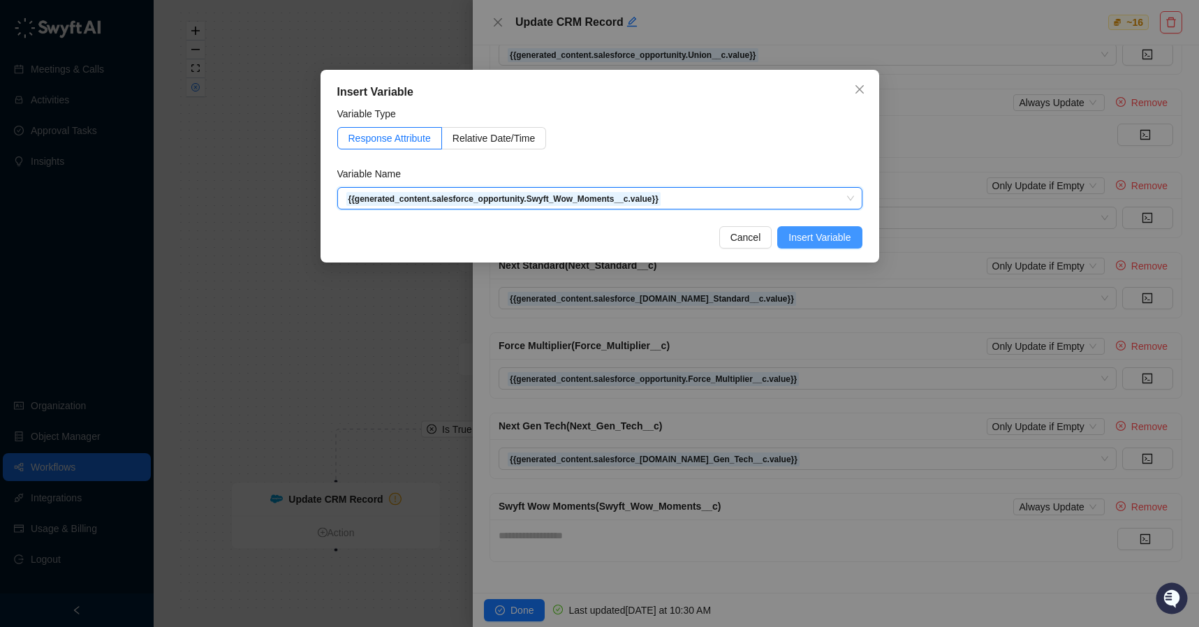
click at [818, 235] on span "Insert Variable" at bounding box center [820, 237] width 62 height 15
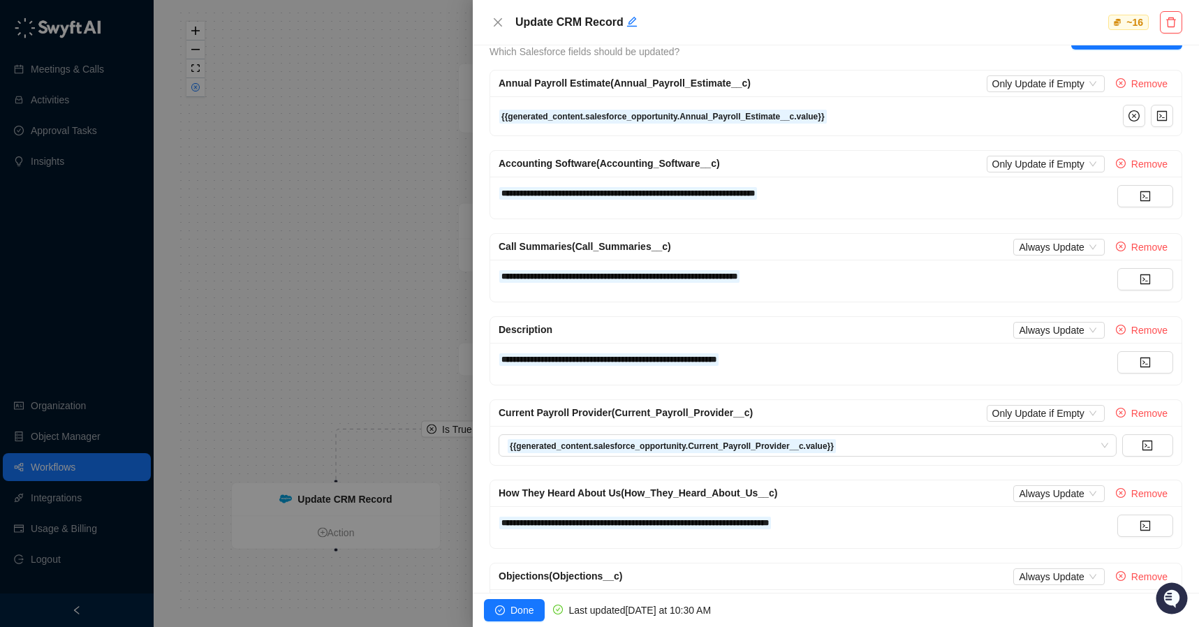
scroll to position [0, 0]
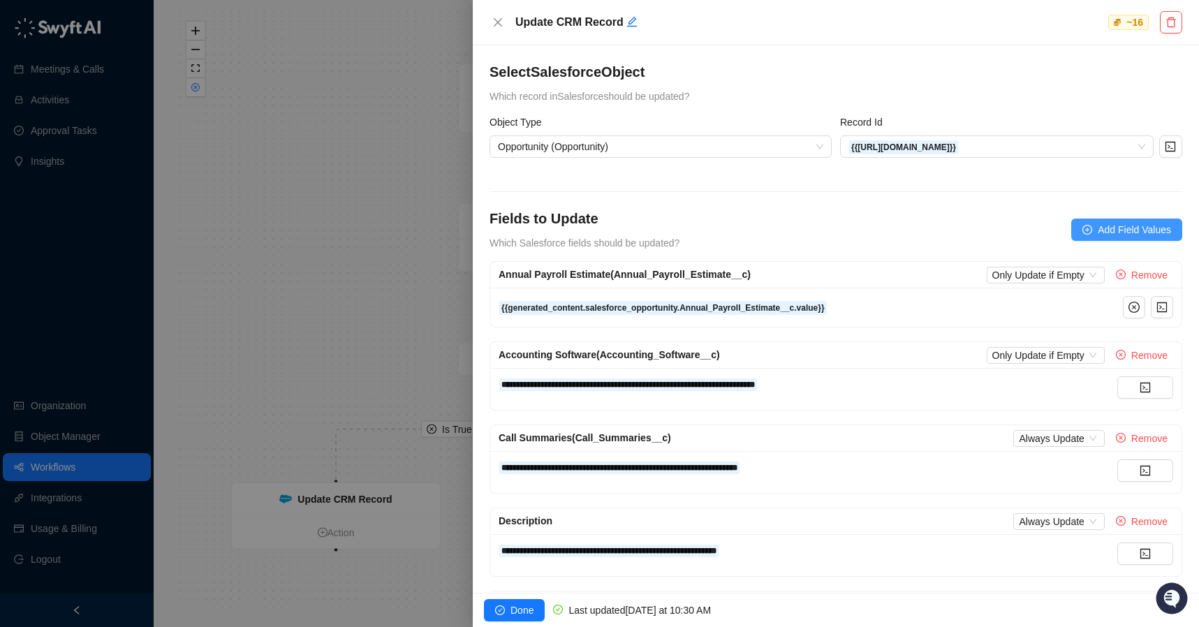
click at [1113, 228] on span "Add Field Values" at bounding box center [1134, 229] width 73 height 15
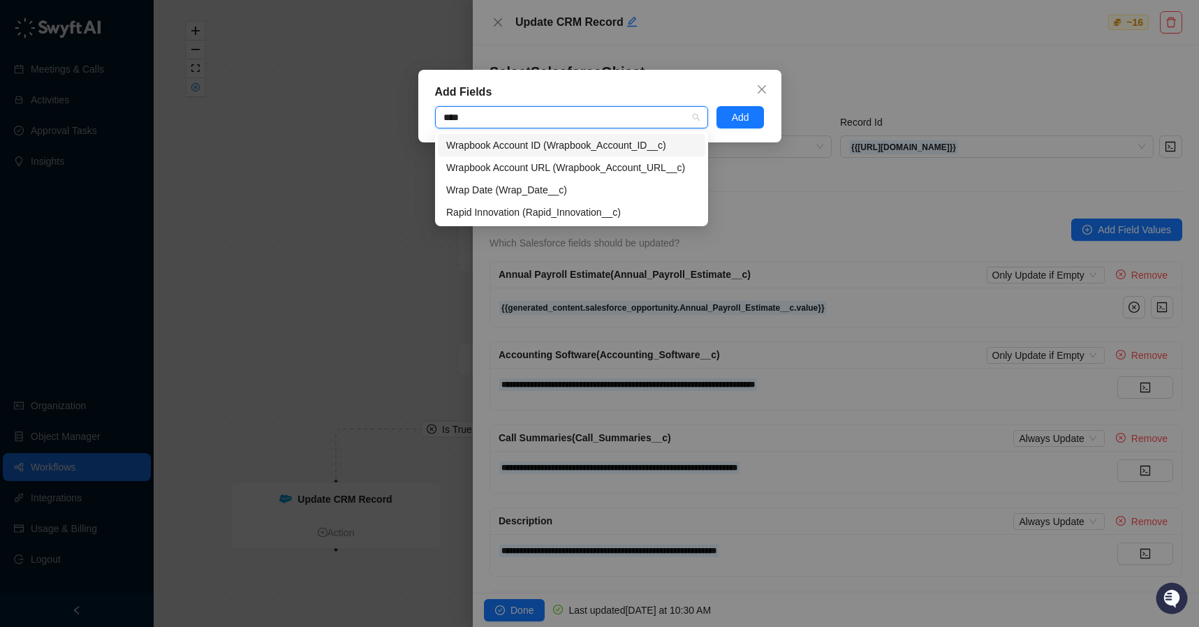
type input "*****"
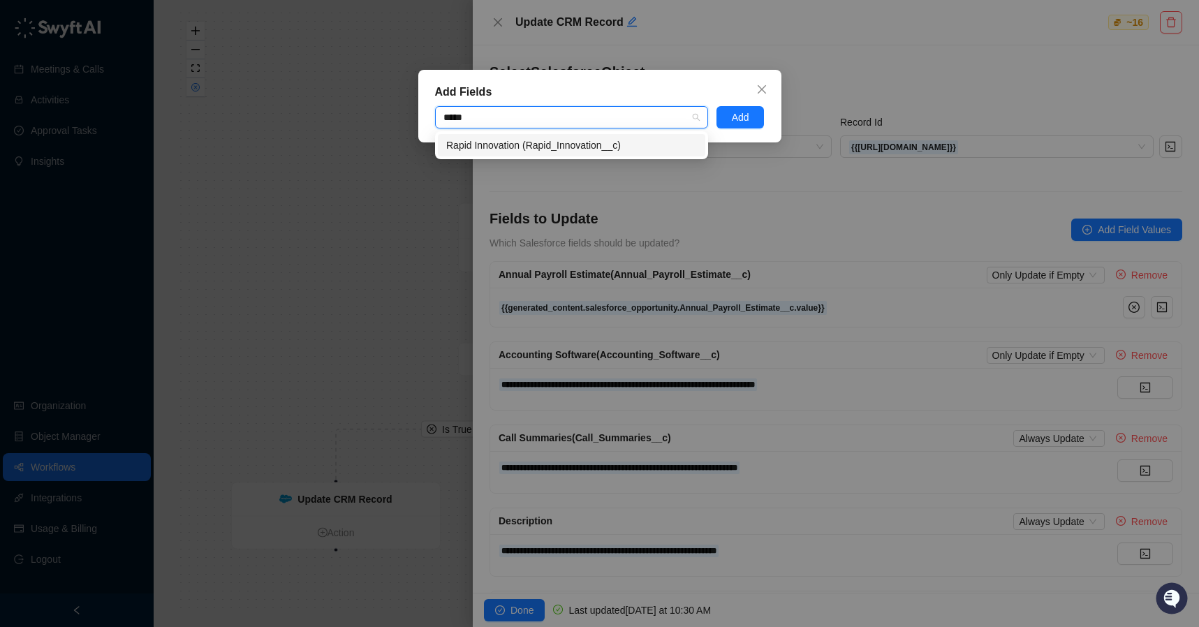
click at [562, 147] on div "Rapid Innovation (Rapid_Innovation__c)" at bounding box center [571, 145] width 251 height 15
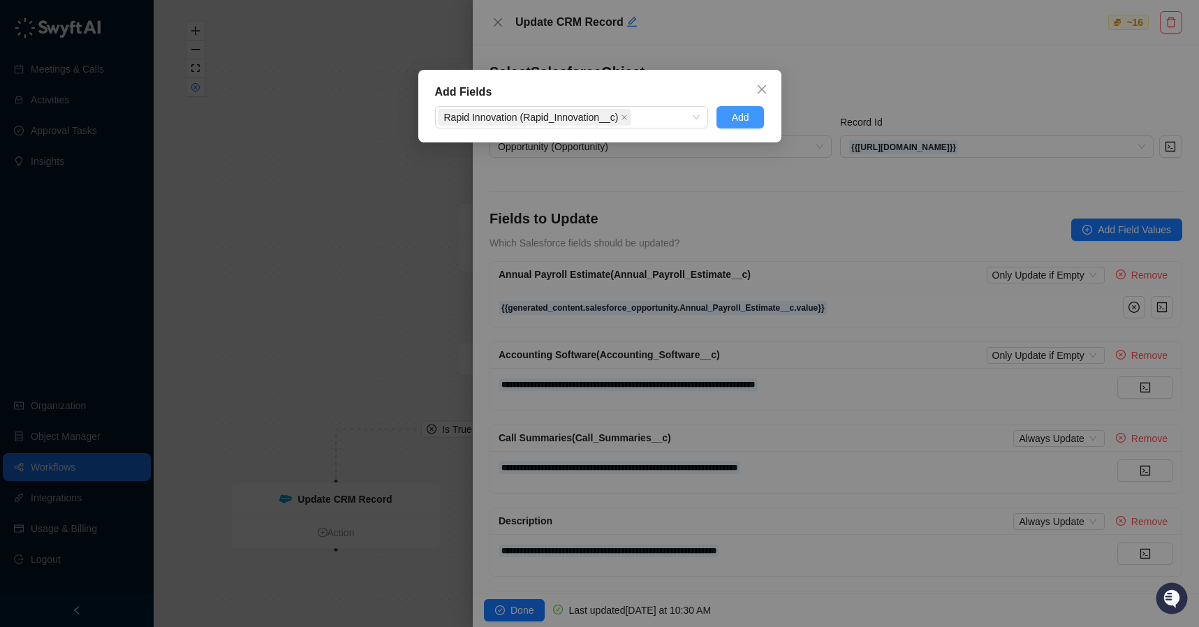
click at [738, 118] on span "Add" at bounding box center [740, 117] width 17 height 15
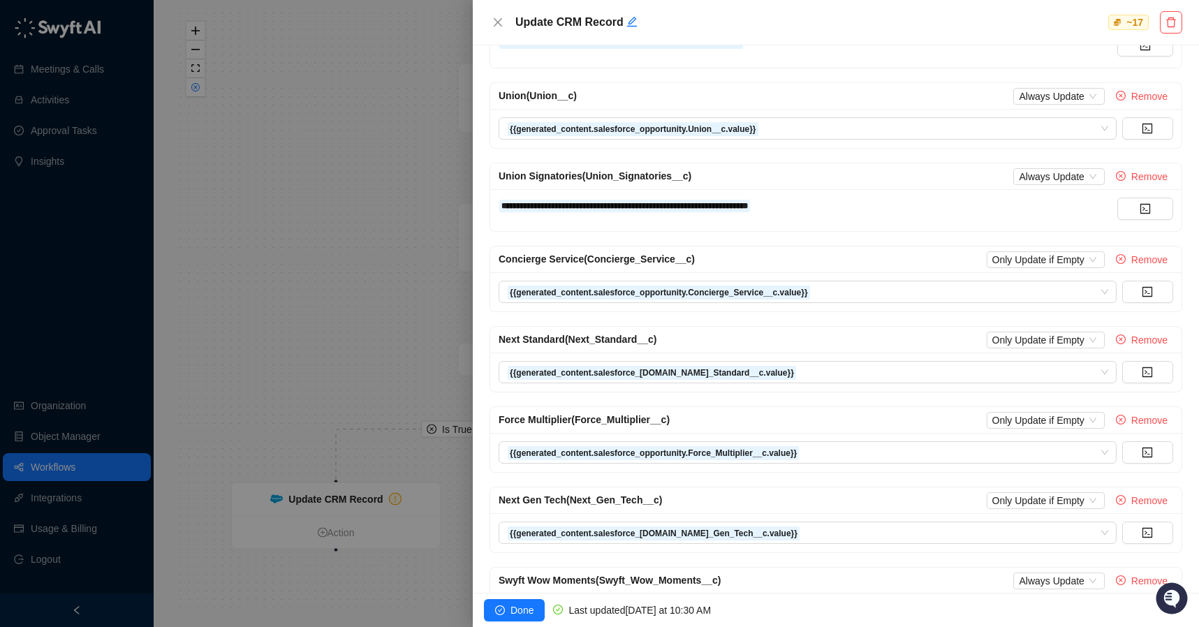
scroll to position [1076, 0]
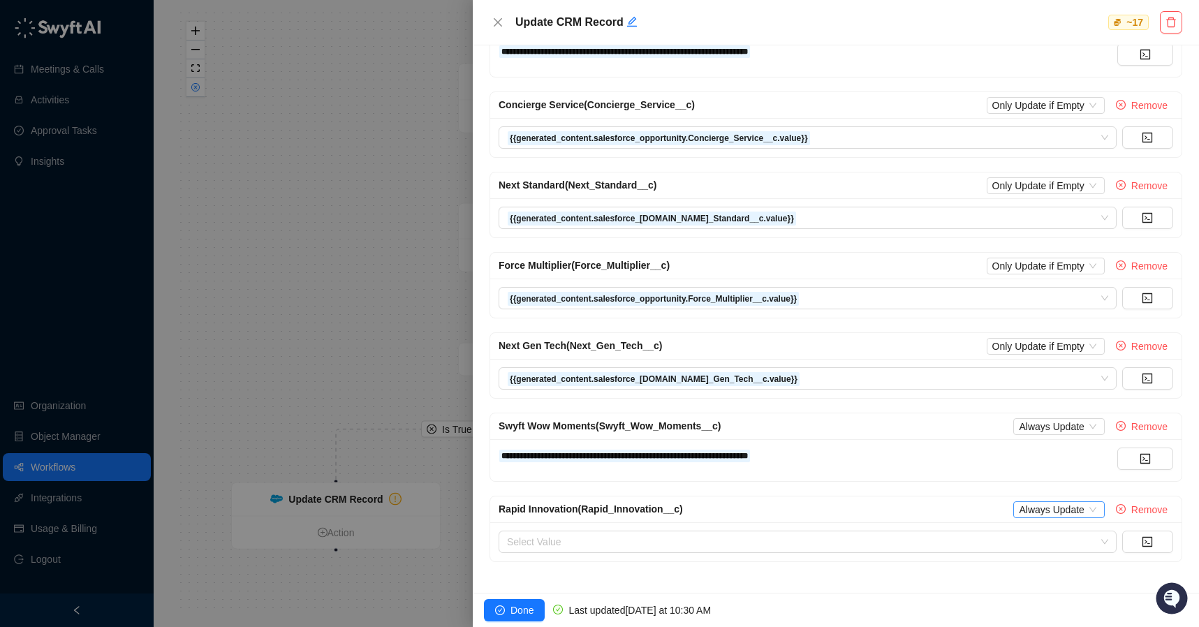
click at [1037, 506] on span "Always Update" at bounding box center [1059, 509] width 80 height 15
click at [1061, 556] on div "Only Update if Empty" at bounding box center [1059, 557] width 92 height 15
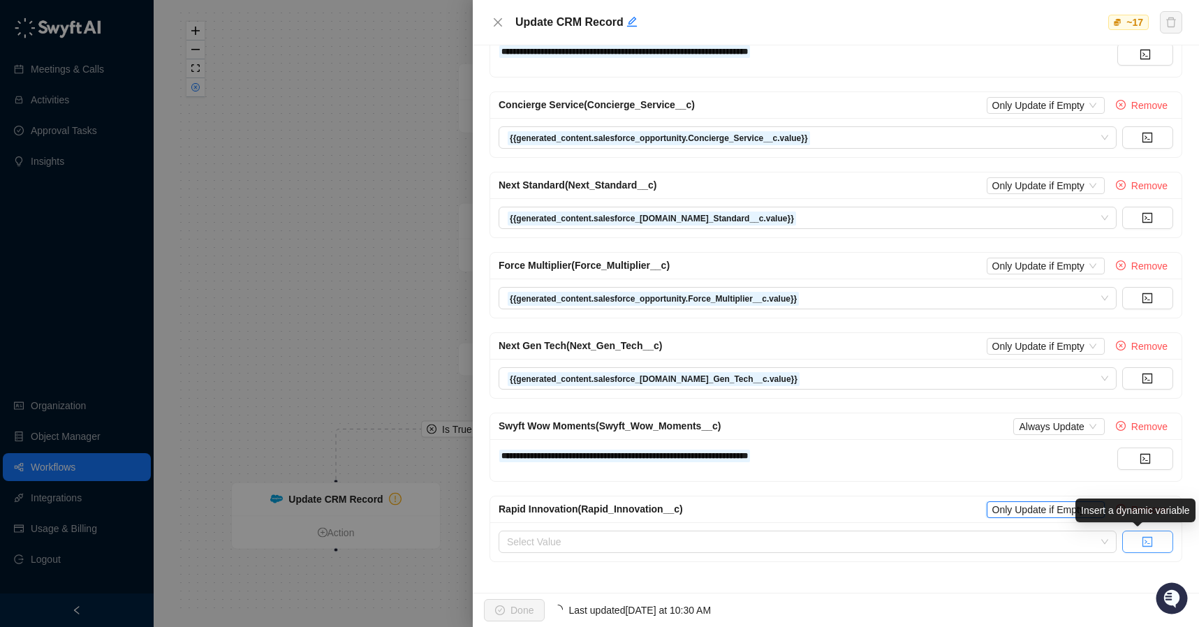
click at [1143, 546] on button "button" at bounding box center [1147, 542] width 51 height 22
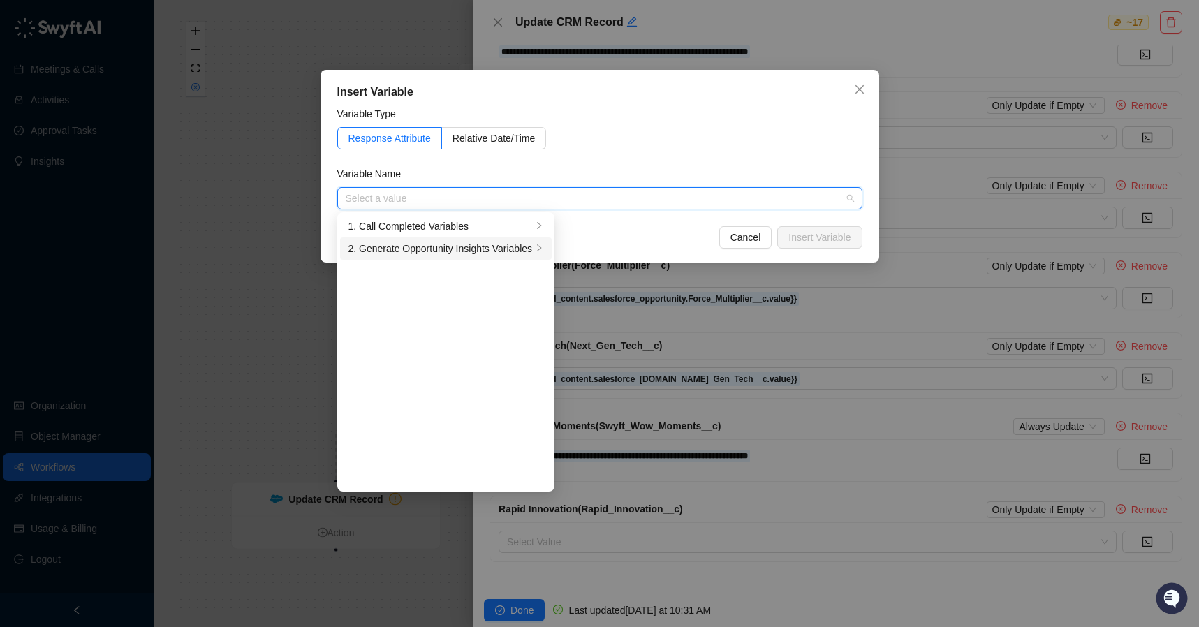
click at [435, 248] on div "2. Generate Opportunity Insights Variables" at bounding box center [441, 248] width 184 height 15
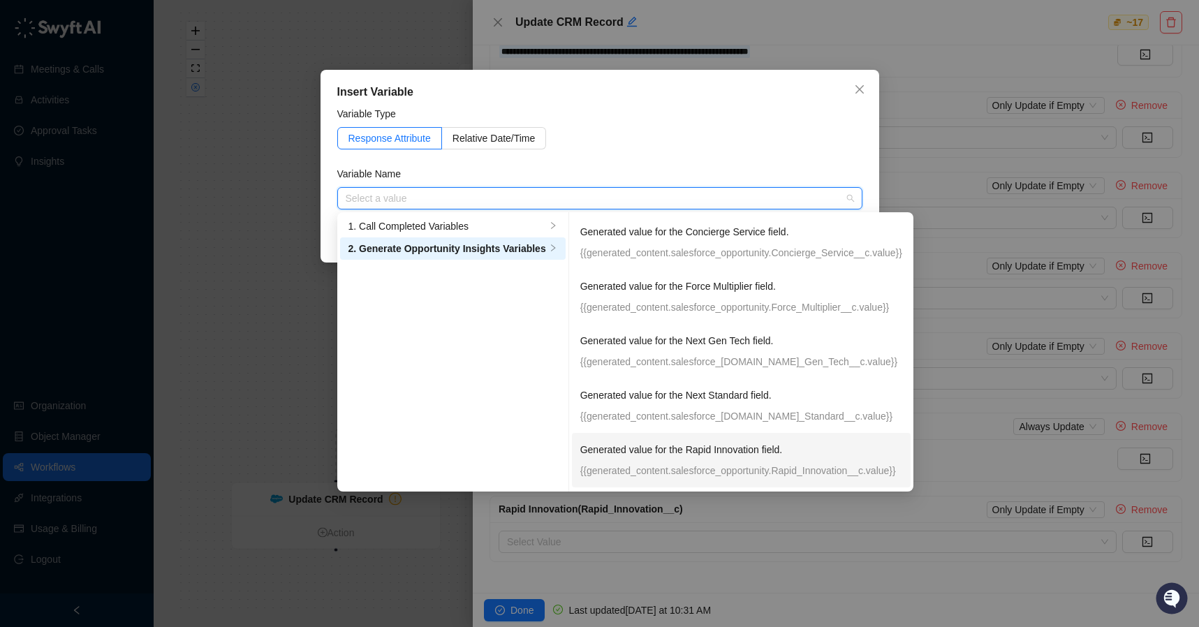
click at [733, 452] on p "Generated value for the Rapid Innovation field." at bounding box center [741, 449] width 322 height 15
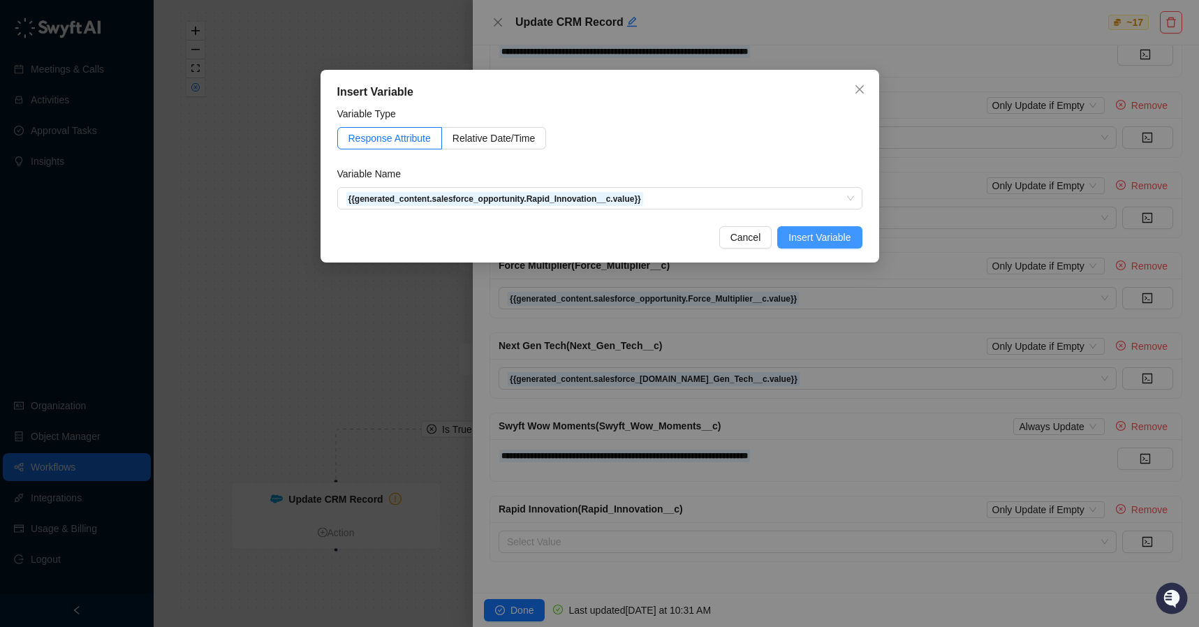
click at [829, 240] on span "Insert Variable" at bounding box center [820, 237] width 62 height 15
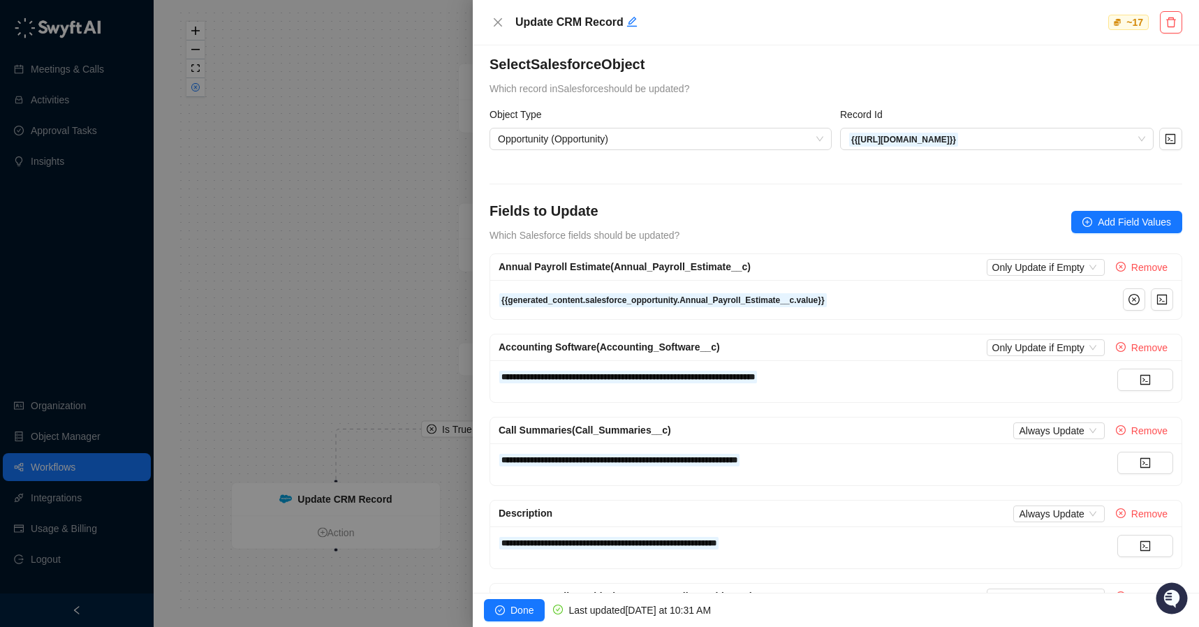
scroll to position [0, 0]
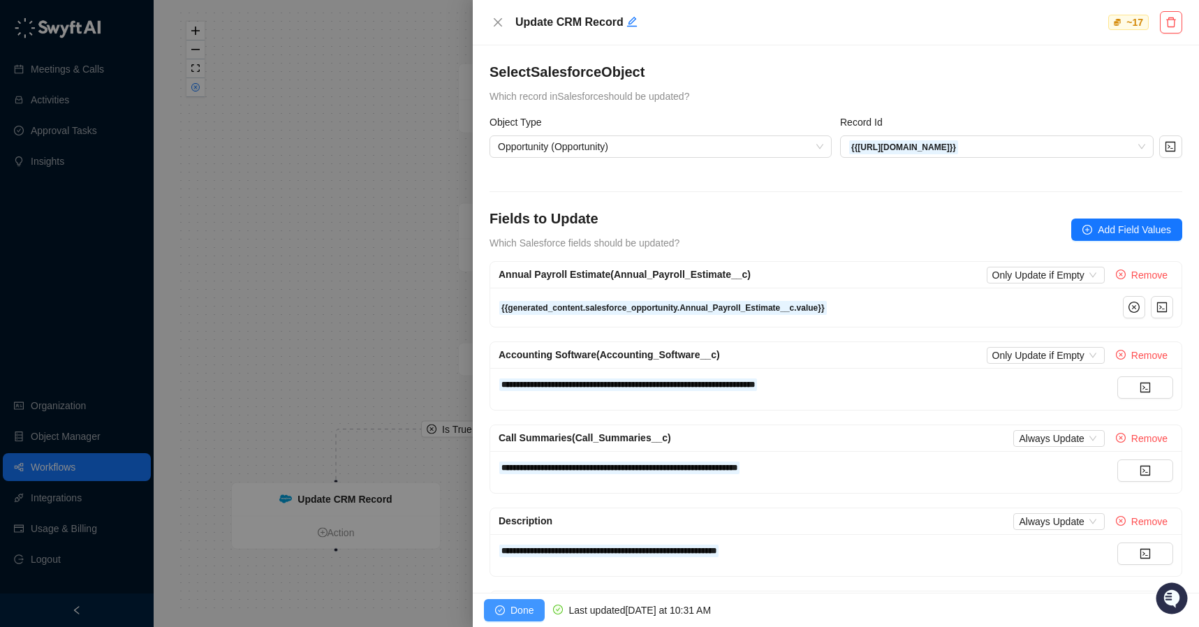
click at [499, 606] on icon "check-circle" at bounding box center [500, 611] width 10 height 10
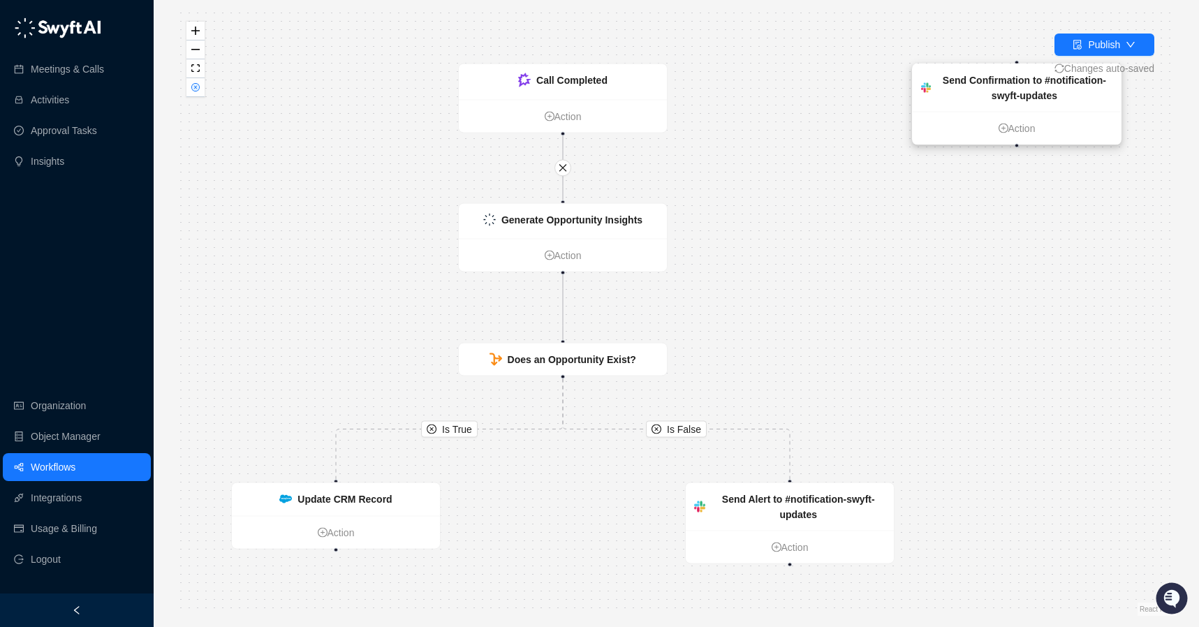
click at [986, 87] on div "Send Confirmation to #notification-swyft-updates" at bounding box center [1025, 88] width 176 height 31
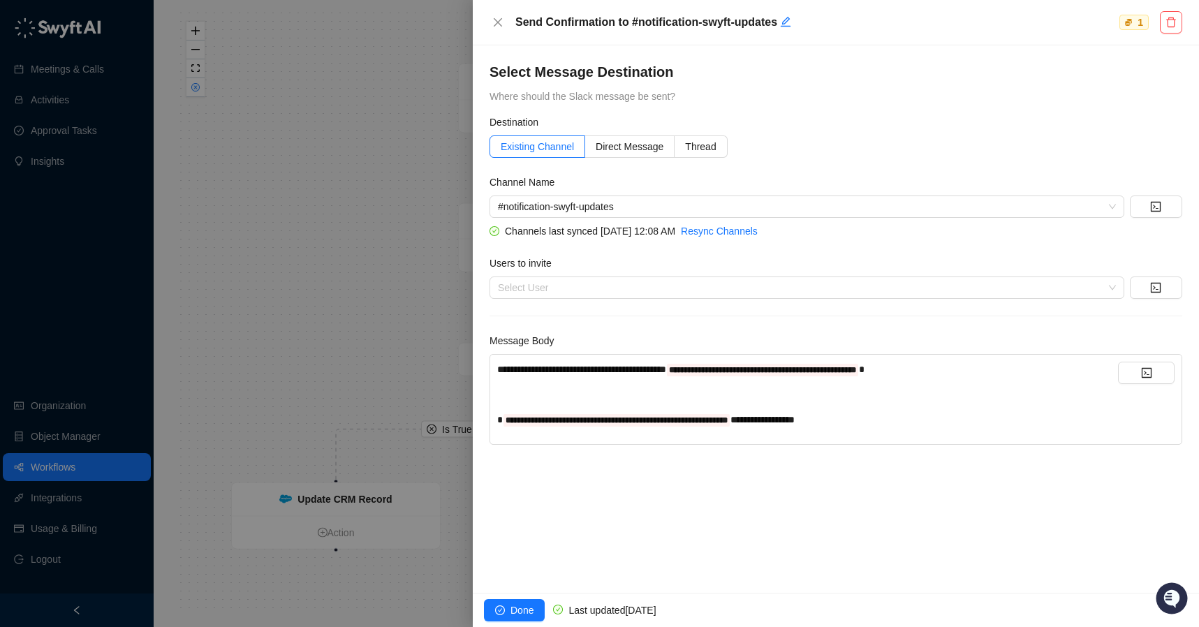
click at [300, 208] on div at bounding box center [599, 313] width 1199 height 627
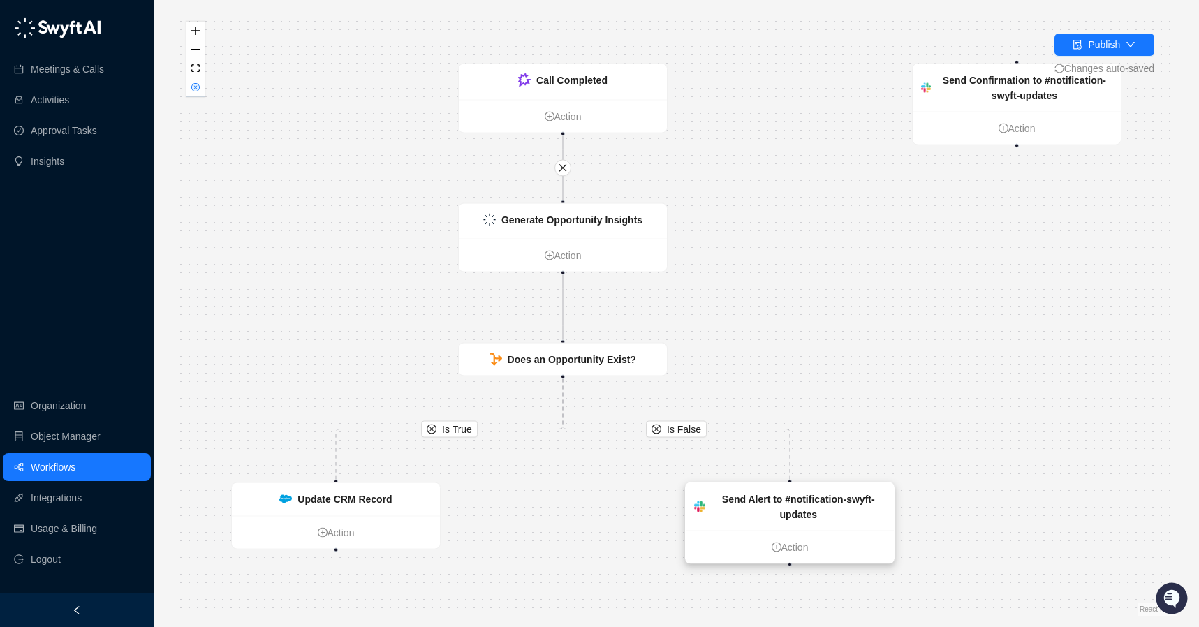
click at [833, 515] on div "Send Alert to #notification-swyft-updates" at bounding box center [798, 507] width 175 height 31
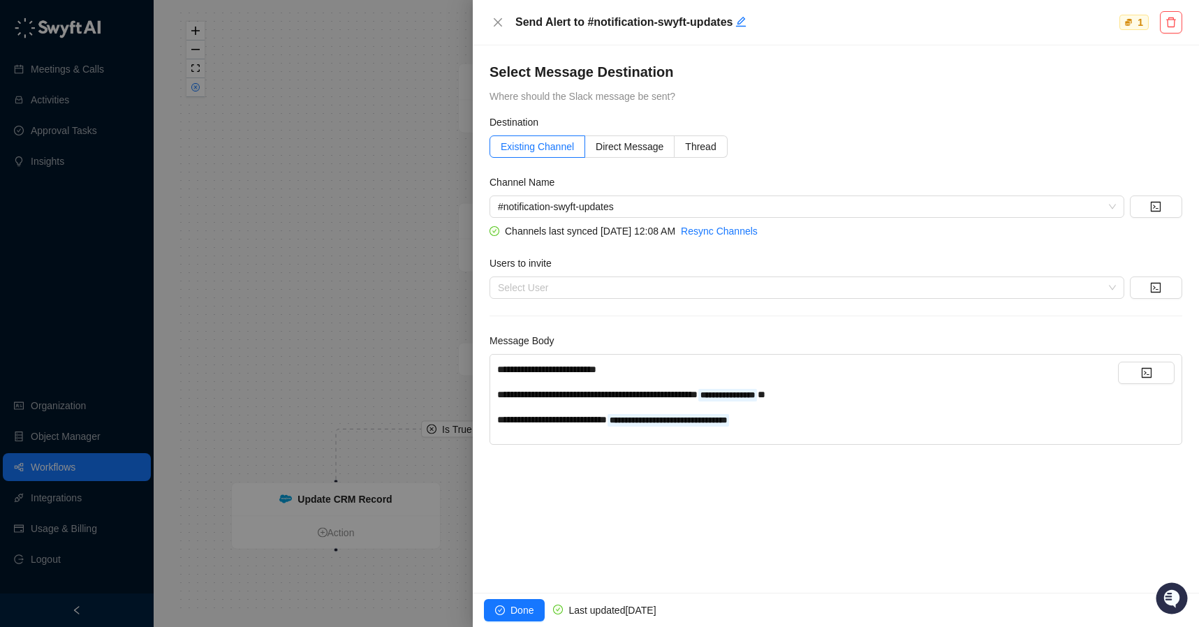
click at [342, 258] on div at bounding box center [599, 313] width 1199 height 627
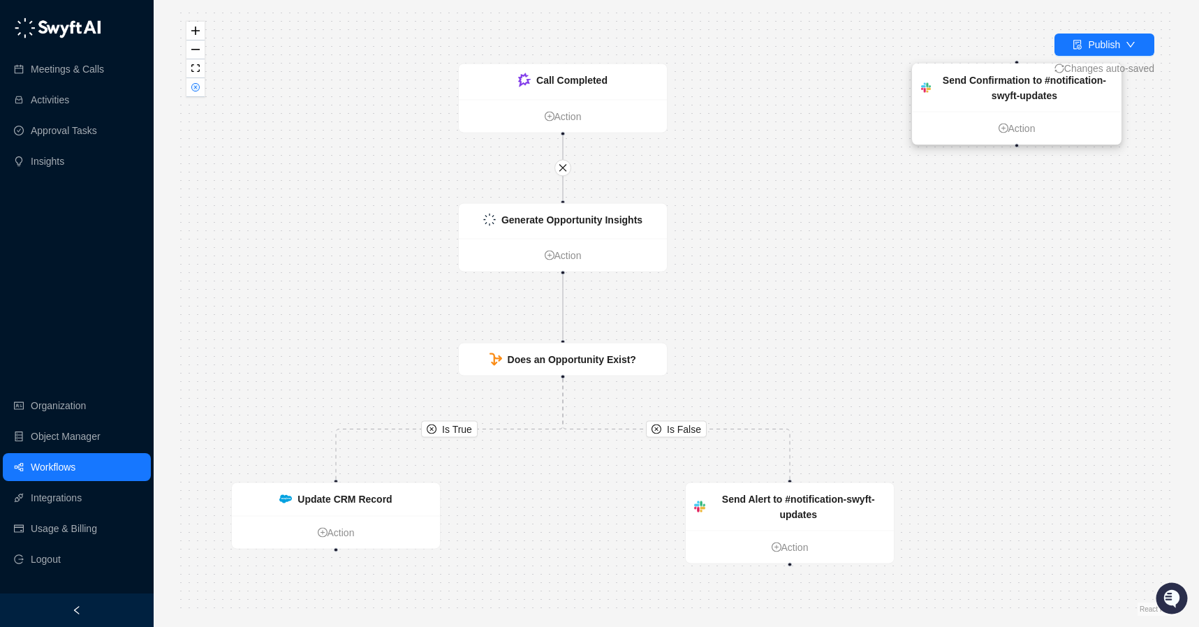
click at [996, 92] on strong "Send Confirmation to #notification-swyft-updates" at bounding box center [1024, 88] width 163 height 27
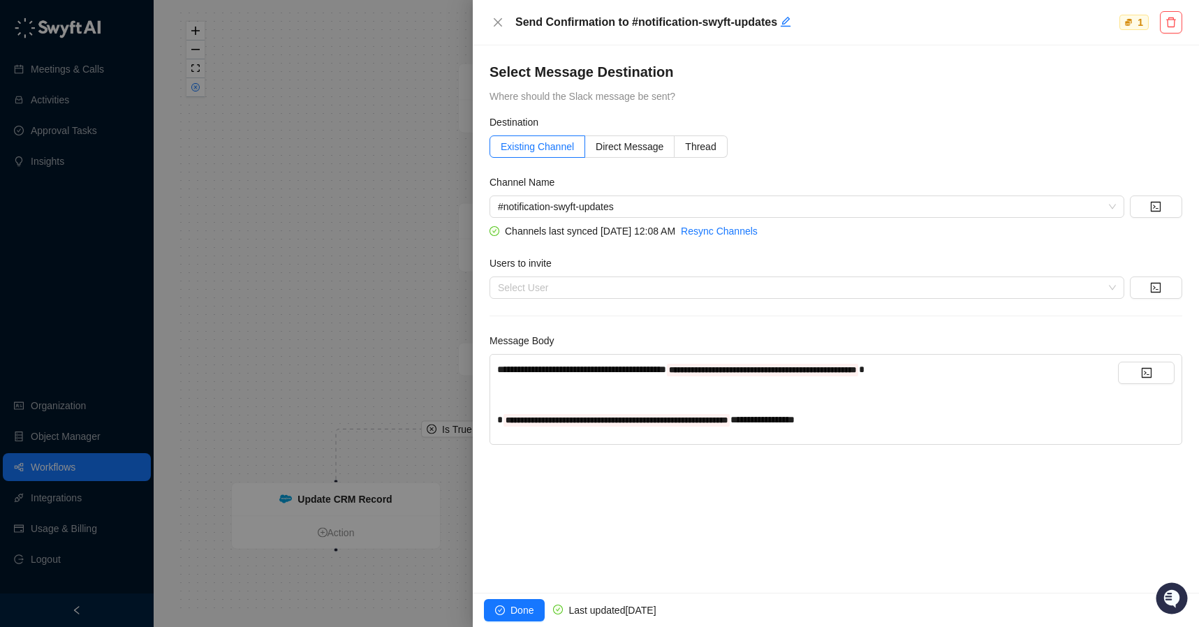
click at [999, 98] on div "Select Message Destination Where should the Slack message be sent?" at bounding box center [836, 83] width 693 height 42
click at [504, 27] on button "Close" at bounding box center [498, 22] width 17 height 17
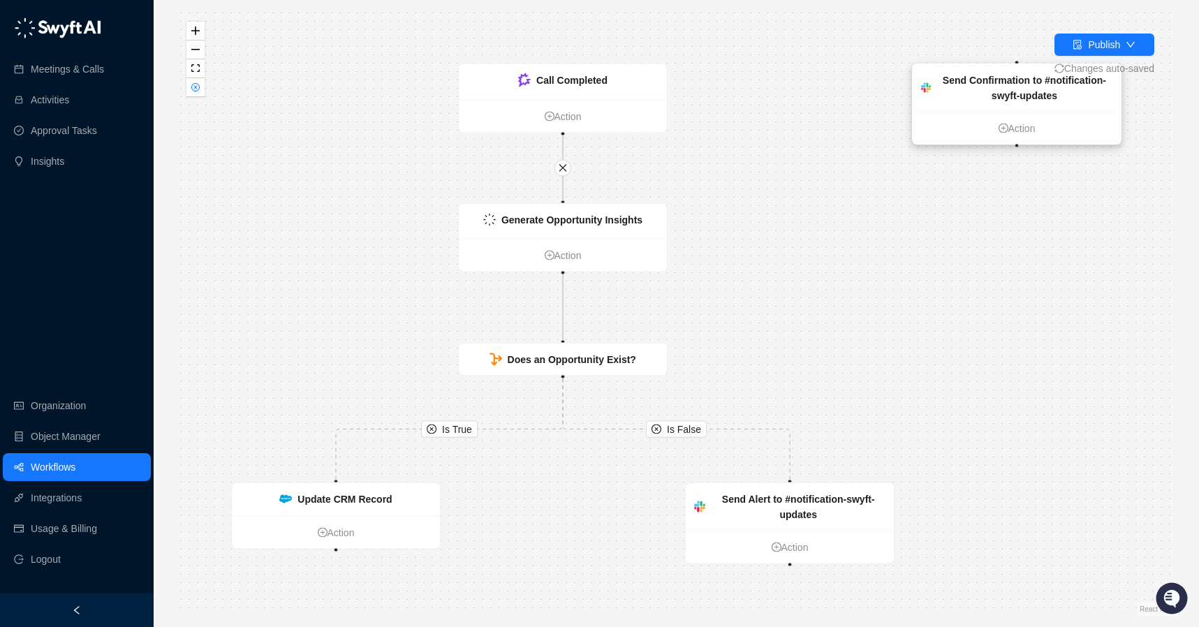
click at [1013, 92] on strong "Send Confirmation to #notification-swyft-updates" at bounding box center [1024, 88] width 163 height 27
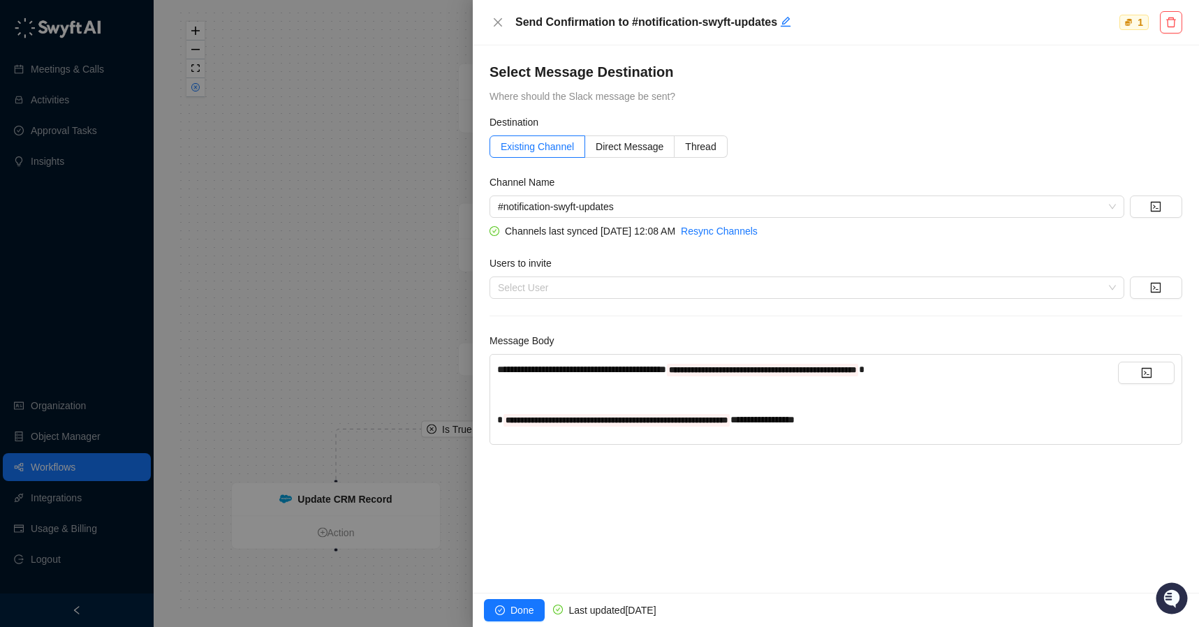
click at [1013, 92] on div "Select Message Destination Where should the Slack message be sent?" at bounding box center [836, 83] width 693 height 42
click at [494, 22] on icon "close" at bounding box center [497, 22] width 11 height 11
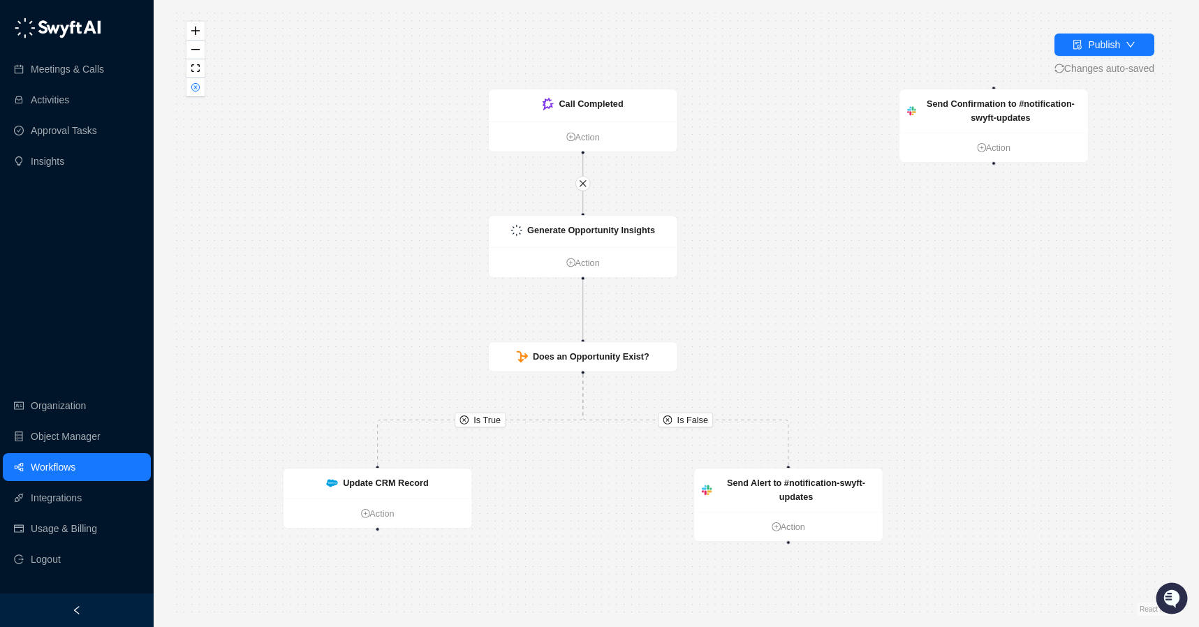
click at [1052, 299] on div "Is True Is False Generate Opportunity Insights Action Does an Opportunity Exist…" at bounding box center [676, 313] width 1001 height 605
click at [1130, 45] on icon "down" at bounding box center [1131, 45] width 10 height 10
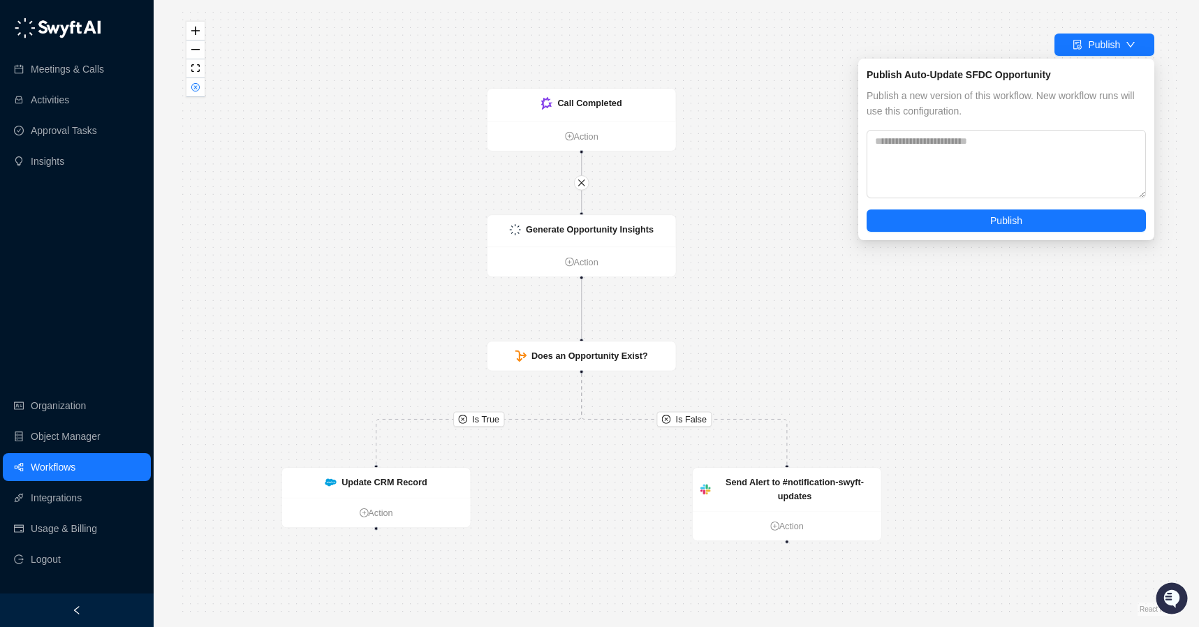
click at [1045, 413] on div "Is True Is False Generate Opportunity Insights Action Does an Opportunity Exist…" at bounding box center [676, 313] width 1001 height 605
